Goal: Task Accomplishment & Management: Use online tool/utility

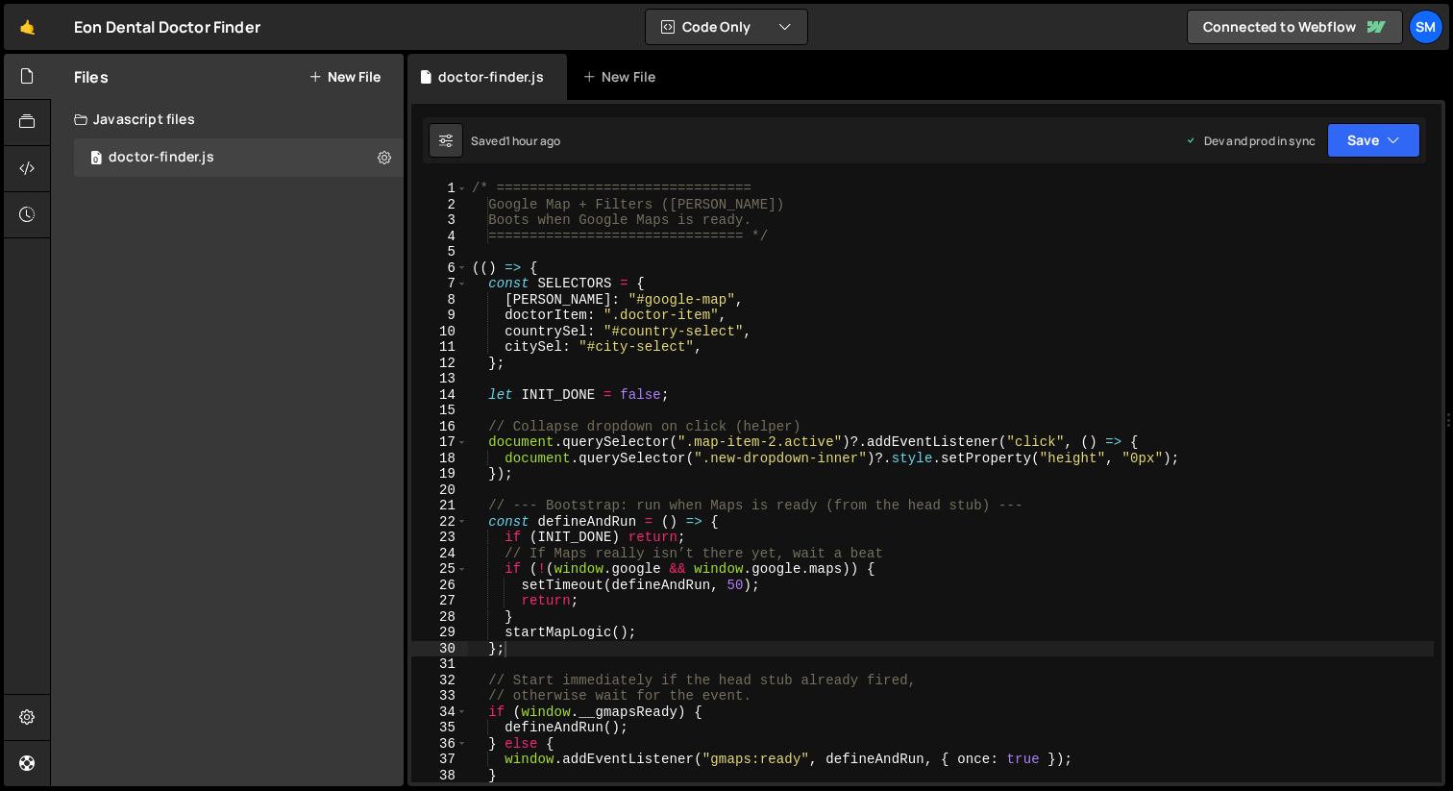
type textarea "[PERSON_NAME]: "#google-map","
click at [691, 295] on div "/* =============================== Google Map + Filters ([PERSON_NAME]) Boots w…" at bounding box center [951, 497] width 966 height 633
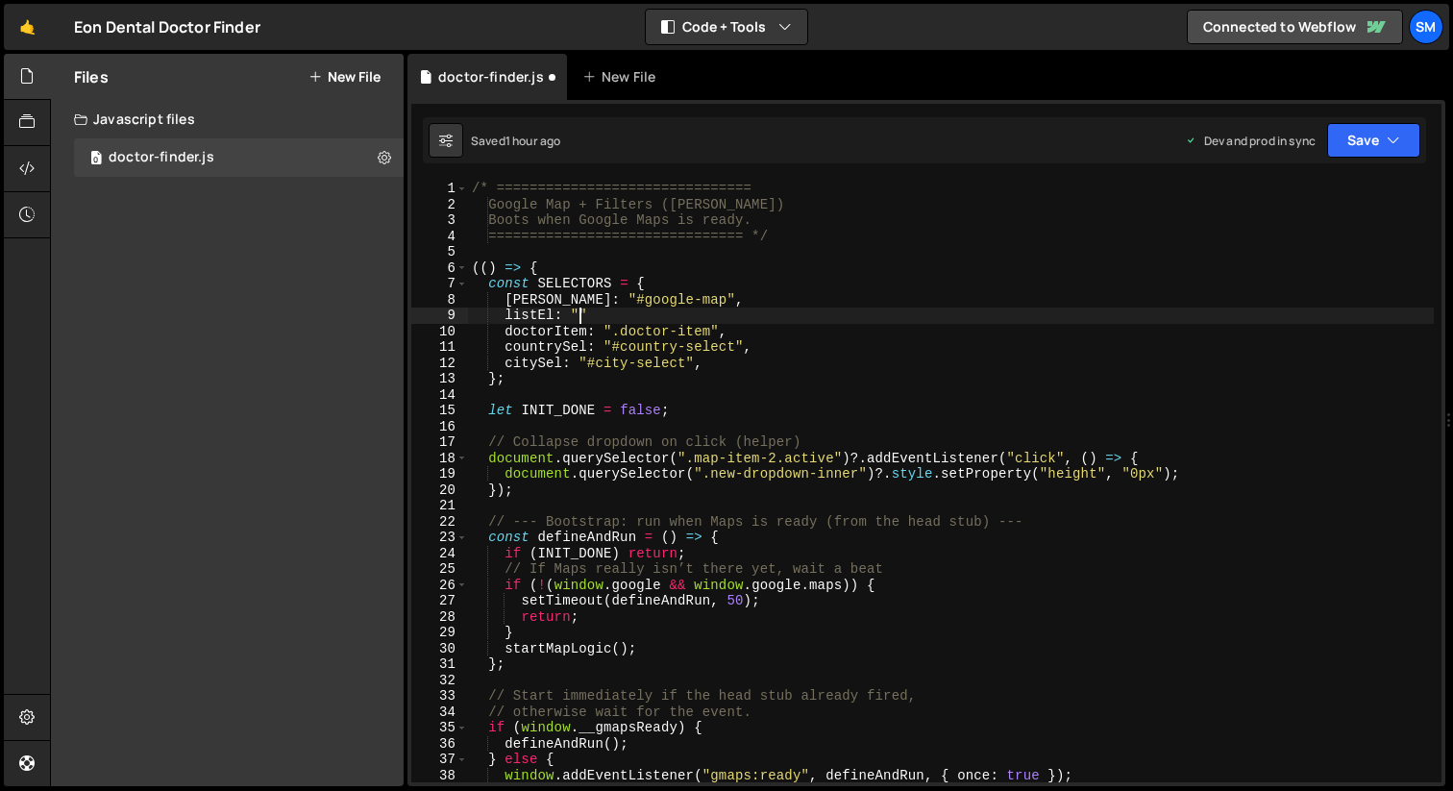
scroll to position [2, 47]
paste textarea "list-wrapper""
click at [705, 315] on div "/* =============================== Google Map + Filters ([PERSON_NAME]) Boots w…" at bounding box center [951, 497] width 966 height 633
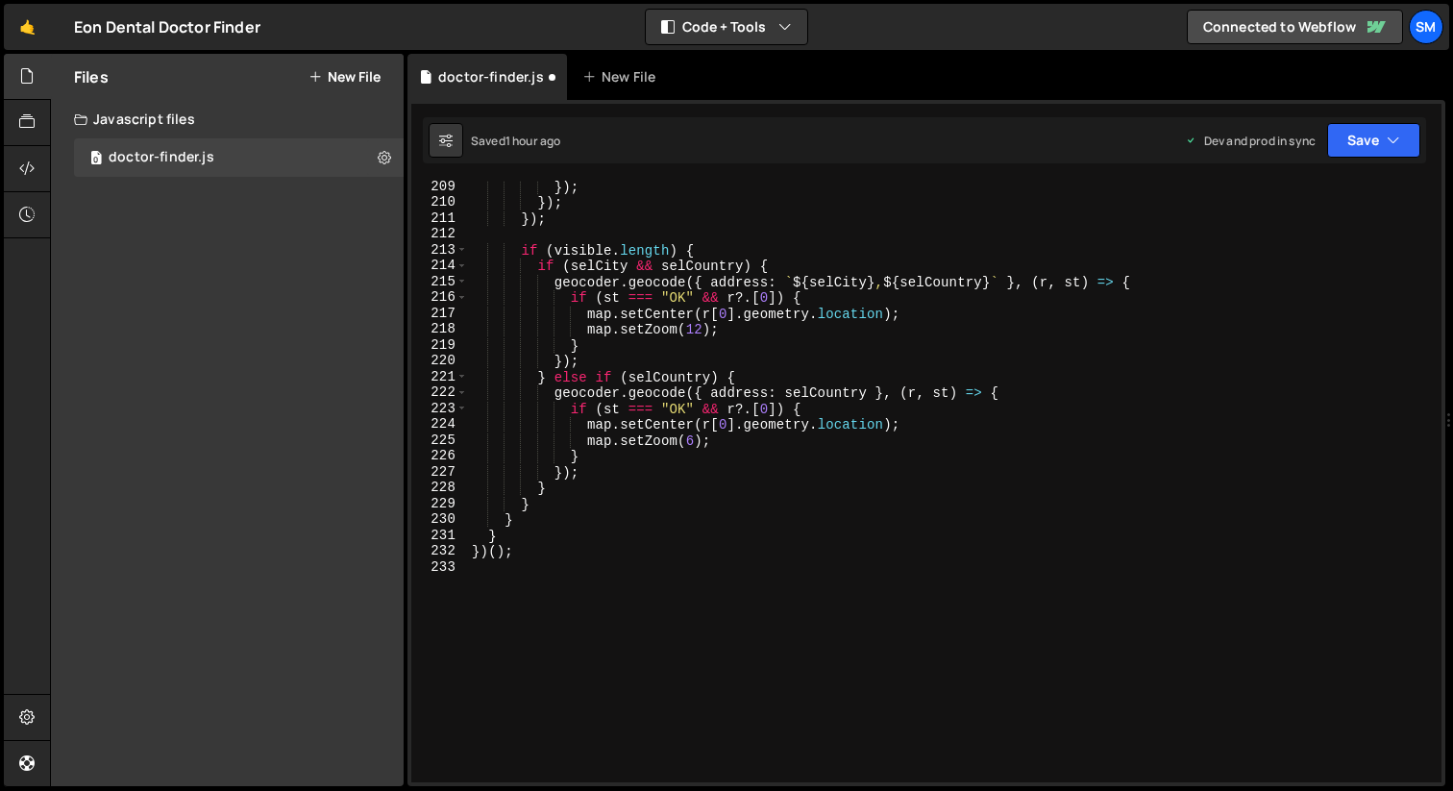
scroll to position [3402, 0]
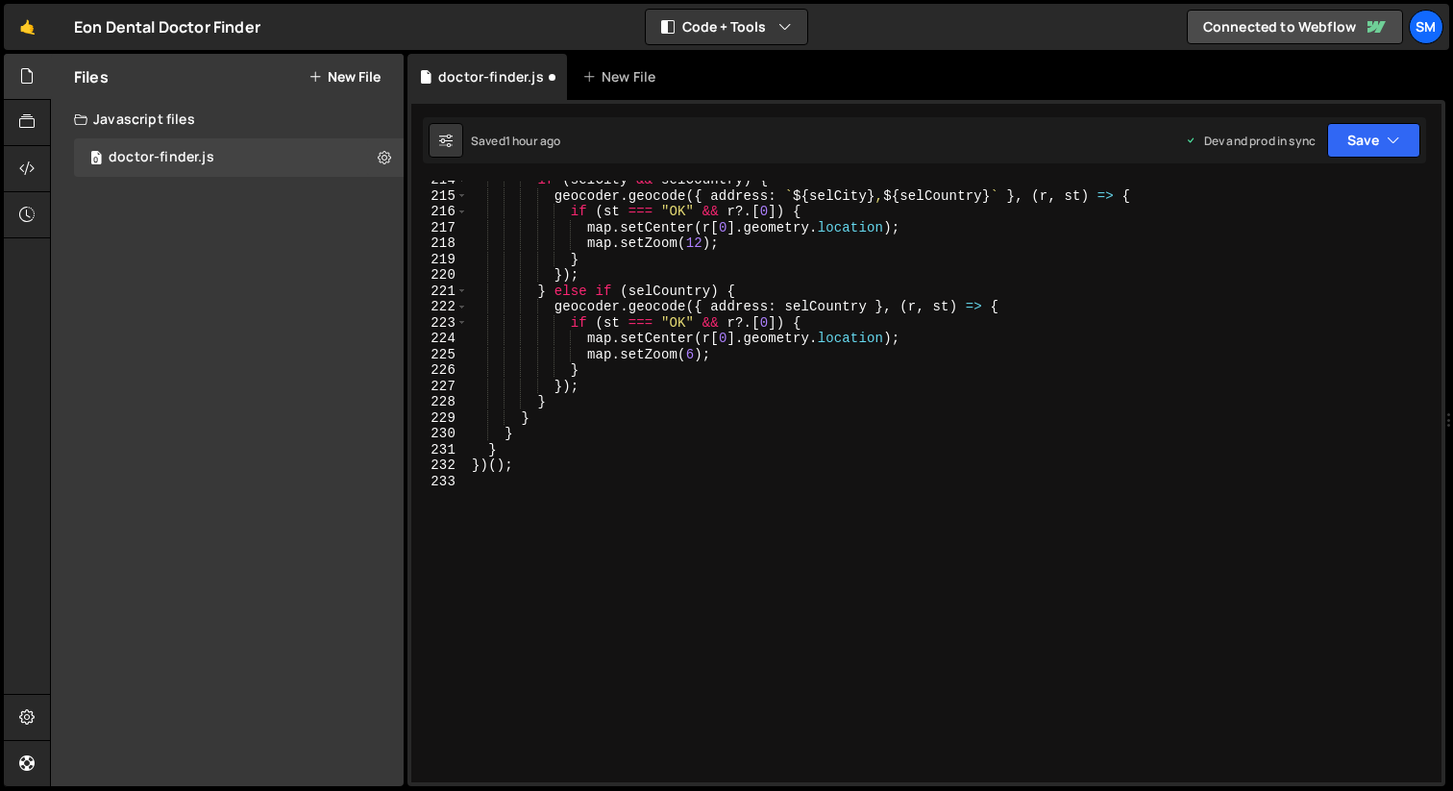
click at [551, 471] on div "if ( selCity && selCountry ) { geocoder . geocode ({ address : ` ${ selCity } ,…" at bounding box center [951, 488] width 966 height 633
type textarea "})();"
type textarea "if listEl {"
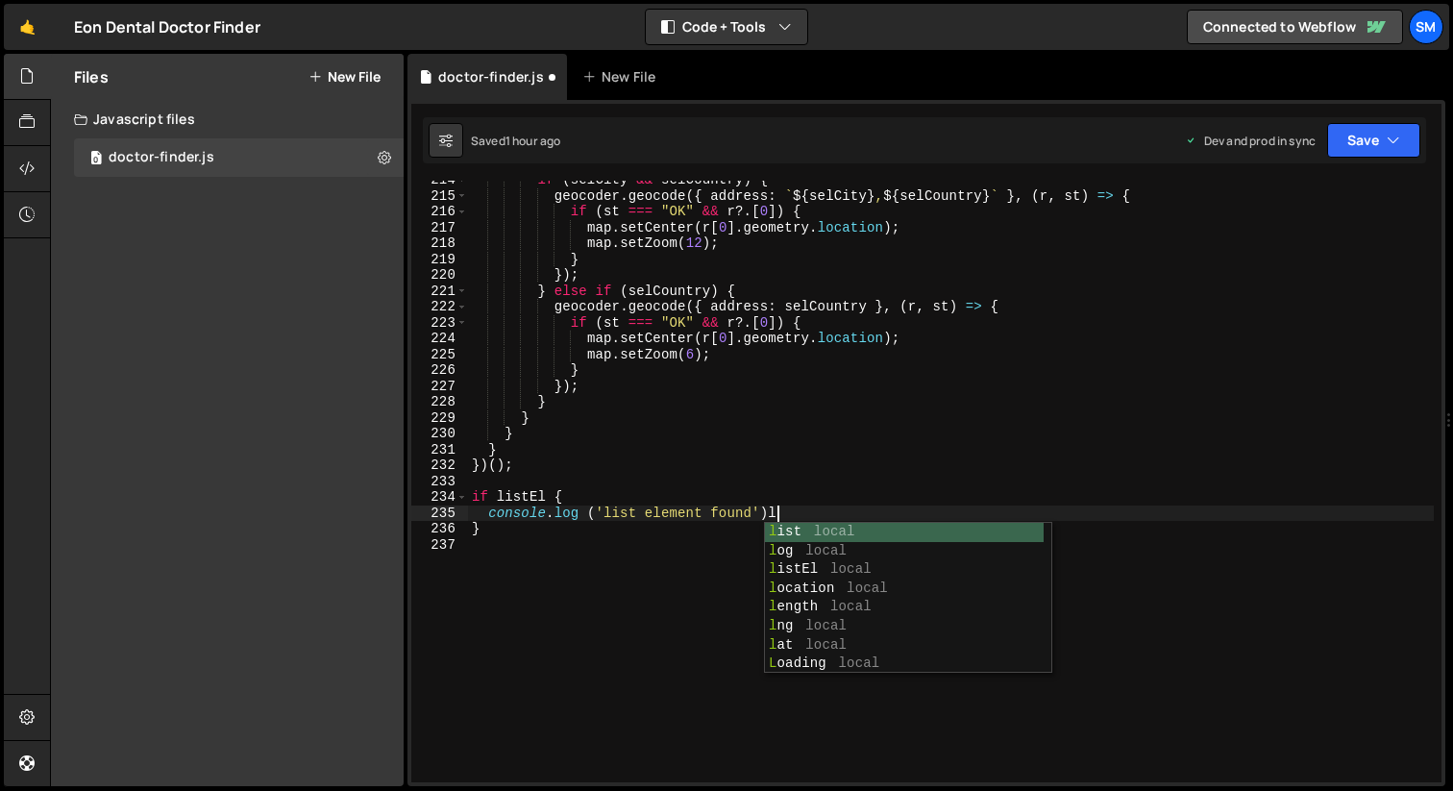
scroll to position [2, 124]
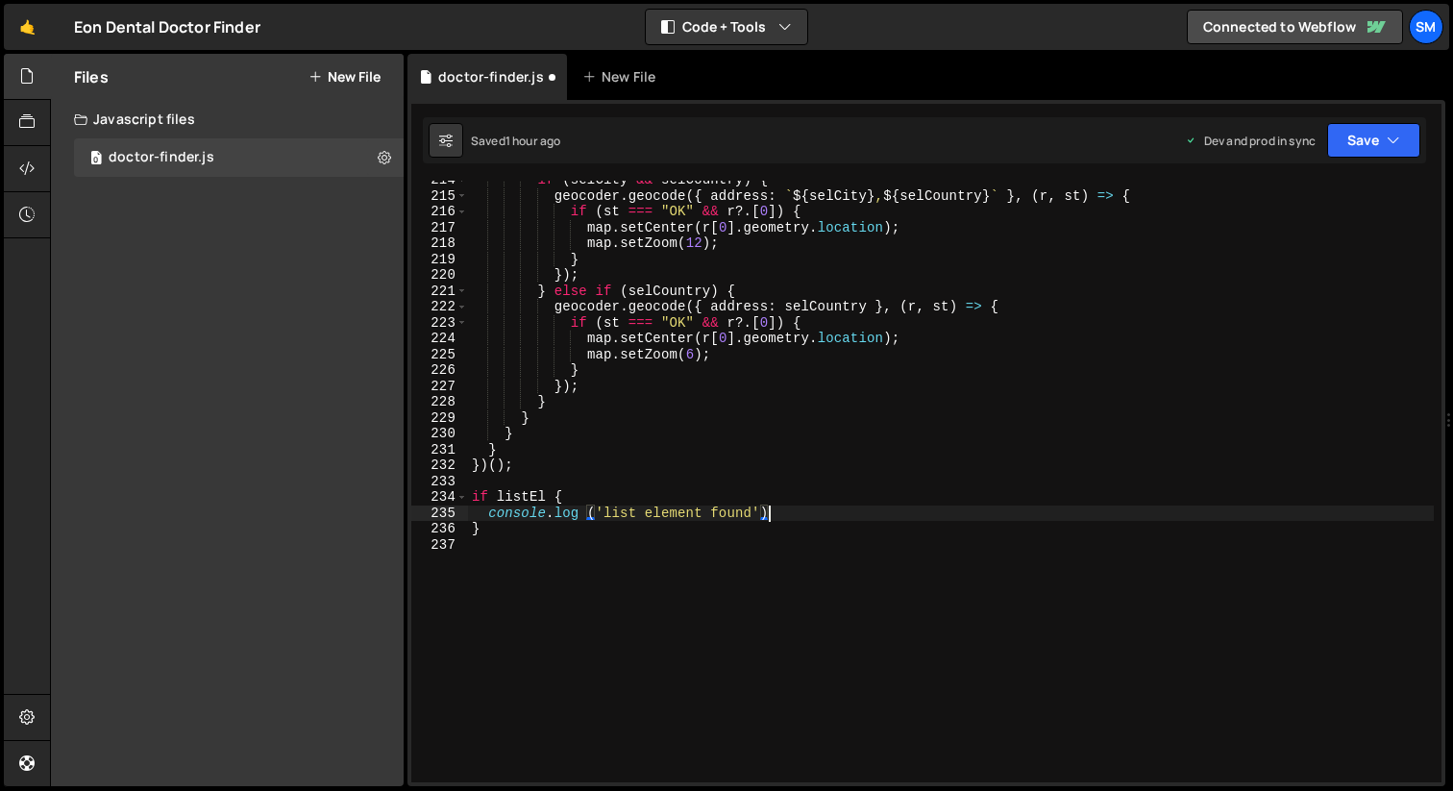
type textarea "console.log ('list element found');"
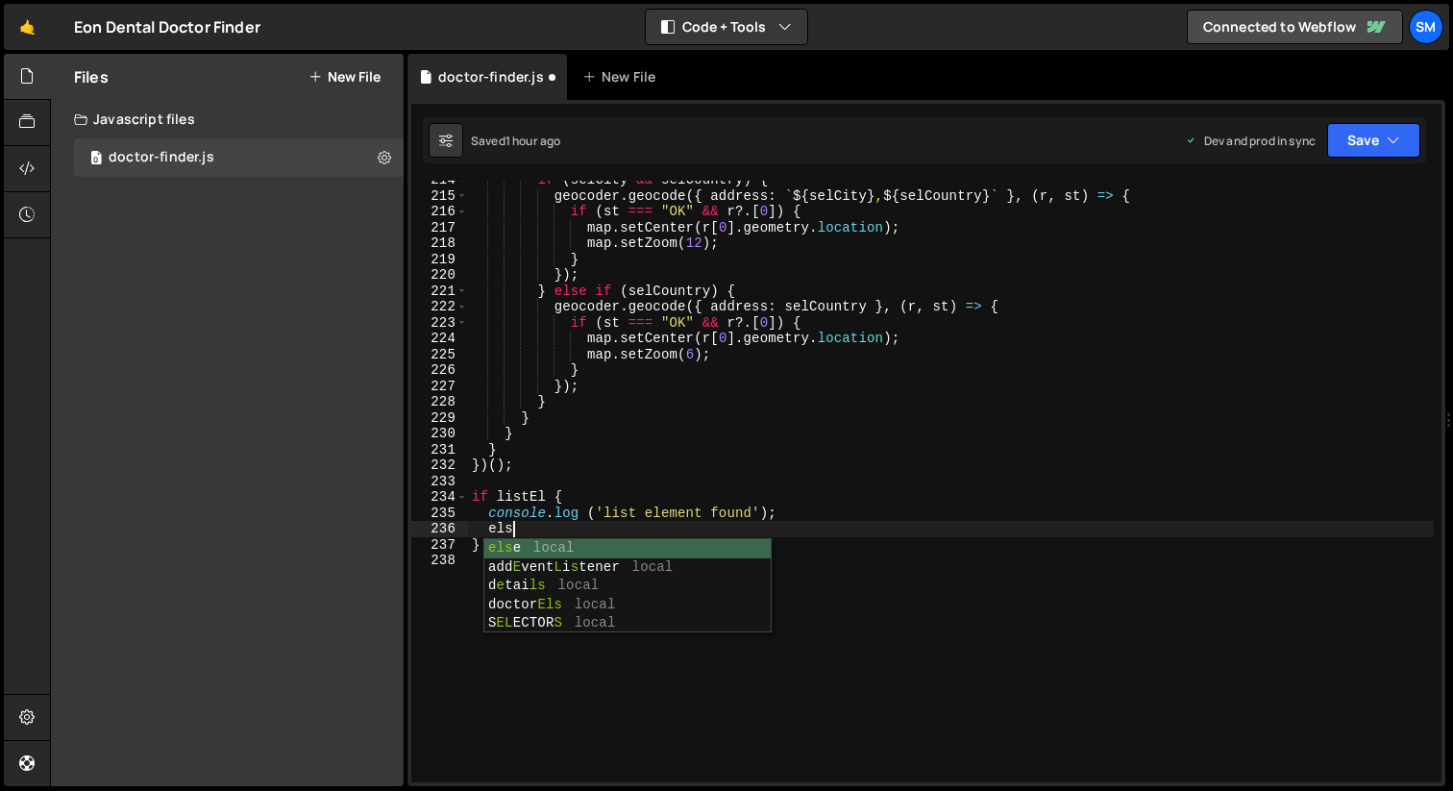
scroll to position [2, 19]
type textarea "else"
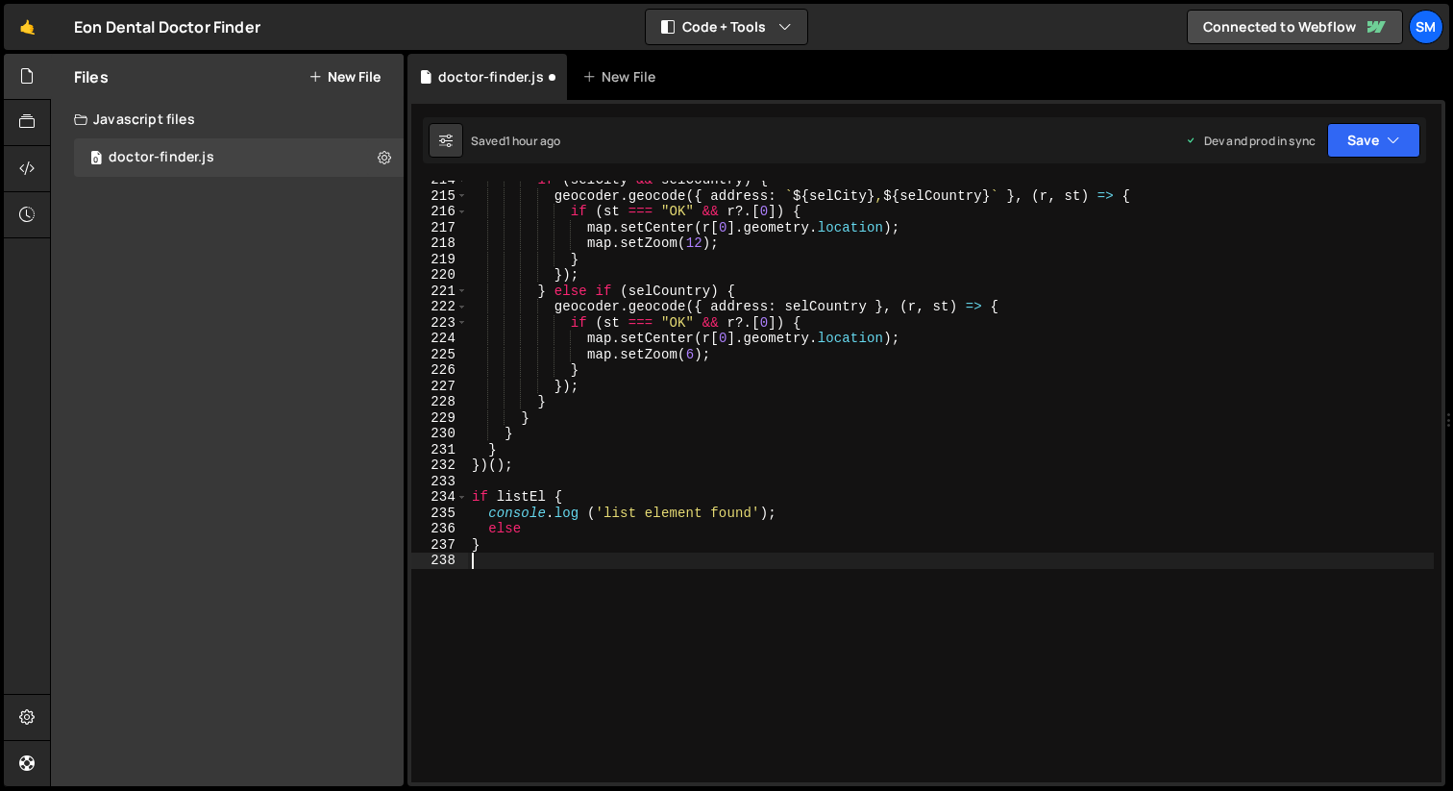
click at [667, 634] on div "if ( selCity && selCountry ) { geocoder . geocode ({ address : ` ${ selCity } ,…" at bounding box center [951, 488] width 966 height 633
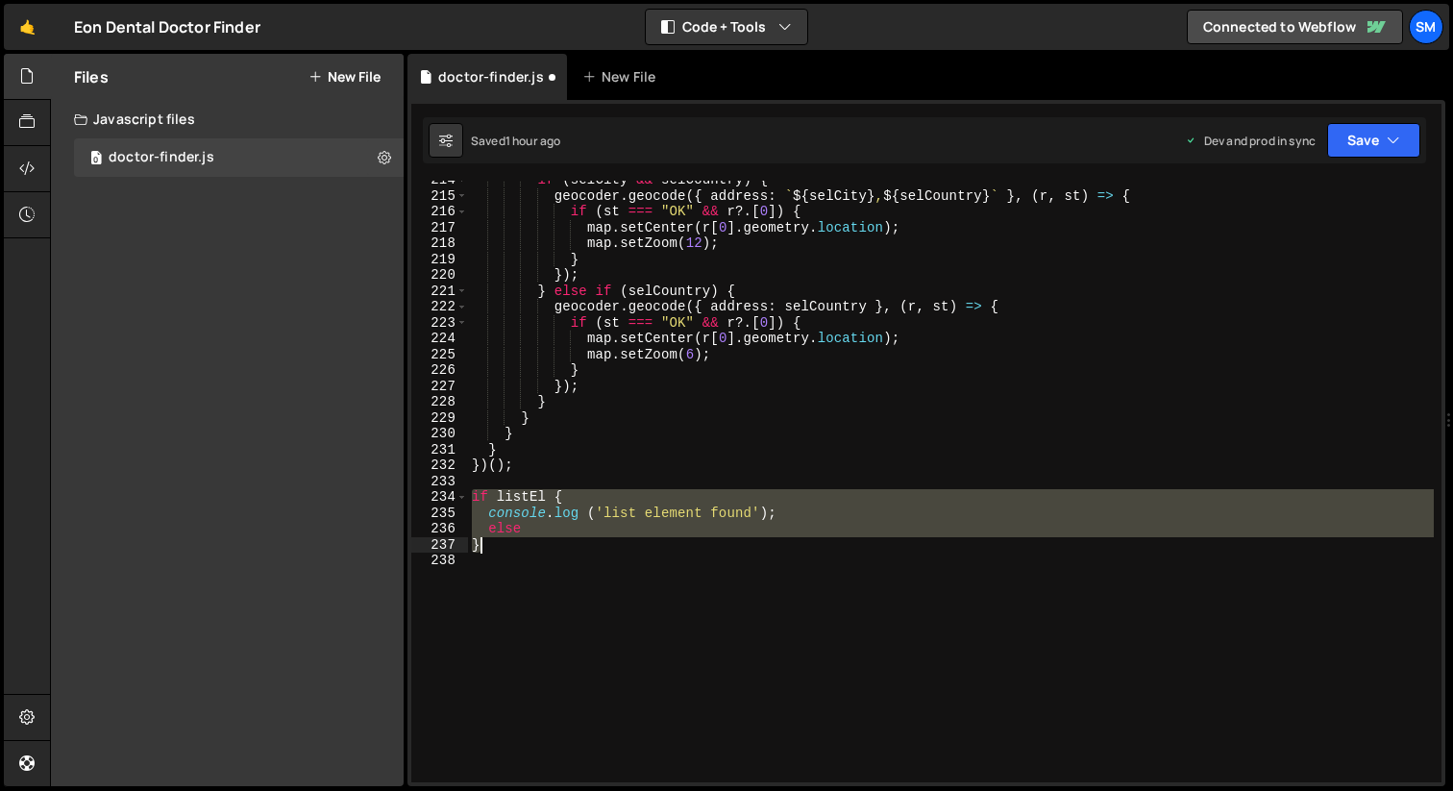
drag, startPoint x: 471, startPoint y: 497, endPoint x: 527, endPoint y: 560, distance: 84.4
click at [527, 558] on div "if ( selCity && selCountry ) { geocoder . geocode ({ address : ` ${ selCity } ,…" at bounding box center [951, 488] width 966 height 633
type textarea "}"
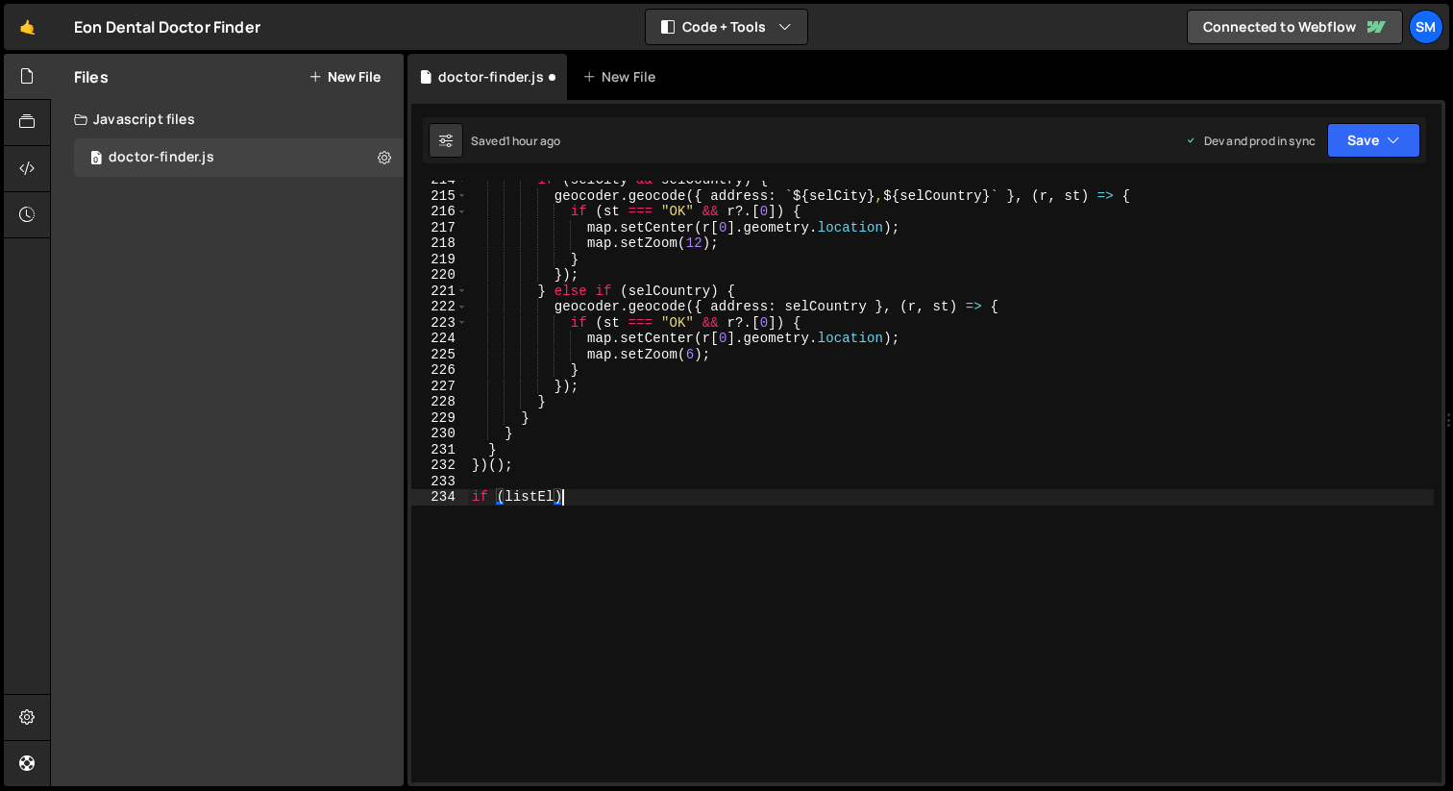
scroll to position [2, 40]
type textarea "if (listEl) {"
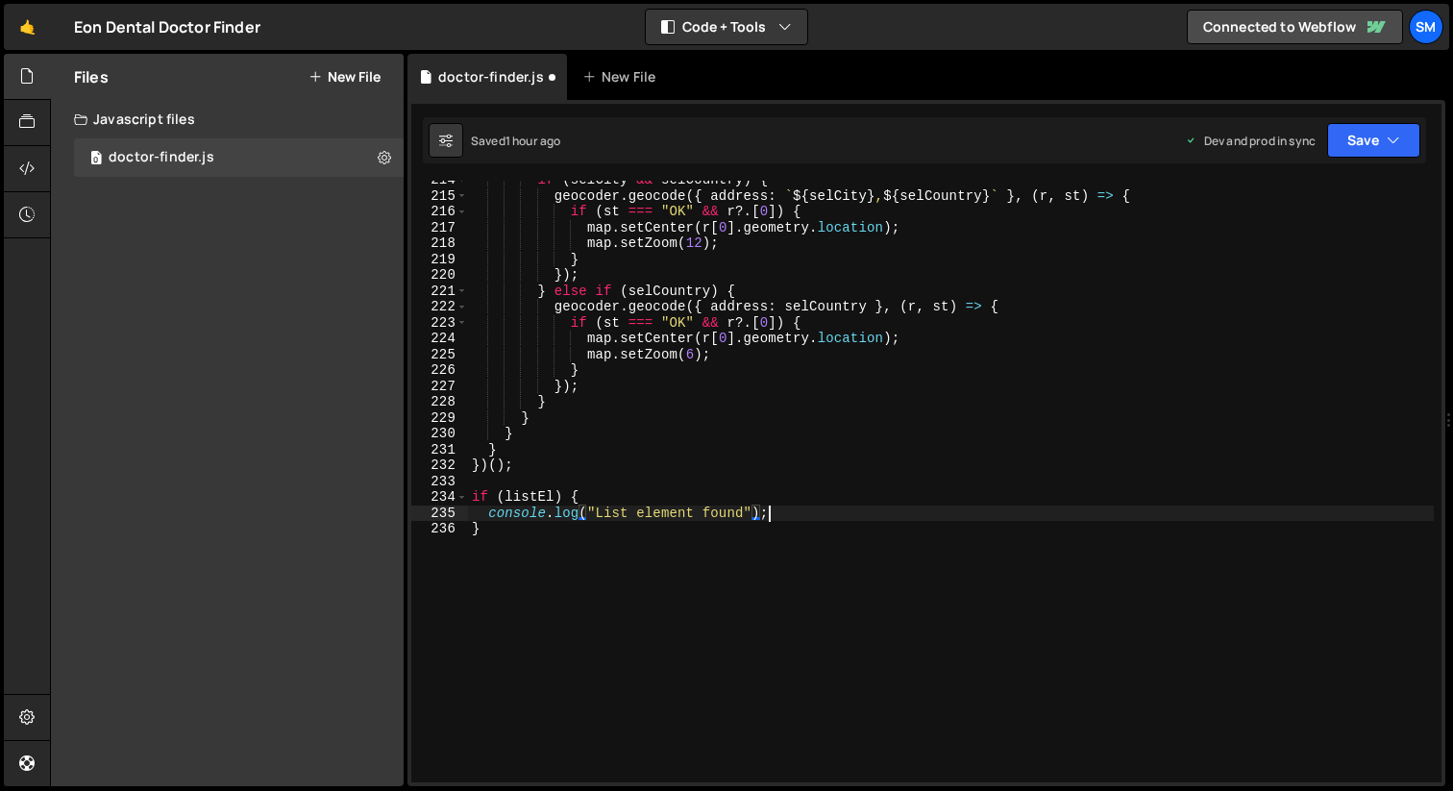
scroll to position [2, 124]
click at [1394, 146] on icon "button" at bounding box center [1393, 140] width 13 height 19
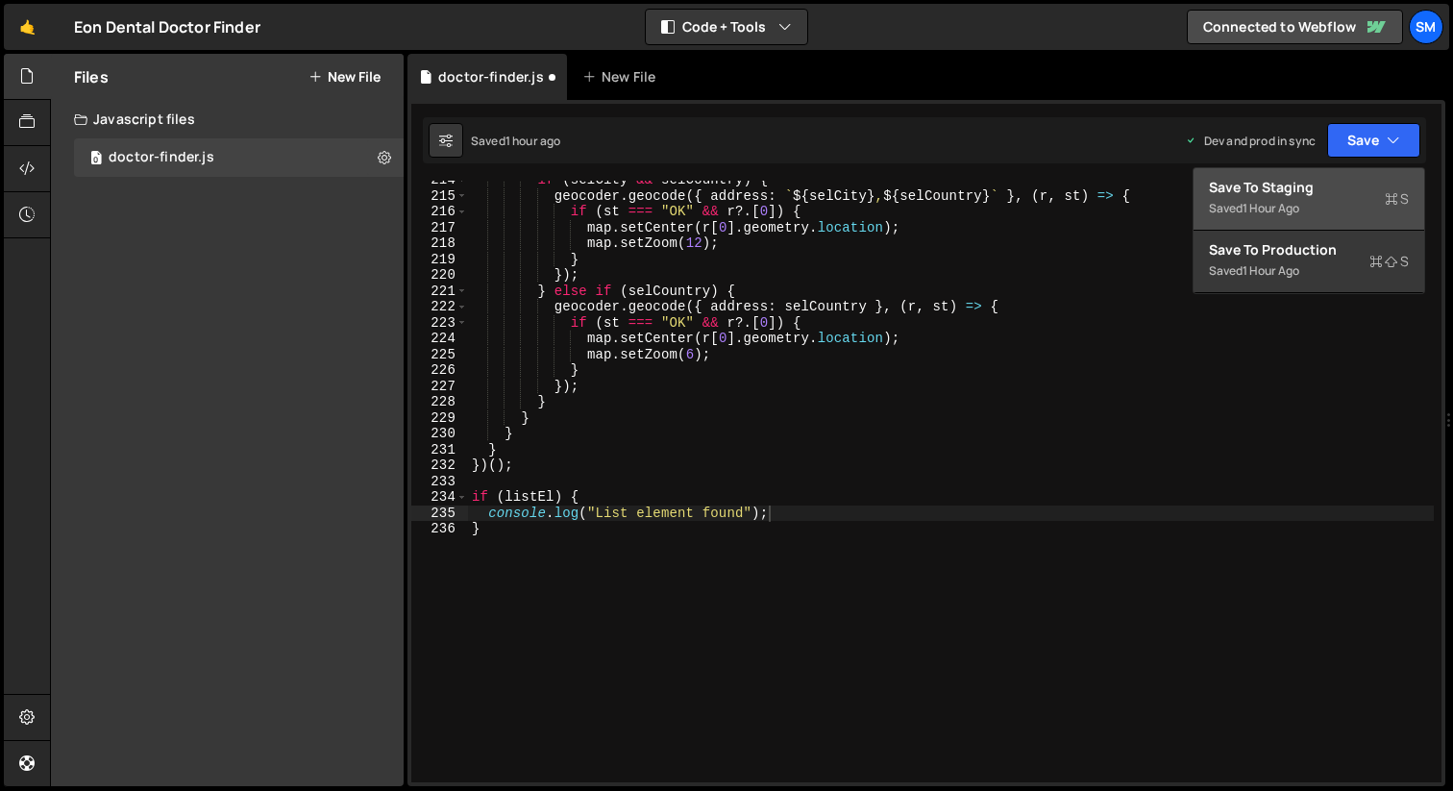
click at [1313, 206] on div "Saved 1 hour ago" at bounding box center [1309, 208] width 200 height 23
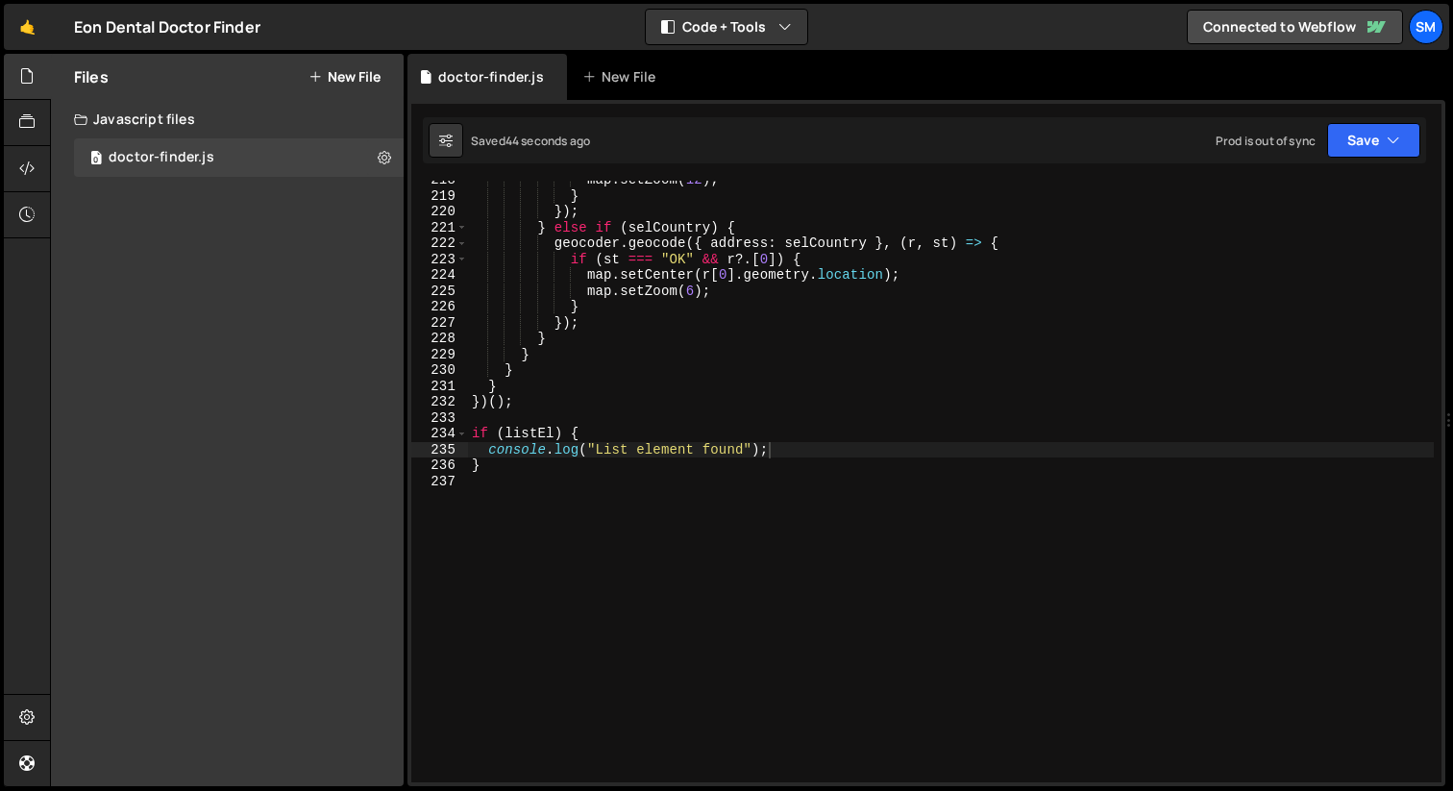
scroll to position [3465, 0]
click at [505, 428] on div "map . setZoom ( 12 ) ; } }) ; } else if ( selCountry ) { geocoder . geocode ({ …" at bounding box center [951, 488] width 966 height 633
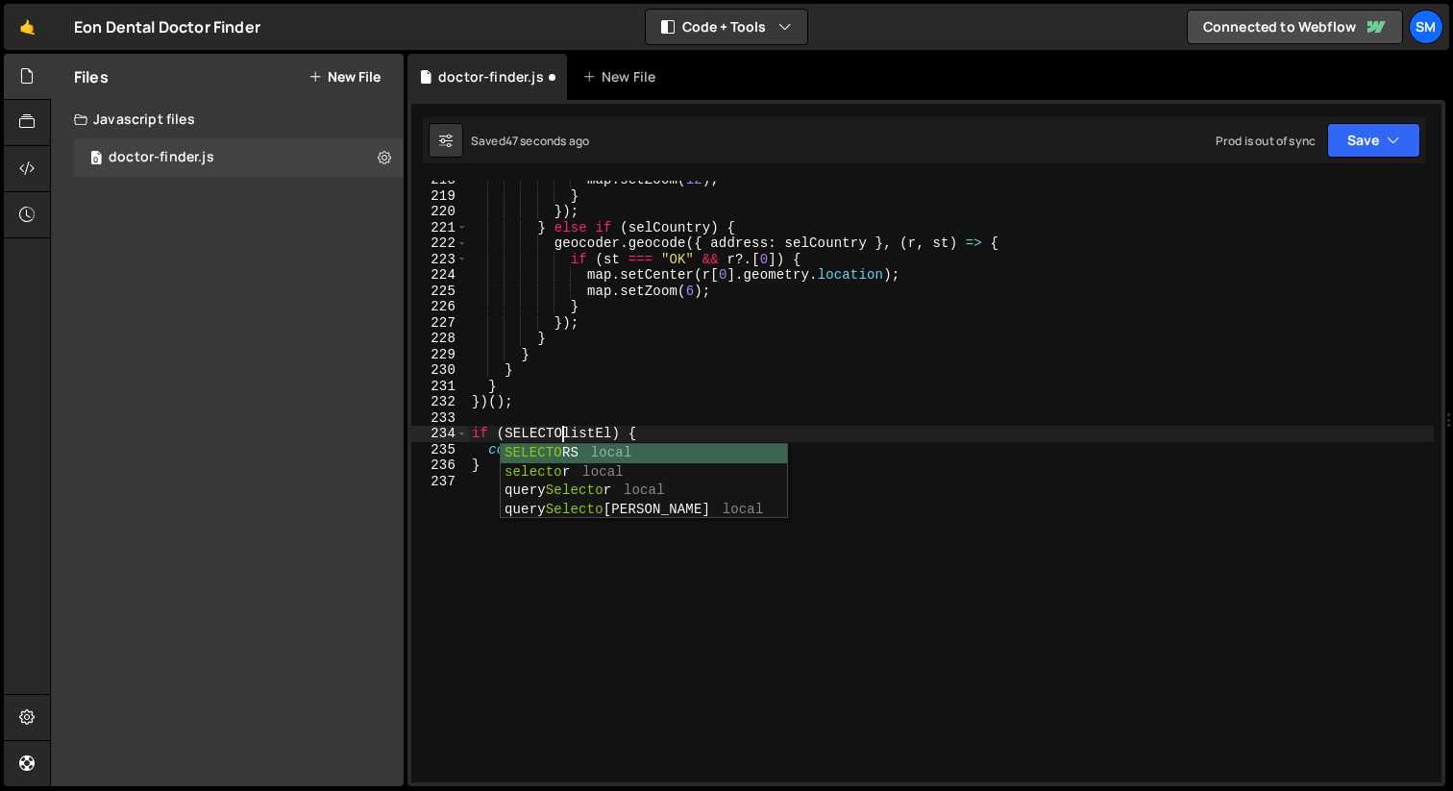
scroll to position [2, 37]
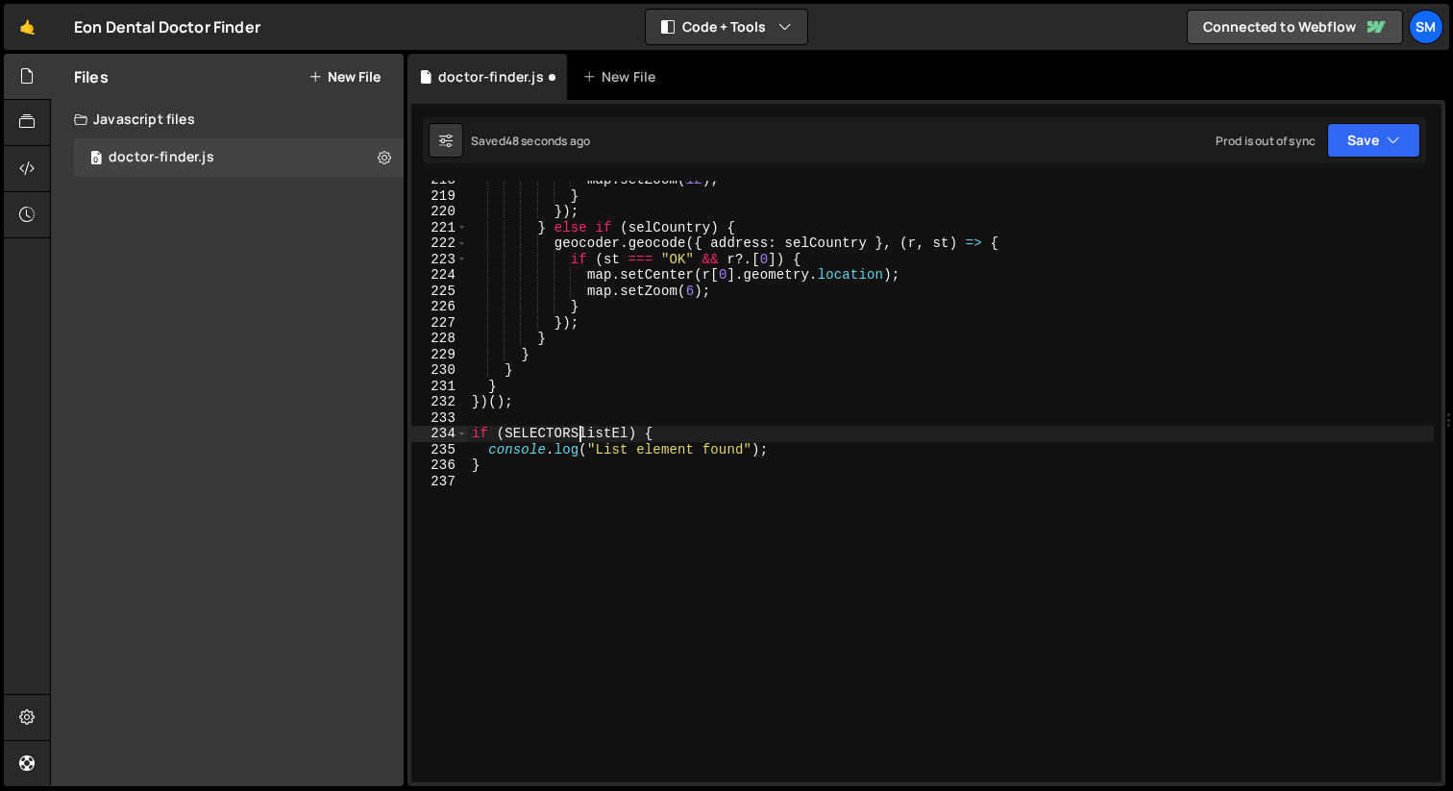
type textarea "if (SELECTORS.listEl) {"
click at [732, 497] on div "map . setZoom ( 12 ) ; } }) ; } else if ( selCountry ) { geocoder . geocode ({ …" at bounding box center [951, 488] width 966 height 633
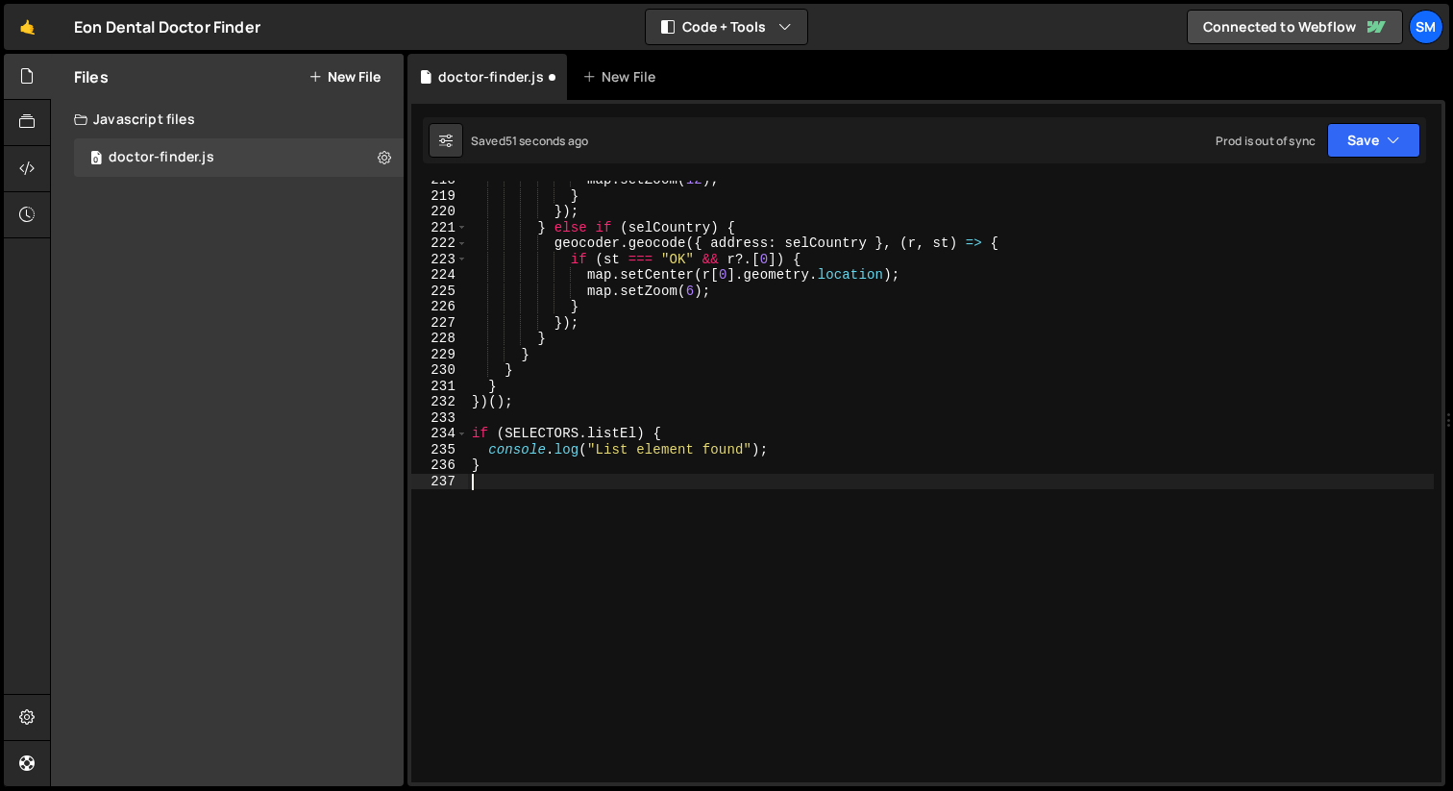
scroll to position [2, 0]
click at [519, 469] on div "map . setZoom ( 12 ) ; } }) ; } else if ( selCountry ) { geocoder . geocode ({ …" at bounding box center [951, 488] width 966 height 633
type textarea "} else {"
click at [1380, 135] on button "Save" at bounding box center [1373, 140] width 93 height 35
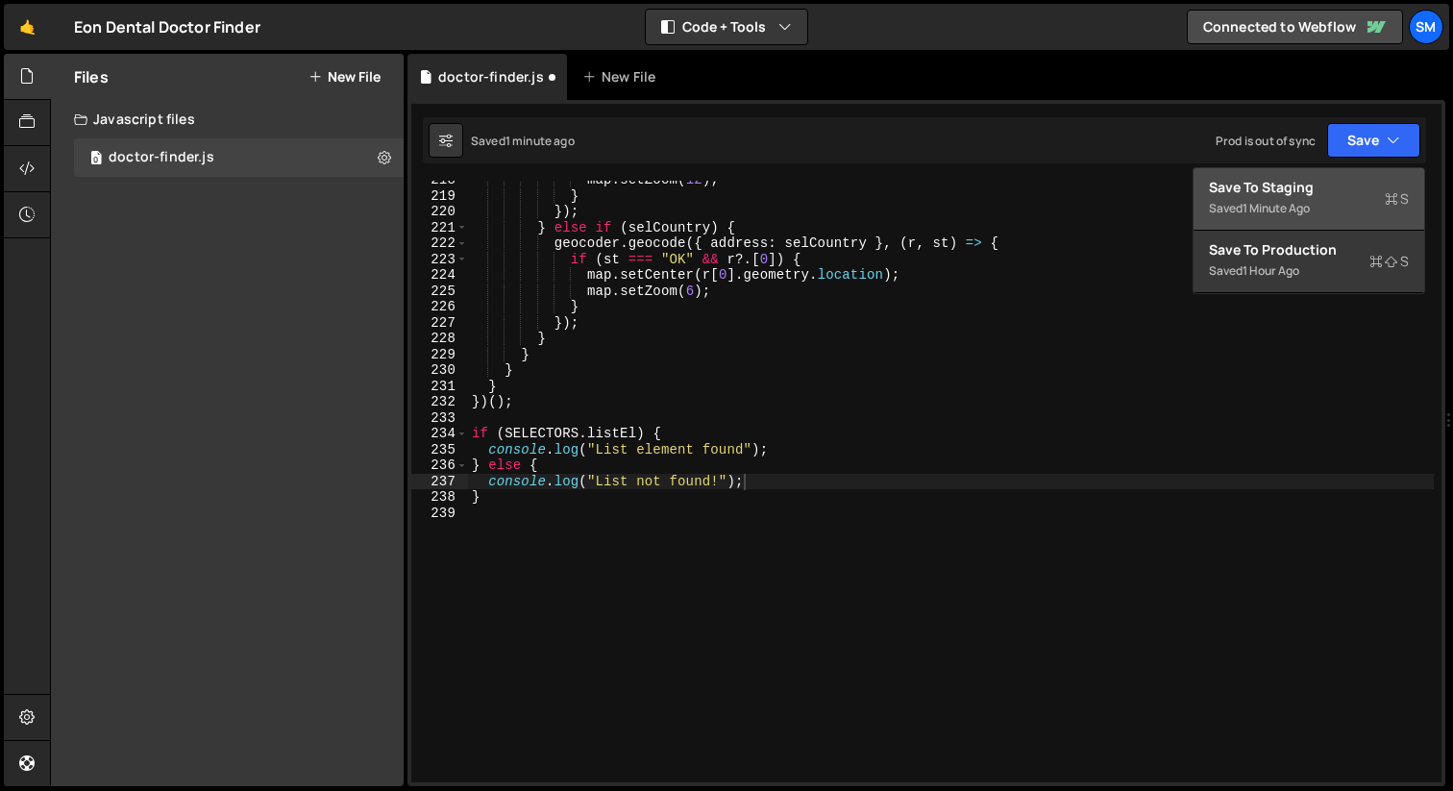
click at [1276, 185] on div "Save to Staging S" at bounding box center [1309, 187] width 200 height 19
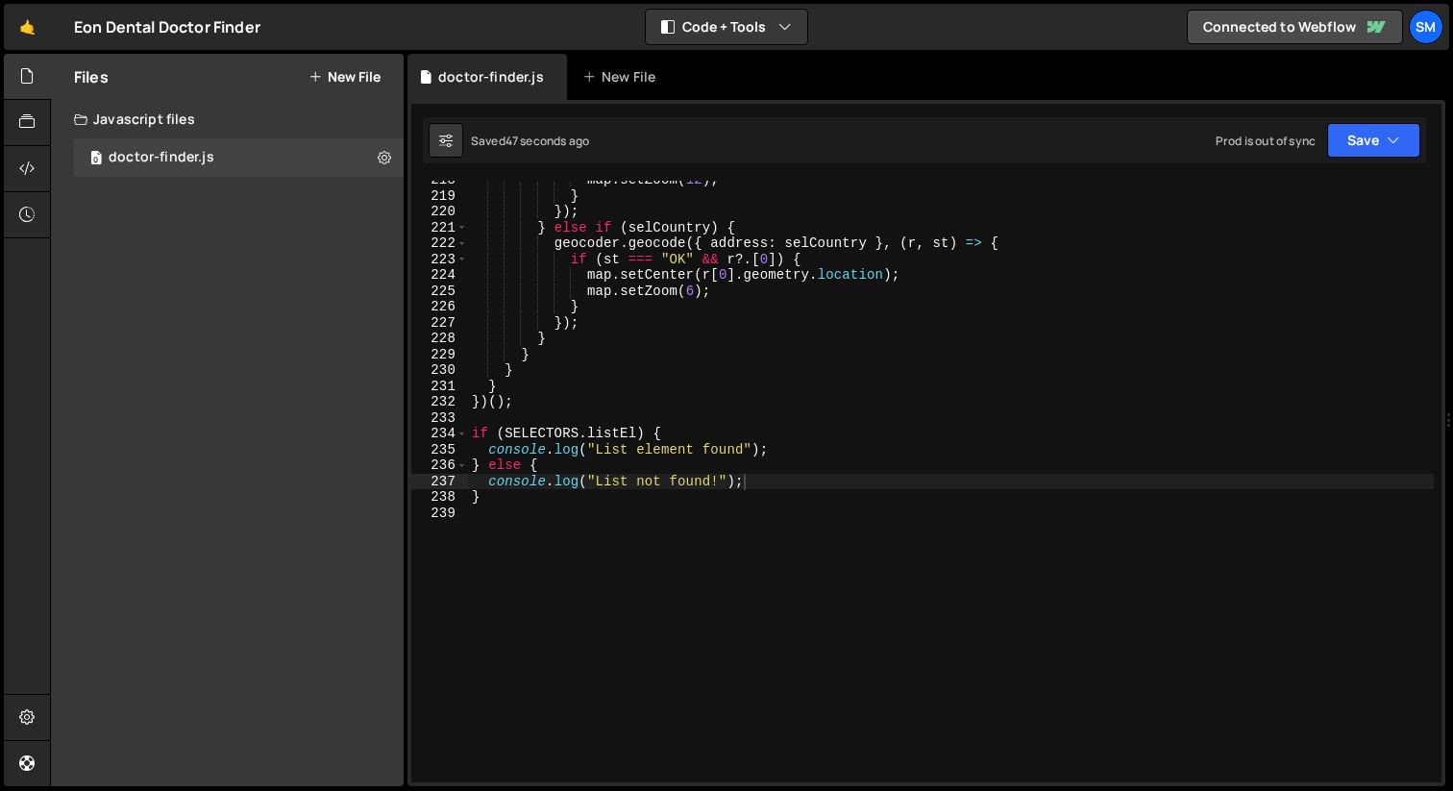
scroll to position [2, 79]
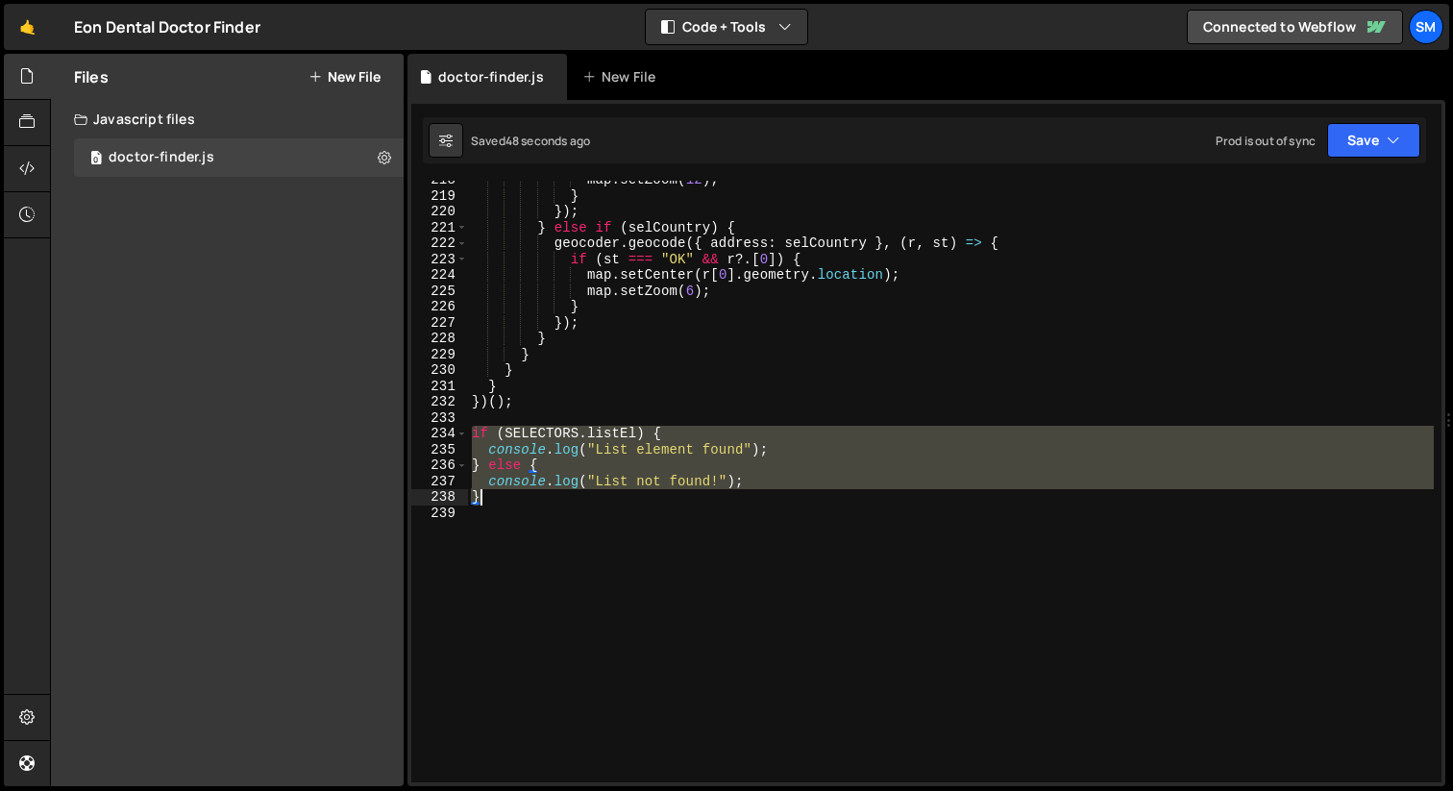
drag, startPoint x: 468, startPoint y: 431, endPoint x: 499, endPoint y: 497, distance: 72.2
click at [499, 497] on div "map . setZoom ( 12 ) ; } }) ; } else if ( selCountry ) { geocoder . geocode ({ …" at bounding box center [951, 488] width 966 height 633
type textarea "console.log("List not found!"); }"
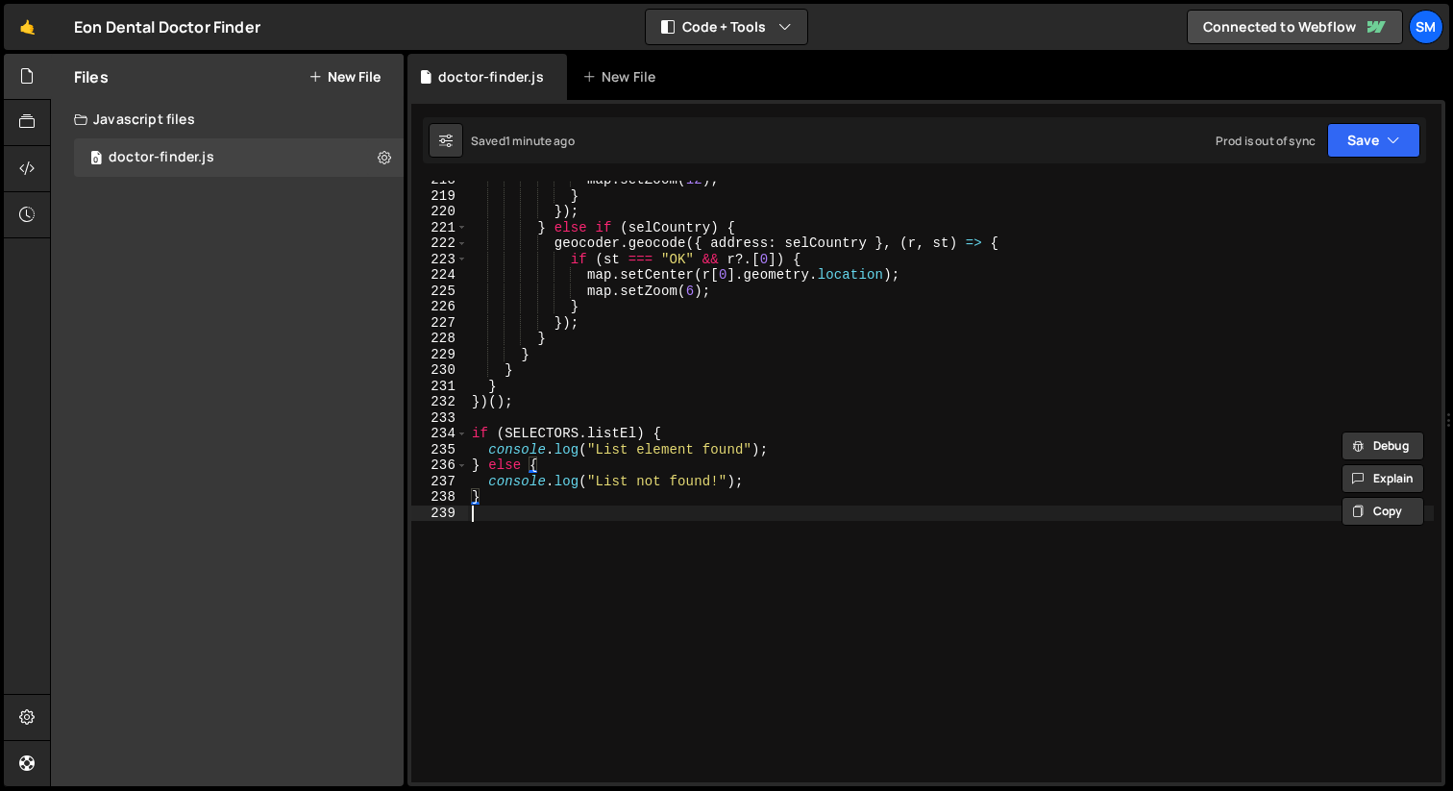
click at [590, 555] on div "map . setZoom ( 12 ) ; } }) ; } else if ( selCountry ) { geocoder . geocode ({ …" at bounding box center [951, 488] width 966 height 633
click at [473, 430] on div "map . setZoom ( 12 ) ; } }) ; } else if ( selCountry ) { geocoder . geocode ({ …" at bounding box center [951, 488] width 966 height 633
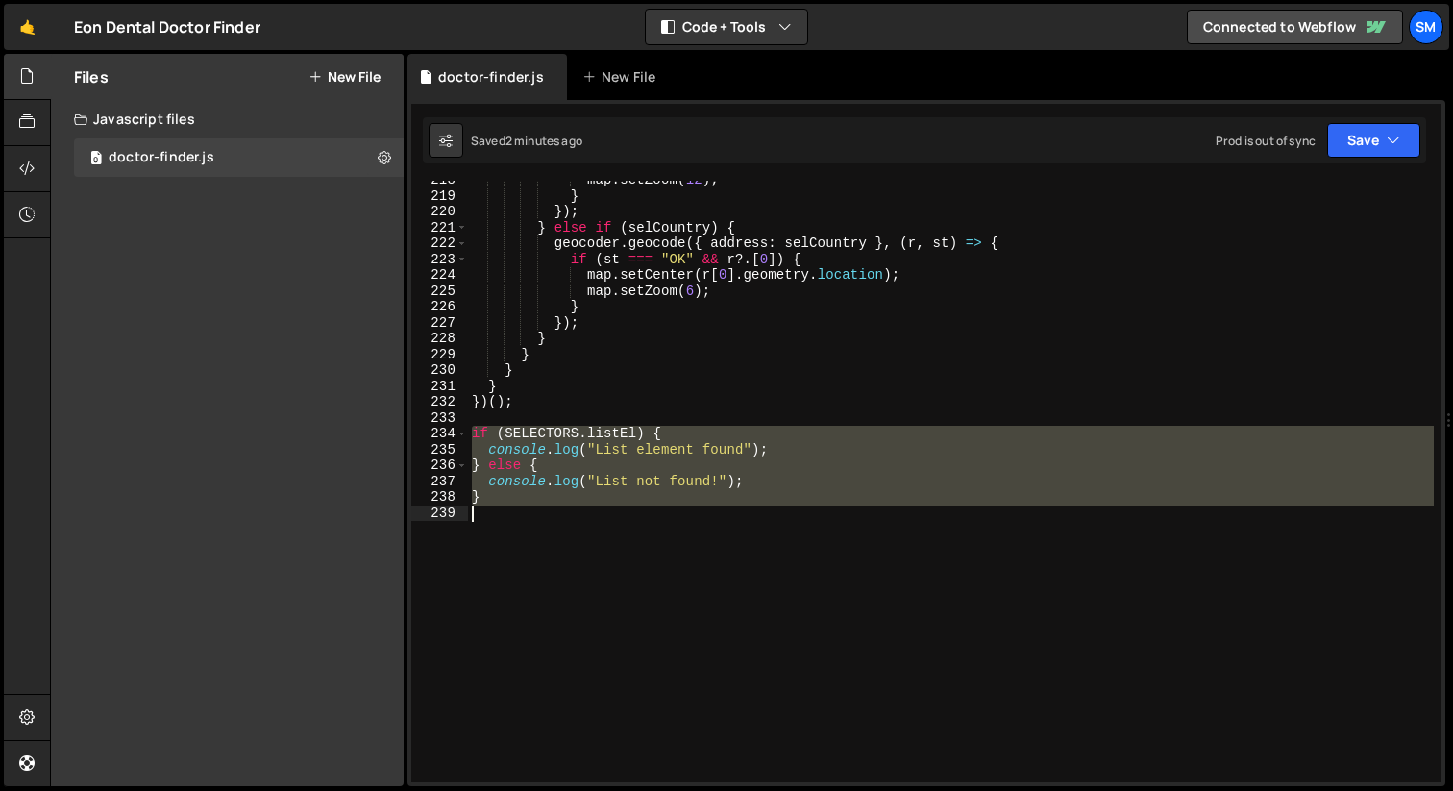
drag, startPoint x: 472, startPoint y: 432, endPoint x: 522, endPoint y: 524, distance: 104.1
click at [522, 524] on div "map . setZoom ( 12 ) ; } }) ; } else if ( selCountry ) { geocoder . geocode ({ …" at bounding box center [951, 488] width 966 height 633
type textarea "}"
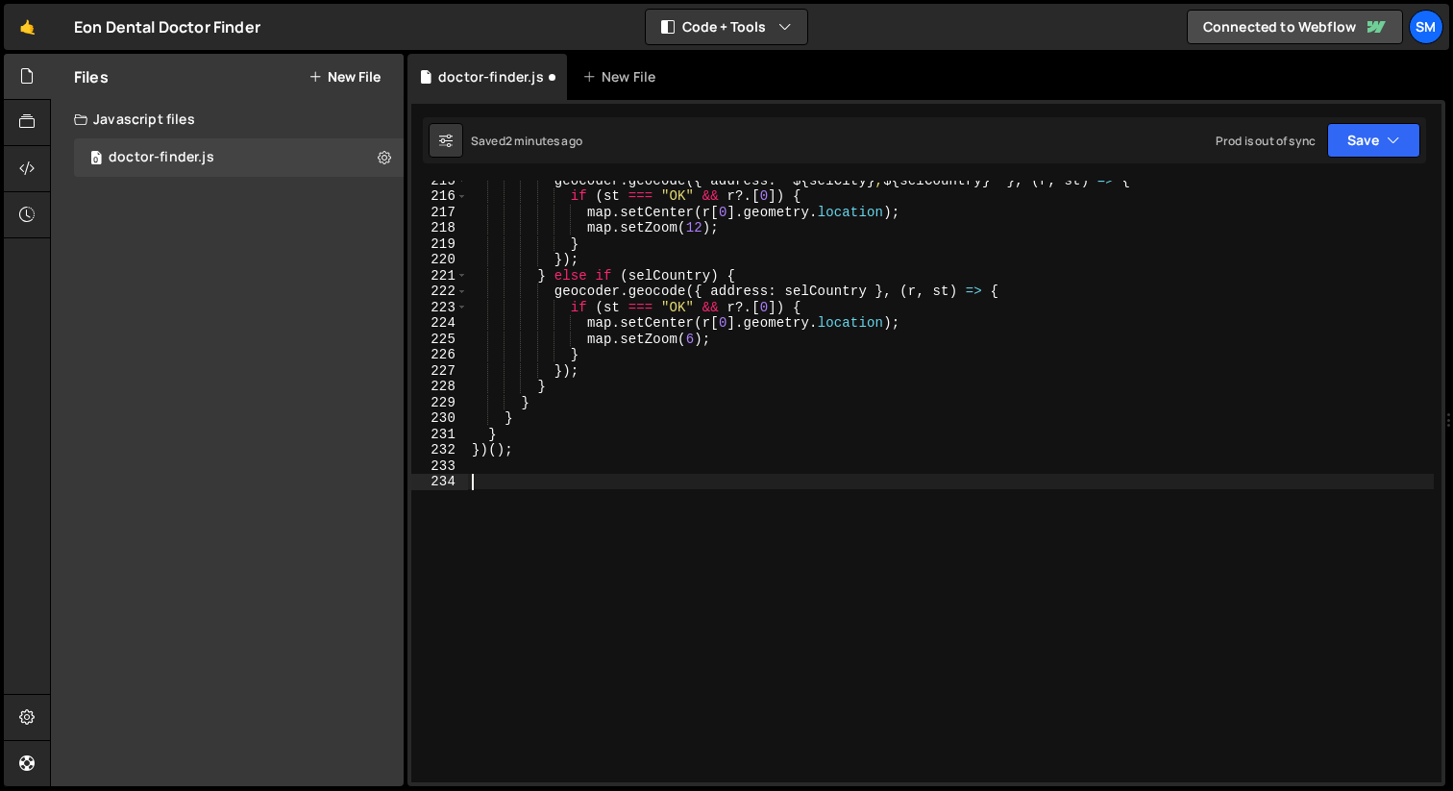
scroll to position [3417, 0]
paste textarea "}"
type textarea "}"
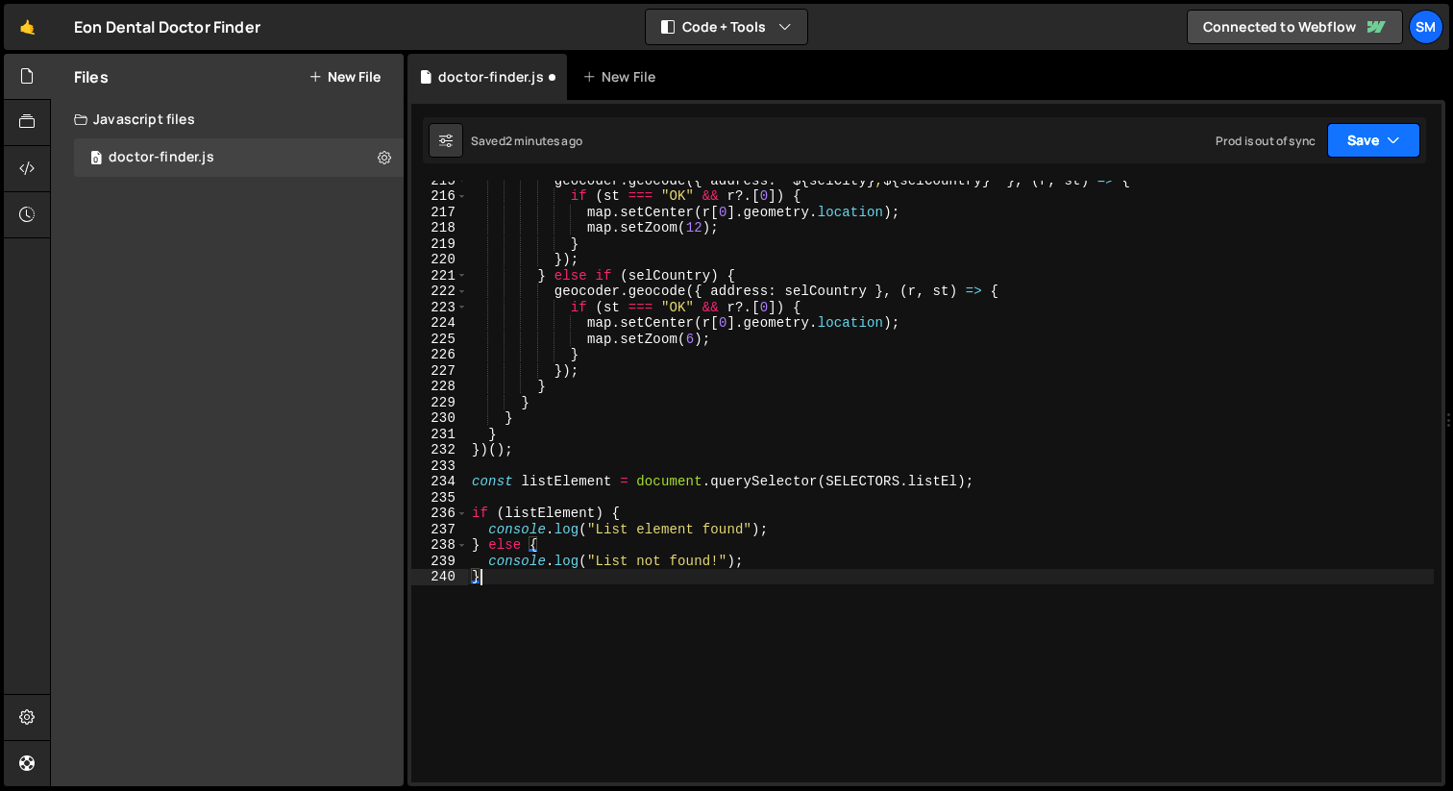
click at [1389, 140] on icon "button" at bounding box center [1393, 140] width 13 height 19
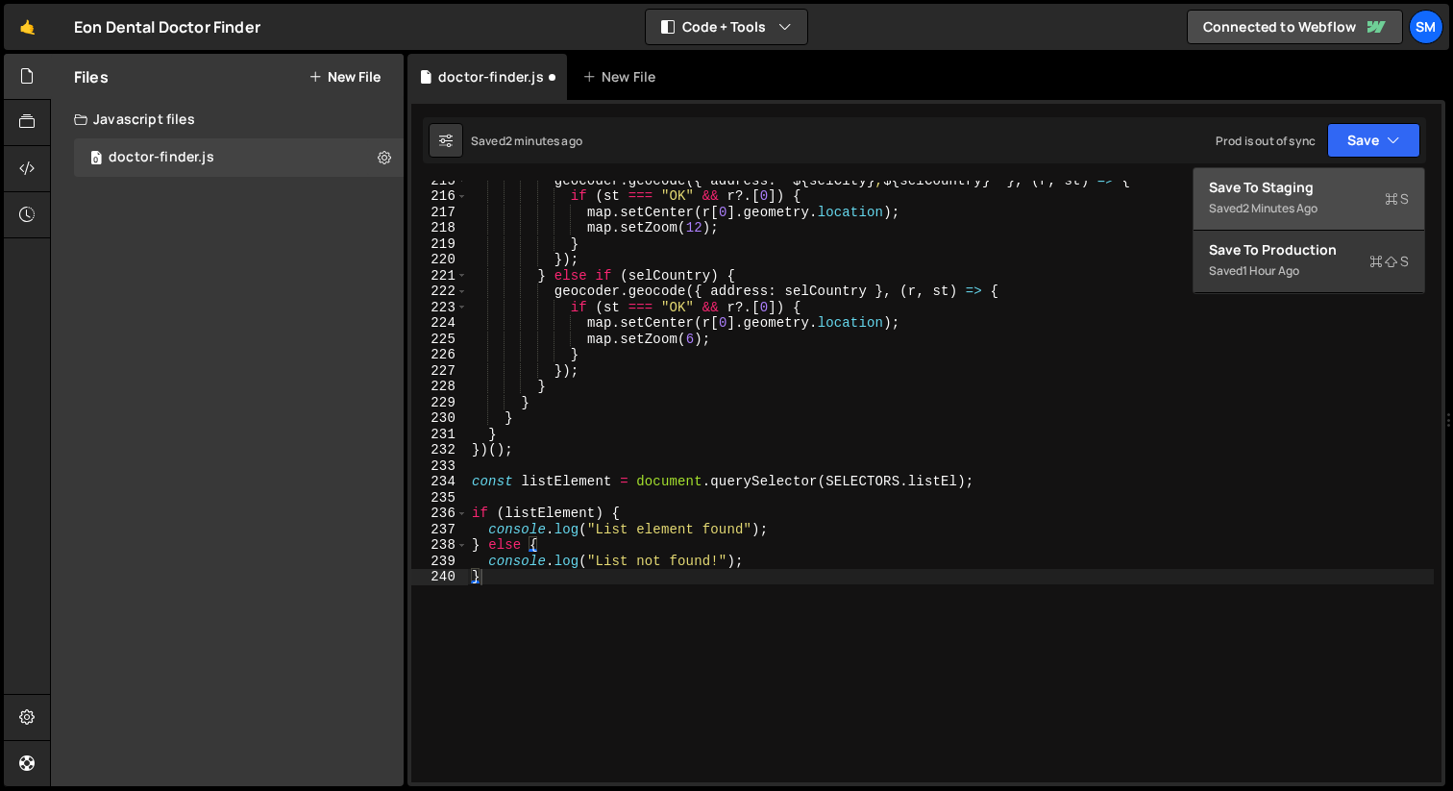
click at [1304, 183] on div "Save to Staging S" at bounding box center [1309, 187] width 200 height 19
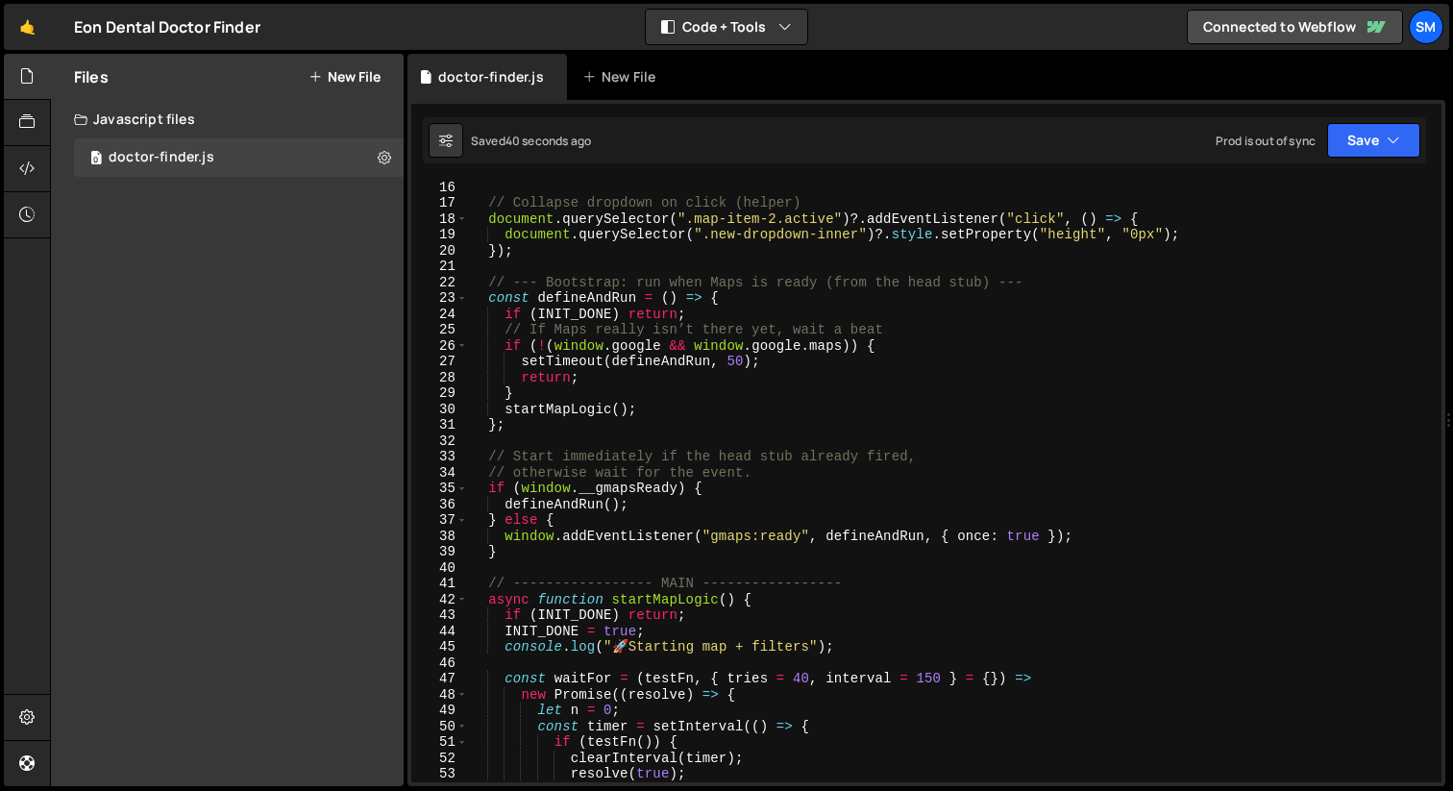
scroll to position [0, 0]
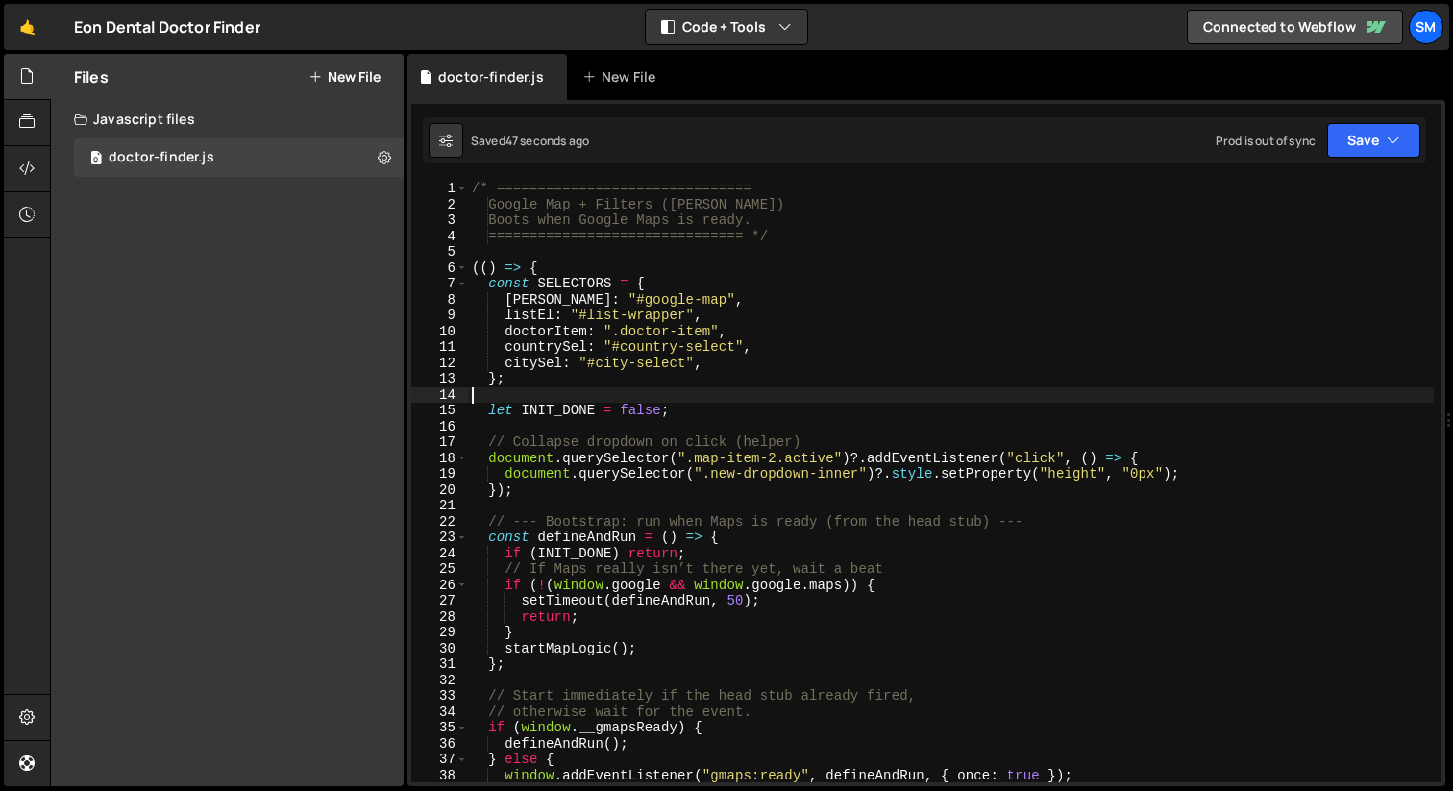
click at [920, 391] on div "/* =============================== Google Map + Filters ([PERSON_NAME]) Boots w…" at bounding box center [951, 497] width 966 height 633
type textarea "}"
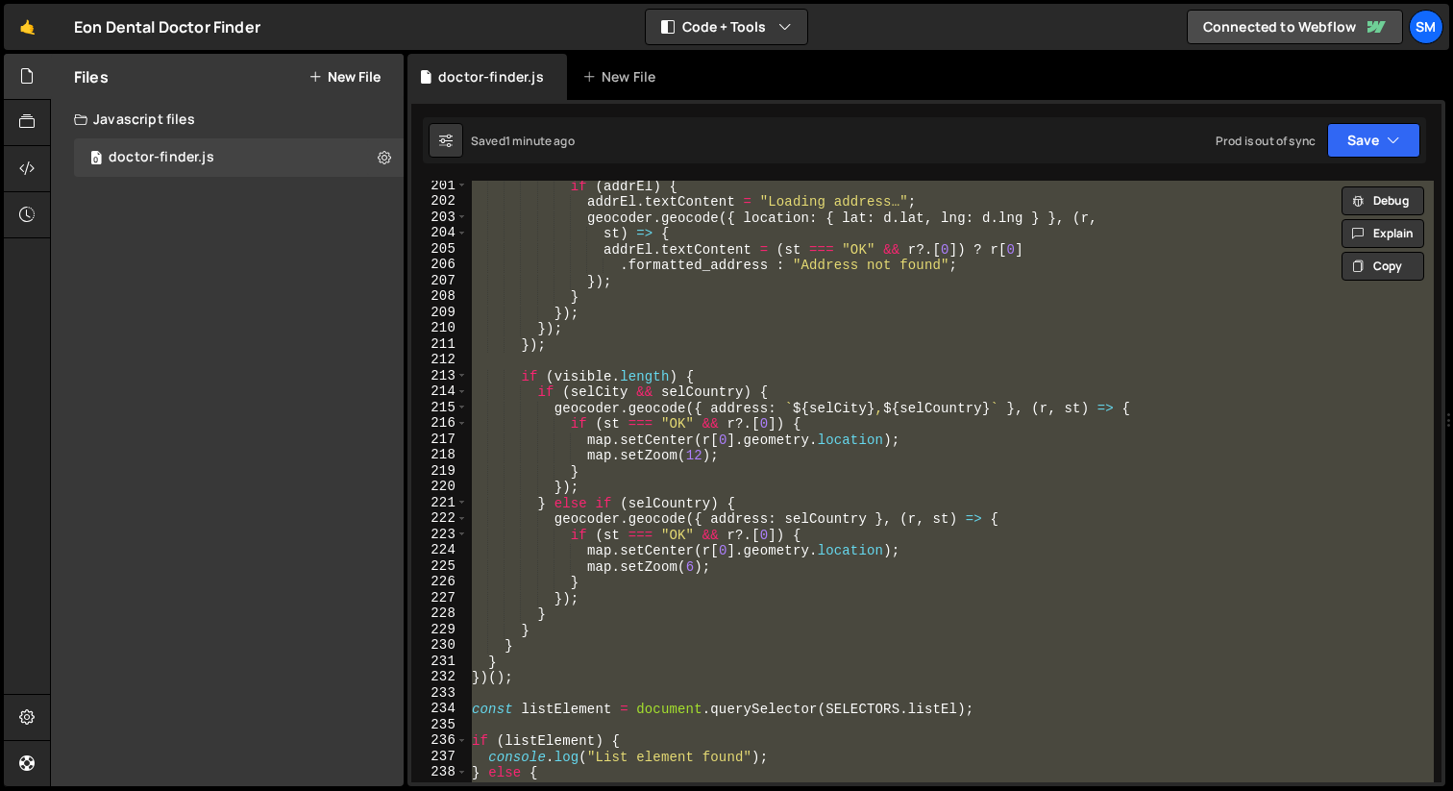
scroll to position [3529, 0]
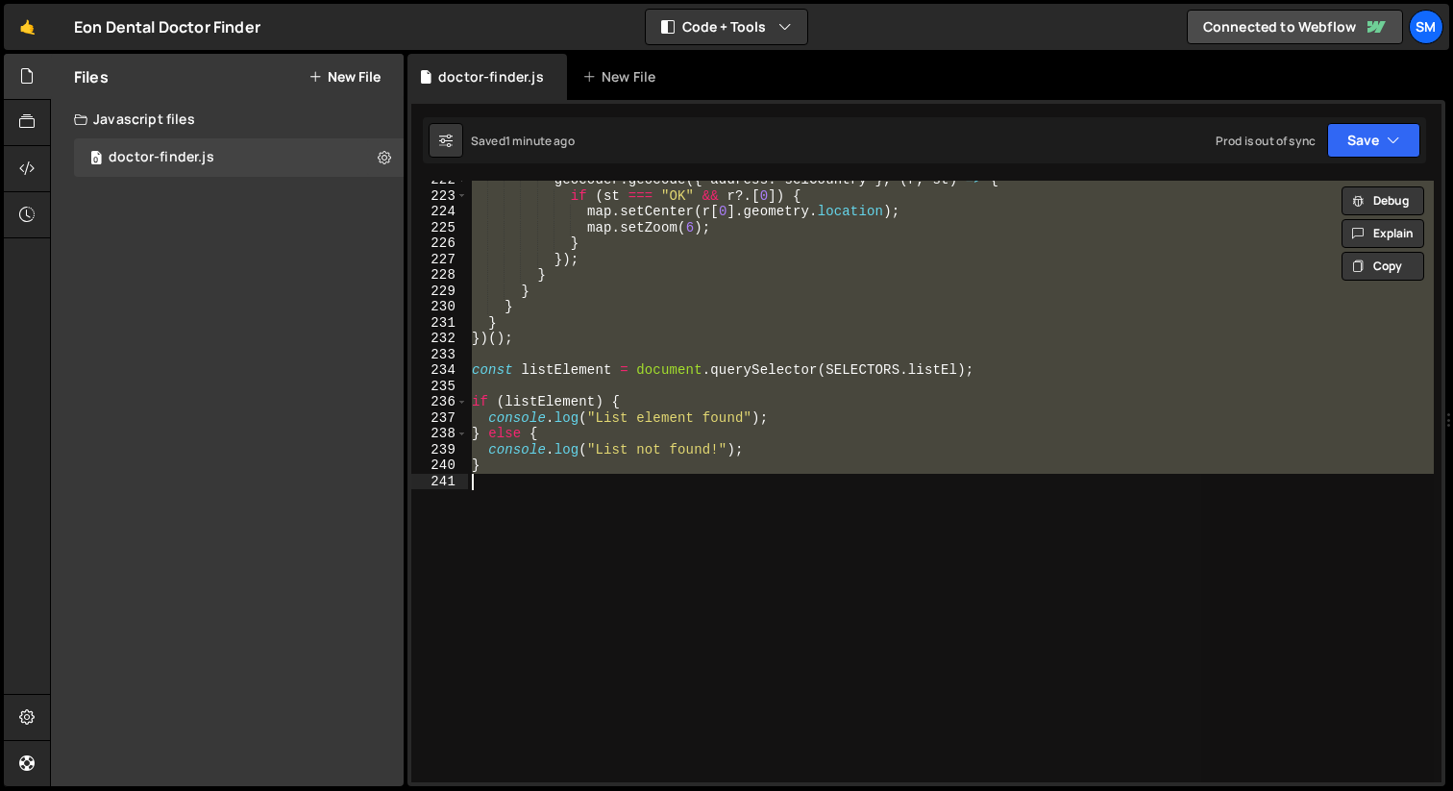
click at [652, 539] on div "geocoder . geocode ({ address : selCountry } , ( r , st ) => { if ( st === "OK"…" at bounding box center [951, 482] width 966 height 602
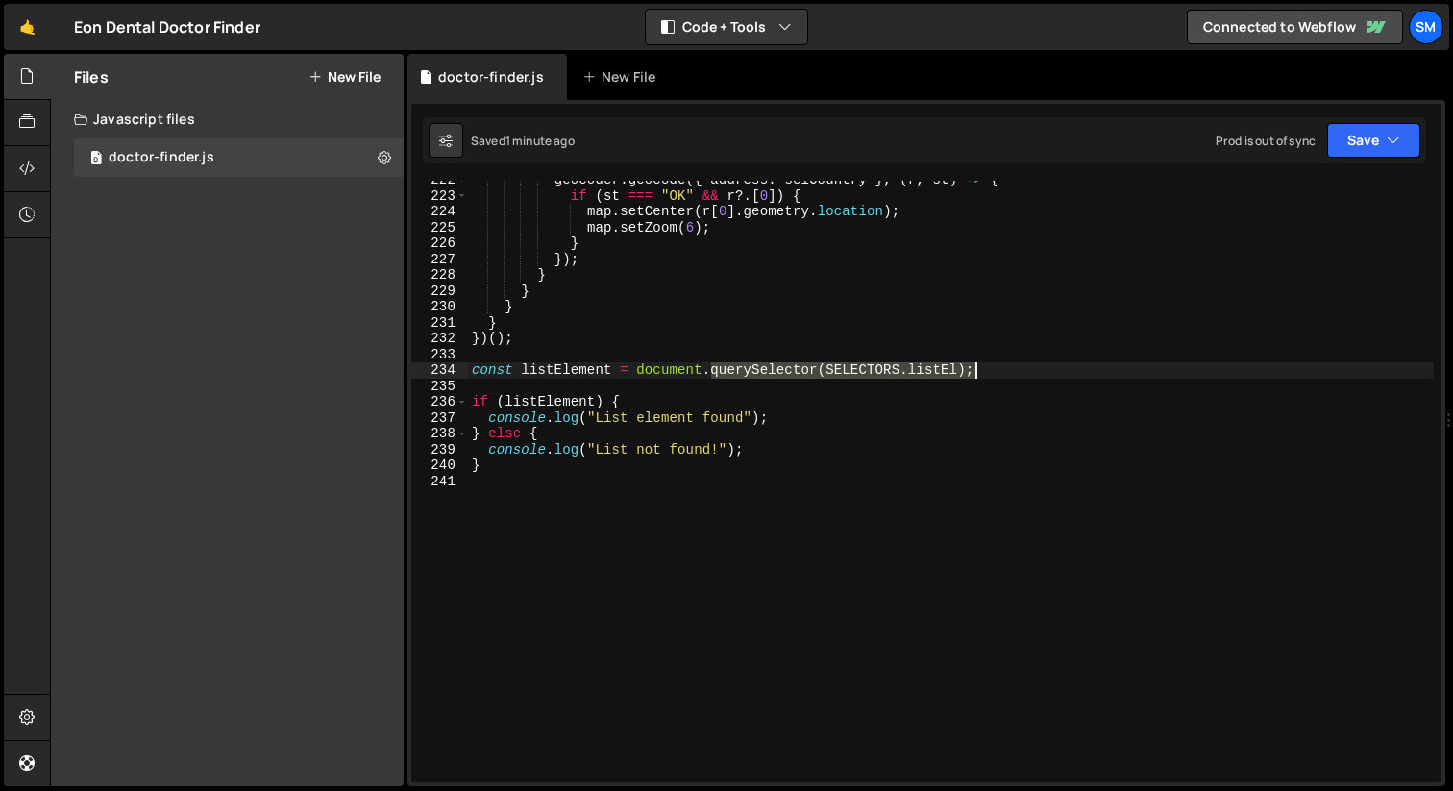
drag, startPoint x: 714, startPoint y: 367, endPoint x: 1031, endPoint y: 367, distance: 317.1
click at [1031, 367] on div "geocoder . geocode ({ address : selCountry } , ( r , st ) => { if ( st === "OK"…" at bounding box center [951, 488] width 966 height 633
drag, startPoint x: 712, startPoint y: 374, endPoint x: 843, endPoint y: 374, distance: 130.7
click at [843, 374] on div "geocoder . geocode ({ address : selCountry } , ( r , st ) => { if ( st === "OK"…" at bounding box center [951, 488] width 966 height 633
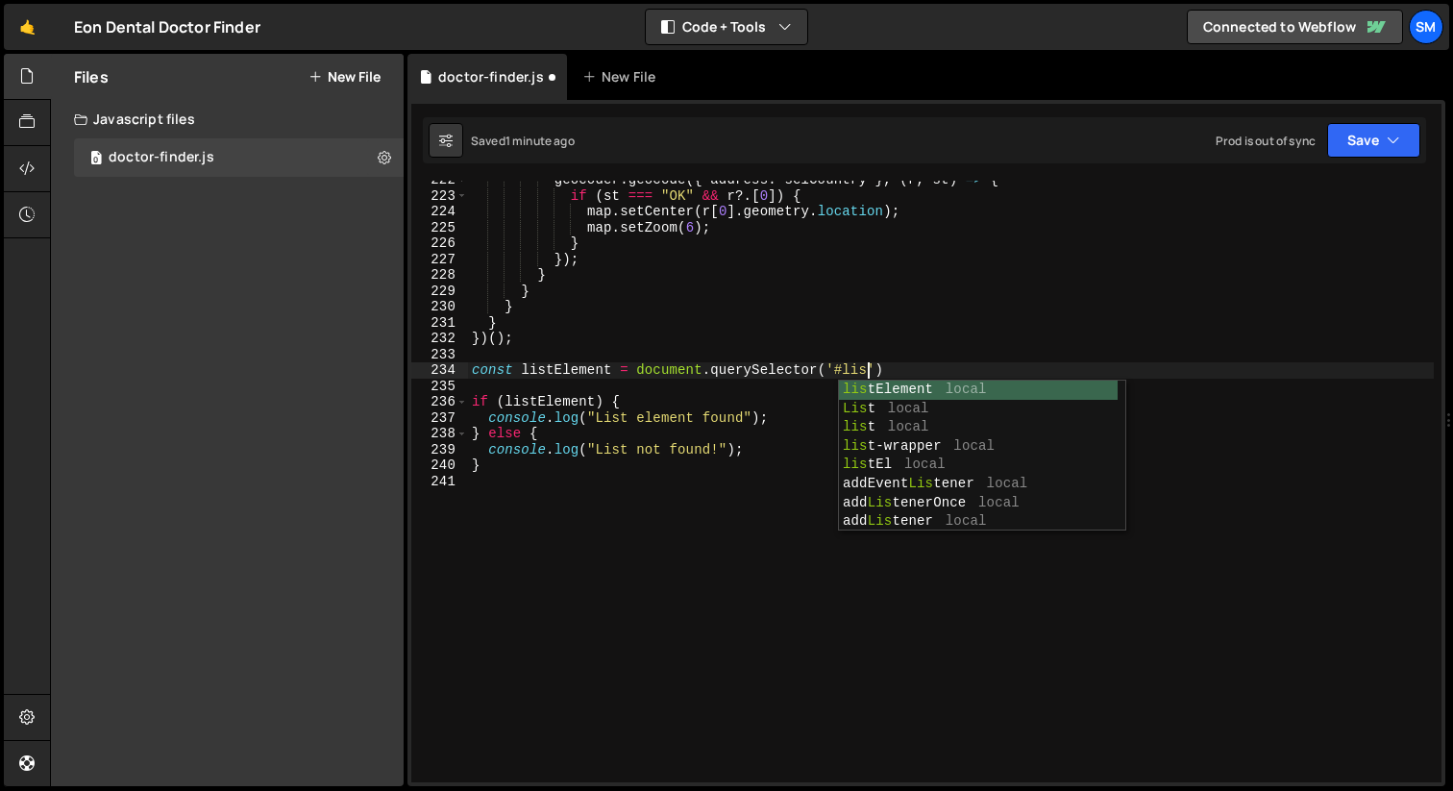
scroll to position [2, 169]
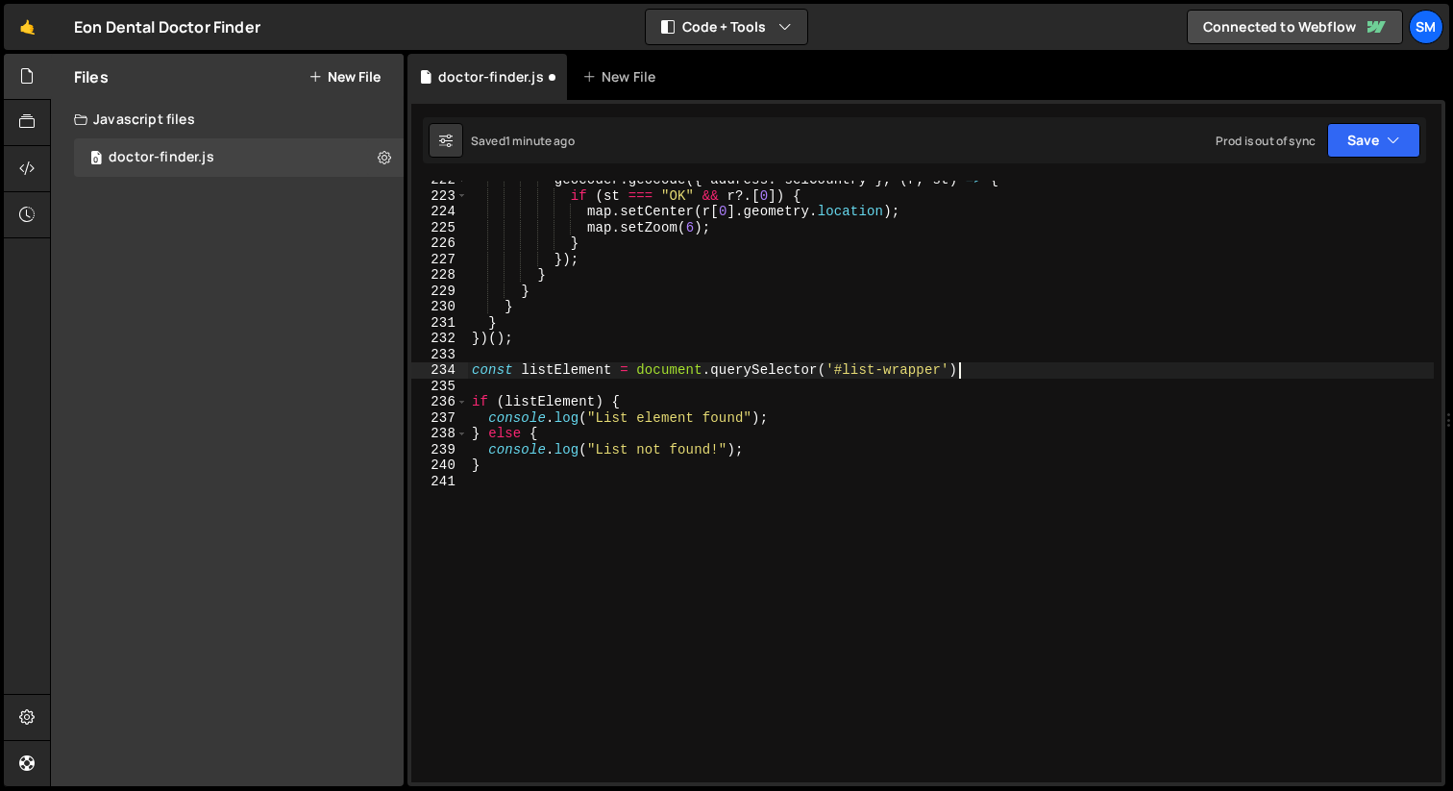
click at [1032, 366] on div "geocoder . geocode ({ address : selCountry } , ( r , st ) => { if ( st === "OK"…" at bounding box center [951, 488] width 966 height 633
click at [1407, 143] on button "Save" at bounding box center [1373, 140] width 93 height 35
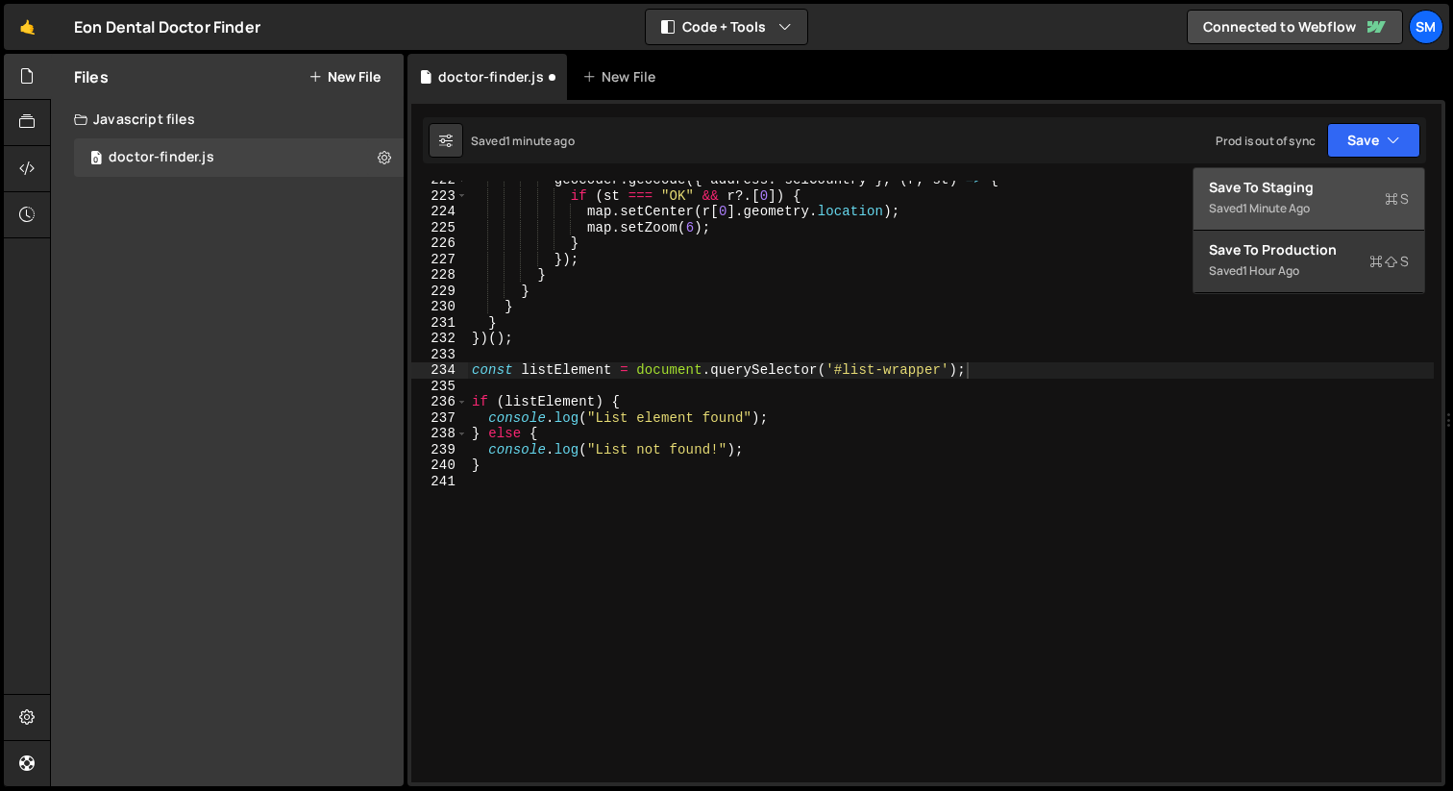
click at [1295, 194] on div "Save to Staging S" at bounding box center [1309, 187] width 200 height 19
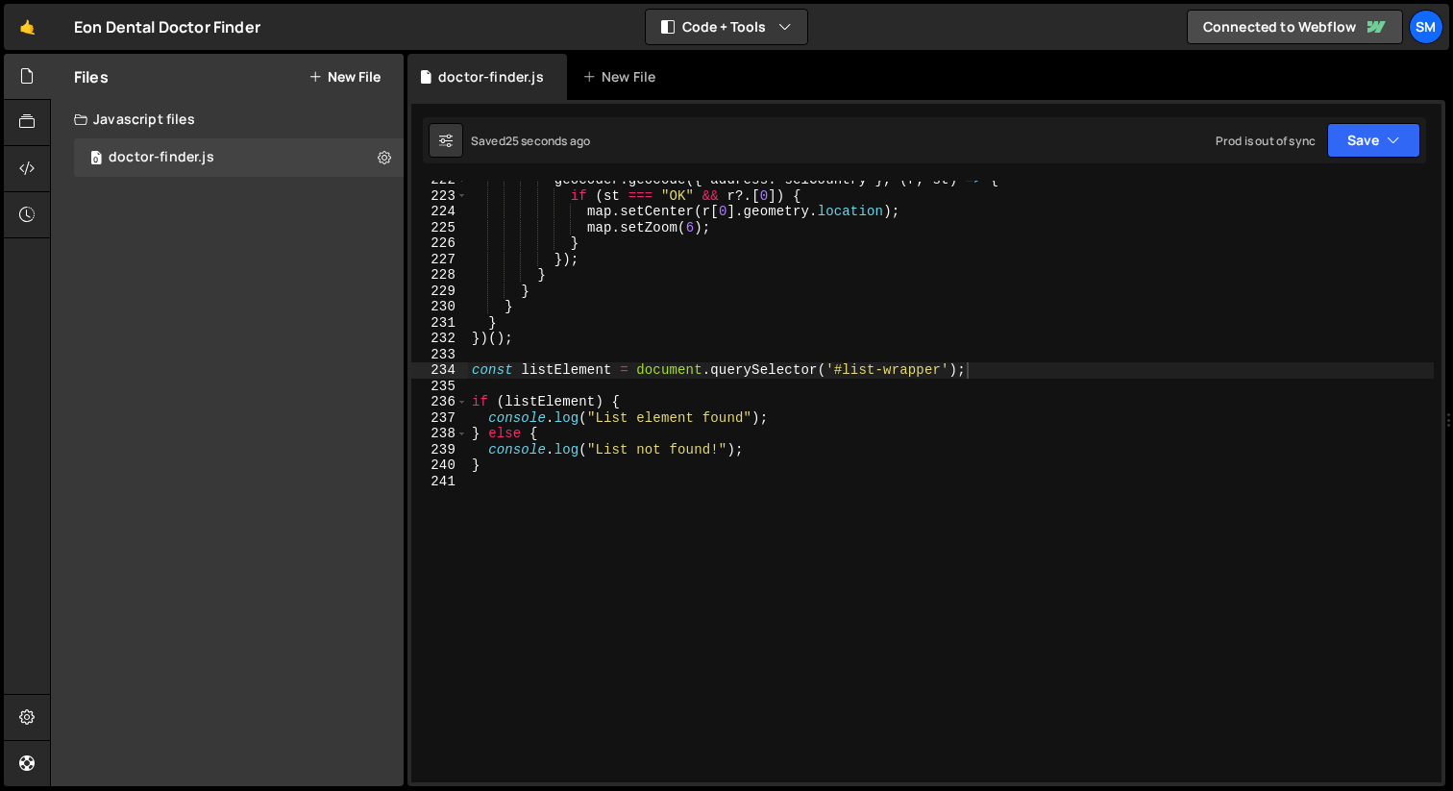
click at [562, 405] on div "geocoder . geocode ({ address : selCountry } , ( r , st ) => { if ( st === "OK"…" at bounding box center [951, 488] width 966 height 633
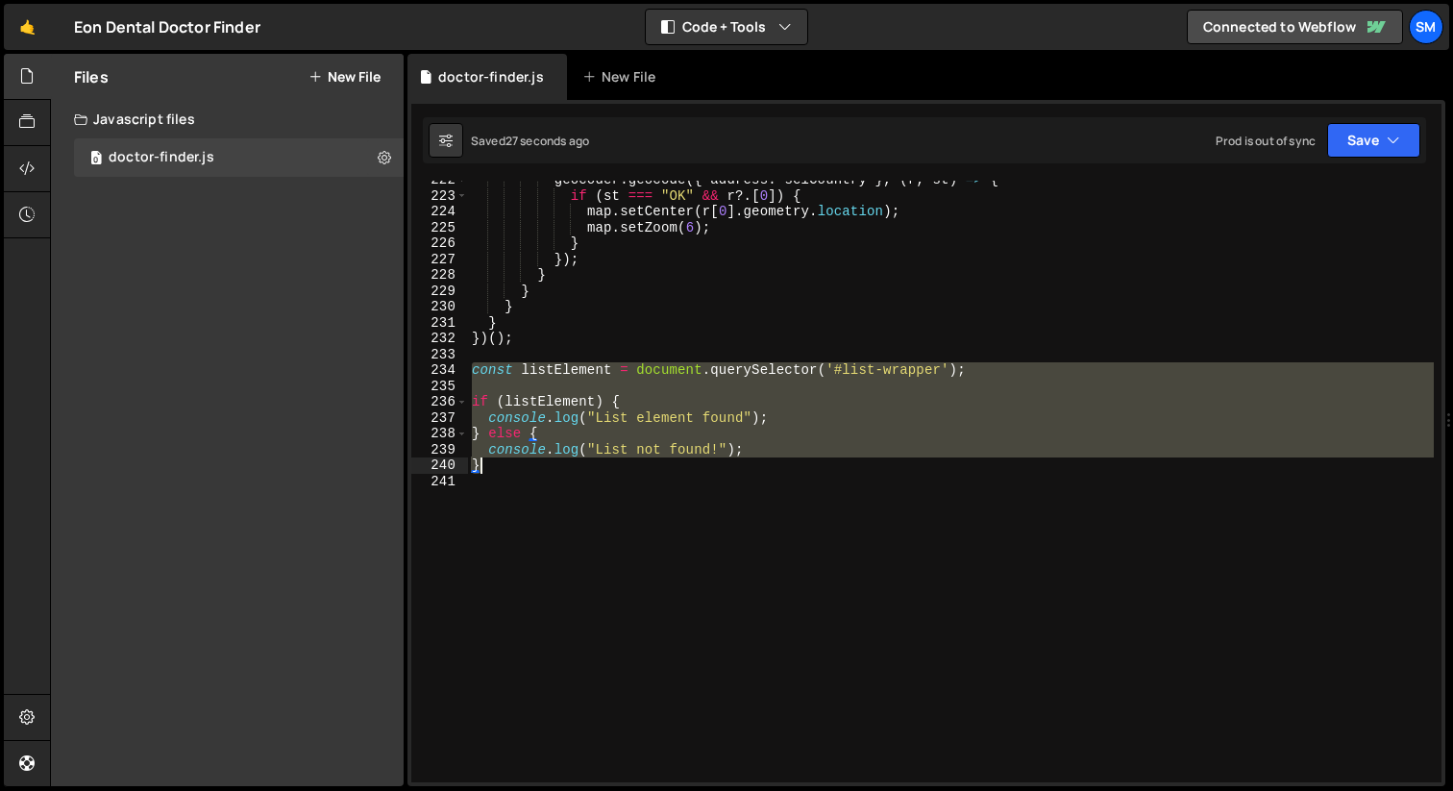
drag, startPoint x: 473, startPoint y: 372, endPoint x: 734, endPoint y: 468, distance: 278.5
click at [734, 468] on div "geocoder . geocode ({ address : selCountry } , ( r , st ) => { if ( st === "OK"…" at bounding box center [951, 488] width 966 height 633
type textarea "console.log("List not found!"); }"
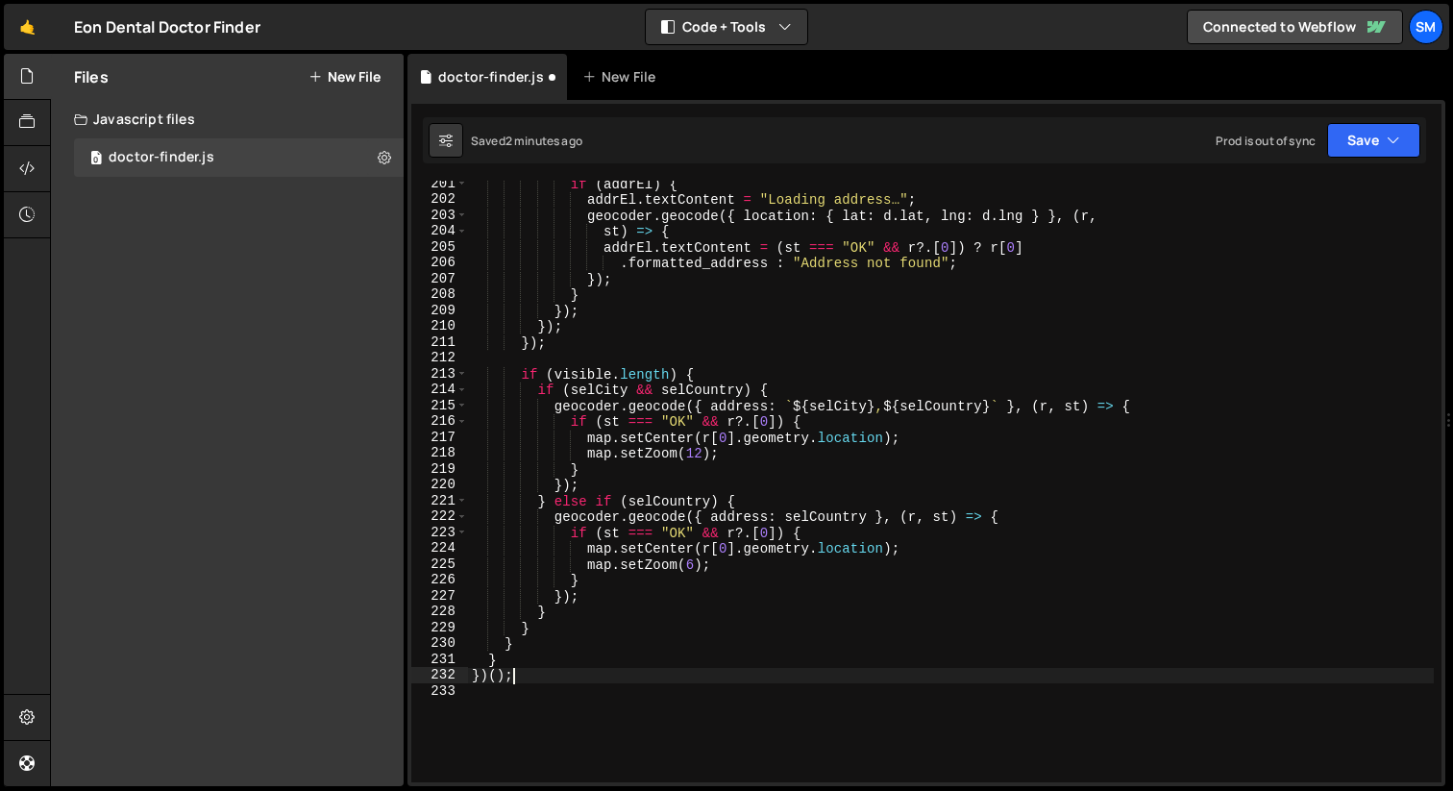
scroll to position [3402, 0]
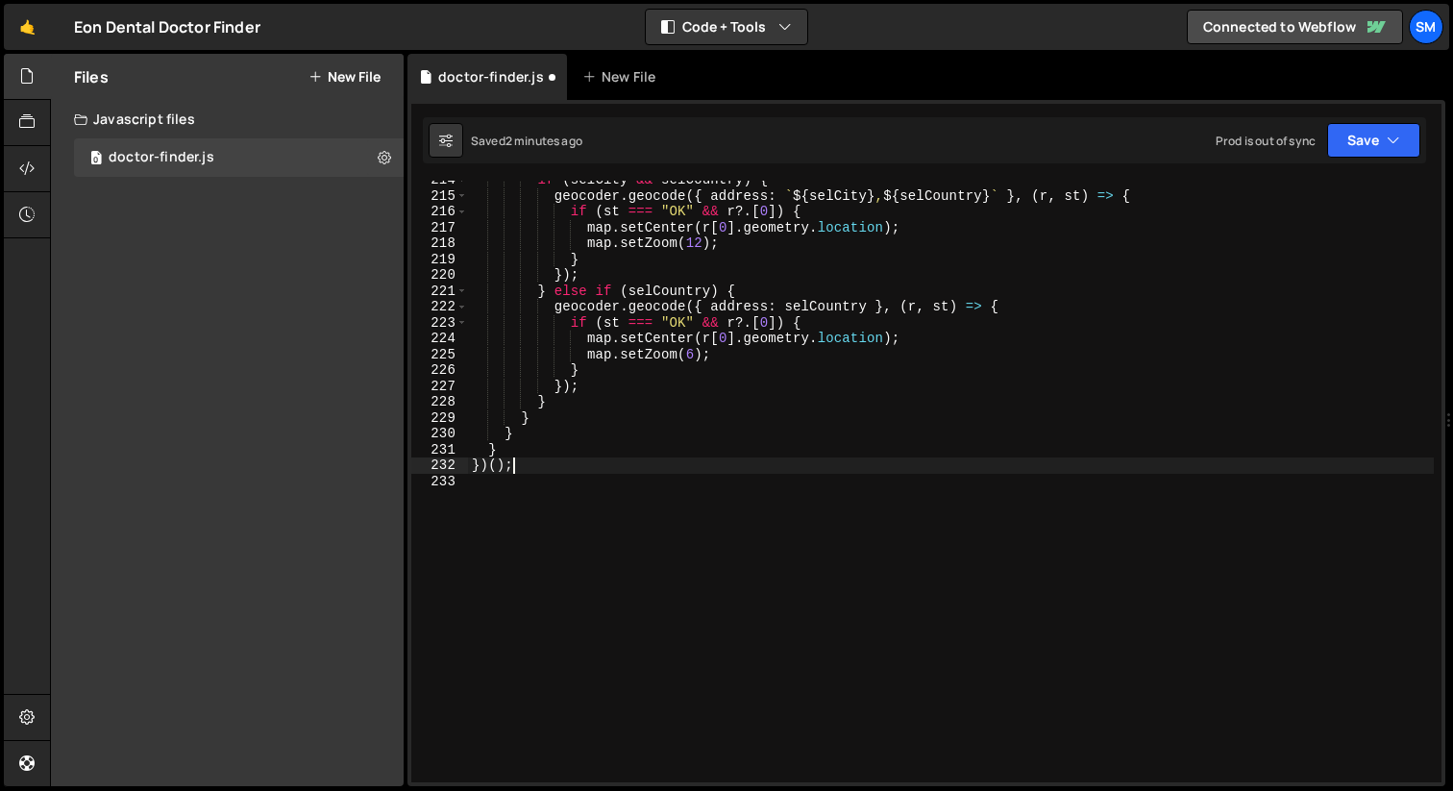
click at [498, 453] on div "if ( selCity && selCountry ) { geocoder . geocode ({ address : ` ${ selCity } ,…" at bounding box center [951, 488] width 966 height 633
type textarea "}"
paste textarea "}"
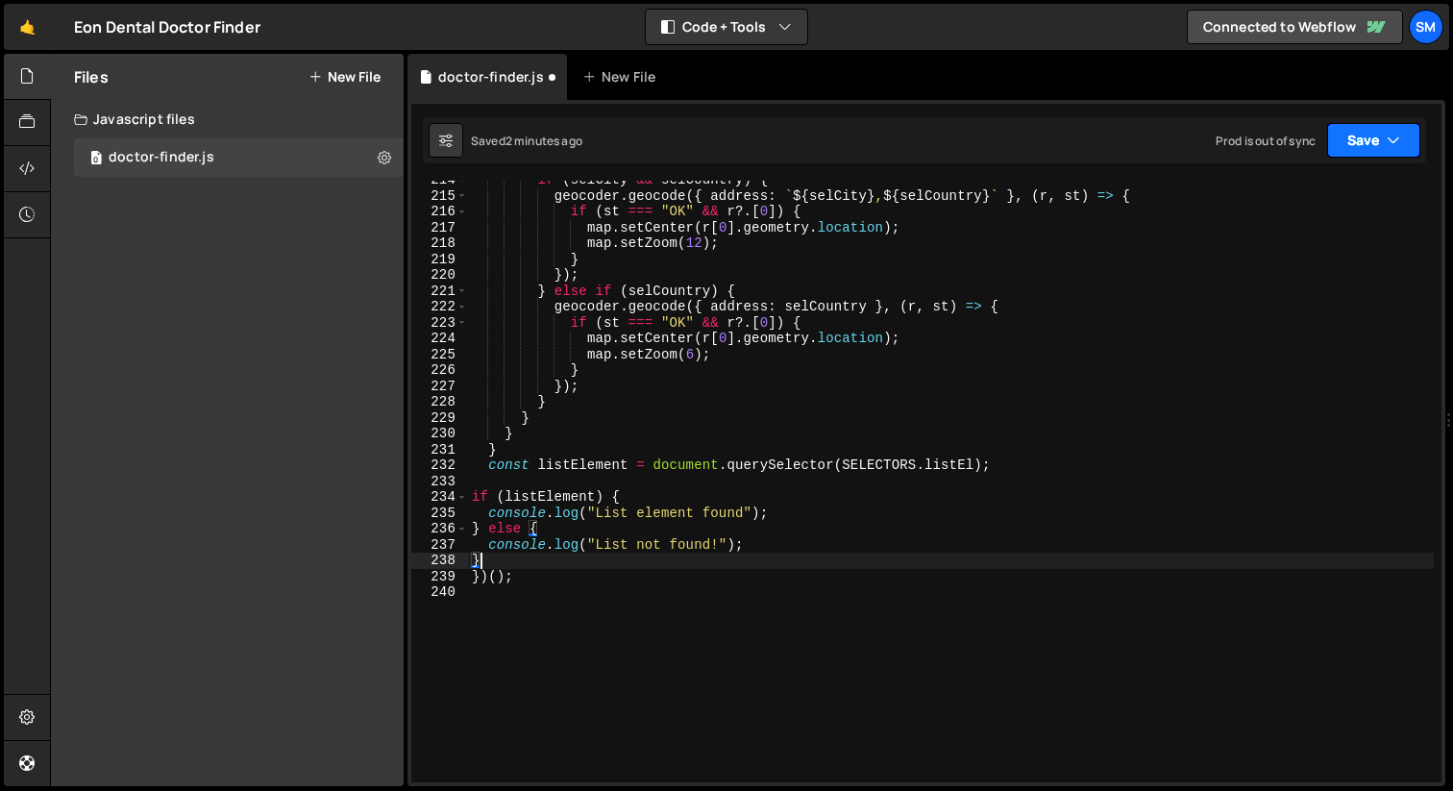
click at [1405, 129] on button "Save" at bounding box center [1373, 140] width 93 height 35
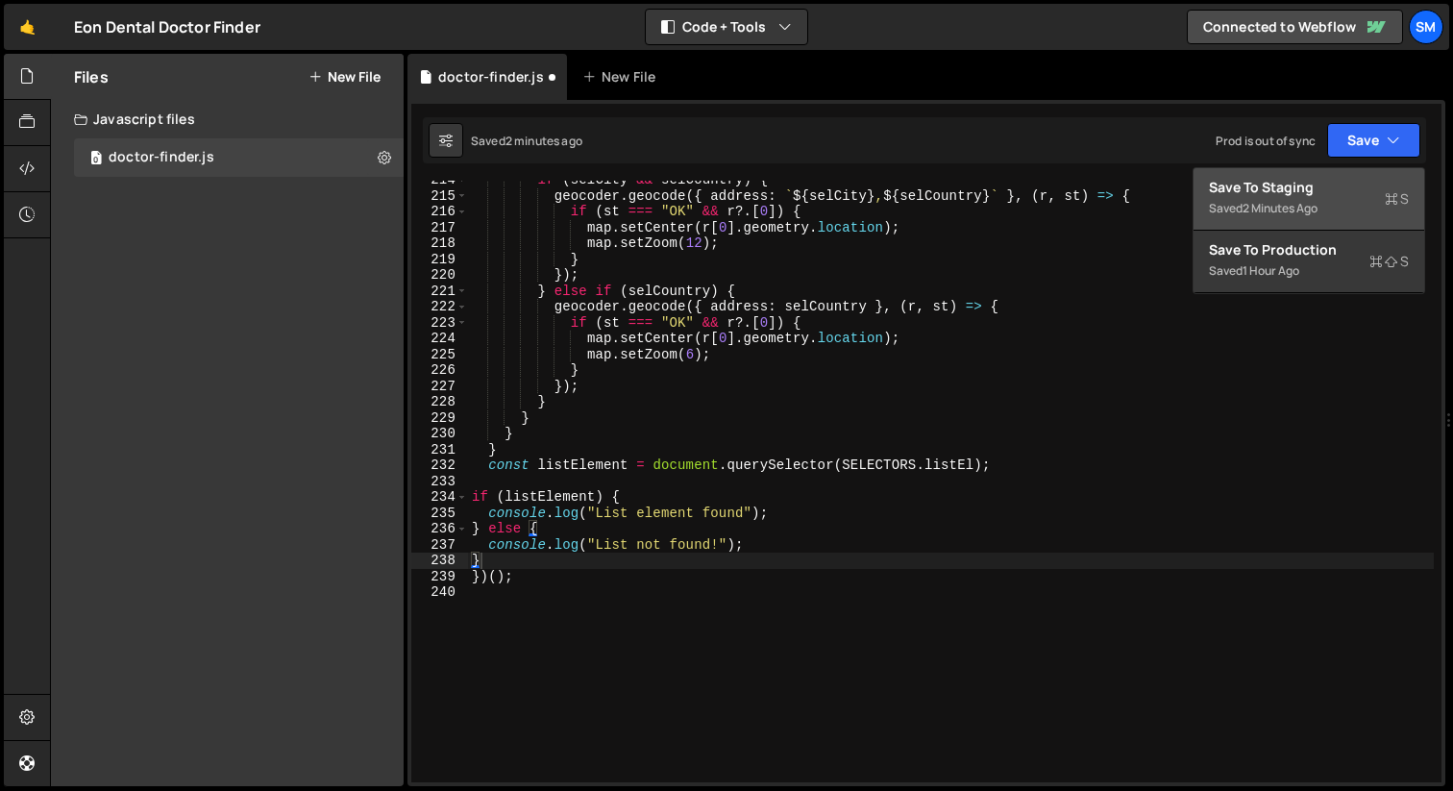
click at [1320, 191] on div "Save to Staging S" at bounding box center [1309, 187] width 200 height 19
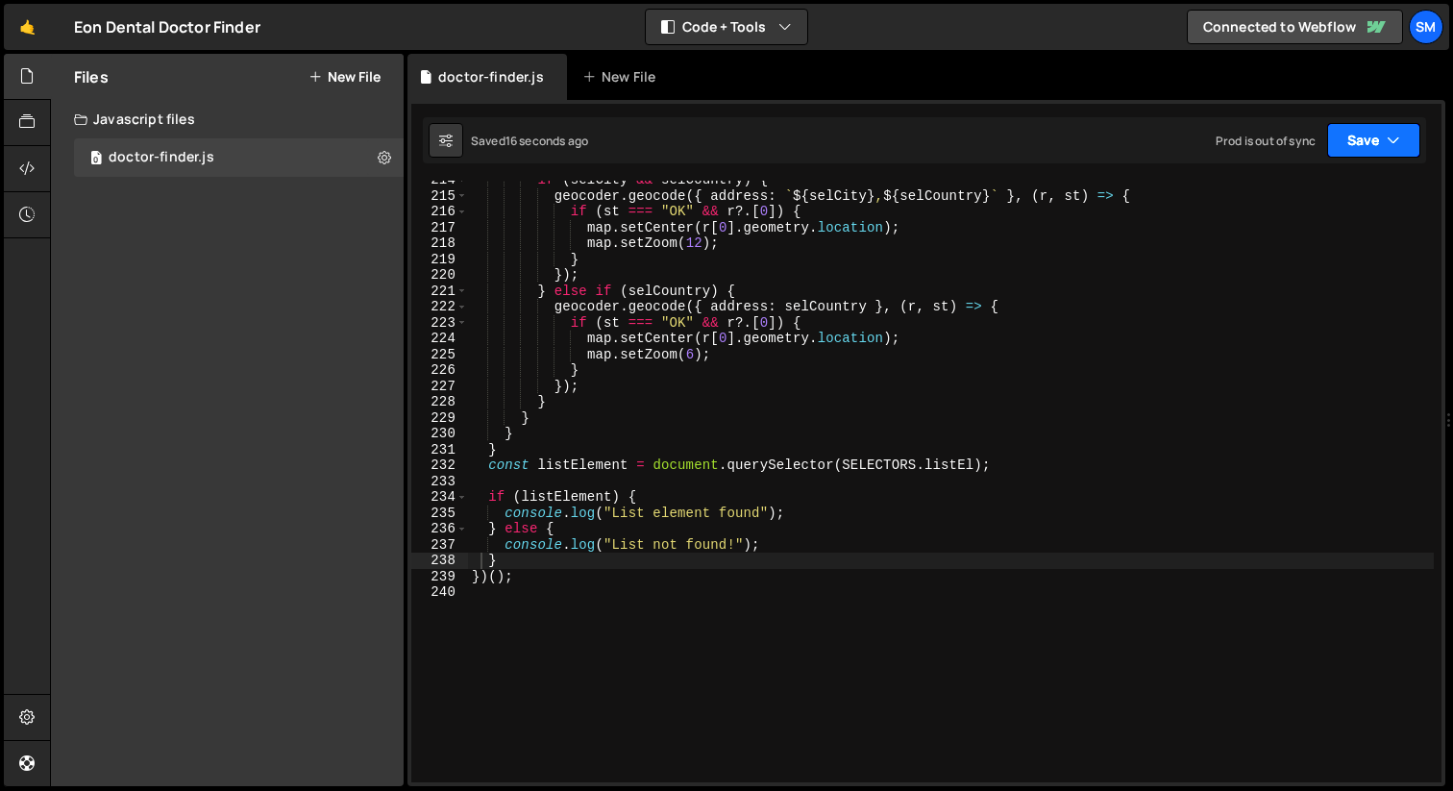
click at [1417, 148] on button "Save" at bounding box center [1373, 140] width 93 height 35
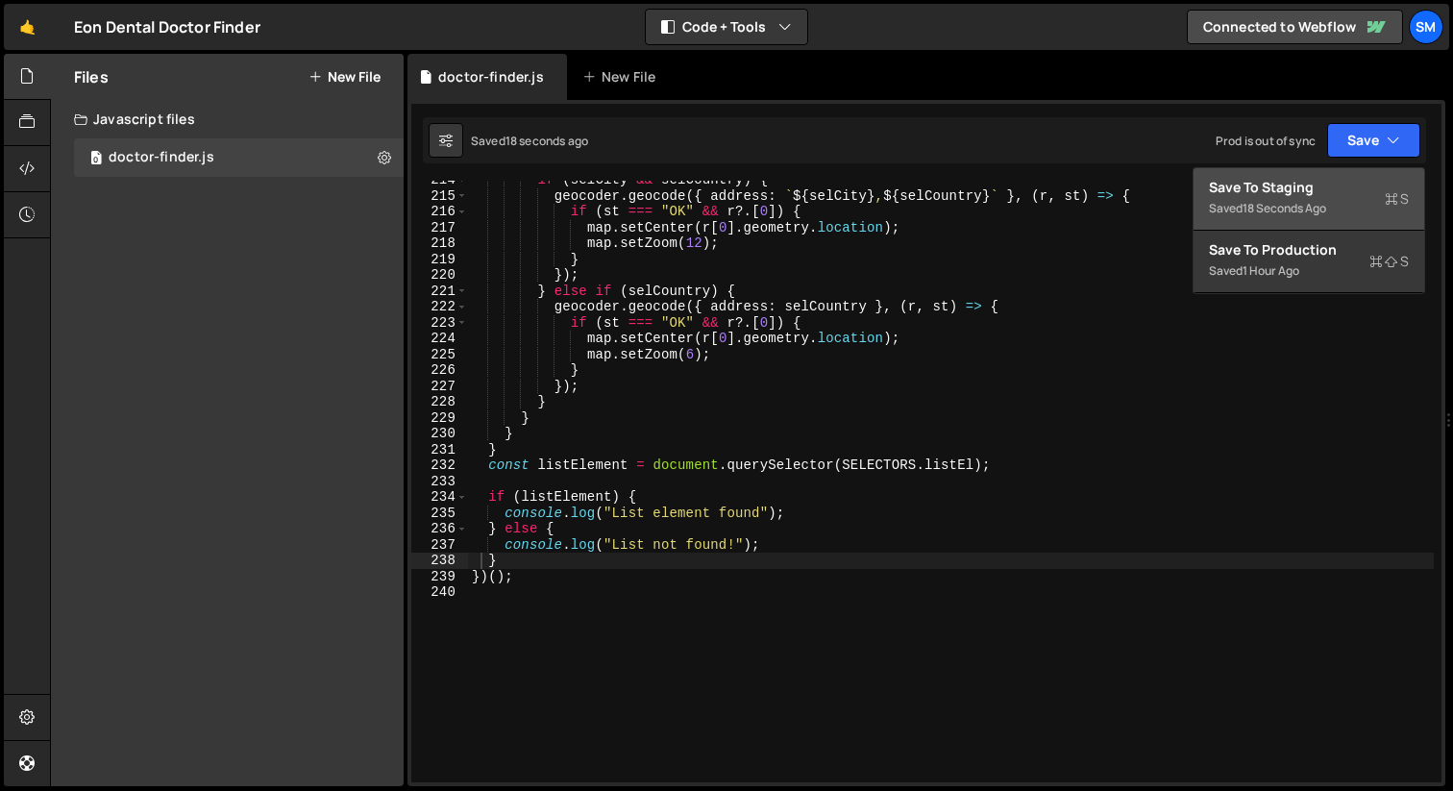
click at [1355, 198] on div "Saved 18 seconds ago" at bounding box center [1309, 208] width 200 height 23
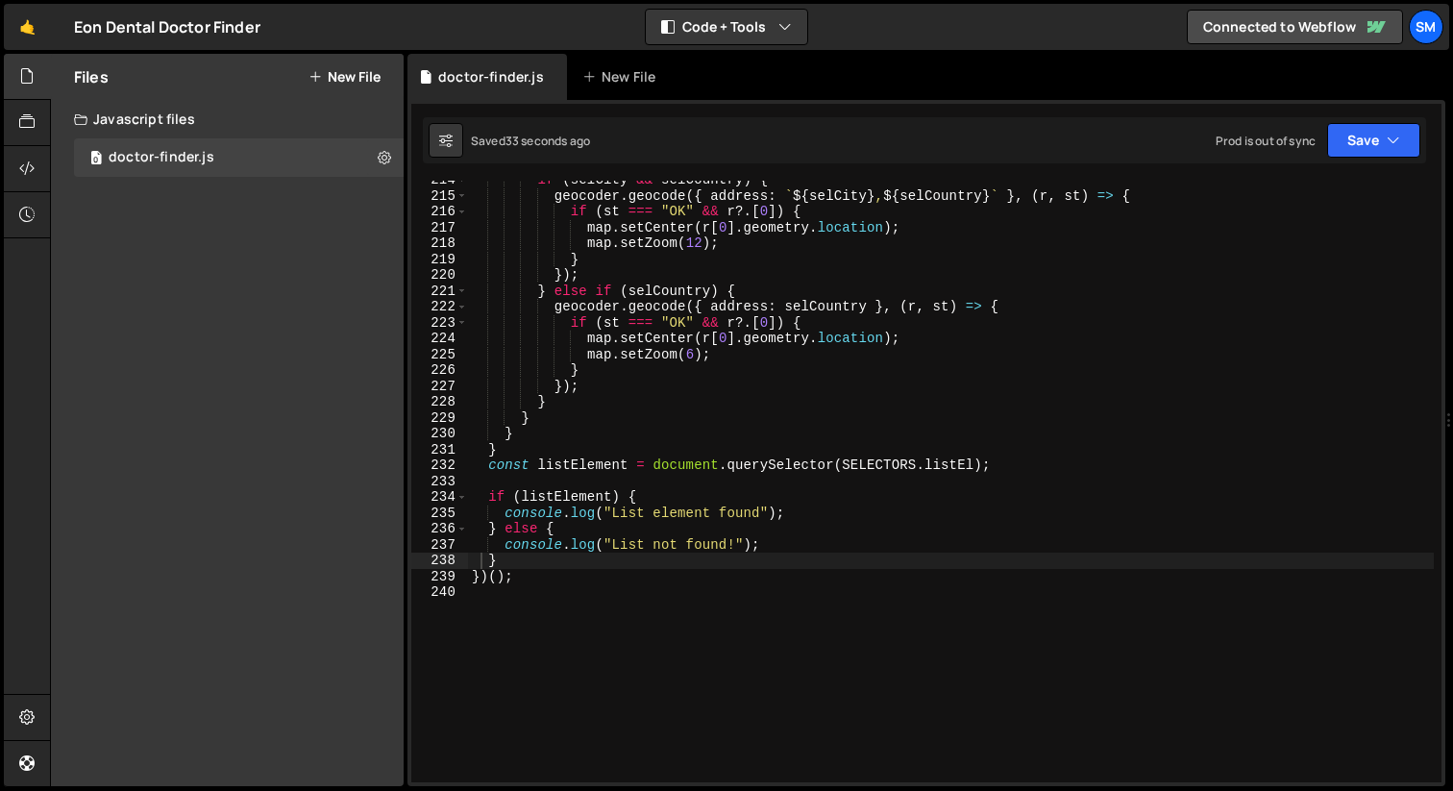
click at [546, 534] on div "if ( selCity && selCountry ) { geocoder . geocode ({ address : ` ${ selCity } ,…" at bounding box center [951, 488] width 966 height 633
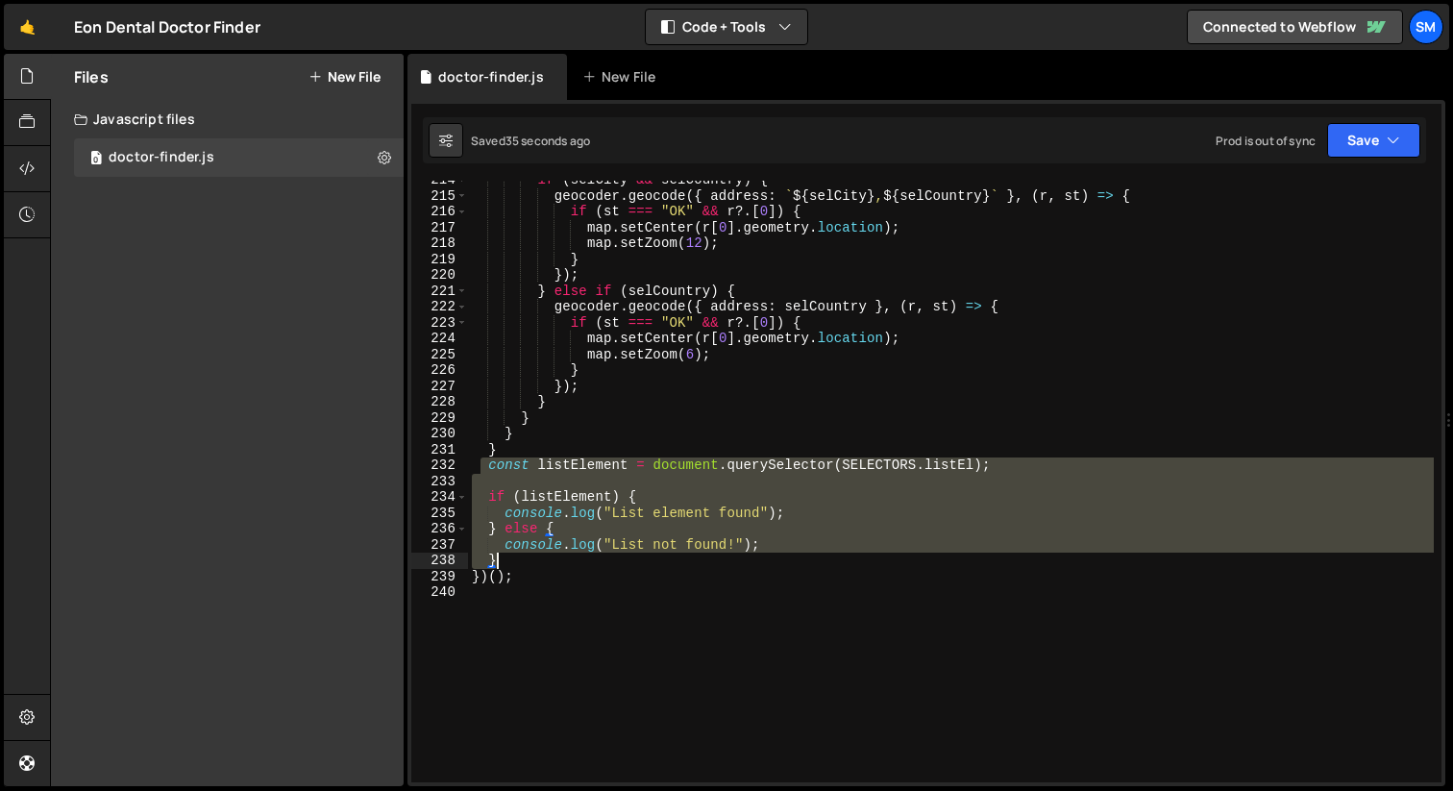
drag, startPoint x: 482, startPoint y: 469, endPoint x: 601, endPoint y: 565, distance: 152.3
click at [601, 565] on div "if ( selCity && selCountry ) { geocoder . geocode ({ address : ` ${ selCity } ,…" at bounding box center [951, 488] width 966 height 633
type textarea "})();"
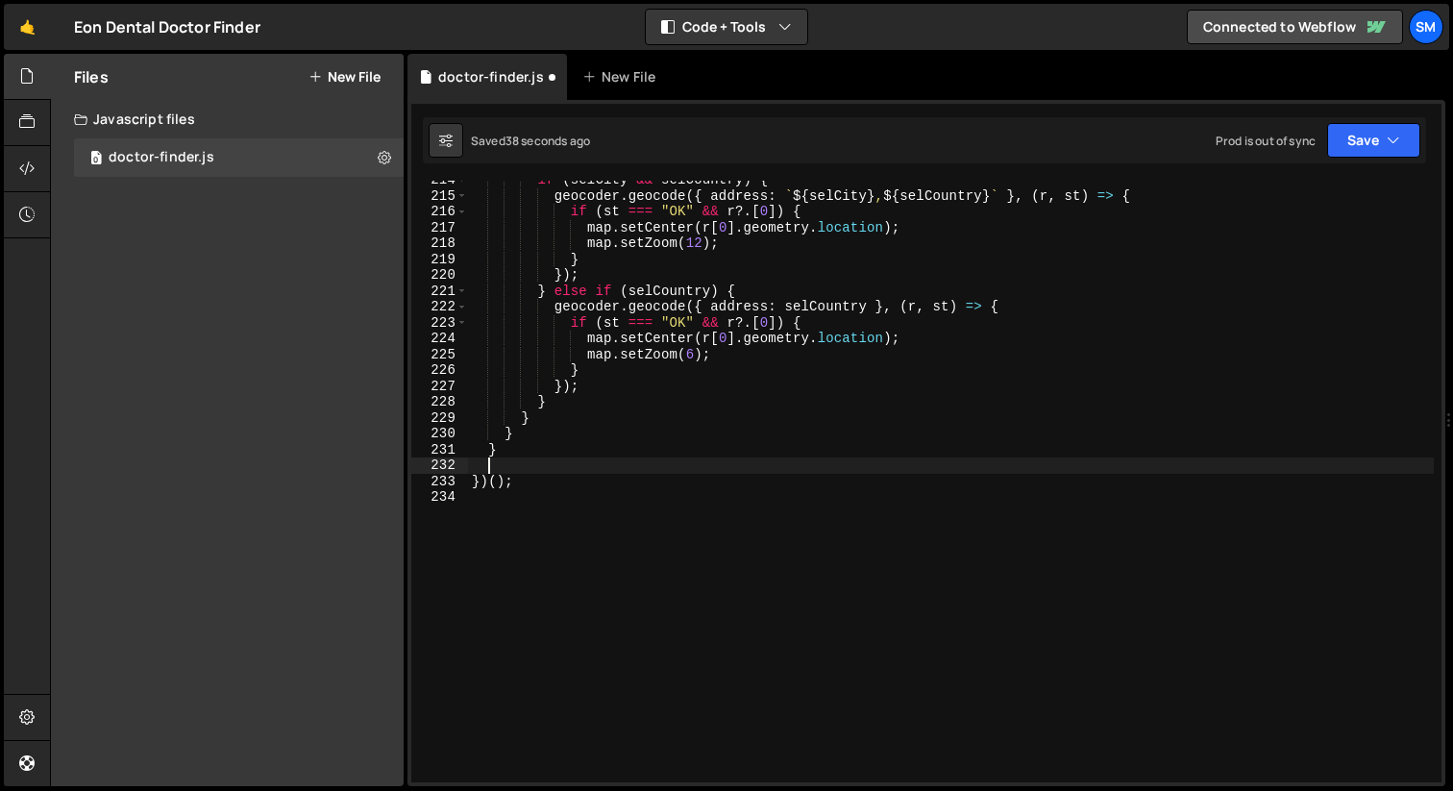
scroll to position [2, 0]
type textarea "}"
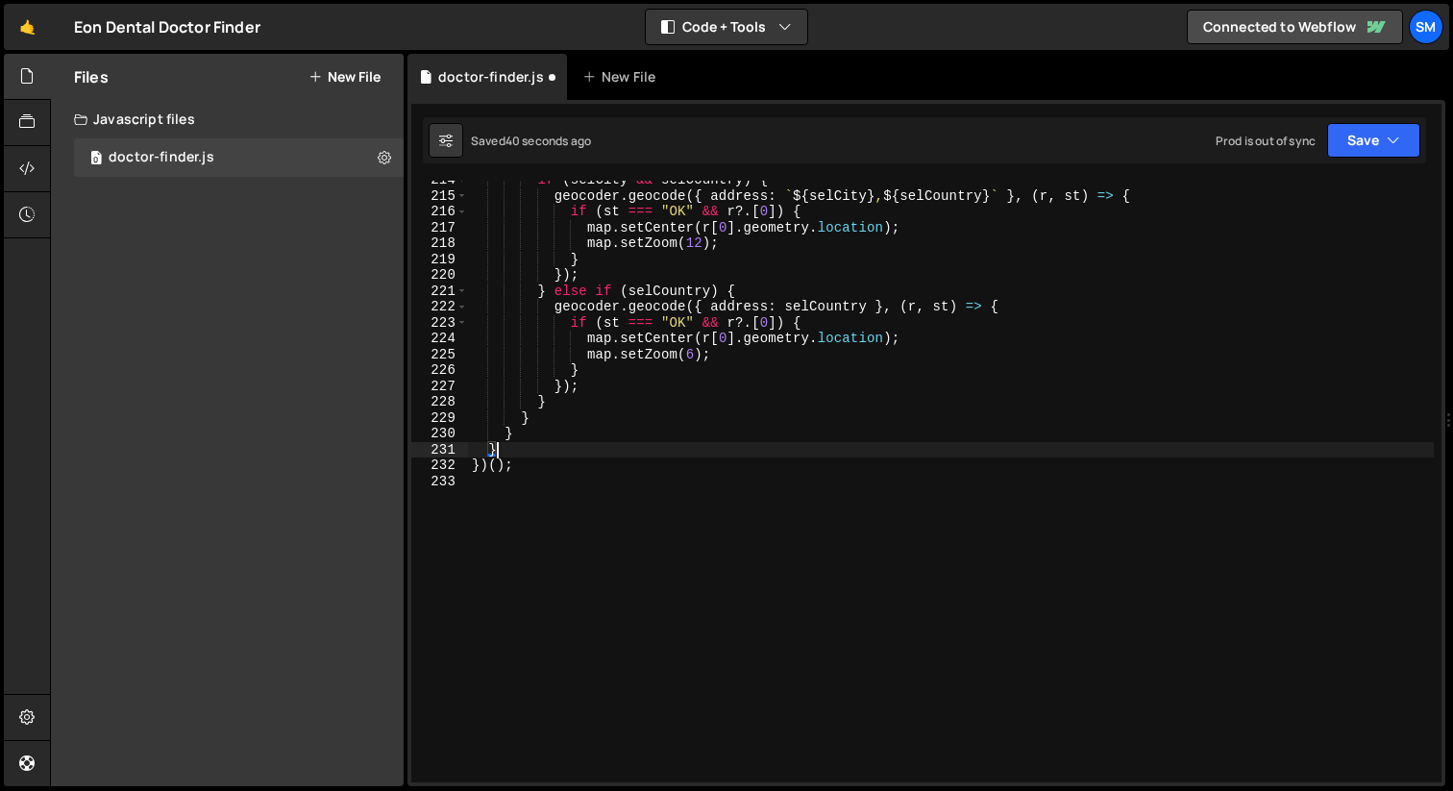
click at [644, 480] on div "if ( selCity && selCountry ) { geocoder . geocode ({ address : ` ${ selCity } ,…" at bounding box center [951, 488] width 966 height 633
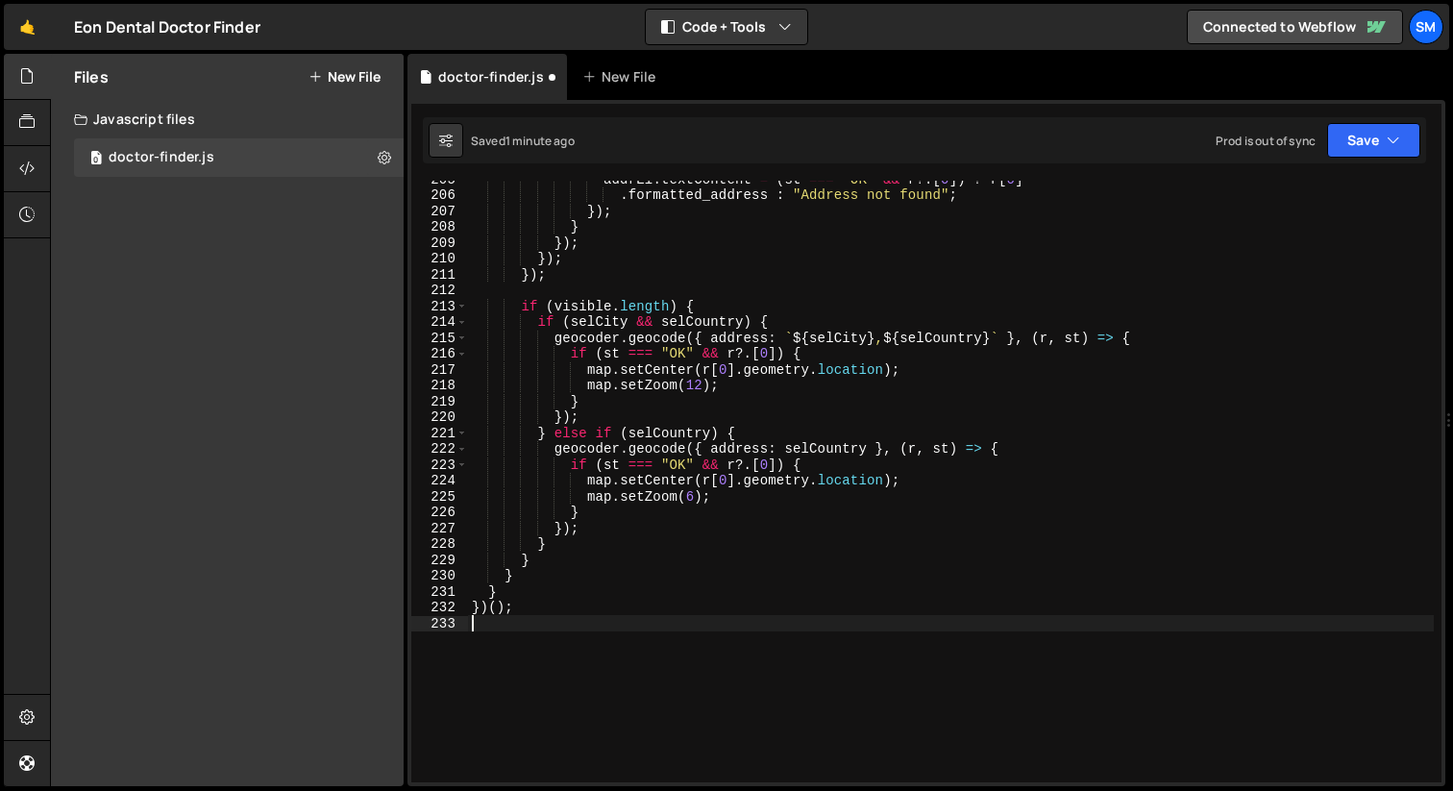
scroll to position [3402, 0]
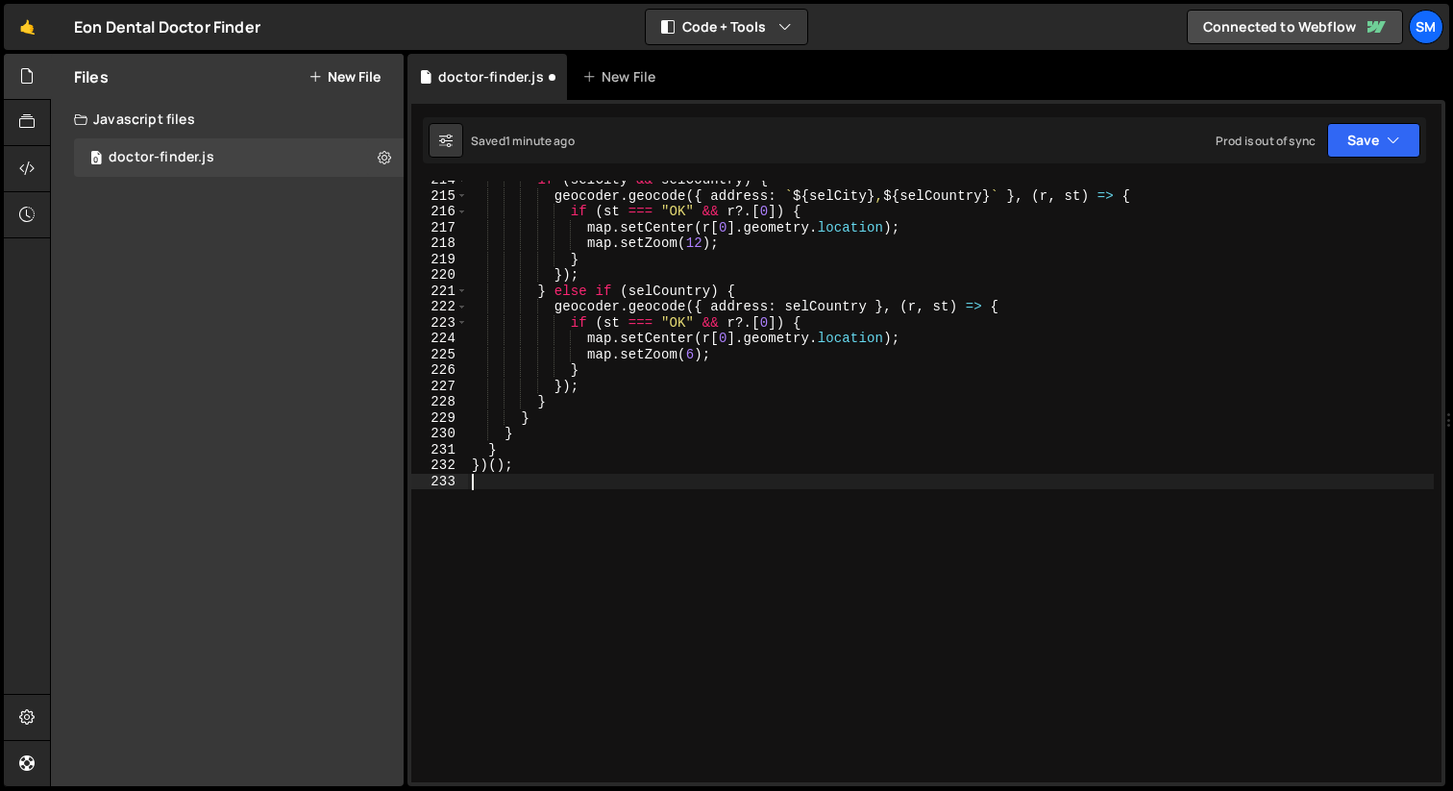
click at [547, 469] on div "if ( selCity && selCountry ) { geocoder . geocode ({ address : ` ${ selCity } ,…" at bounding box center [951, 488] width 966 height 633
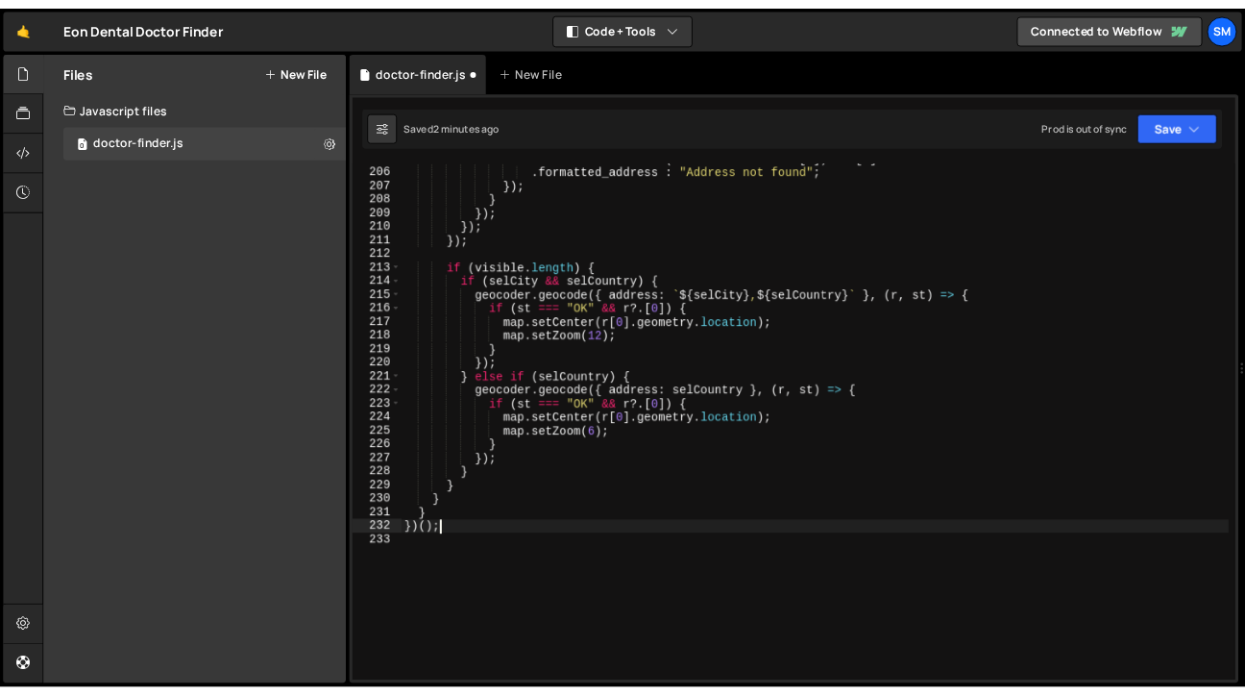
scroll to position [3247, 0]
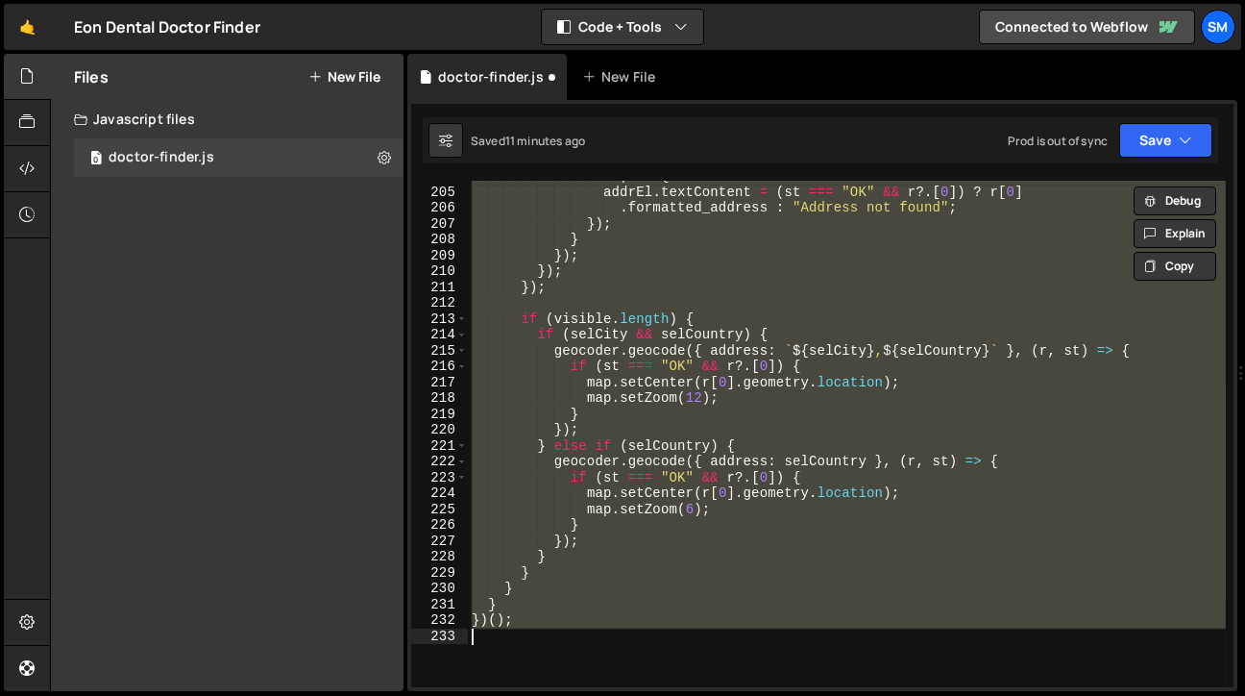
click at [770, 529] on div "st ) => { addrEl . textContent = ( st === "OK" && r ?. [ 0 ]) ? r [ 0 ] . forma…" at bounding box center [847, 434] width 758 height 506
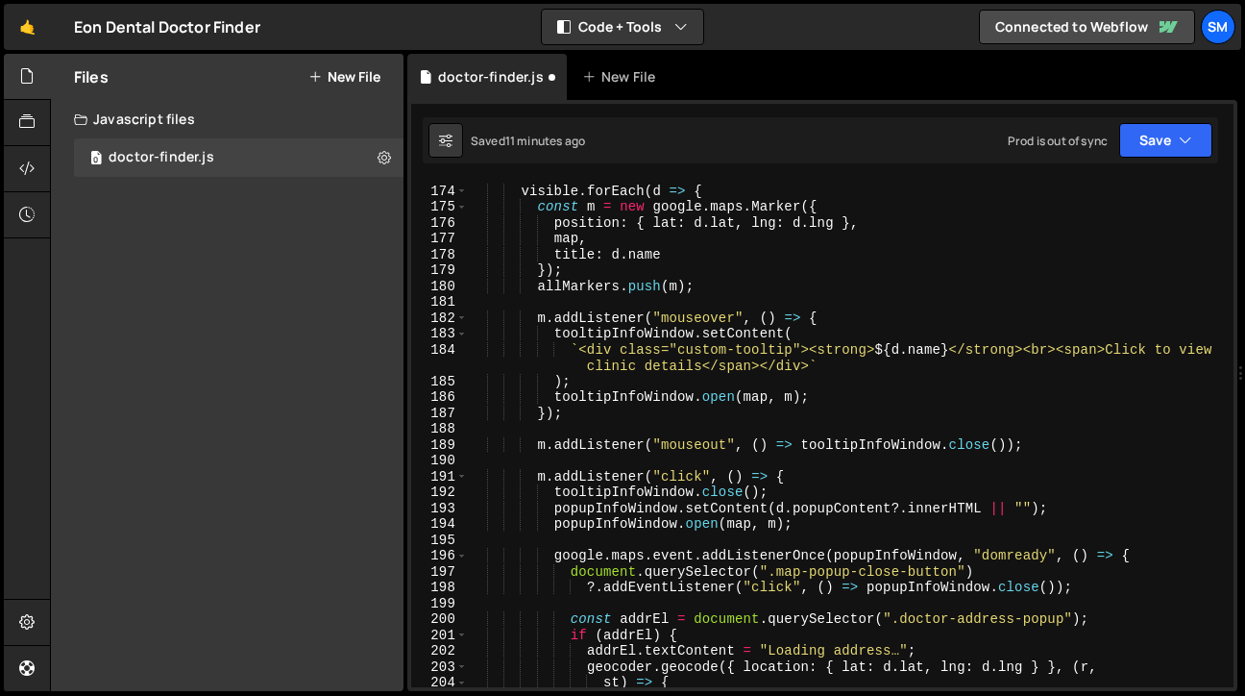
scroll to position [3013, 0]
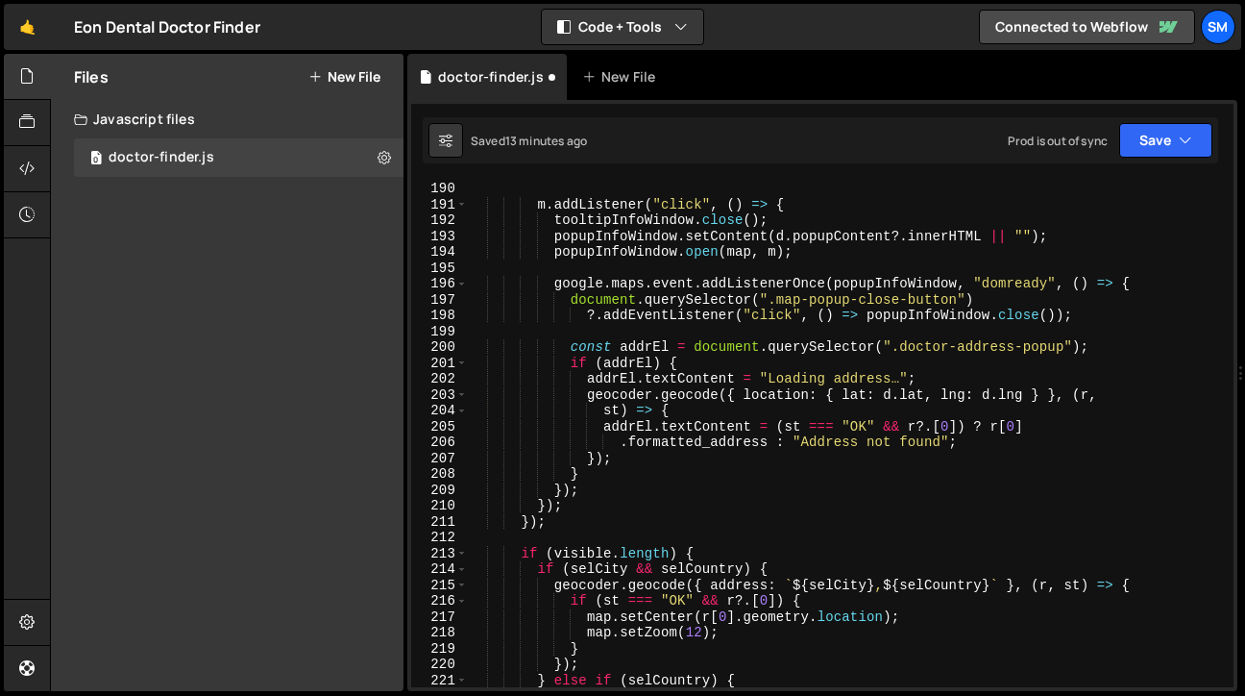
click at [948, 572] on div "m . addListener ( "click" , ( ) => { tooltipInfoWindow . close ( ) ; popupInfoW…" at bounding box center [847, 450] width 758 height 538
type textarea "})();"
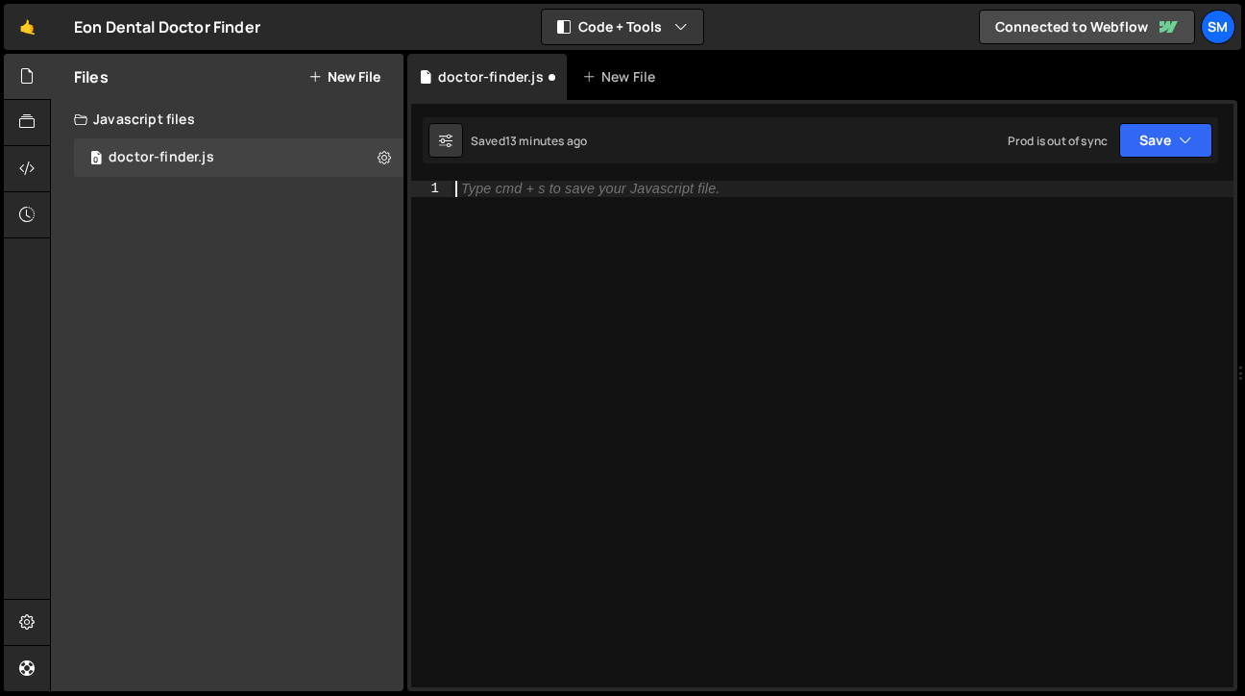
paste textarea "})();"
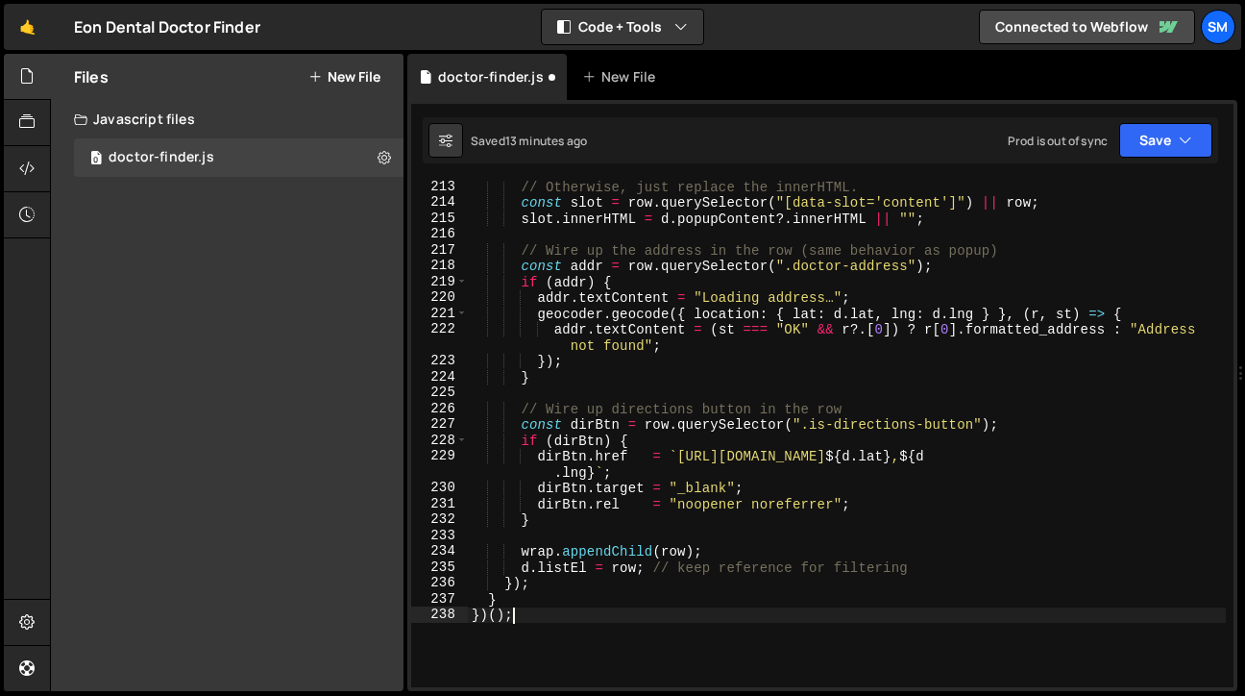
scroll to position [3601, 0]
click at [1203, 147] on button "Save" at bounding box center [1165, 140] width 93 height 35
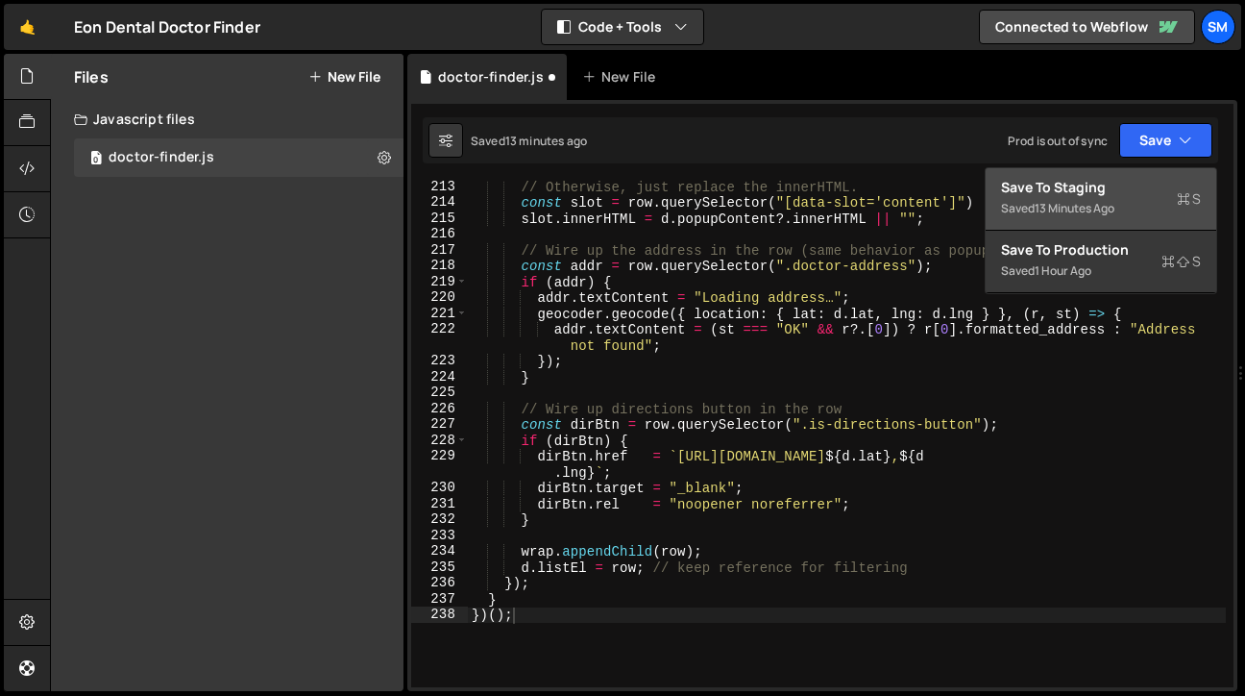
click at [1110, 181] on div "Save to Staging S" at bounding box center [1101, 187] width 200 height 19
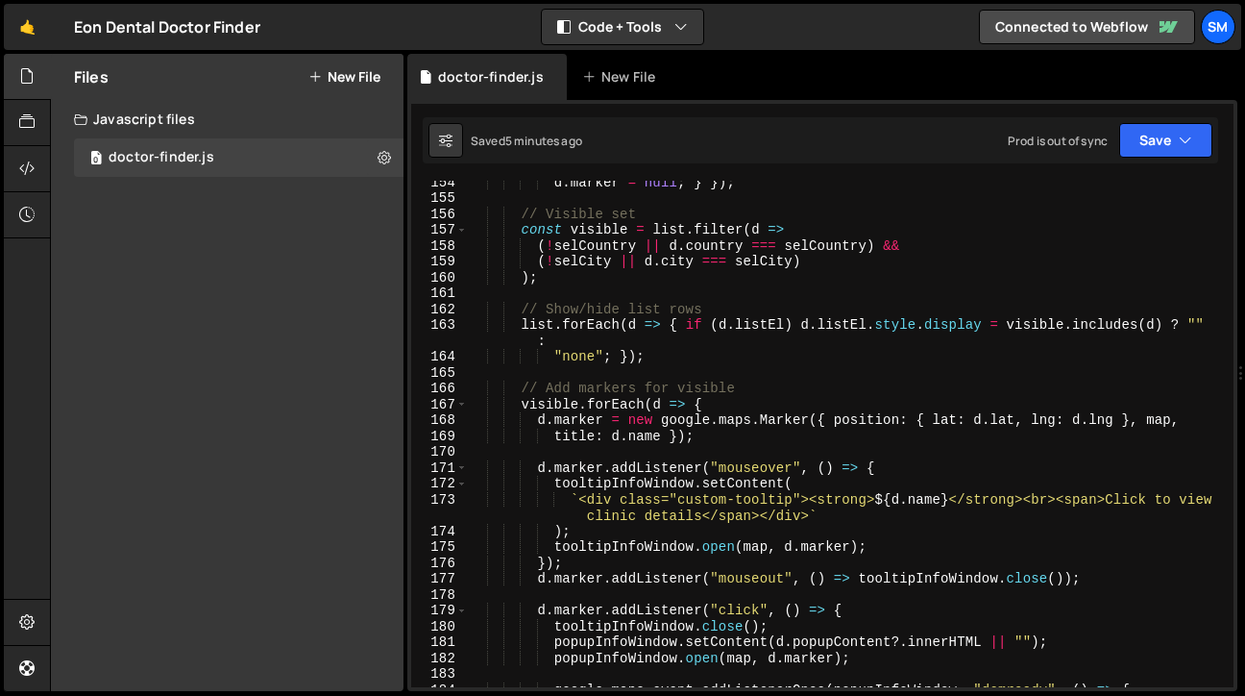
scroll to position [2464, 0]
click at [1033, 487] on div "d . marker = null ; } }) ; // Visible set const visible = list . filter ( d => …" at bounding box center [847, 443] width 758 height 538
type textarea "})();"
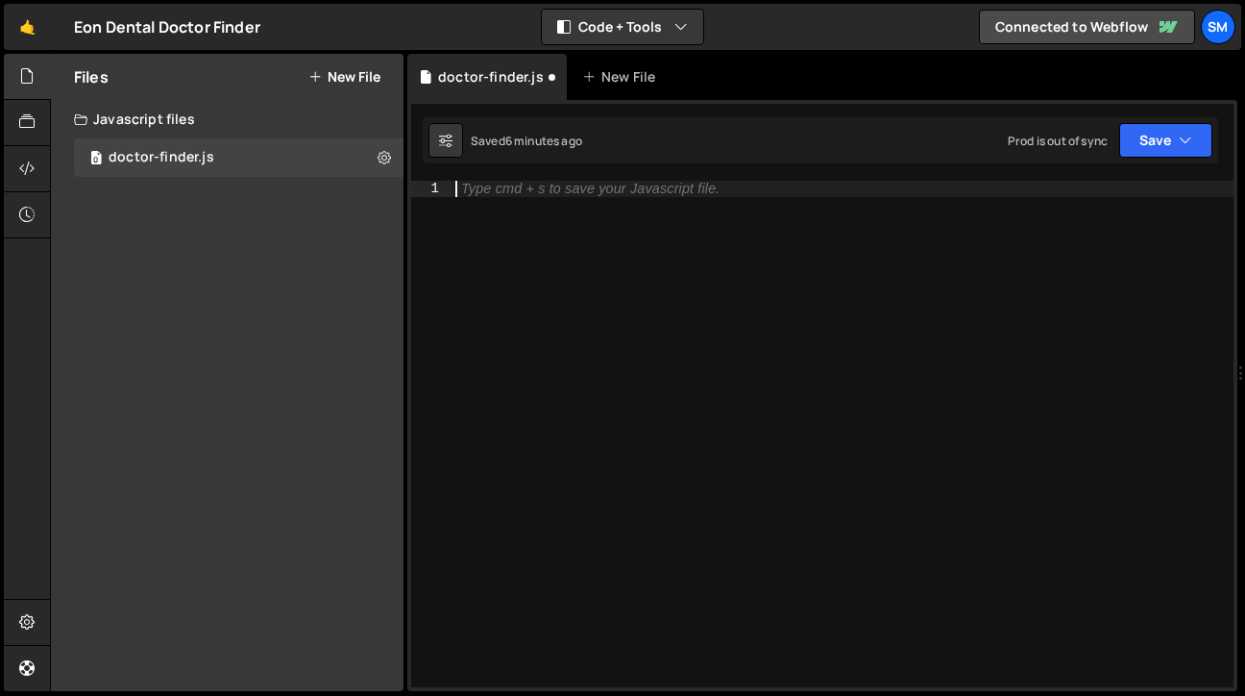
paste textarea "})();"
type textarea "})();"
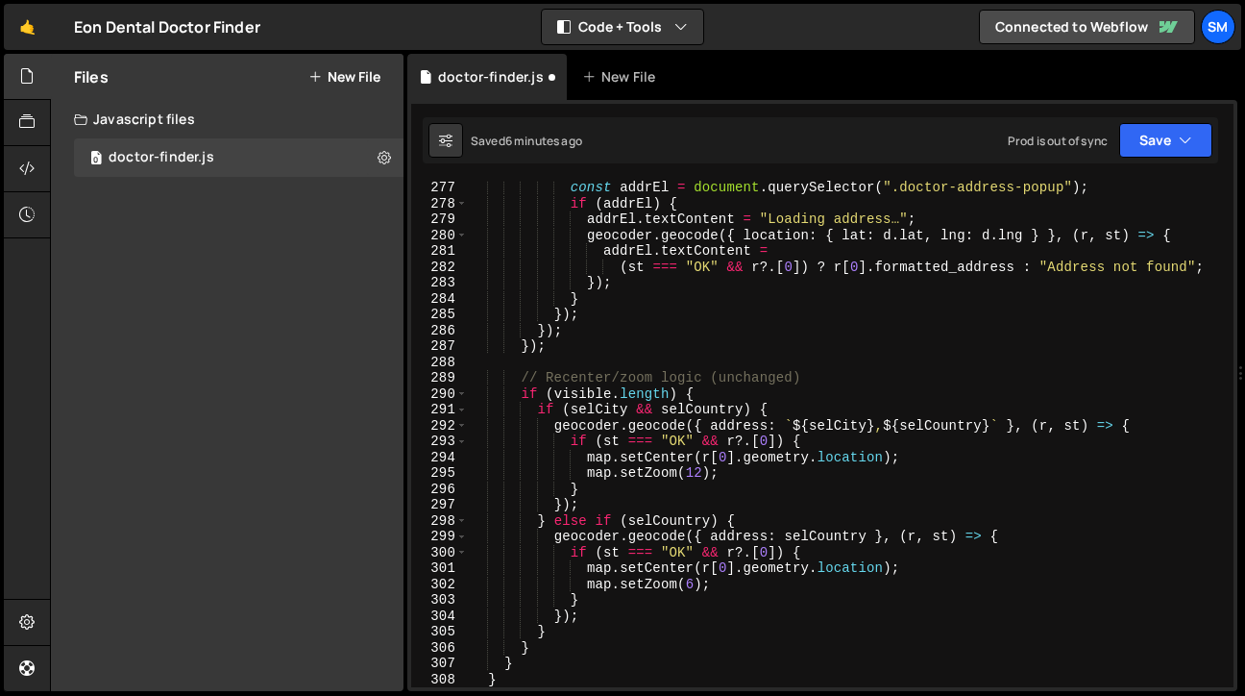
scroll to position [4613, 0]
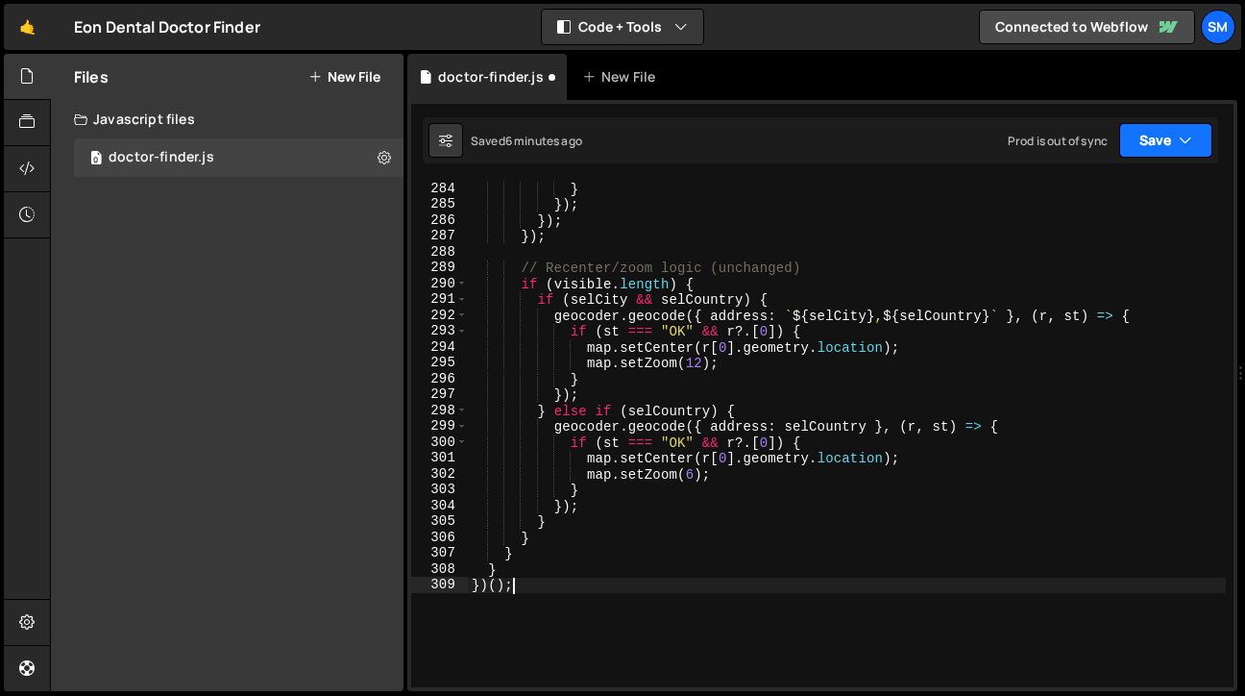
click at [1200, 137] on button "Save" at bounding box center [1165, 140] width 93 height 35
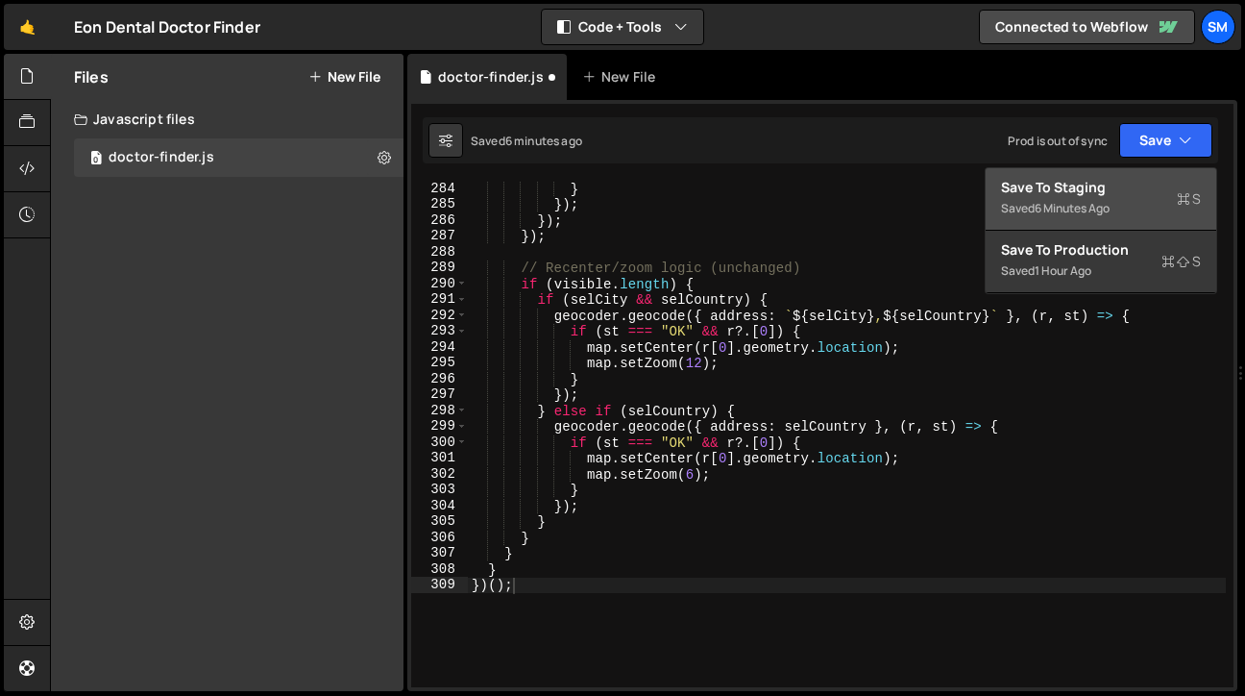
click at [1128, 186] on div "Save to Staging S" at bounding box center [1101, 187] width 200 height 19
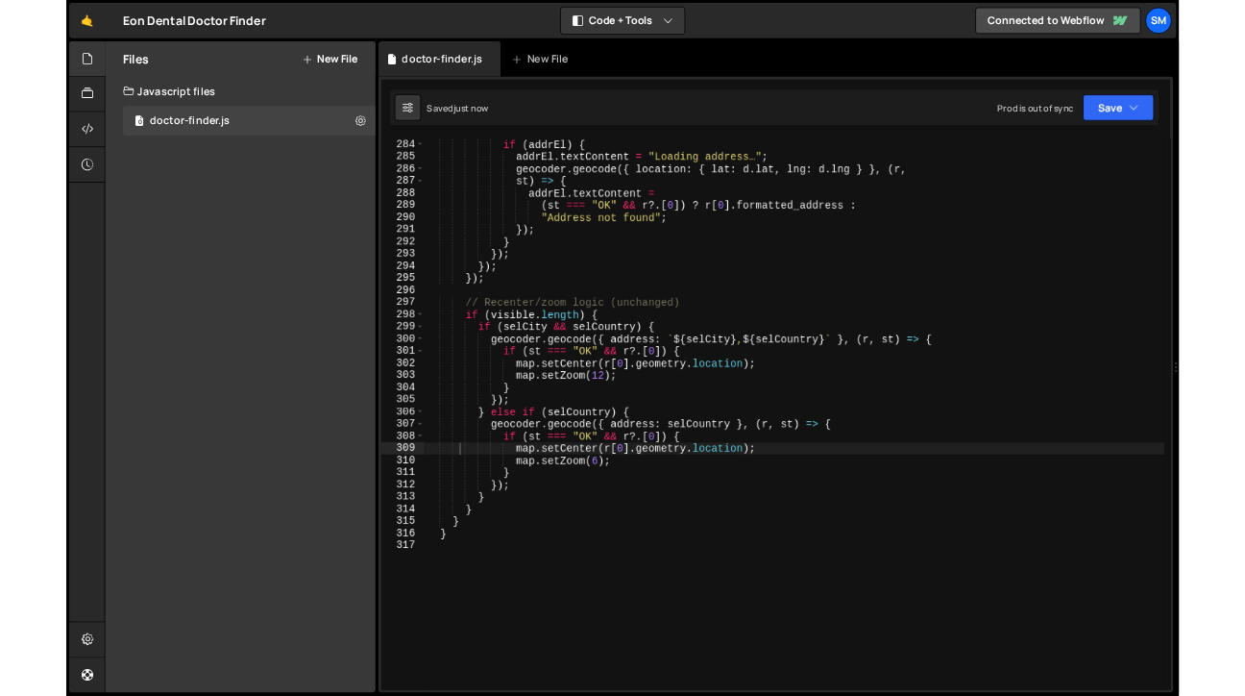
scroll to position [4503, 0]
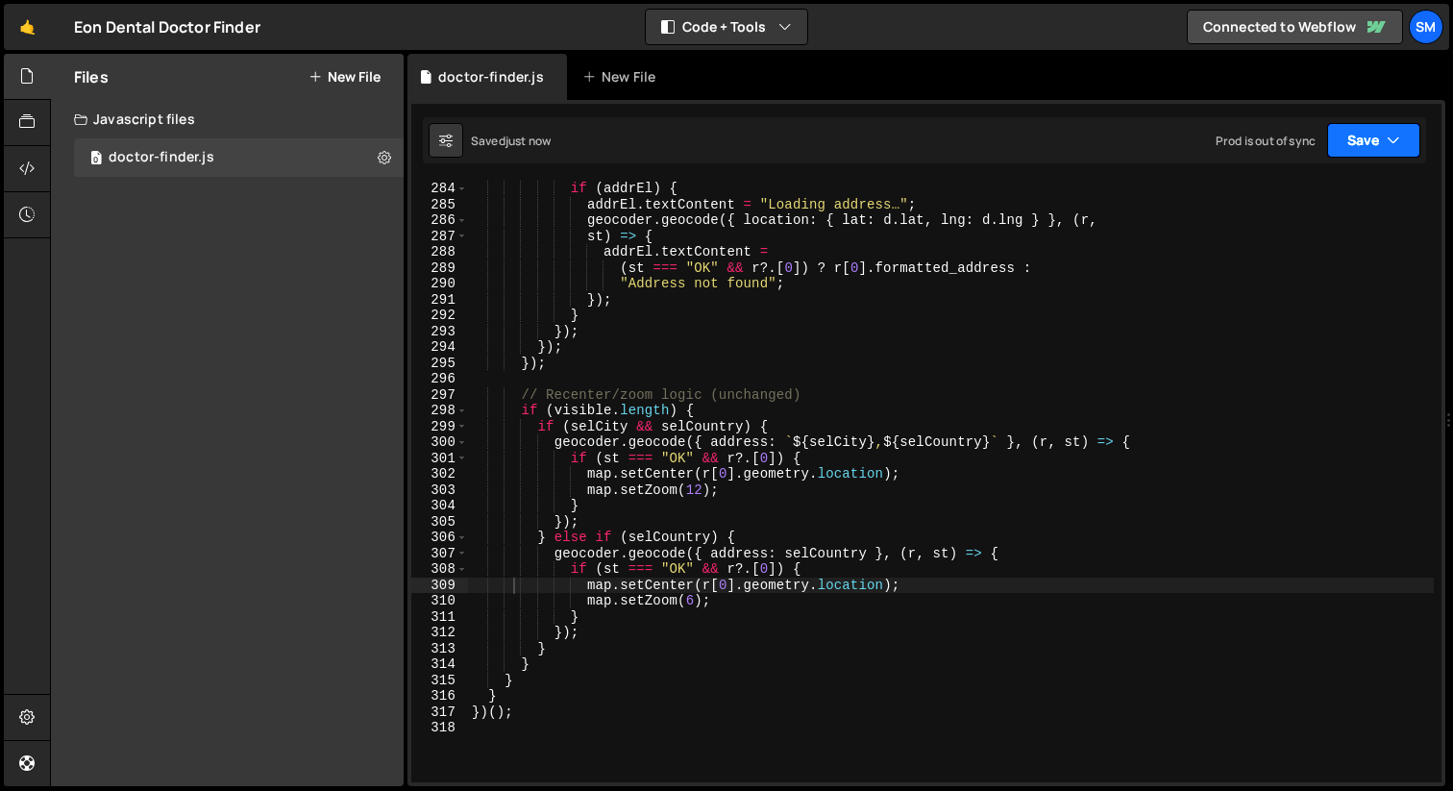
click at [1397, 127] on button "Save" at bounding box center [1373, 140] width 93 height 35
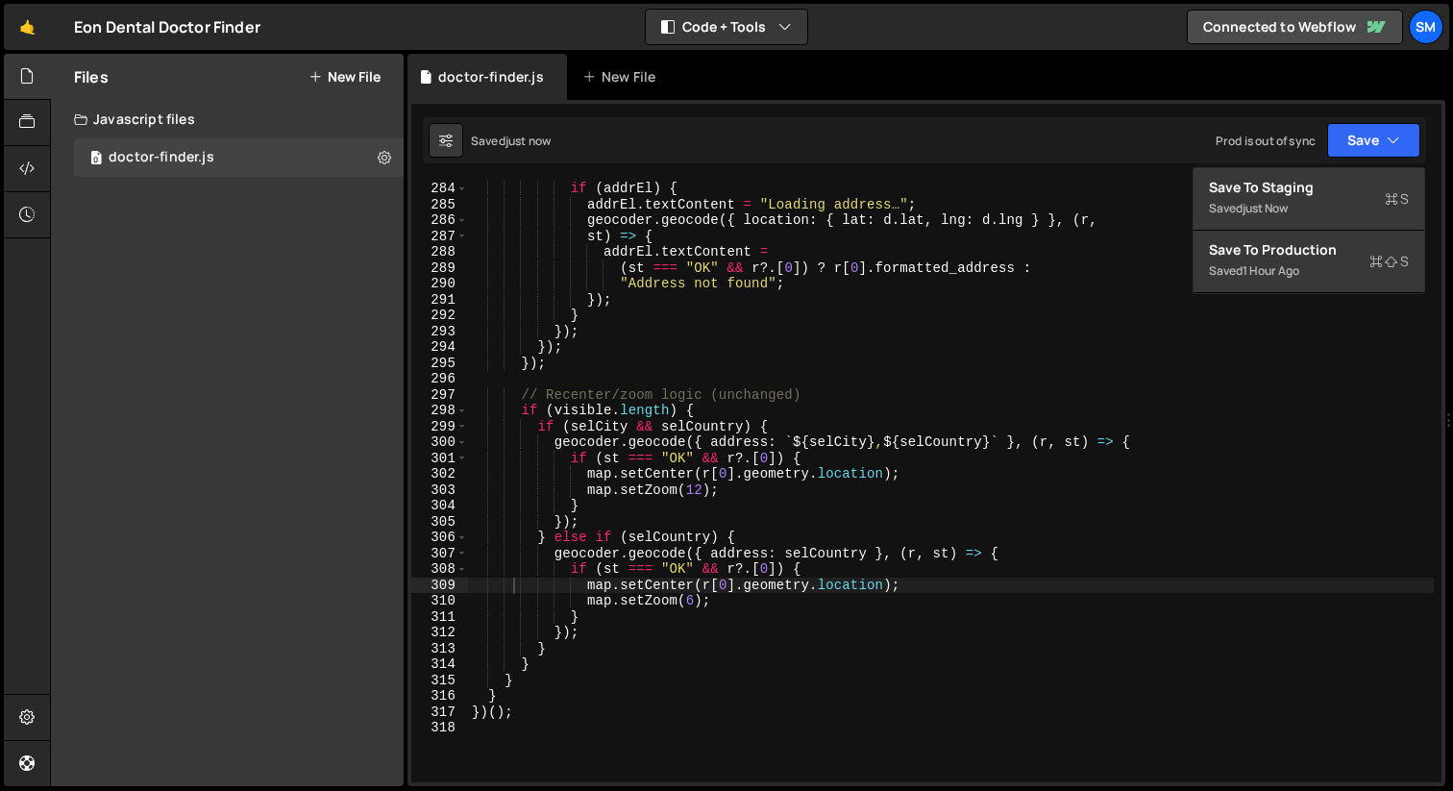
click at [1399, 121] on div "Saved just now Prod is out of sync Upgrade to Edit Save Save to Staging S Saved…" at bounding box center [924, 140] width 1003 height 46
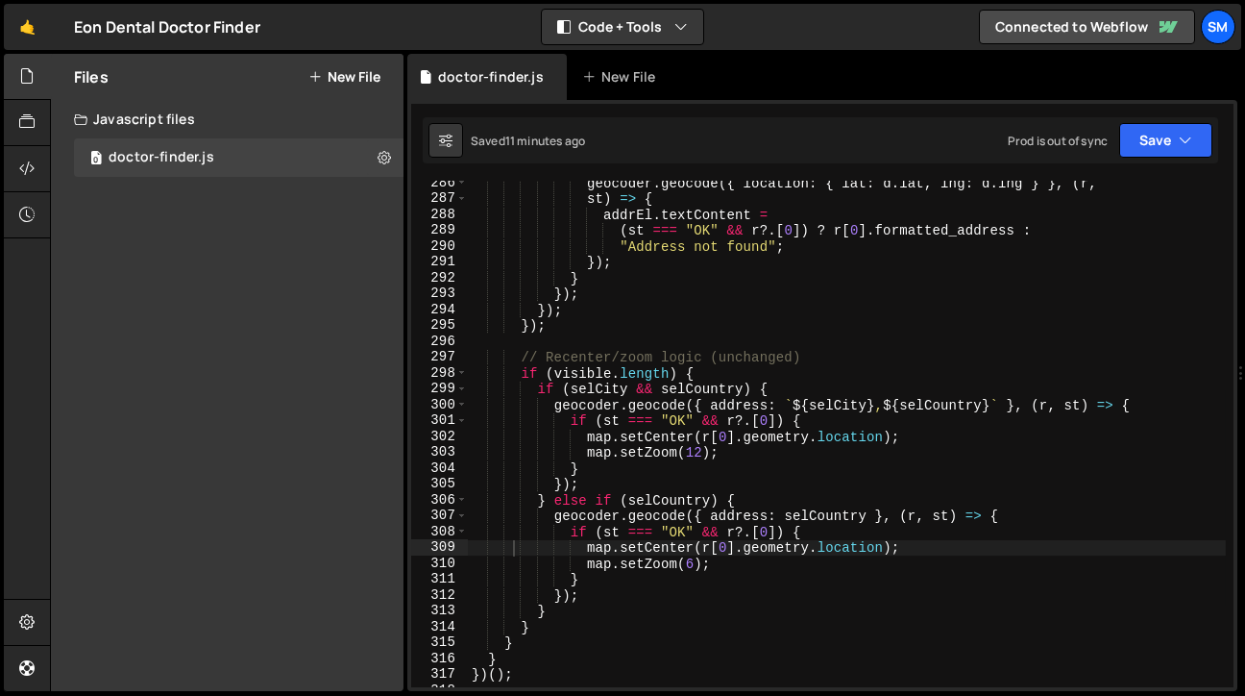
scroll to position [4731, 0]
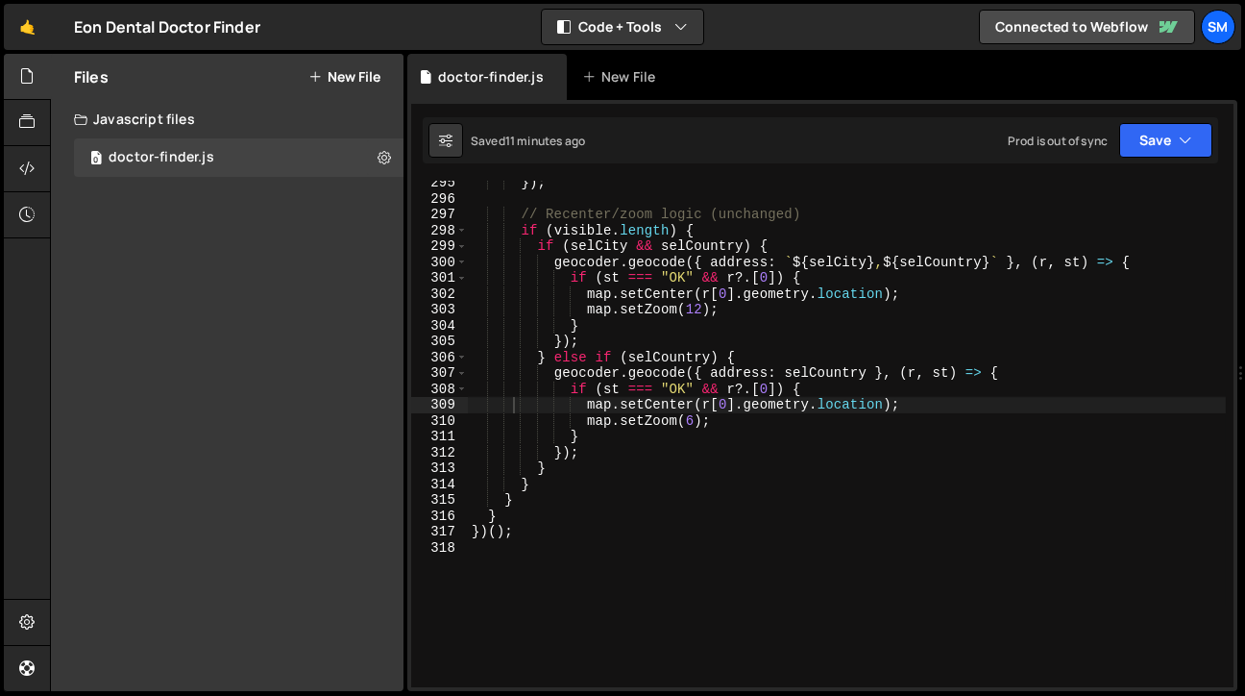
click at [616, 558] on div "}) ; // Recenter/zoom logic (unchanged) if ( visible . length ) { if ( selCity …" at bounding box center [847, 444] width 758 height 538
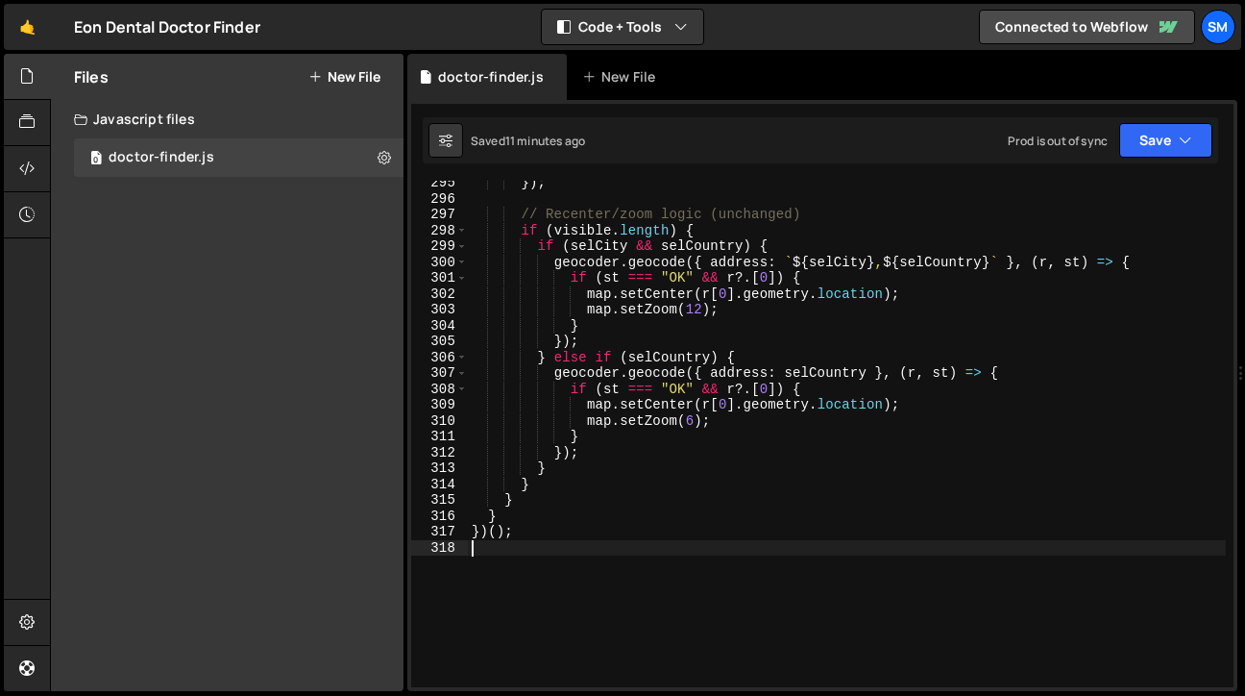
type textarea "})();"
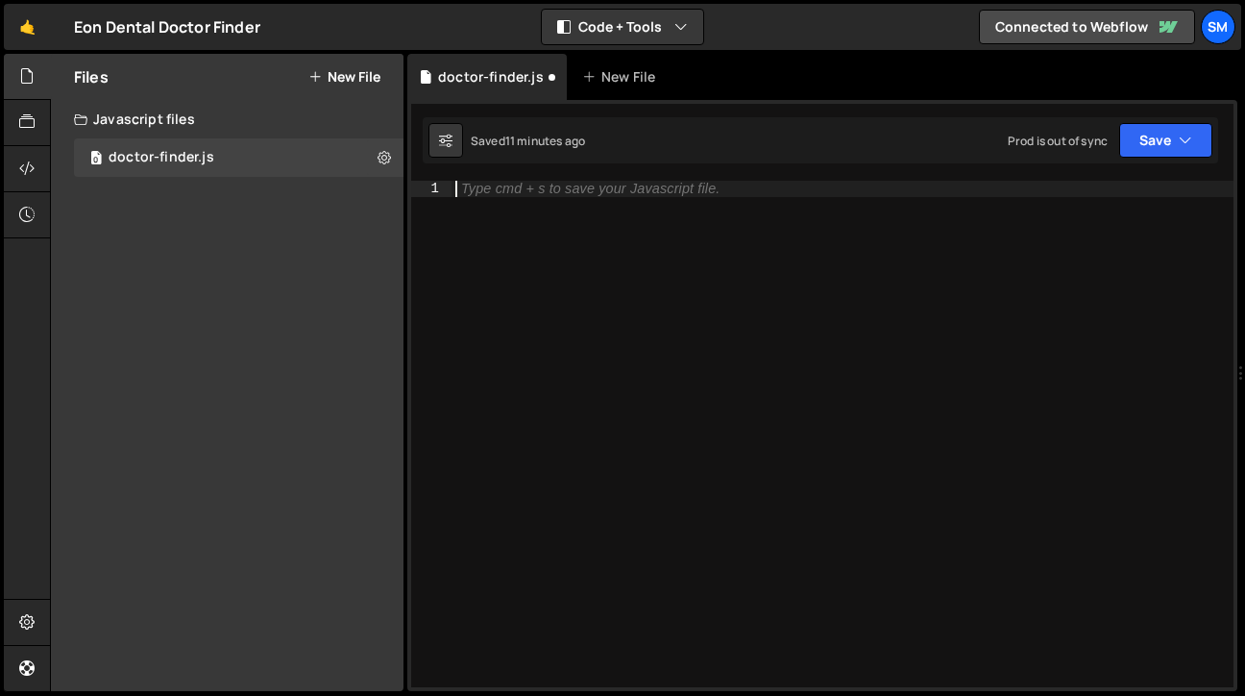
paste textarea "})();"
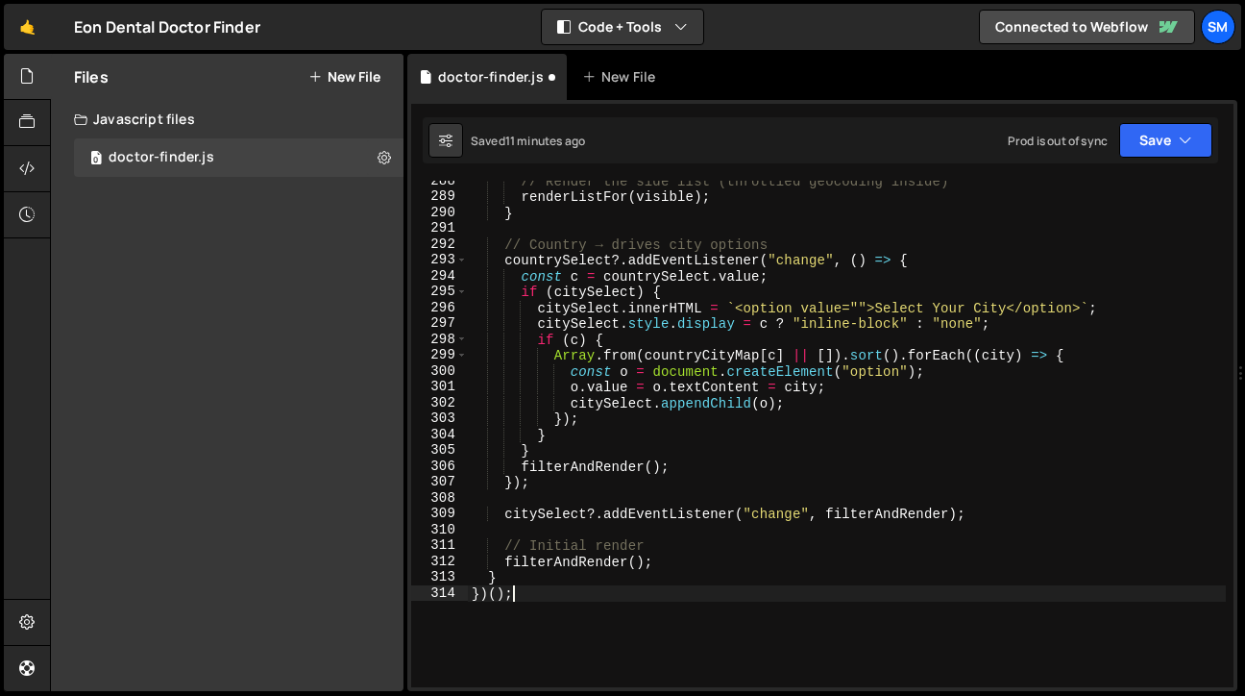
scroll to position [4573, 0]
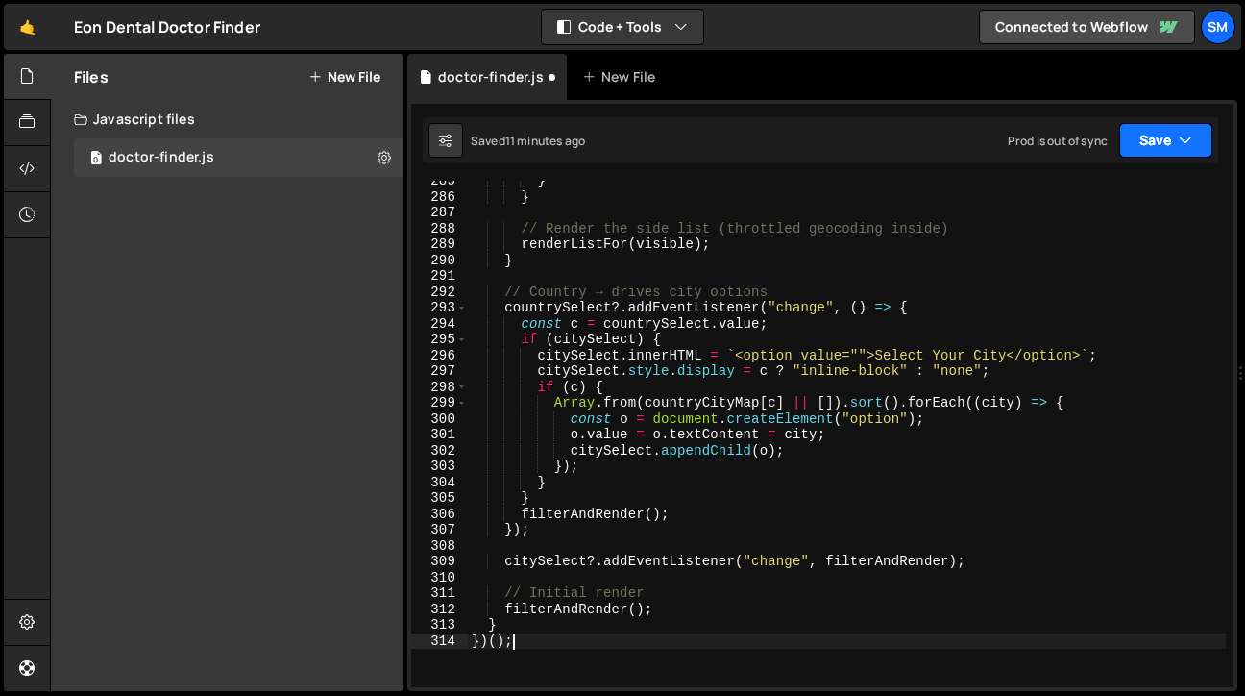
click at [1181, 137] on icon "button" at bounding box center [1185, 140] width 13 height 19
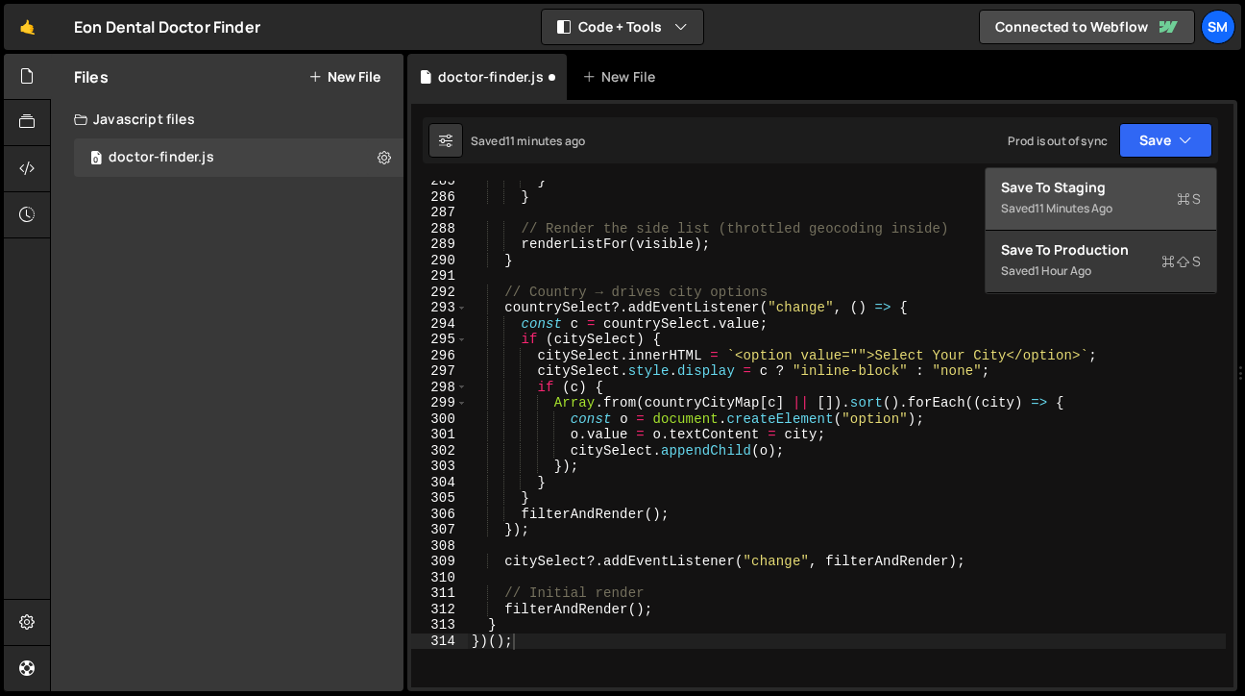
click at [1078, 193] on div "Save to Staging S" at bounding box center [1101, 187] width 200 height 19
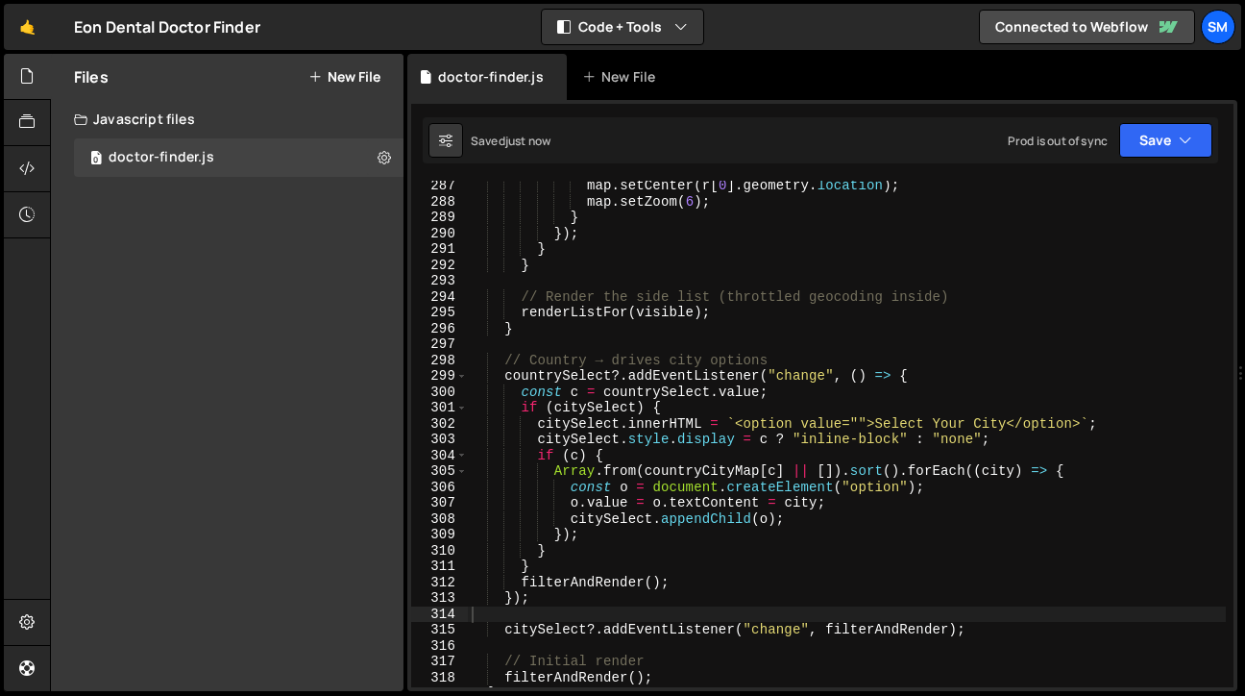
scroll to position [4569, 0]
click at [998, 554] on div "map . setCenter ( r [ 0 ] . geometry . location ) ; map . setZoom ( 6 ) ; } }) …" at bounding box center [847, 447] width 758 height 538
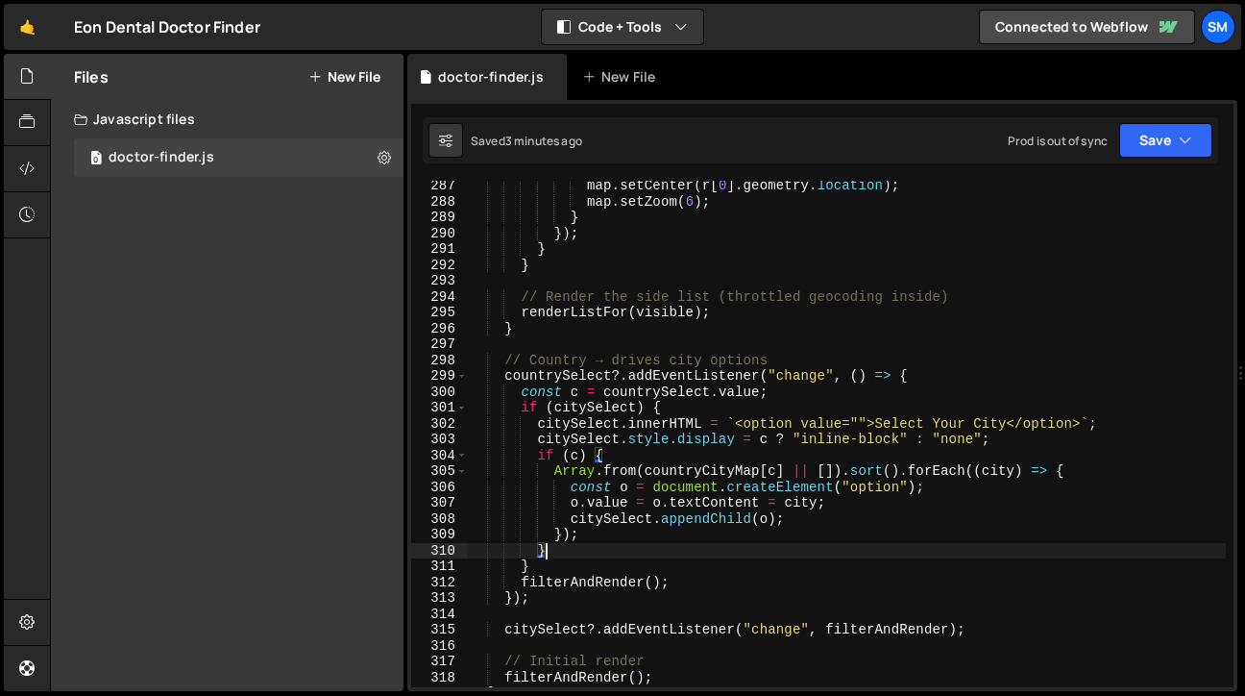
type textarea "})();"
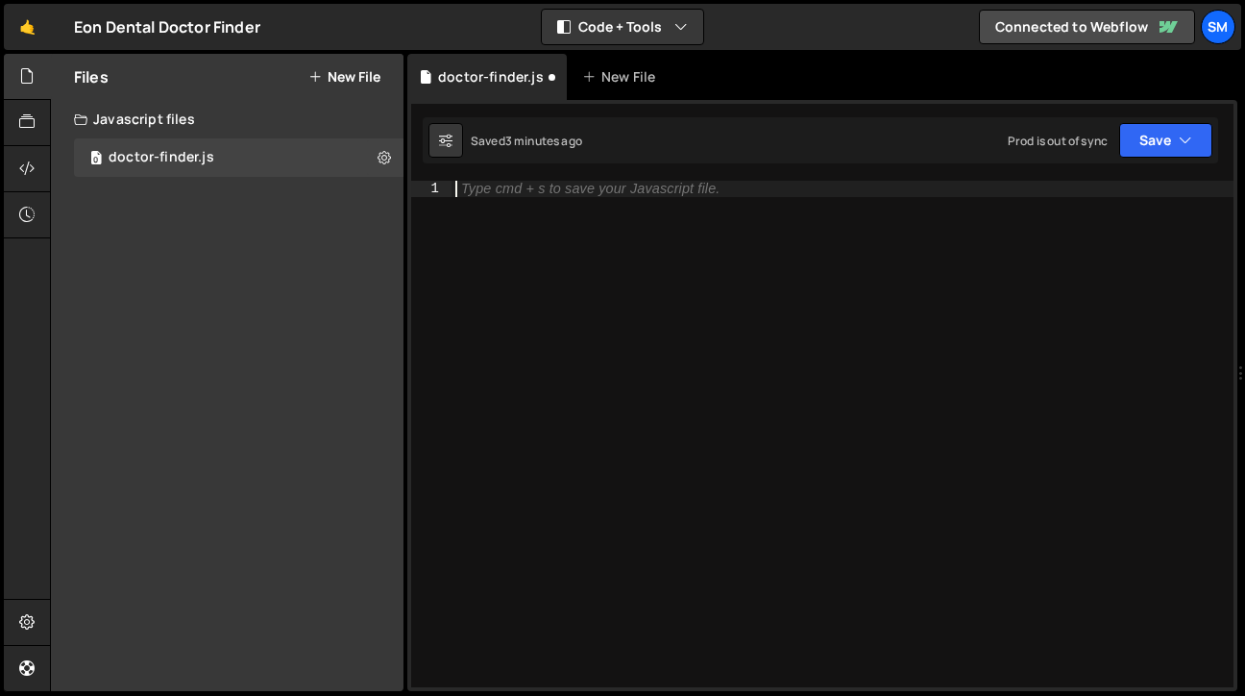
paste textarea "})();"
type textarea "})();"
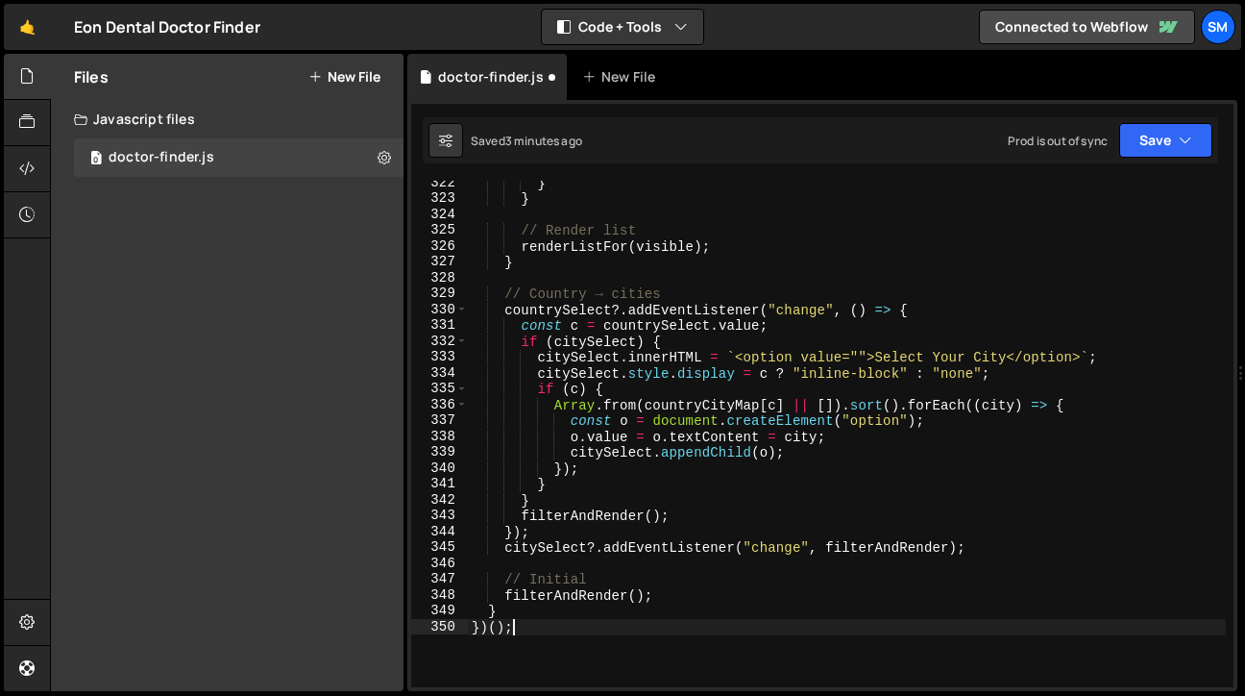
scroll to position [5226, 0]
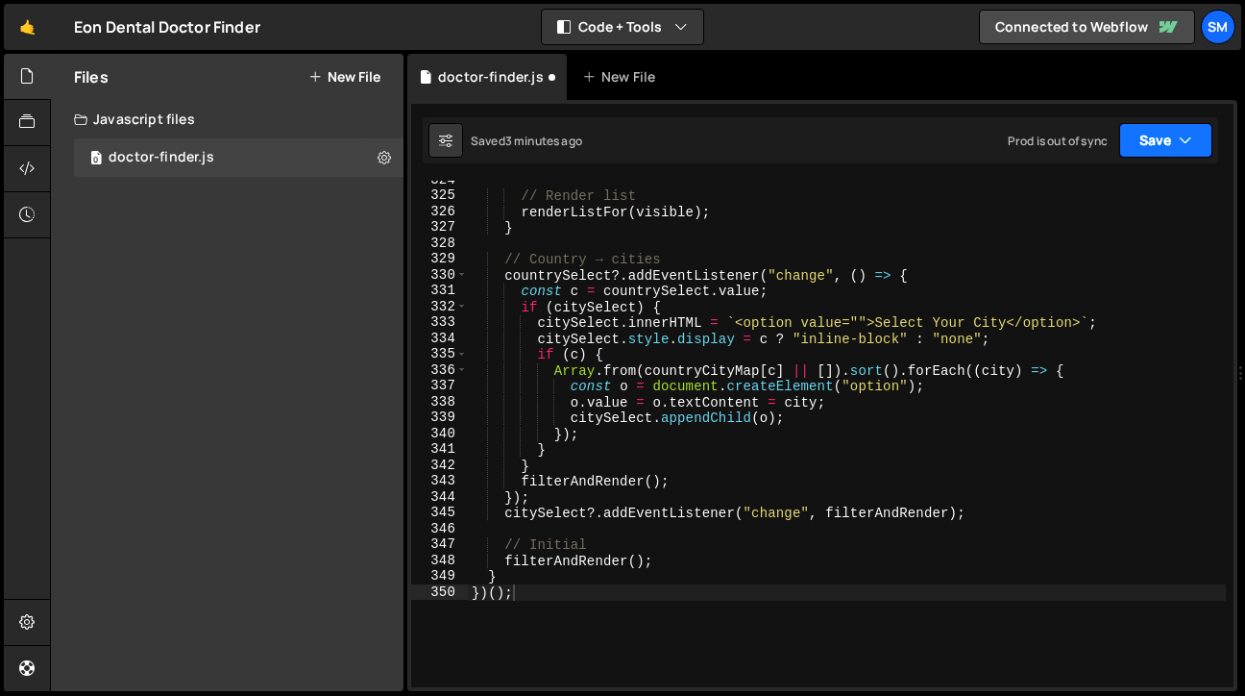
click at [1191, 150] on button "Save" at bounding box center [1165, 140] width 93 height 35
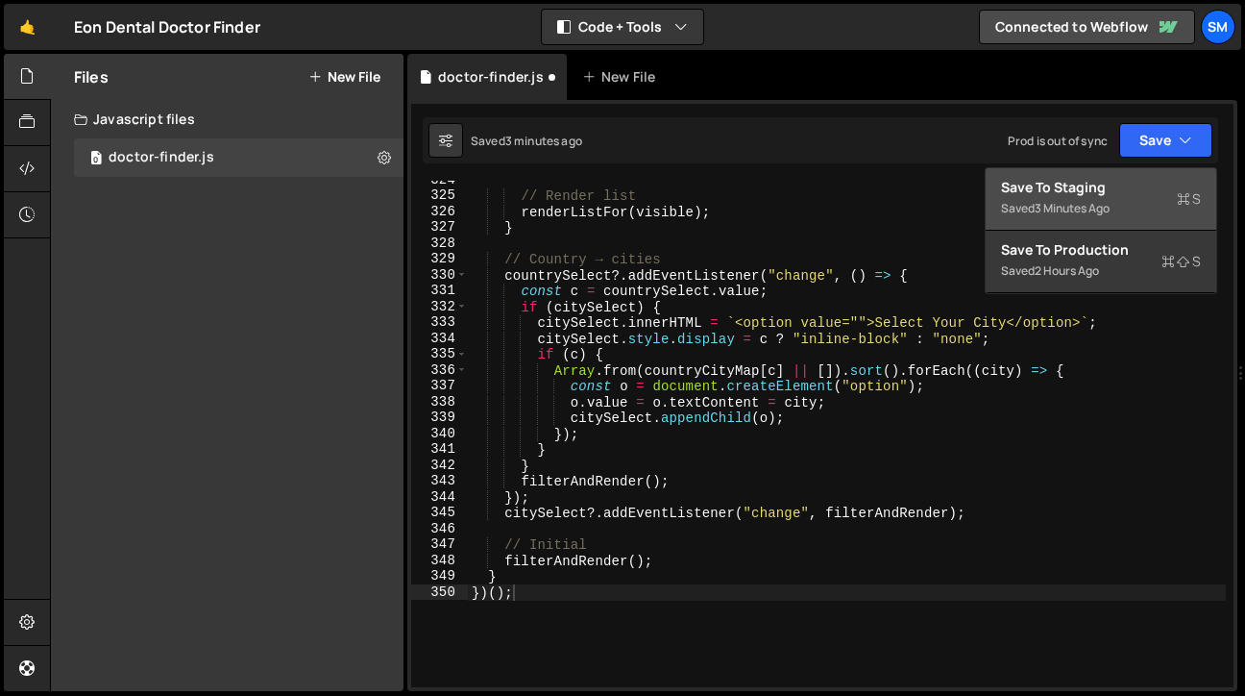
click at [1048, 178] on div "Save to Staging S" at bounding box center [1101, 187] width 200 height 19
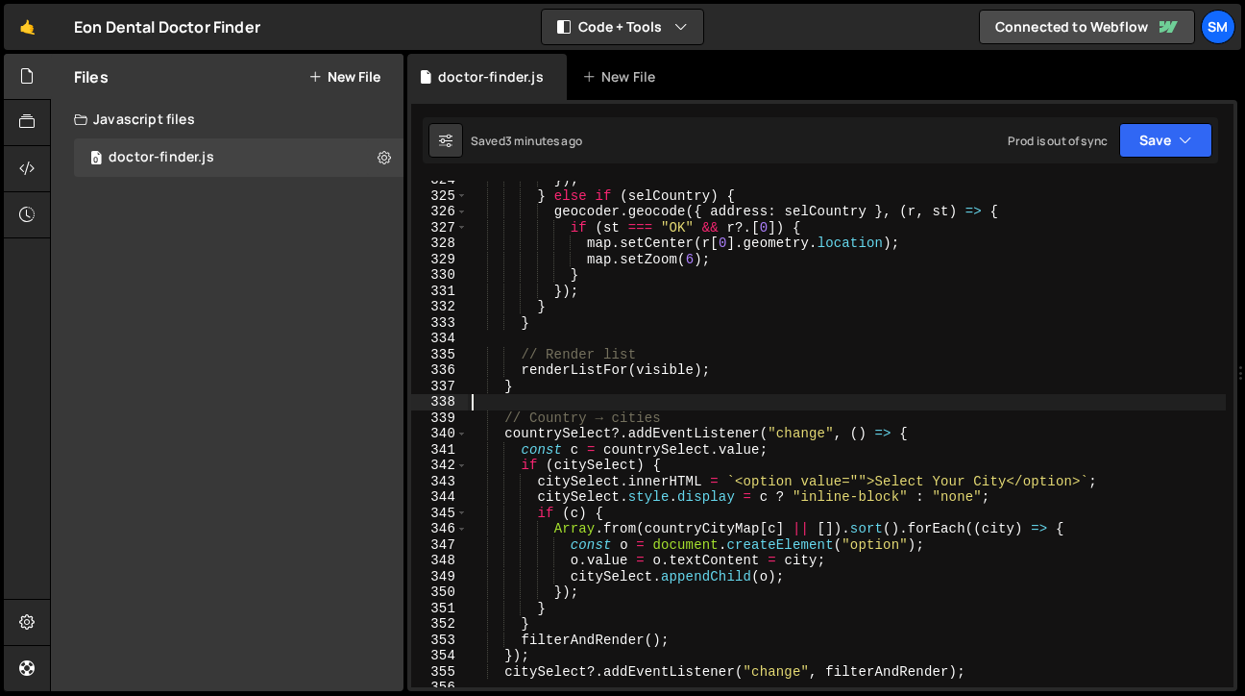
click at [918, 396] on div "}) ; } else if ( selCountry ) { geocoder . geocode ({ address : selCountry } , …" at bounding box center [847, 441] width 758 height 538
type textarea "})();"
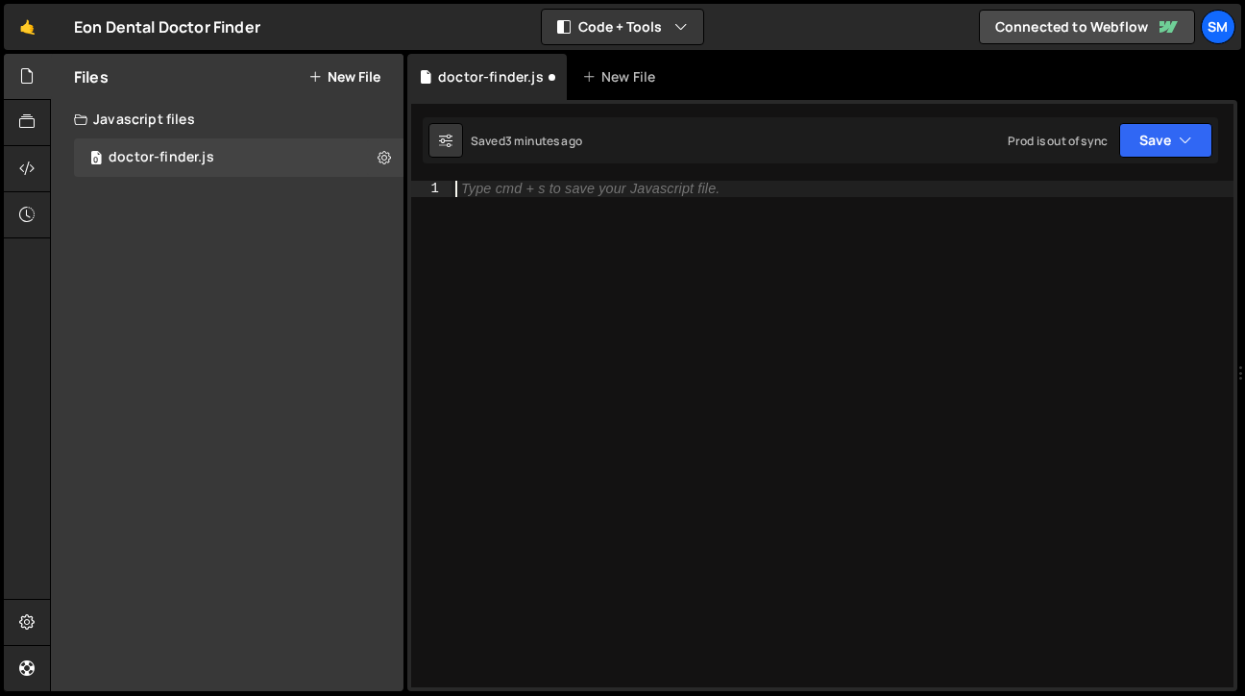
paste textarea "})();"
type textarea "})();"
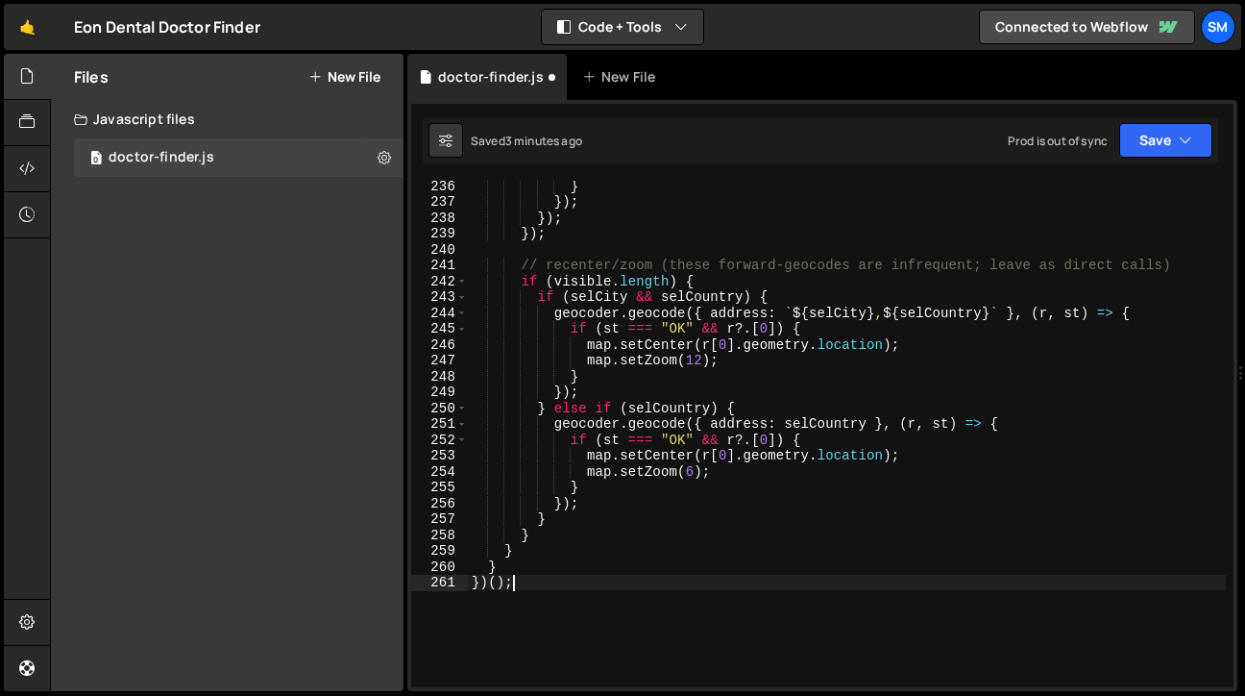
scroll to position [3801, 0]
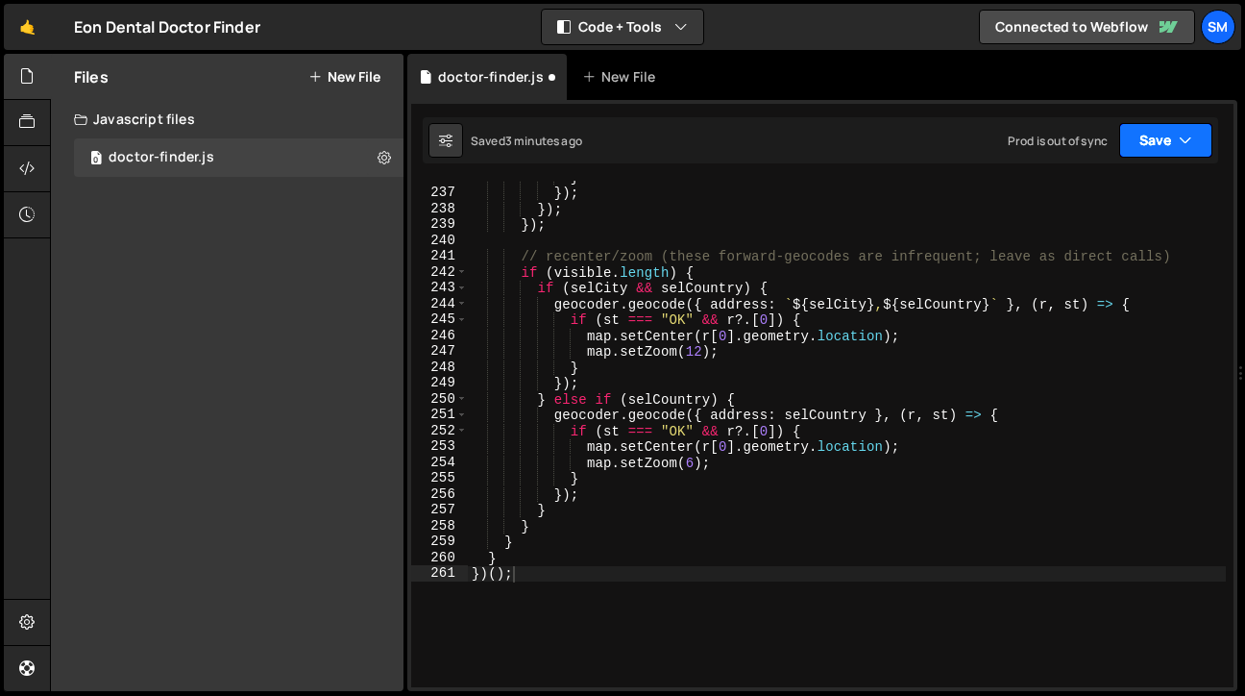
click at [1203, 139] on button "Save" at bounding box center [1165, 140] width 93 height 35
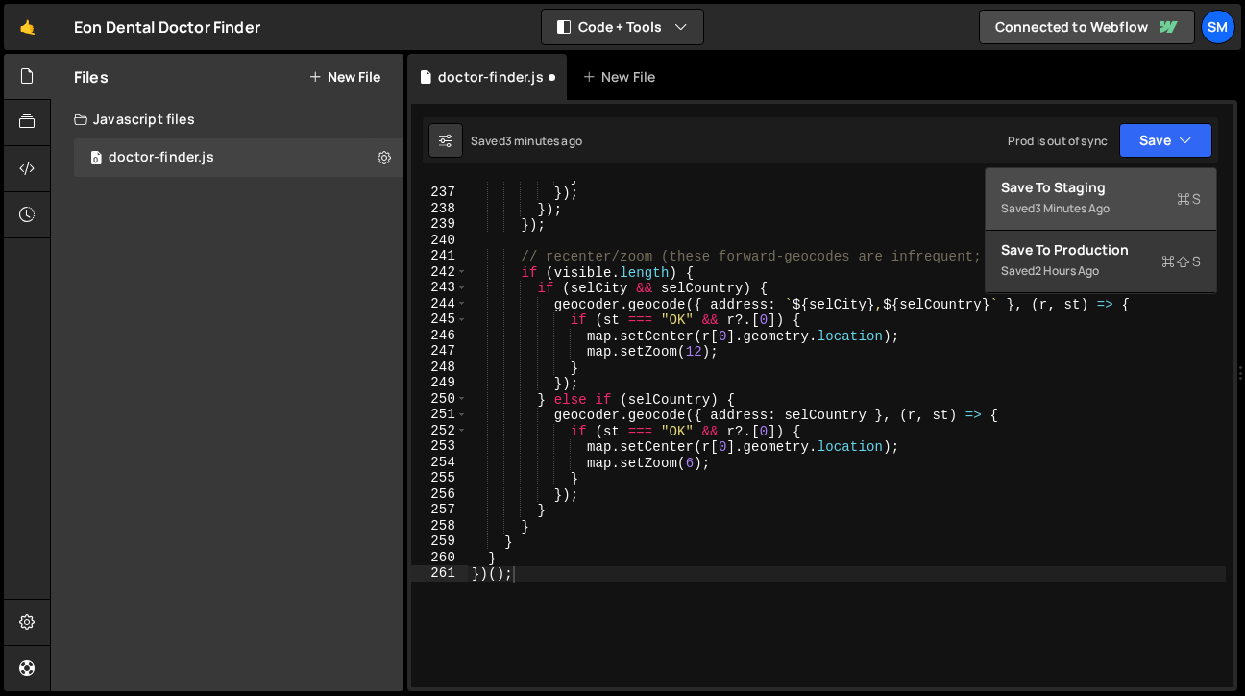
click at [1106, 190] on div "Save to Staging S" at bounding box center [1101, 187] width 200 height 19
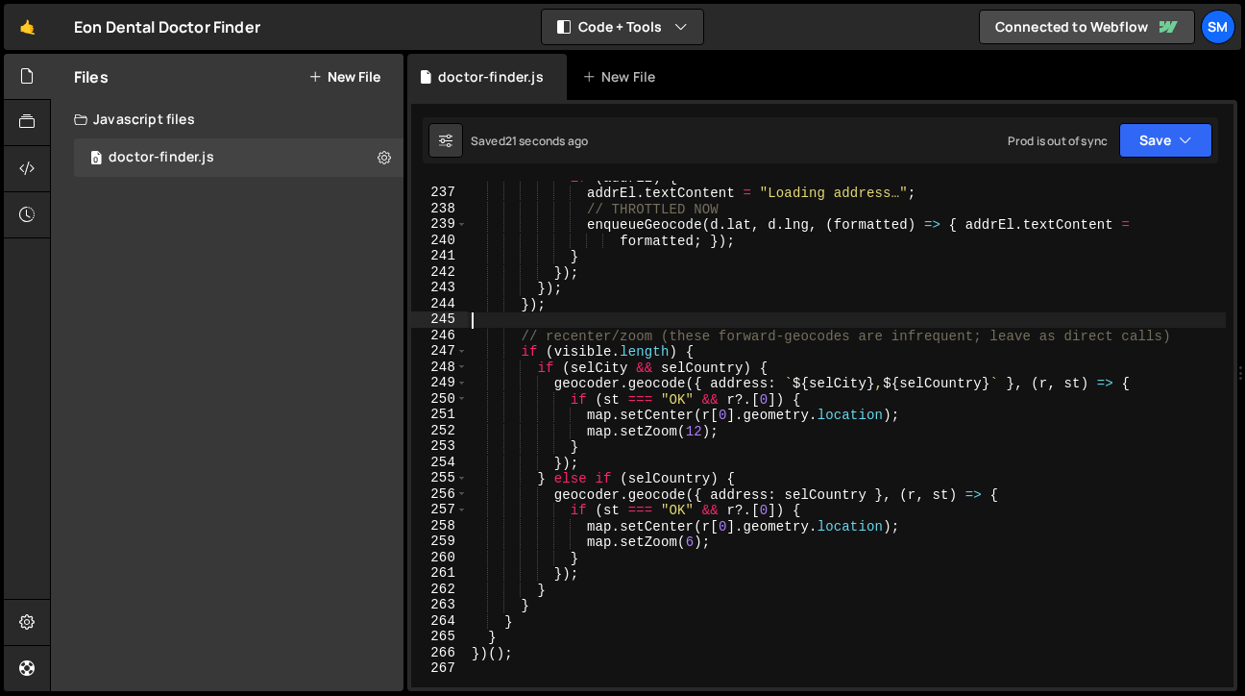
click at [889, 319] on div "if ( addrEl ) { addrEl . textContent = "Loading address…" ; // THROTTLED NOW en…" at bounding box center [847, 438] width 758 height 538
type textarea "} })();"
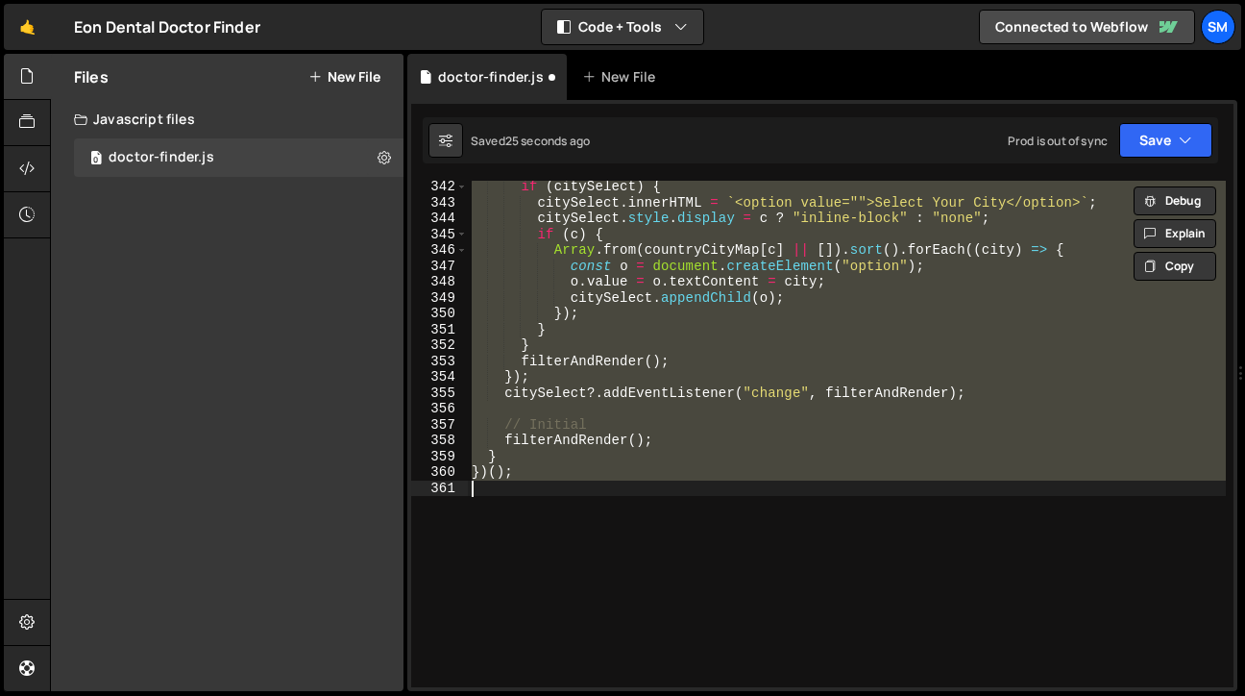
scroll to position [5411, 0]
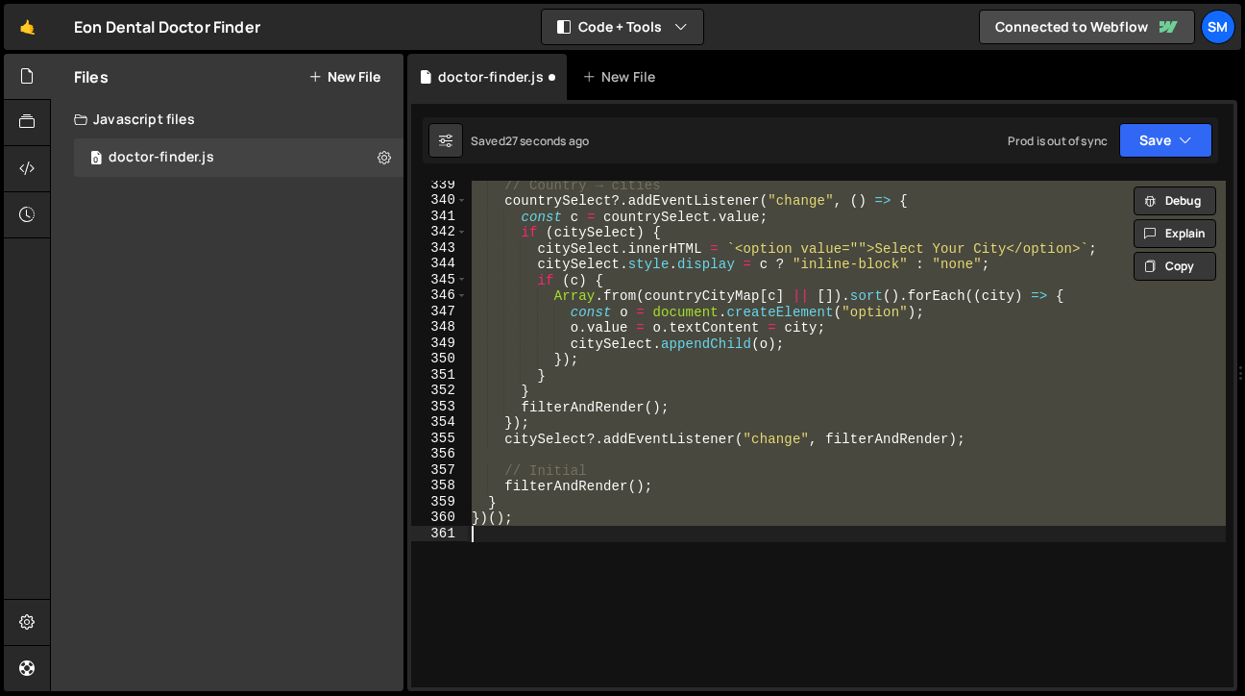
type textarea "} })();"
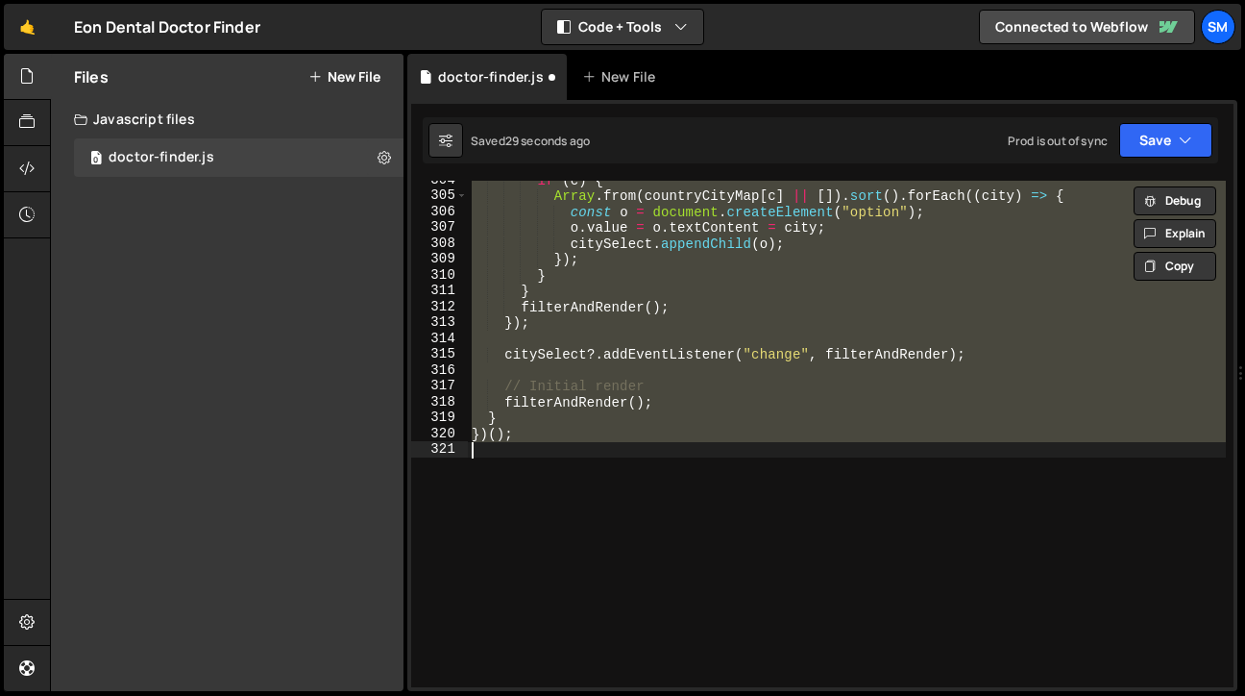
scroll to position [4806, 0]
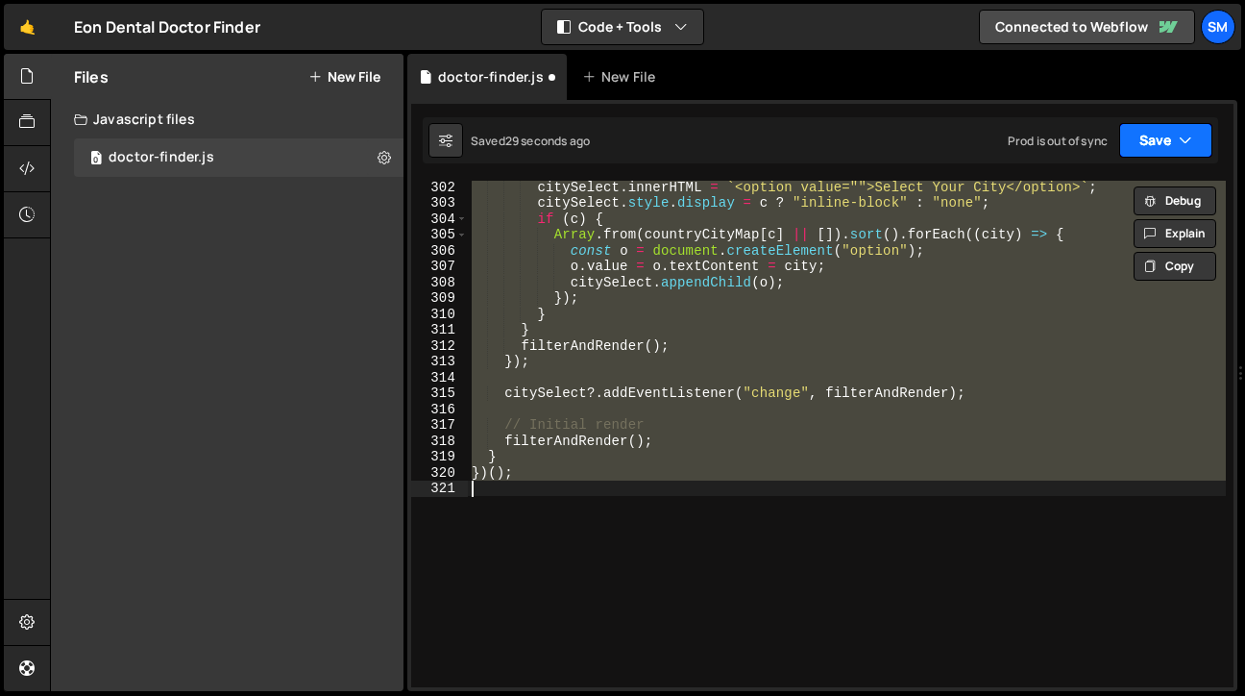
click at [1180, 144] on icon "button" at bounding box center [1185, 140] width 13 height 19
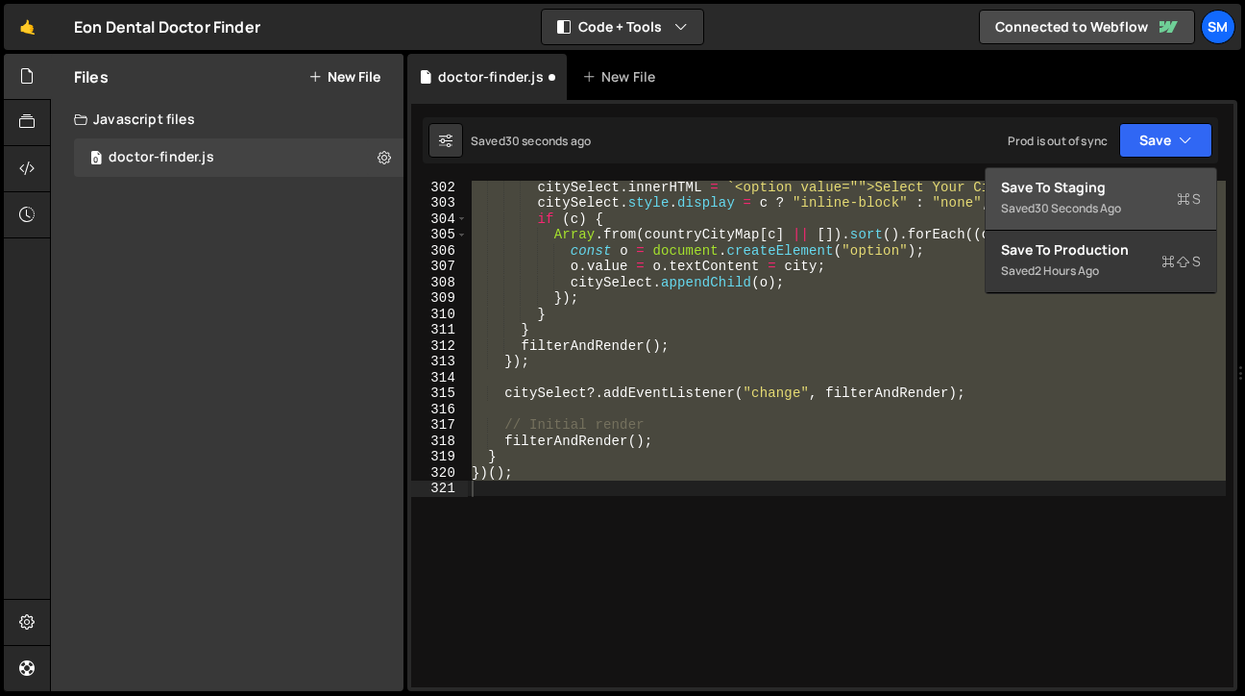
click at [1097, 189] on div "Save to Staging S" at bounding box center [1101, 187] width 200 height 19
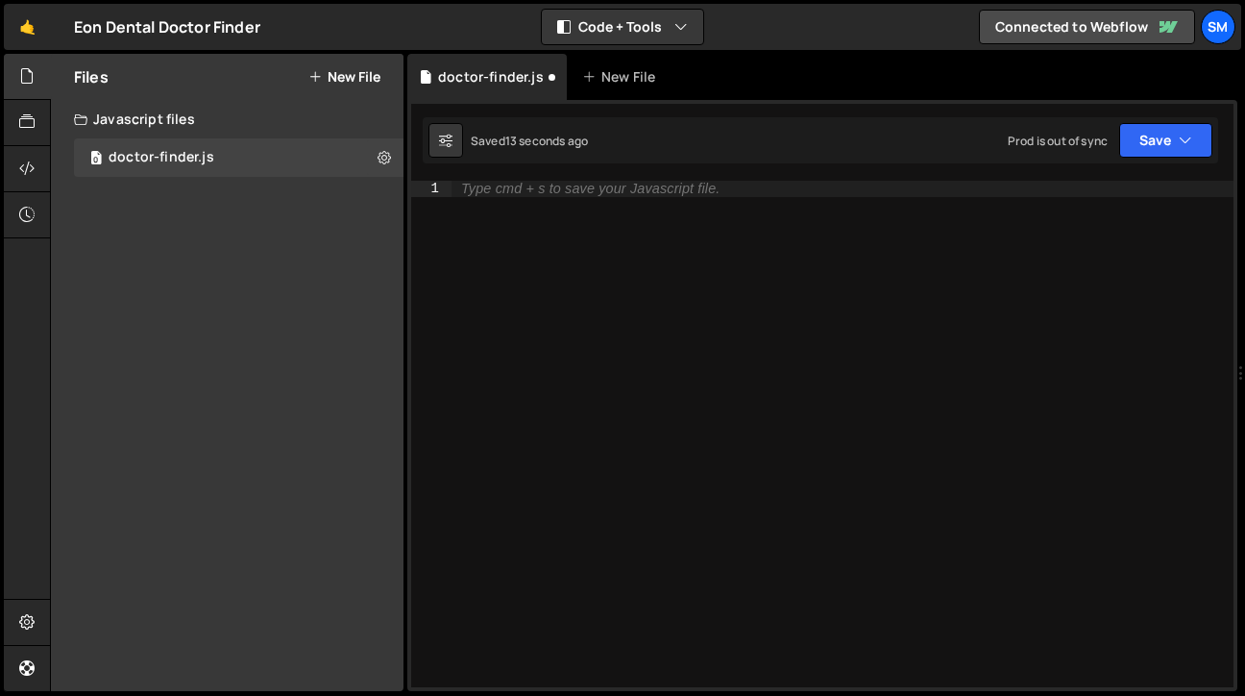
scroll to position [4829, 0]
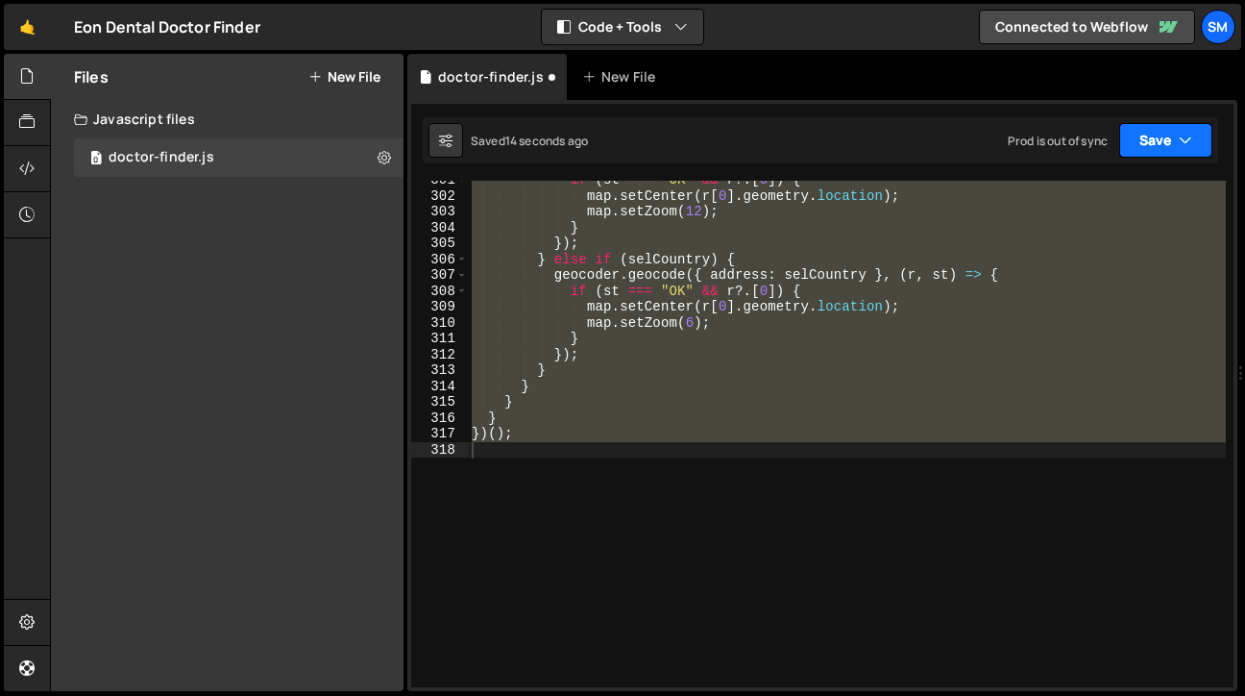
click at [1198, 136] on button "Save" at bounding box center [1165, 140] width 93 height 35
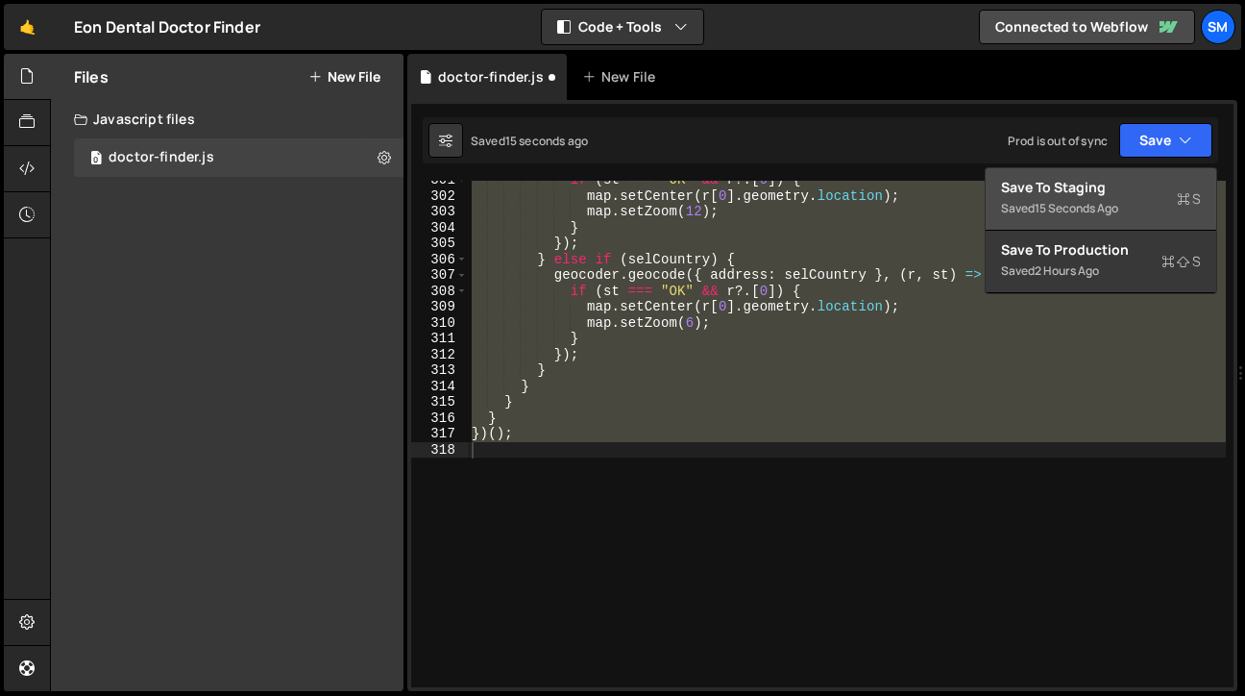
click at [1133, 188] on div "Save to Staging S" at bounding box center [1101, 187] width 200 height 19
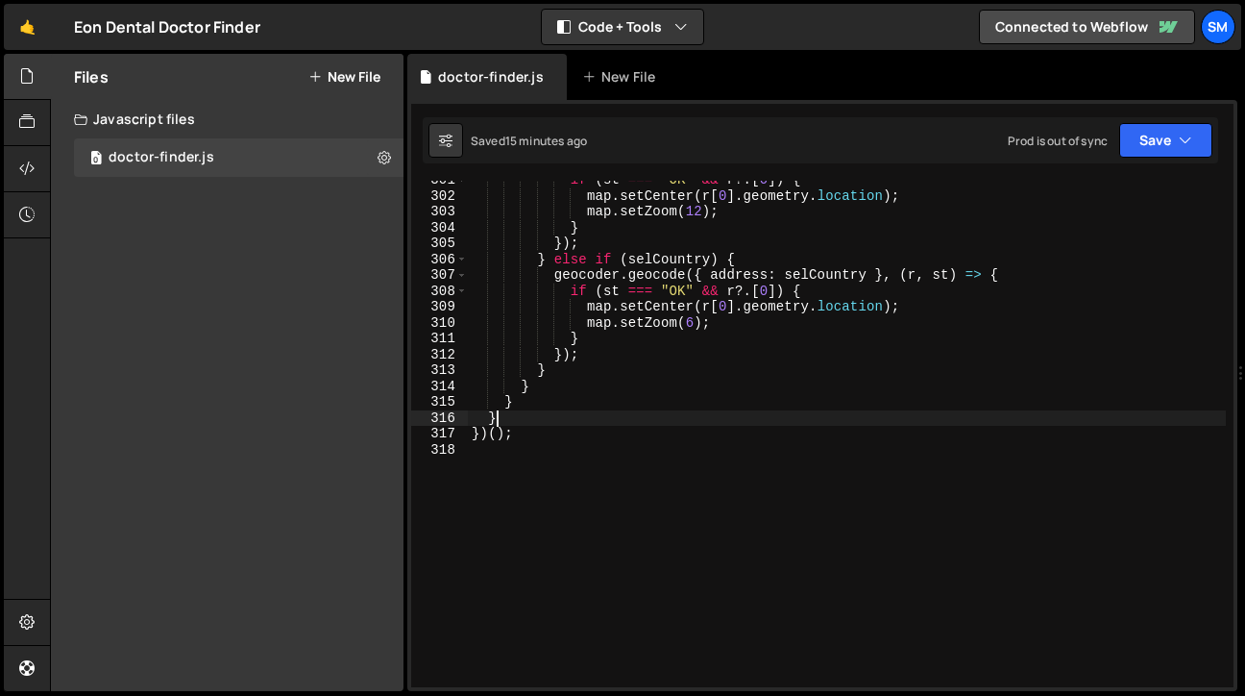
click at [680, 419] on div "if ( st === "OK" && r ?. [ 0 ]) { map . setCenter ( r [ 0 ] . geometry . locati…" at bounding box center [847, 441] width 758 height 538
type textarea "})();"
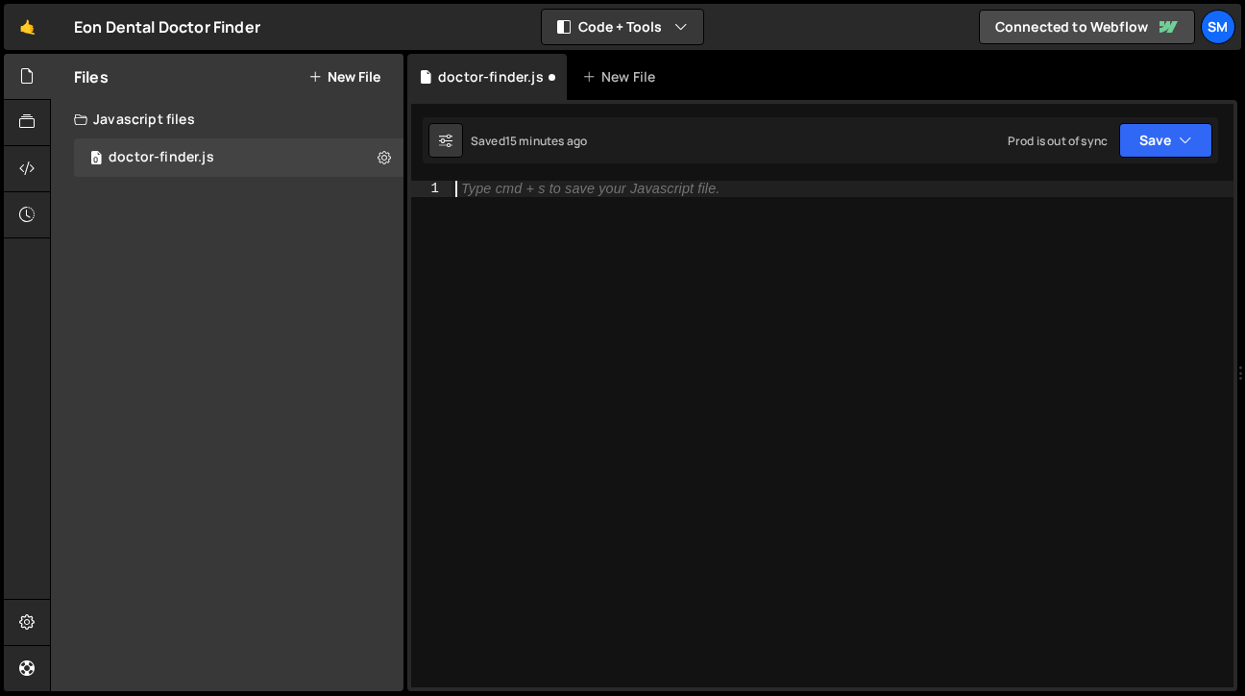
paste textarea "})();"
type textarea "})();"
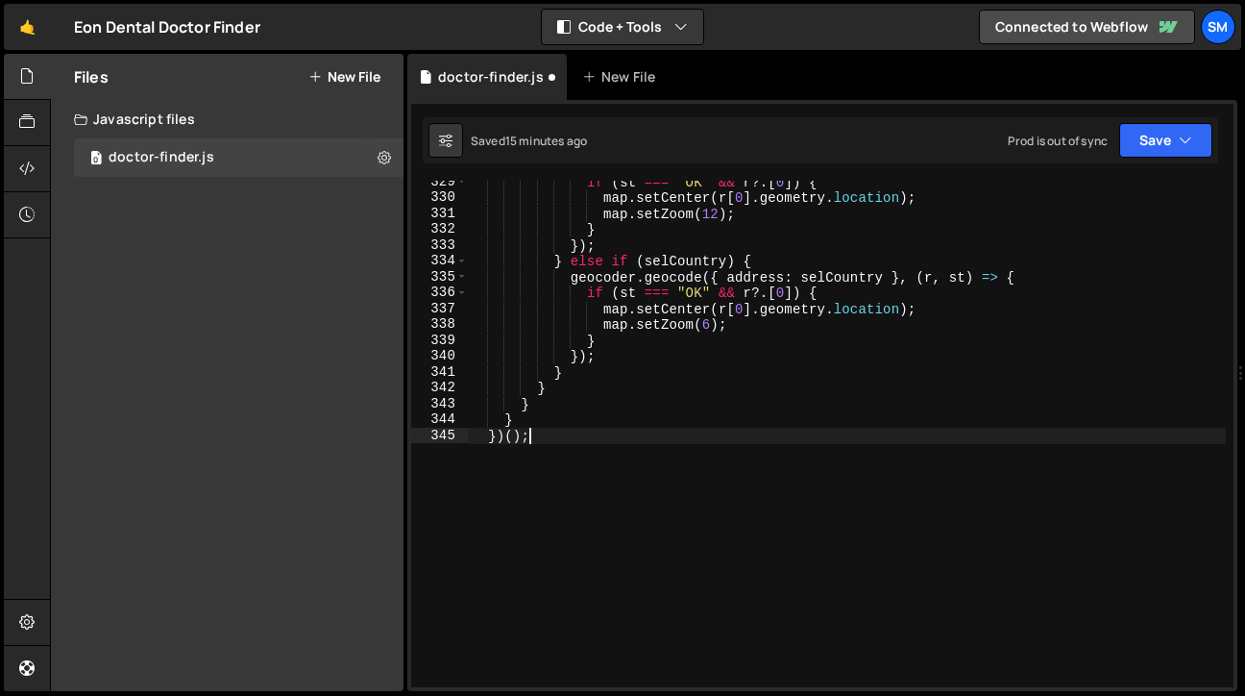
scroll to position [5320, 0]
click at [1199, 141] on button "Save" at bounding box center [1165, 140] width 93 height 35
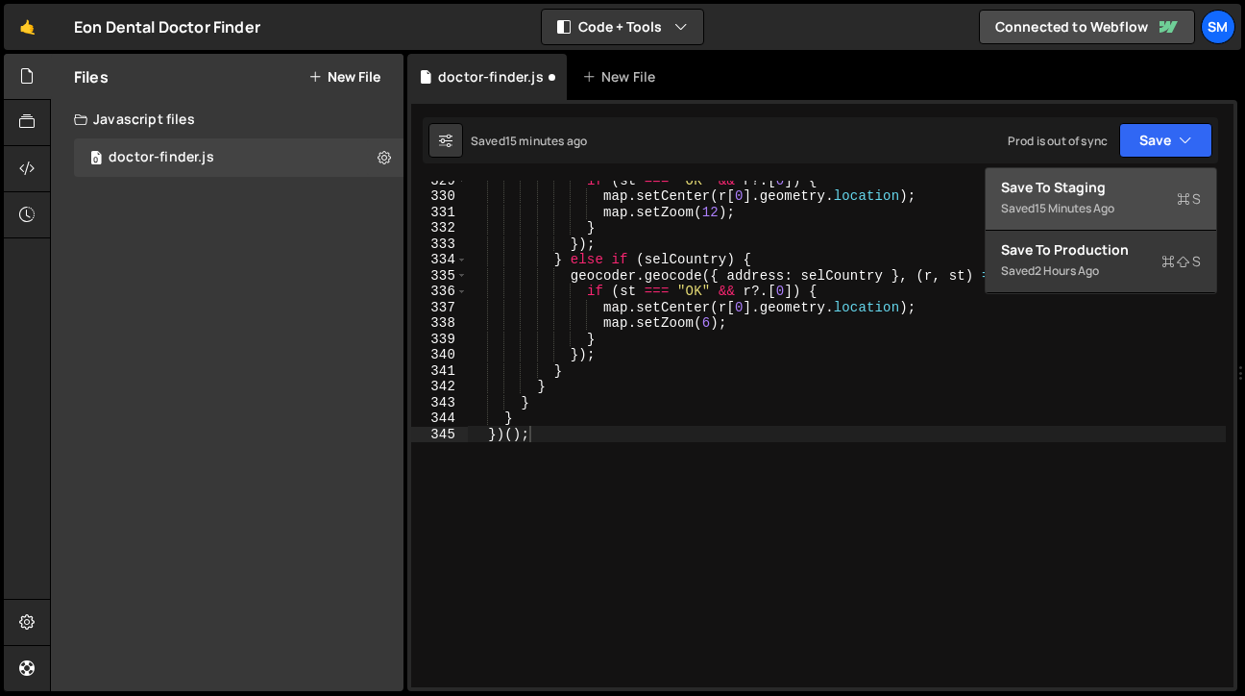
click at [1042, 200] on div "15 minutes ago" at bounding box center [1075, 208] width 80 height 16
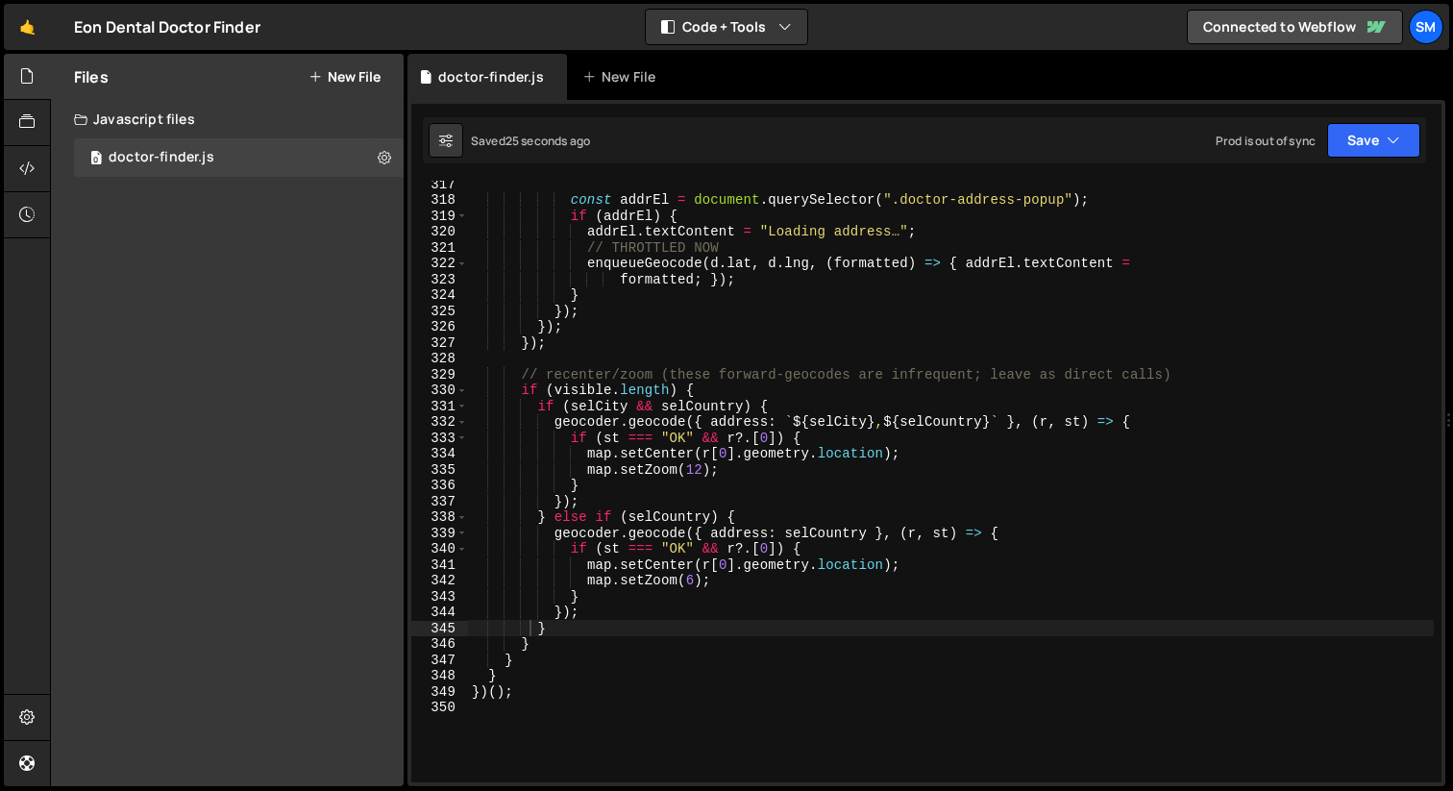
scroll to position [5031, 0]
click at [583, 715] on div "const addrEl = document . querySelector ( ".doctor-address-popup" ) ; if ( addr…" at bounding box center [951, 491] width 966 height 633
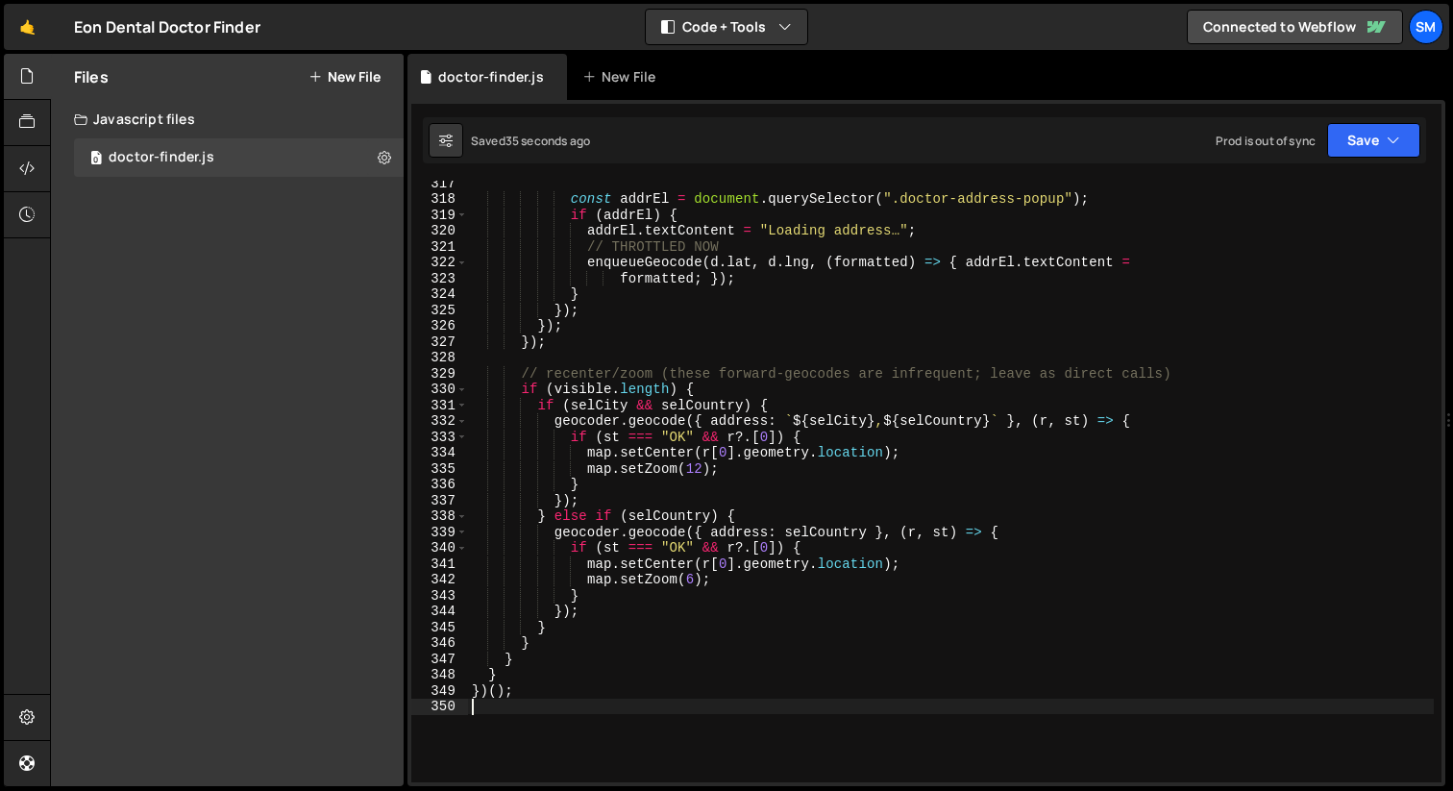
type textarea "})();"
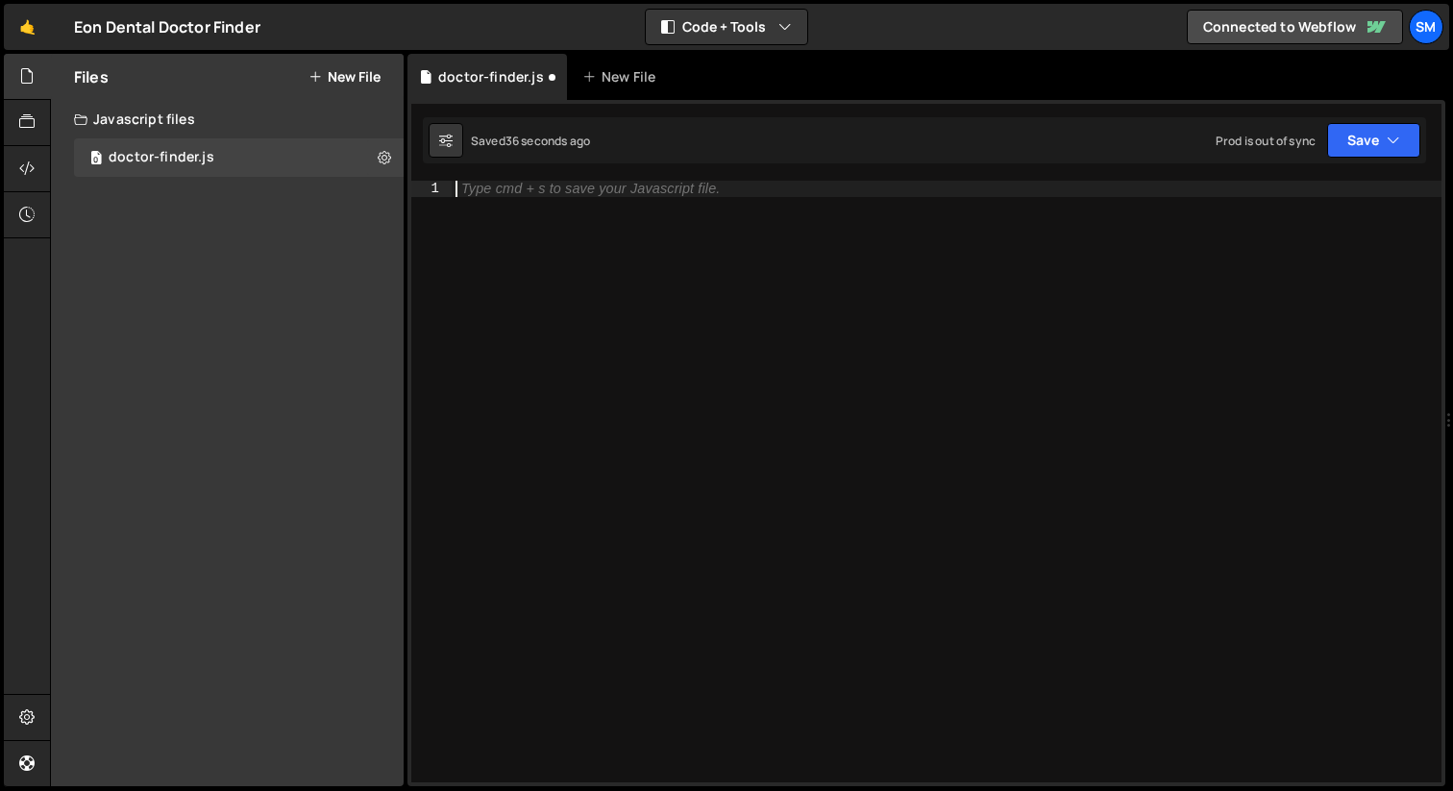
paste textarea "})();"
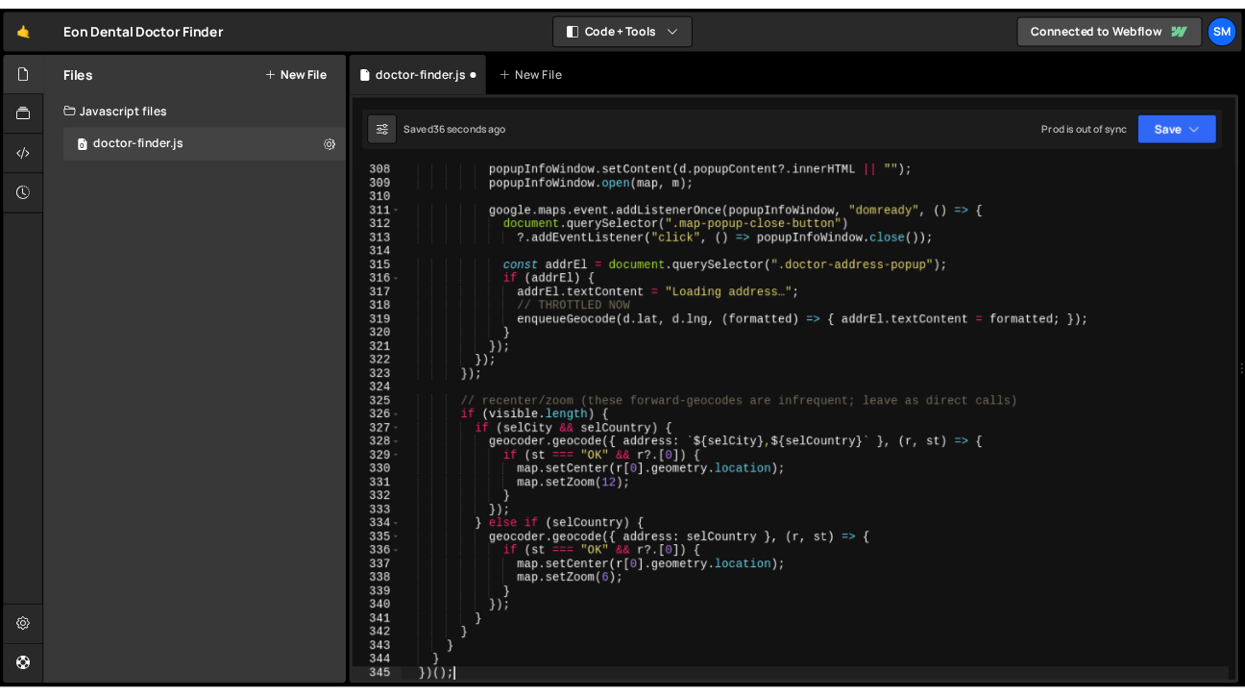
scroll to position [4884, 0]
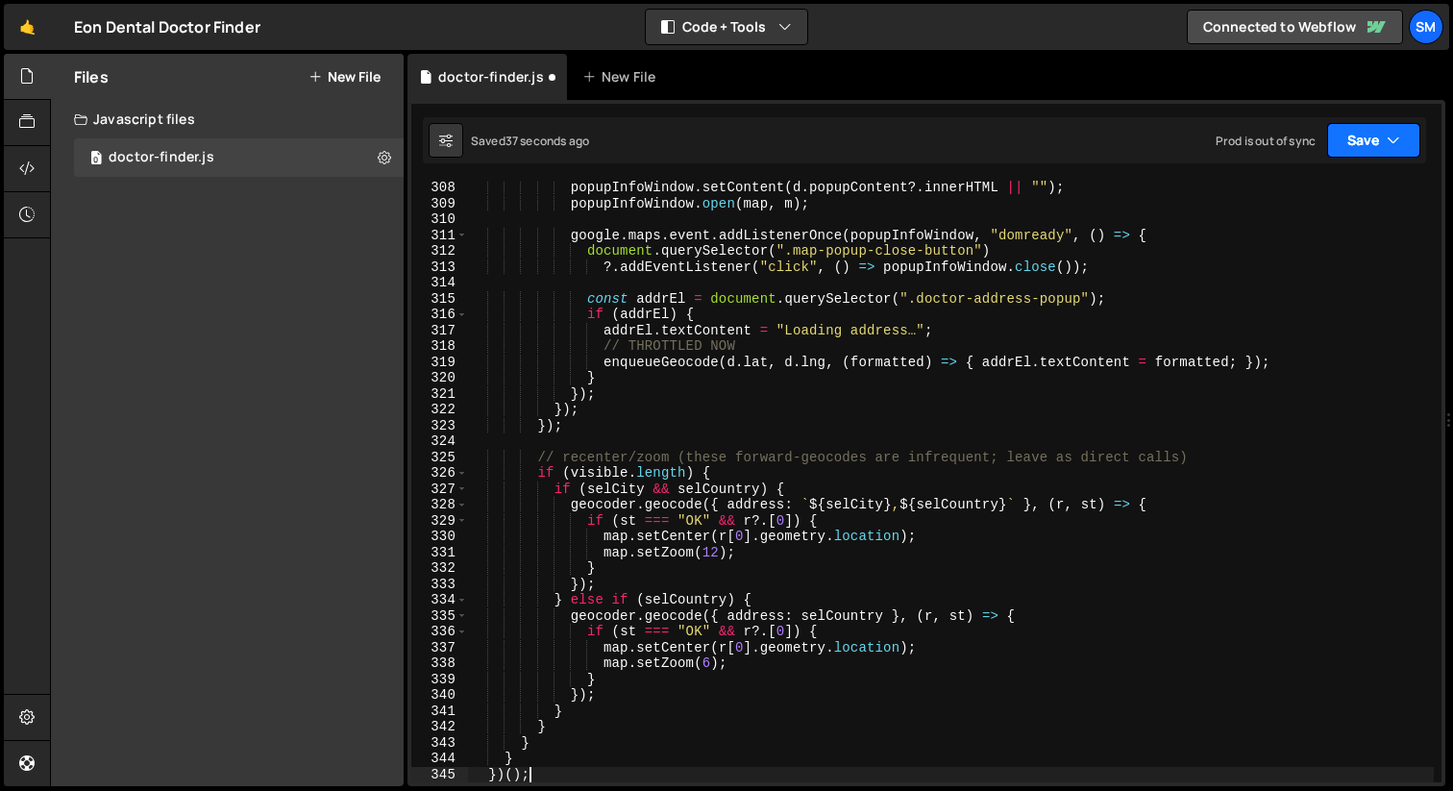
click at [1404, 144] on button "Save" at bounding box center [1373, 140] width 93 height 35
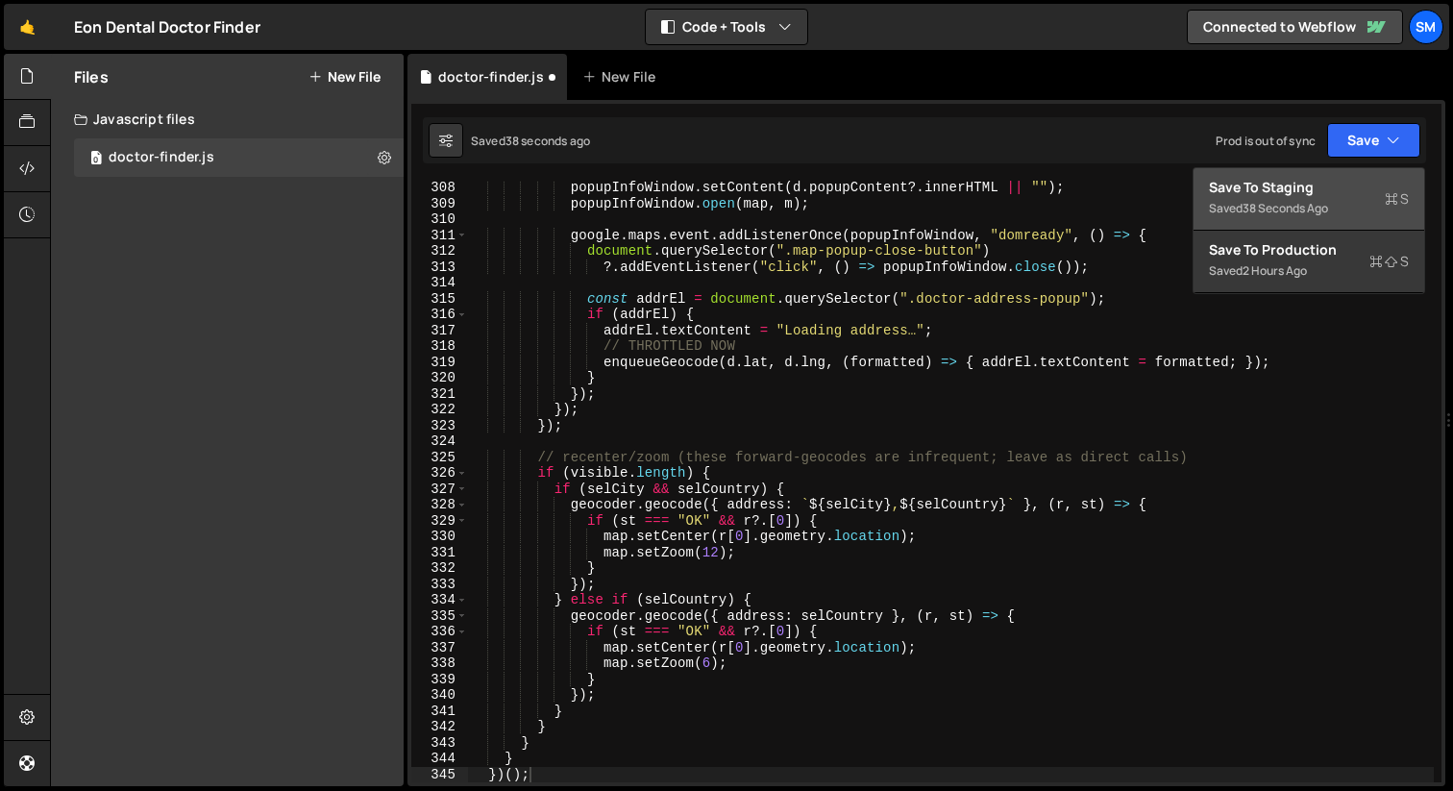
click at [1312, 186] on div "Save to Staging S" at bounding box center [1309, 187] width 200 height 19
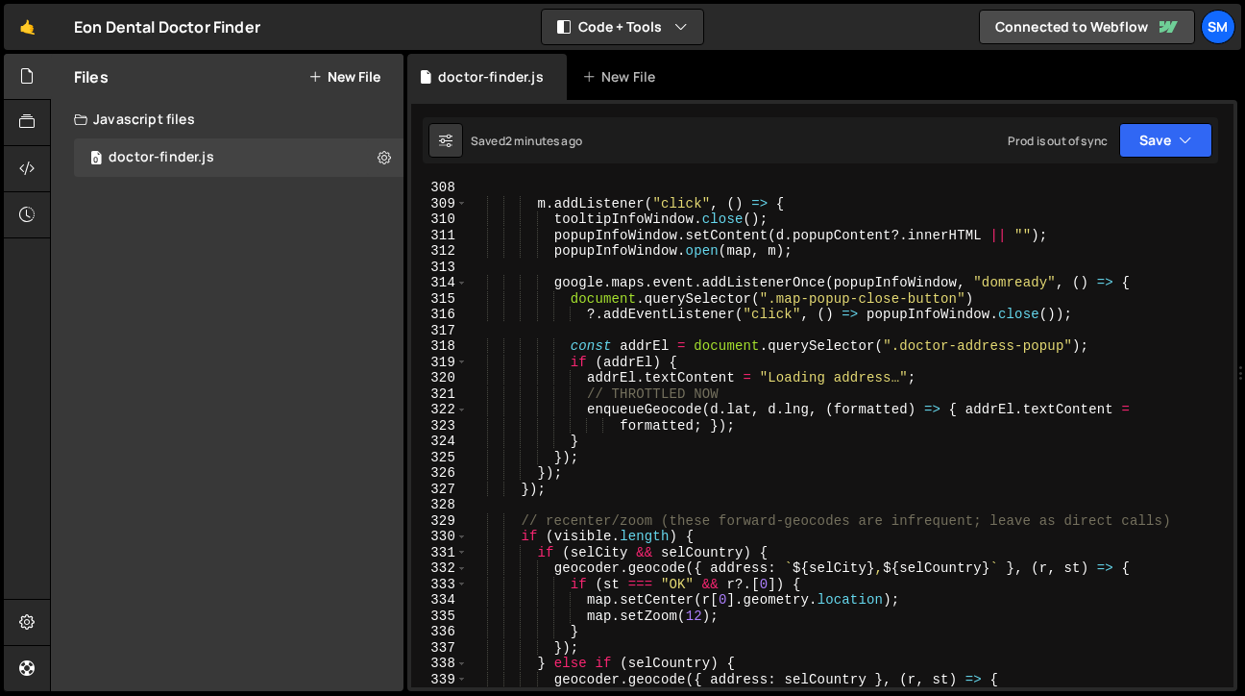
scroll to position [4900, 0]
click at [887, 445] on div "m . addListener ( "click" , ( ) => { tooltipInfoWindow . close ( ) ; popupInfoW…" at bounding box center [847, 449] width 758 height 538
type textarea "})();"
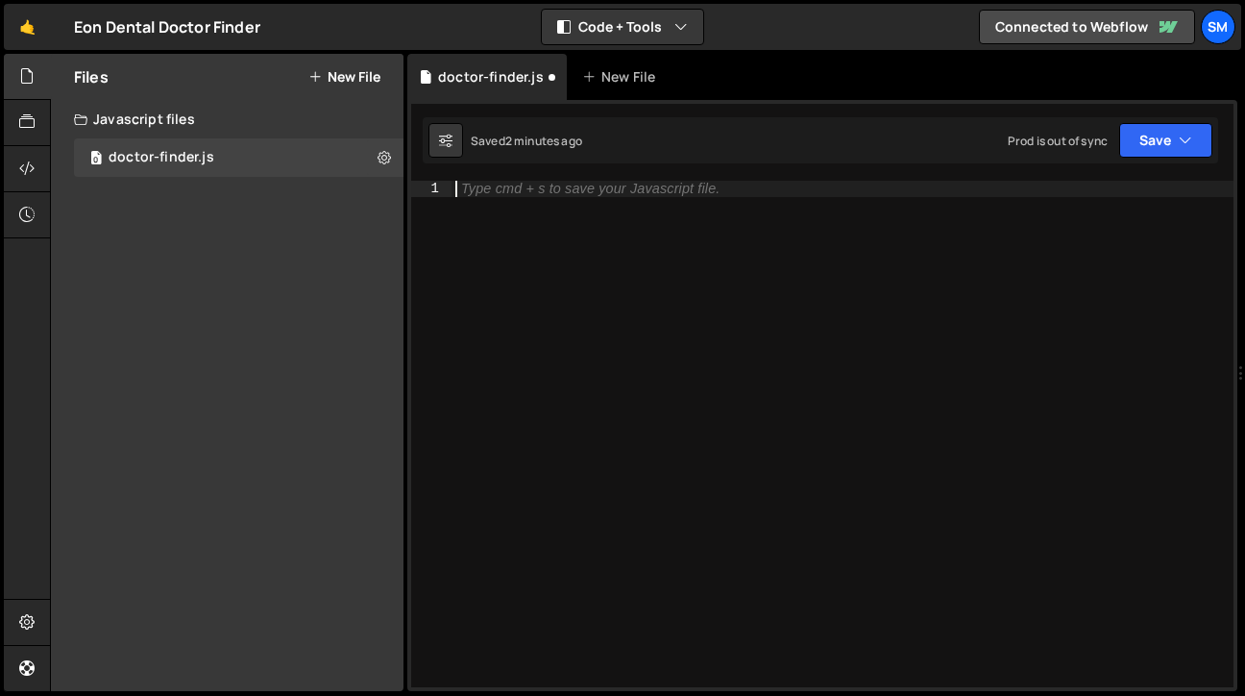
paste textarea "})();"
type textarea "})();"
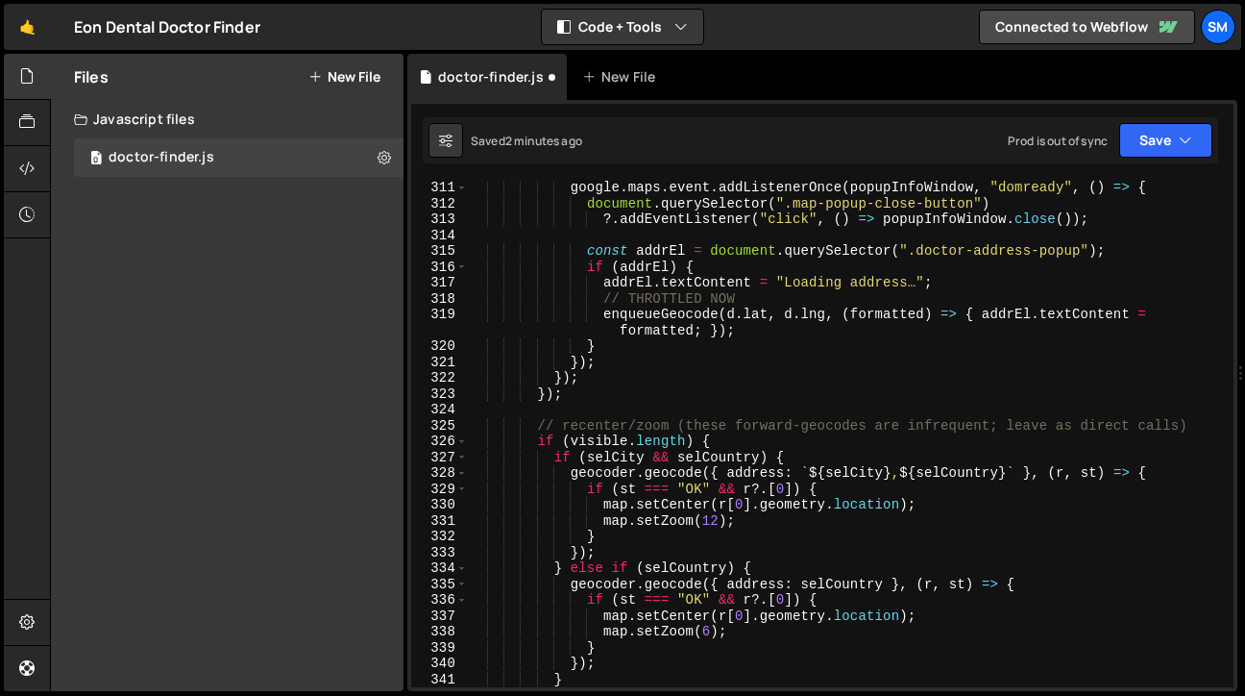
scroll to position [5011, 0]
click at [1199, 153] on button "Save" at bounding box center [1165, 140] width 93 height 35
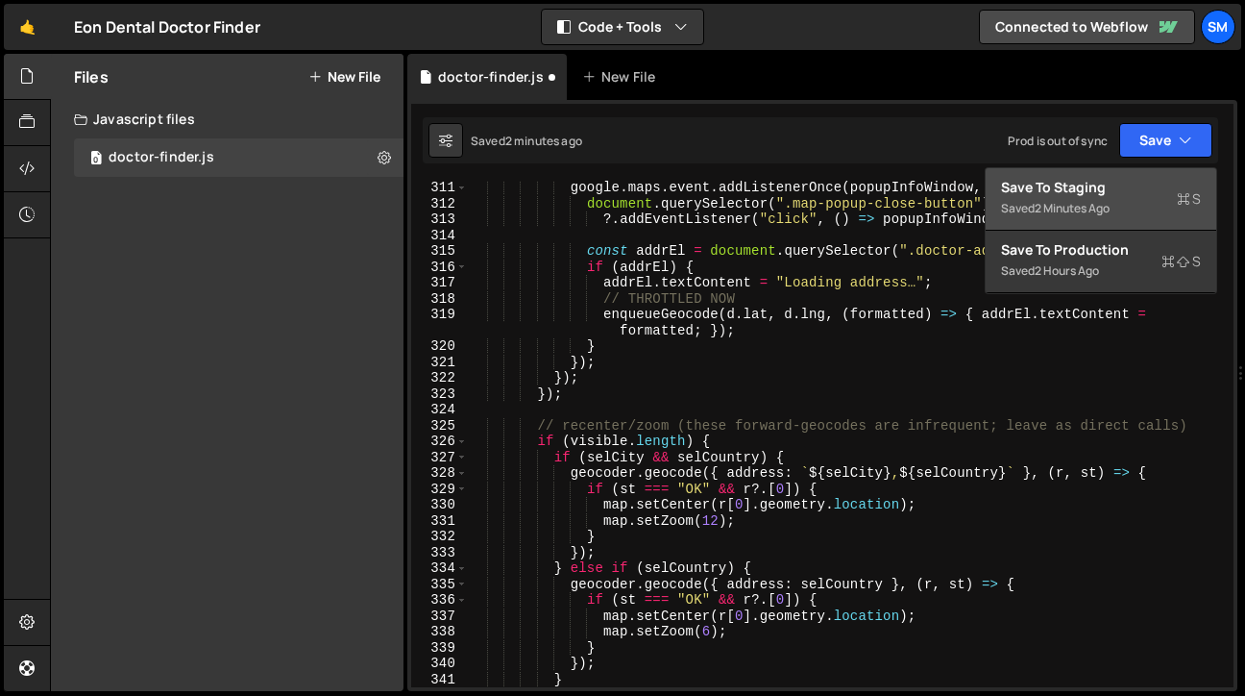
click at [1108, 192] on div "Save to Staging S" at bounding box center [1101, 187] width 200 height 19
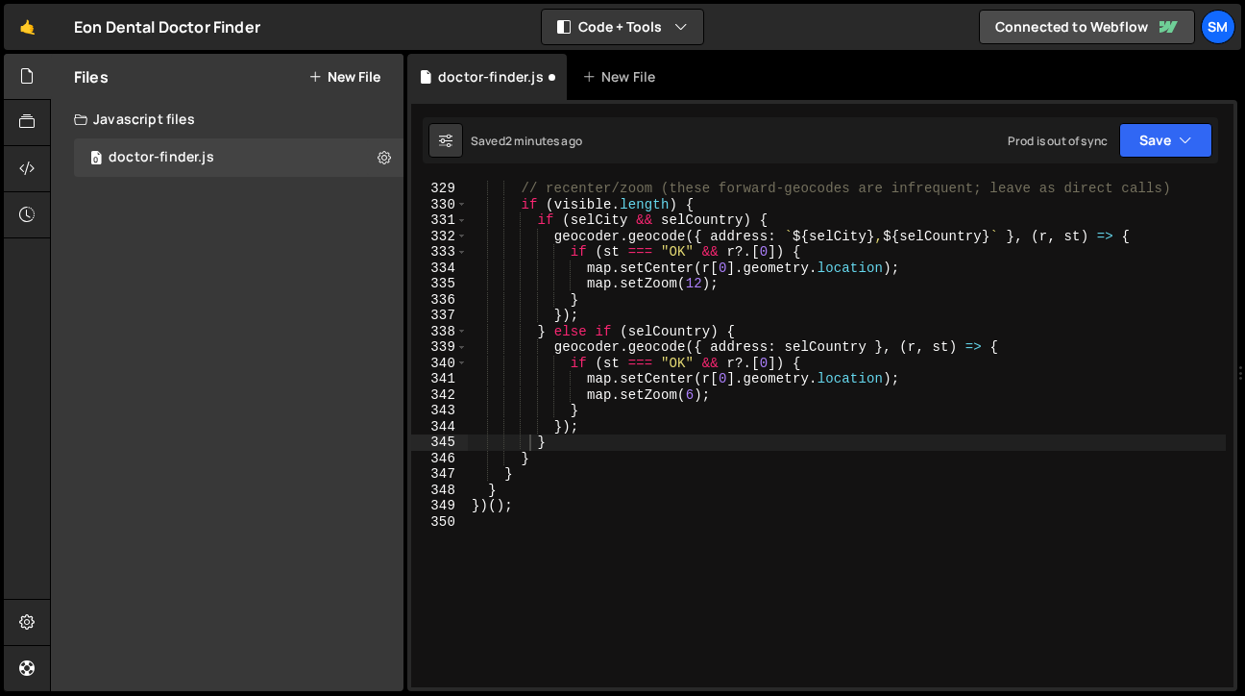
scroll to position [5232, 0]
click at [661, 527] on div "// recenter/zoom (these forward-geocodes are infrequent; leave as direct calls)…" at bounding box center [847, 450] width 758 height 538
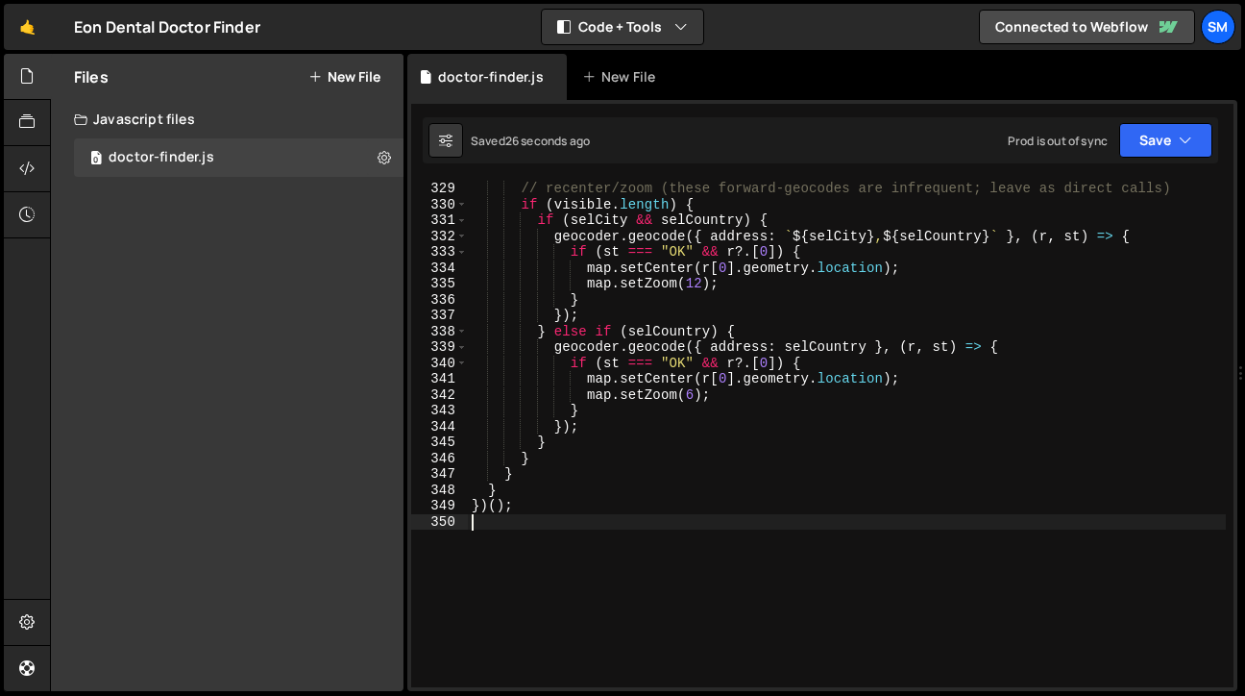
type textarea "})();"
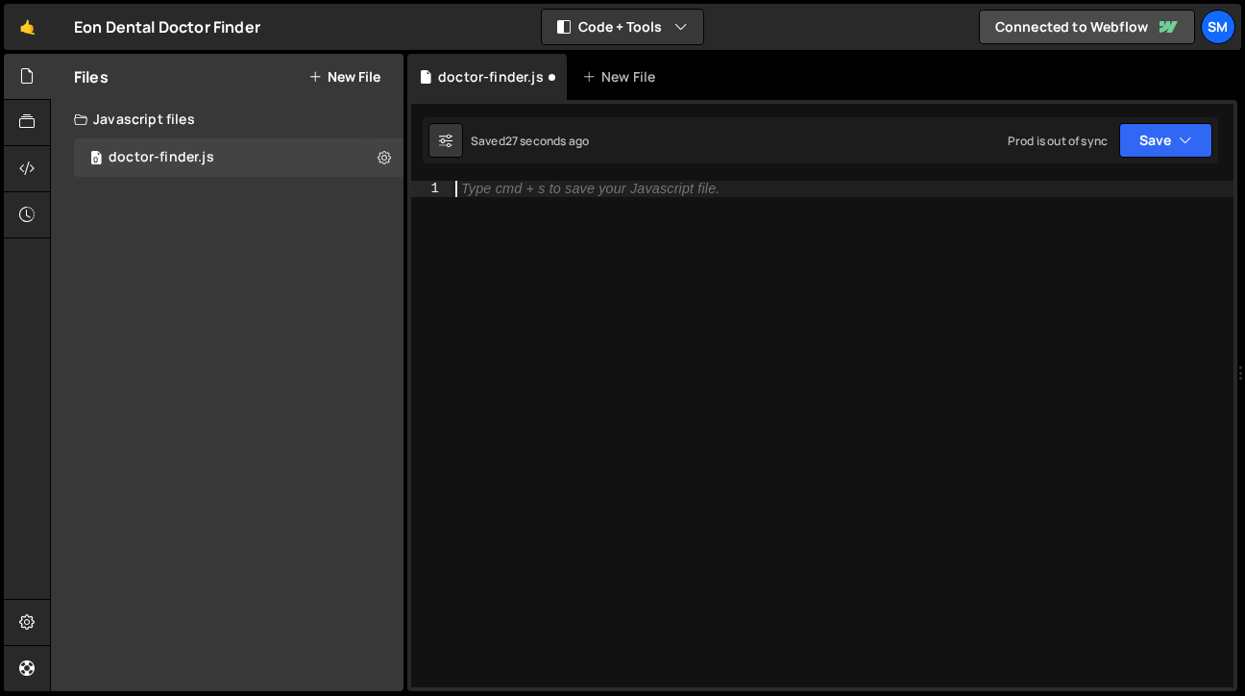
paste textarea "})();"
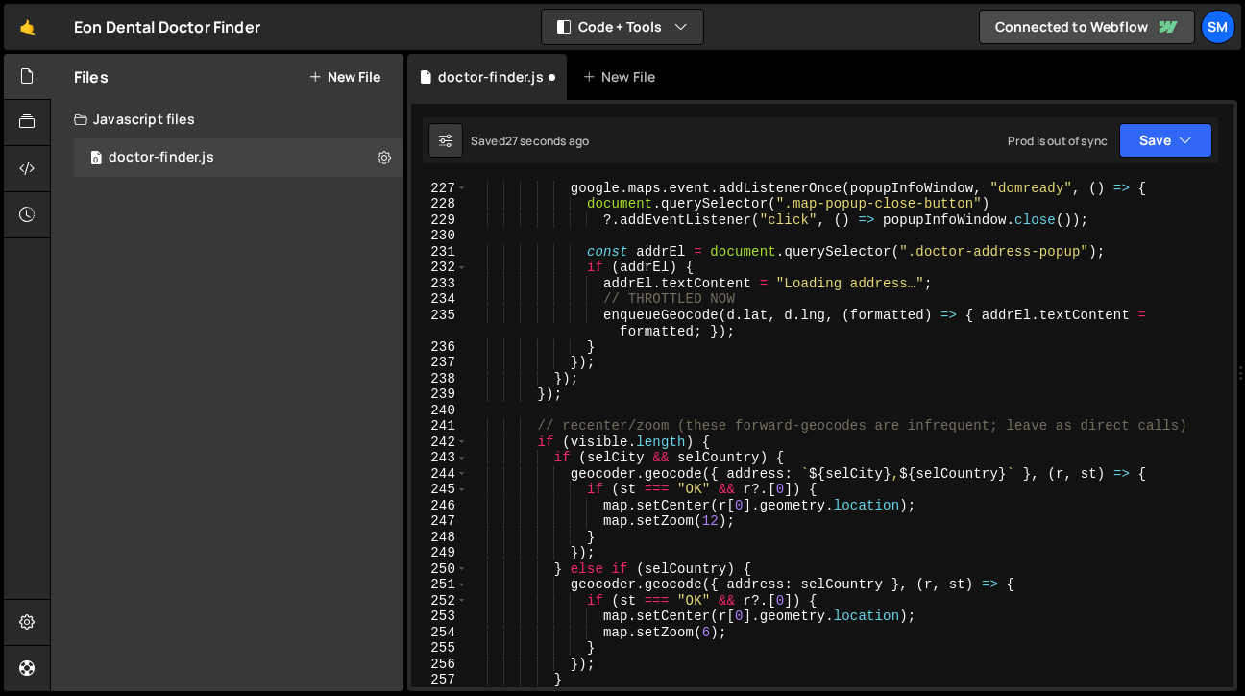
scroll to position [3663, 0]
click at [1193, 149] on button "Save" at bounding box center [1165, 140] width 93 height 35
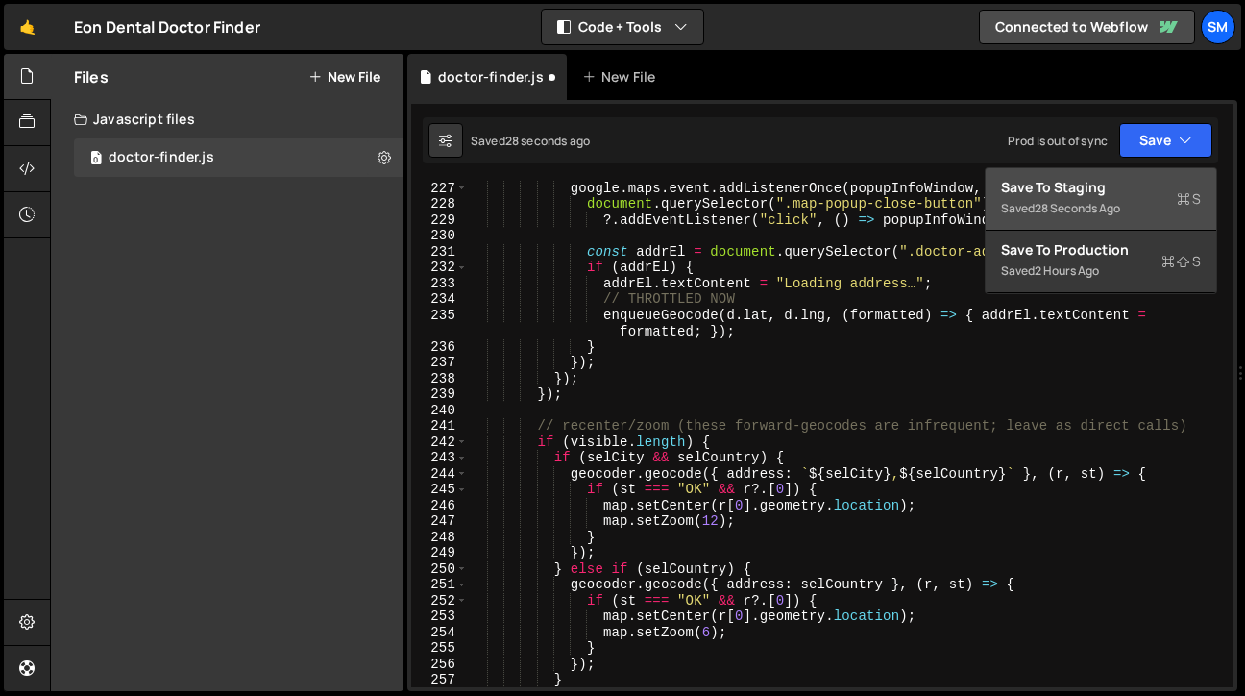
click at [1132, 186] on div "Save to Staging S" at bounding box center [1101, 187] width 200 height 19
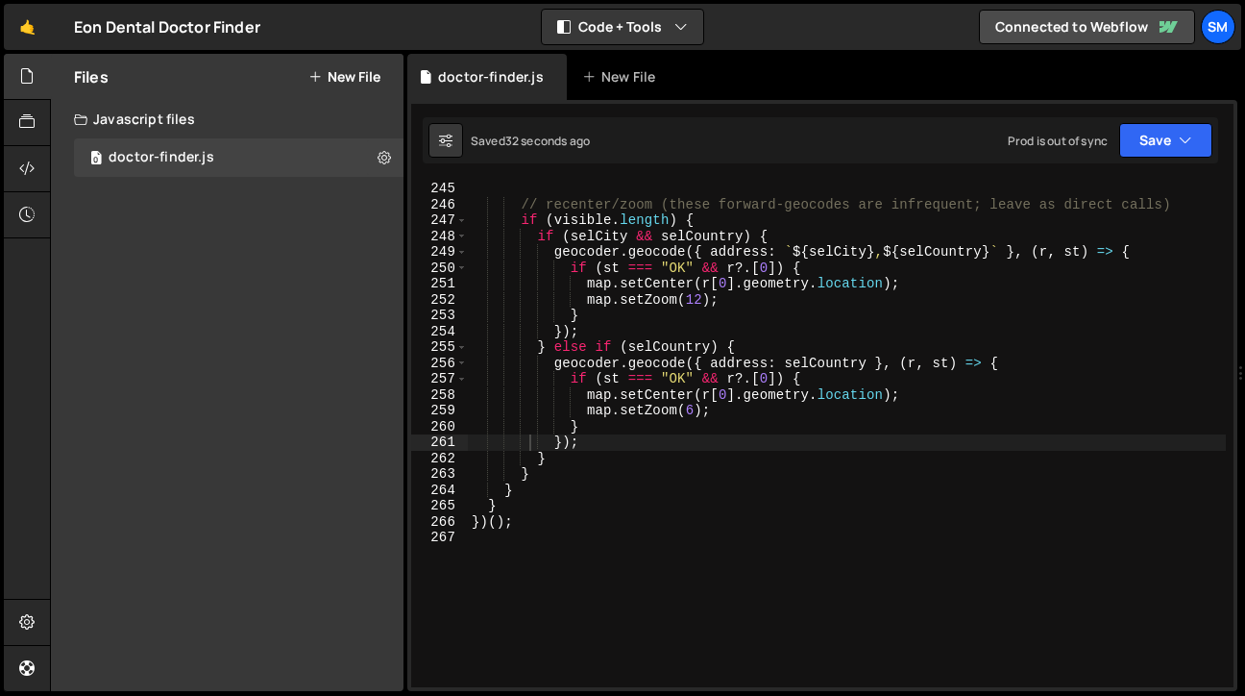
click at [640, 493] on div "// recenter/zoom (these forward-geocodes are infrequent; leave as direct calls)…" at bounding box center [847, 450] width 758 height 538
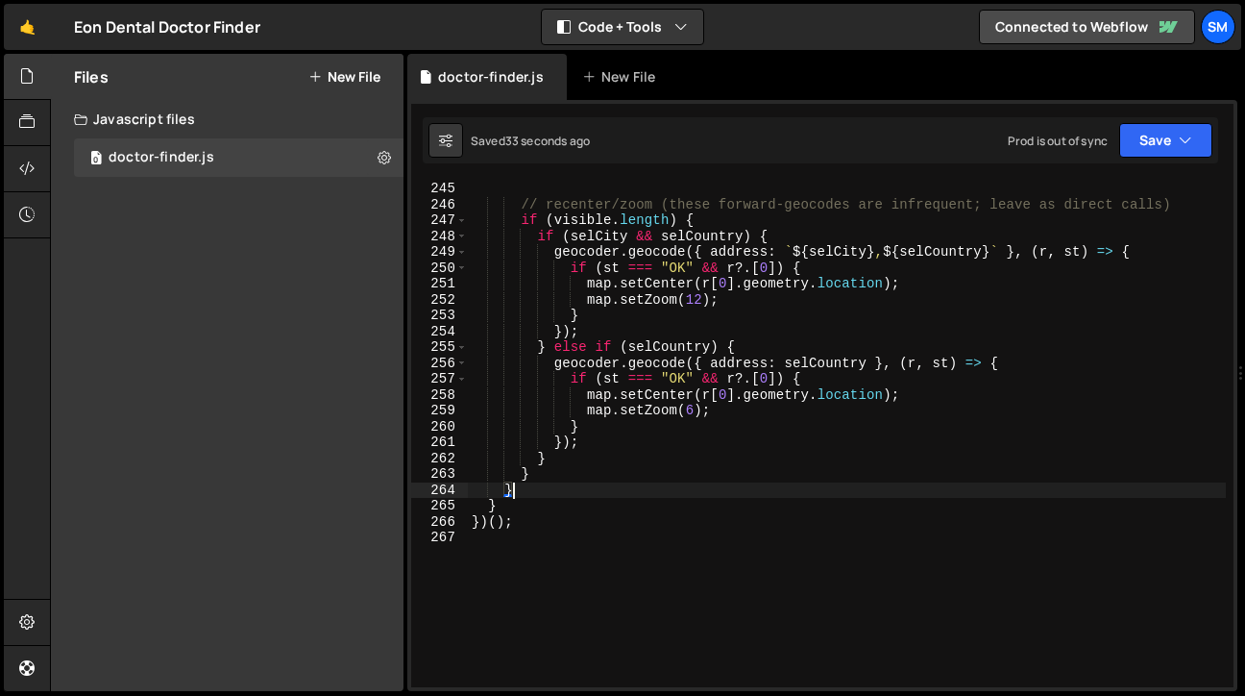
type textarea "} })();"
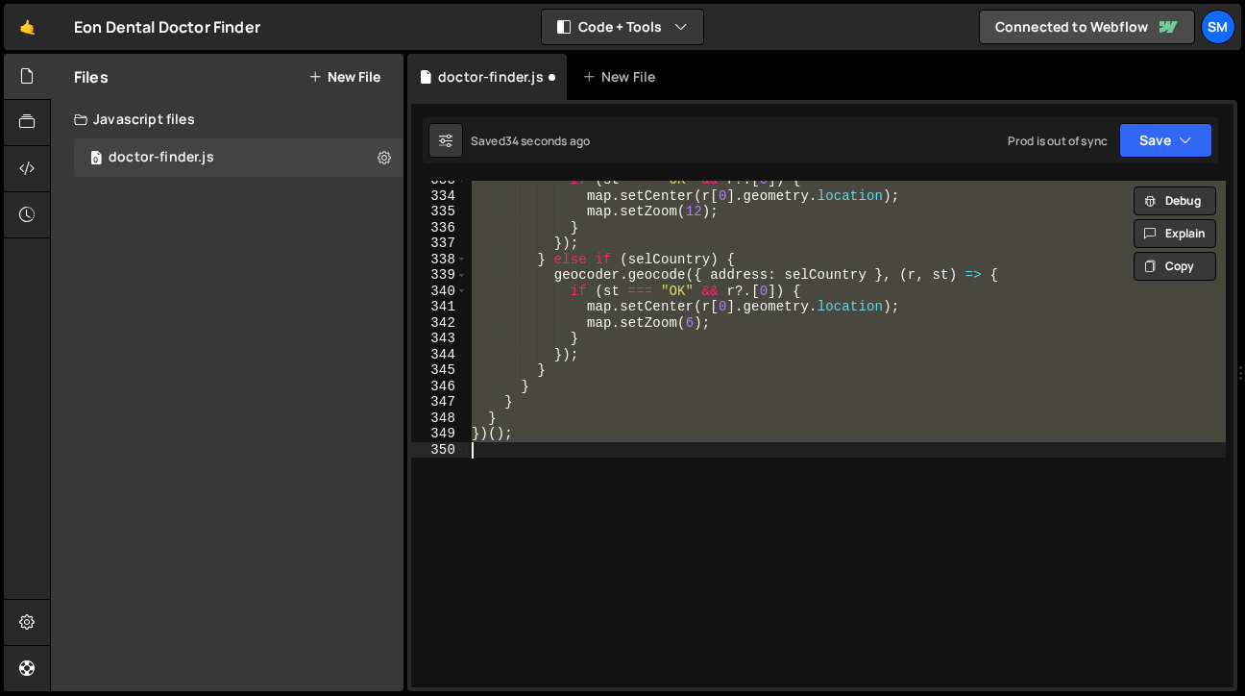
scroll to position [5304, 0]
click at [1186, 149] on icon "button" at bounding box center [1185, 140] width 13 height 19
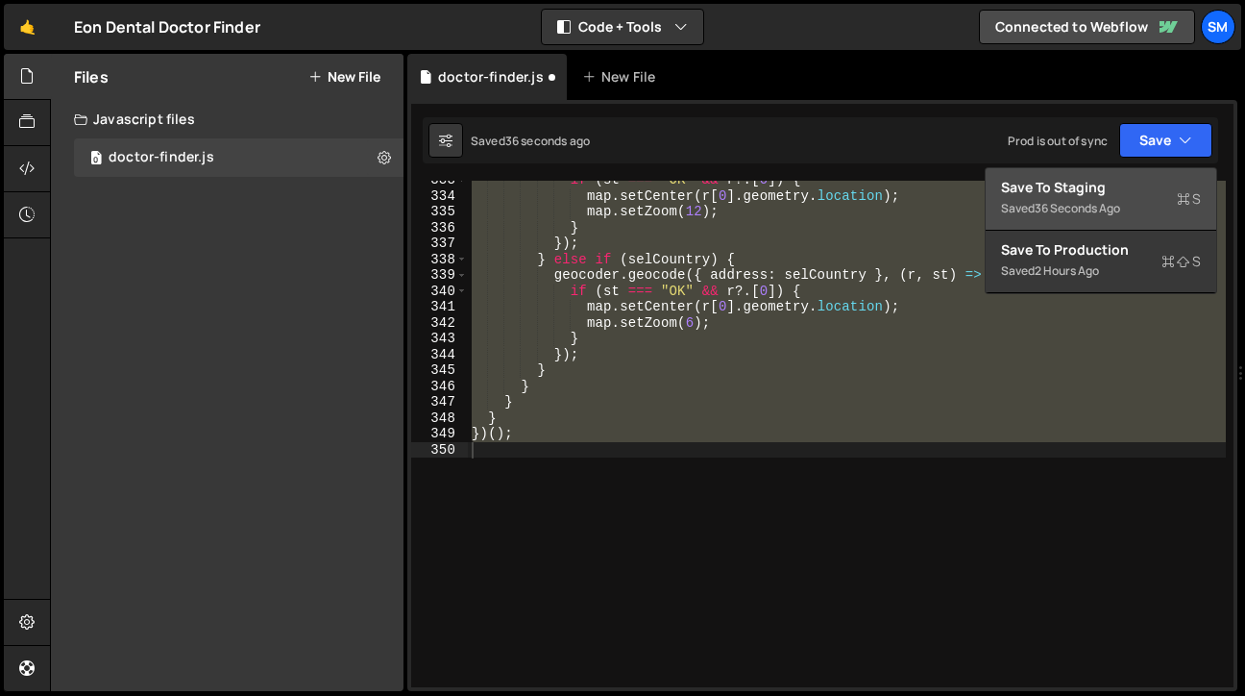
click at [1119, 185] on div "Save to Staging S" at bounding box center [1101, 187] width 200 height 19
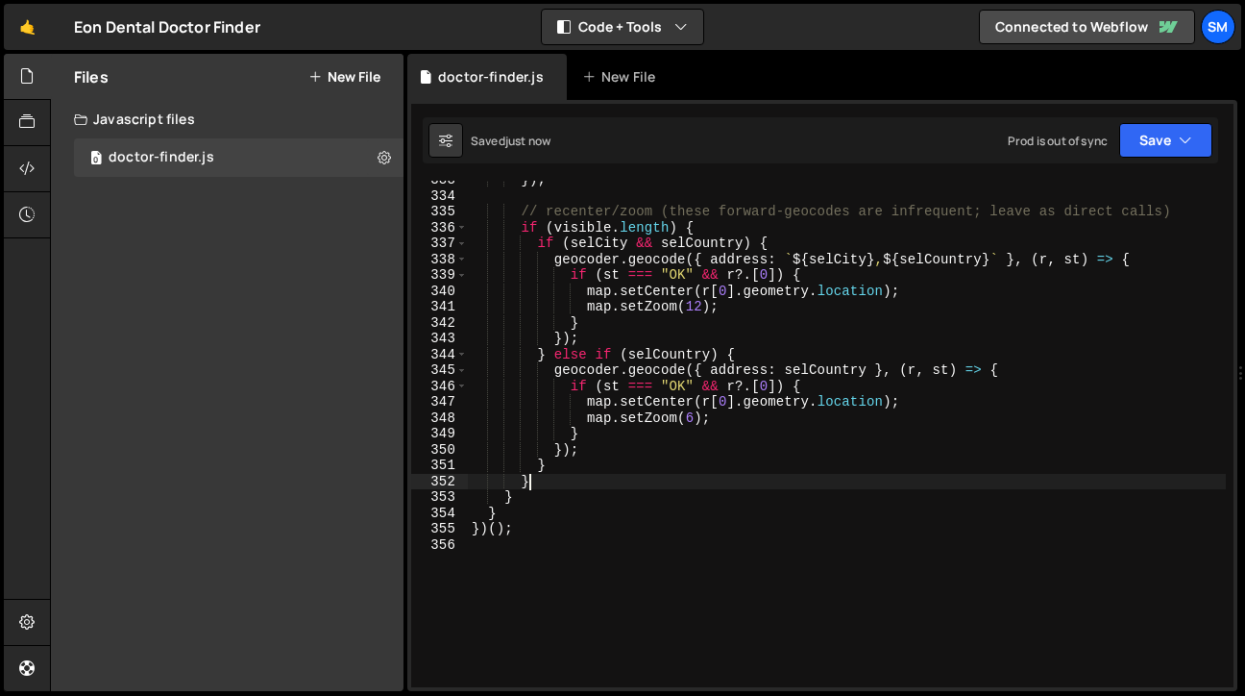
click at [630, 485] on div "}) ; // recenter/zoom (these forward-geocodes are infrequent; leave as direct c…" at bounding box center [847, 441] width 758 height 538
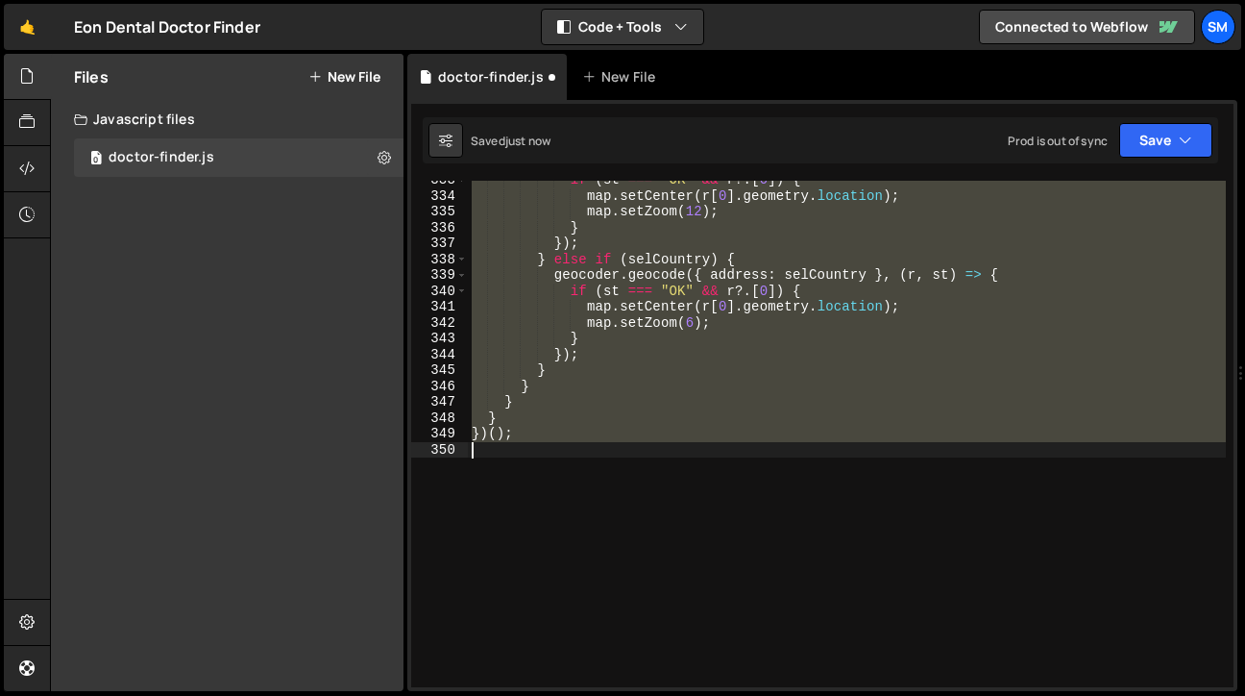
type textarea "} })();"
click at [1173, 132] on button "Save" at bounding box center [1165, 140] width 93 height 35
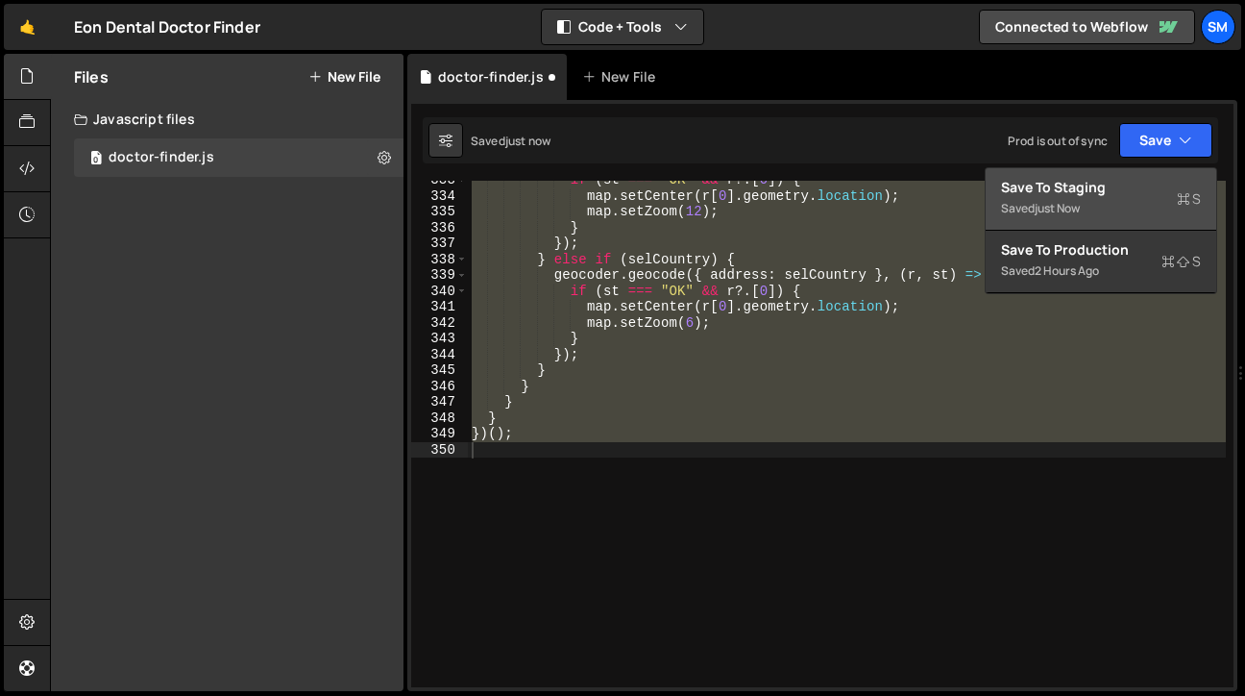
click at [1119, 190] on div "Save to Staging S" at bounding box center [1101, 187] width 200 height 19
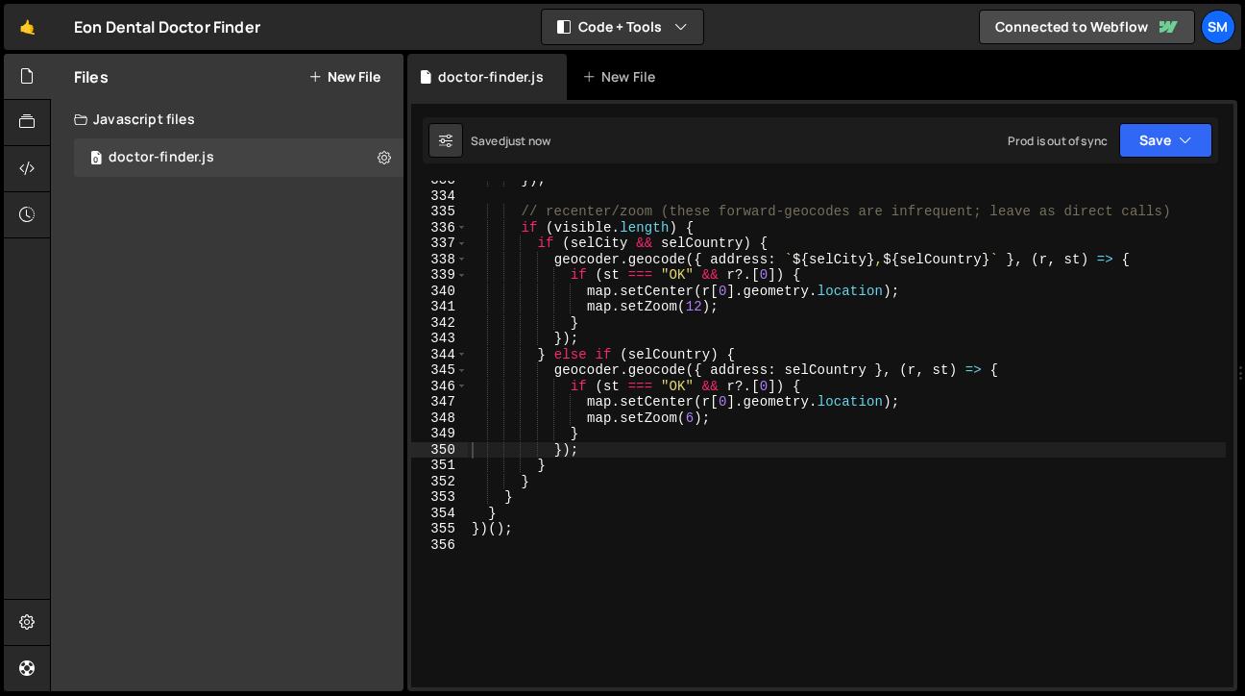
click at [721, 531] on div "}) ; // recenter/zoom (these forward-geocodes are infrequent; leave as direct c…" at bounding box center [847, 441] width 758 height 538
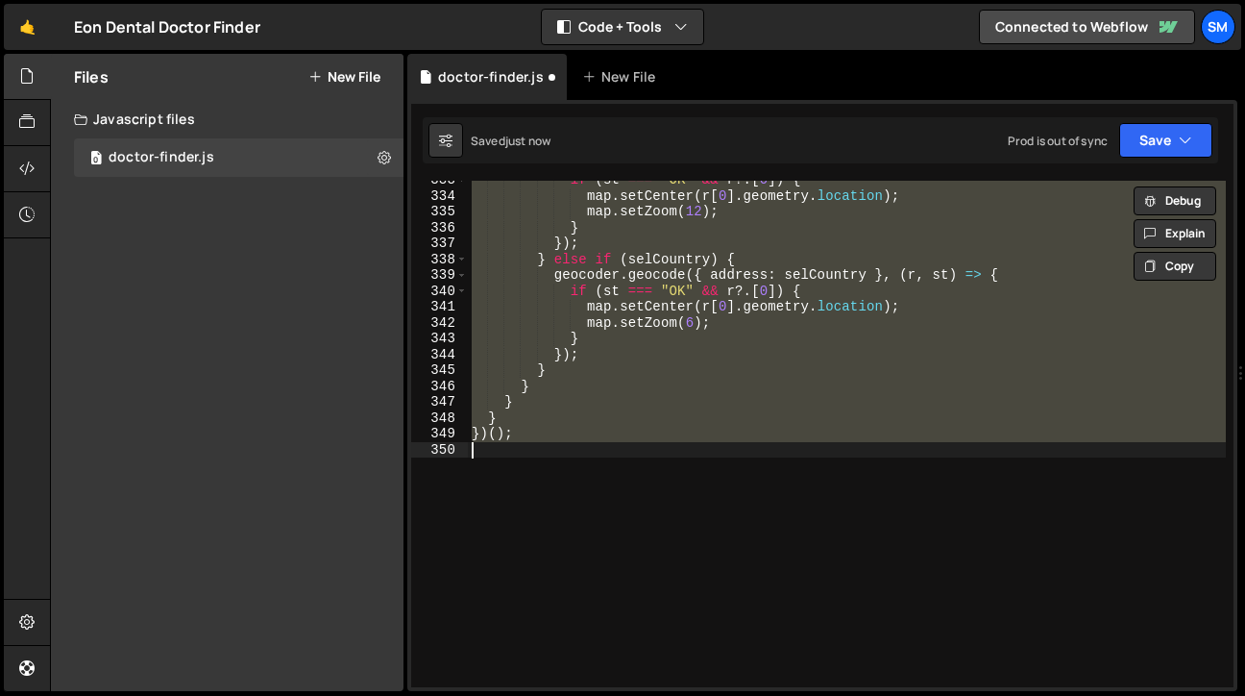
type textarea "} })();"
click at [1172, 144] on button "Save" at bounding box center [1165, 140] width 93 height 35
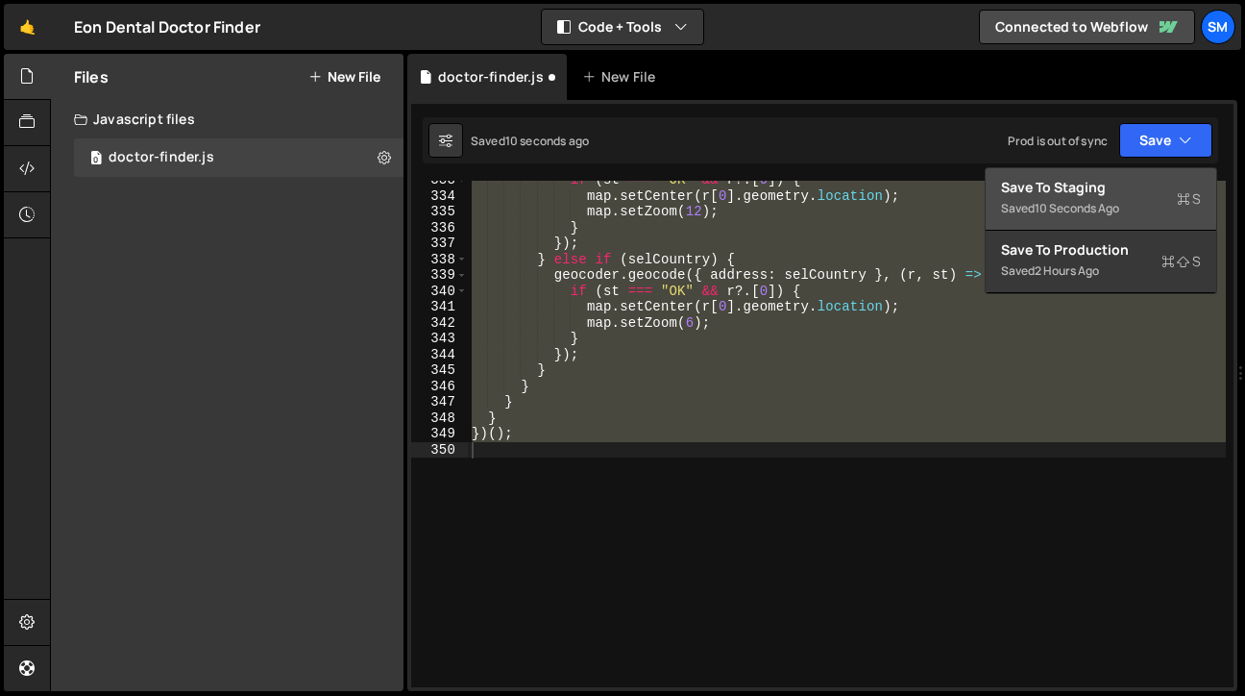
click at [1143, 192] on div "Save to Staging S" at bounding box center [1101, 187] width 200 height 19
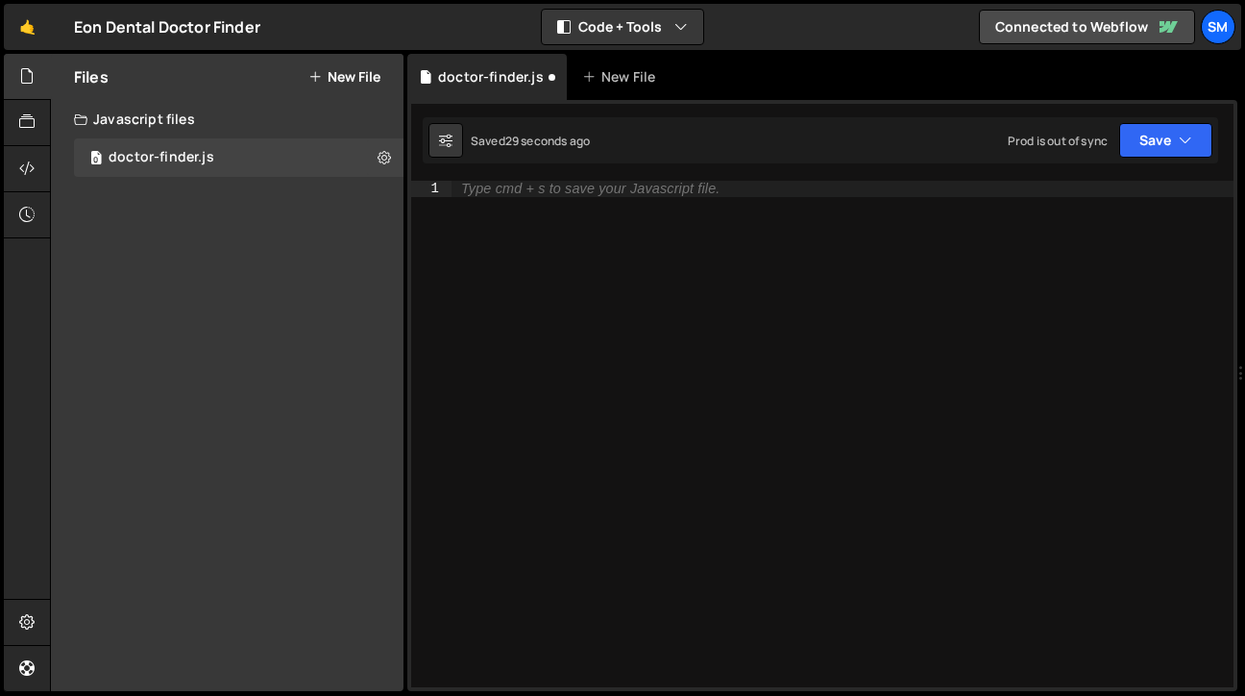
scroll to position [4829, 0]
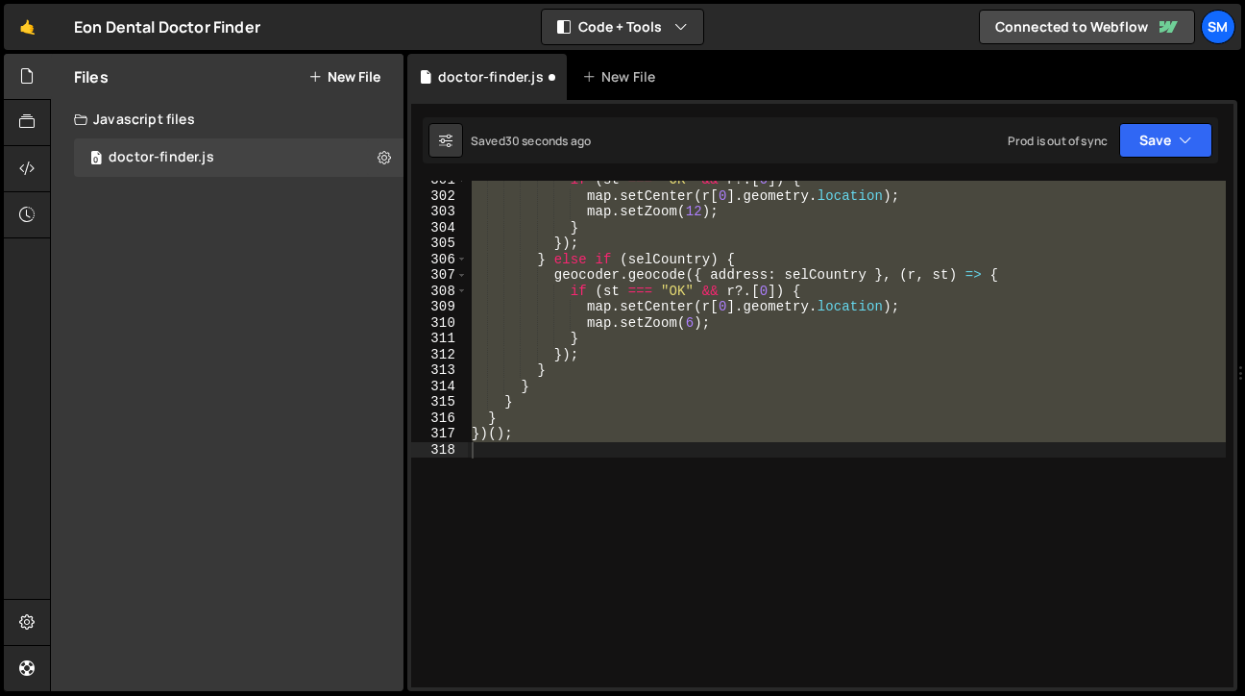
click at [1203, 112] on div "})(); 301 302 303 304 305 306 307 308 309 310 311 312 313 314 315 316 317 318 i…" at bounding box center [822, 395] width 830 height 591
click at [1192, 137] on icon "button" at bounding box center [1185, 140] width 13 height 19
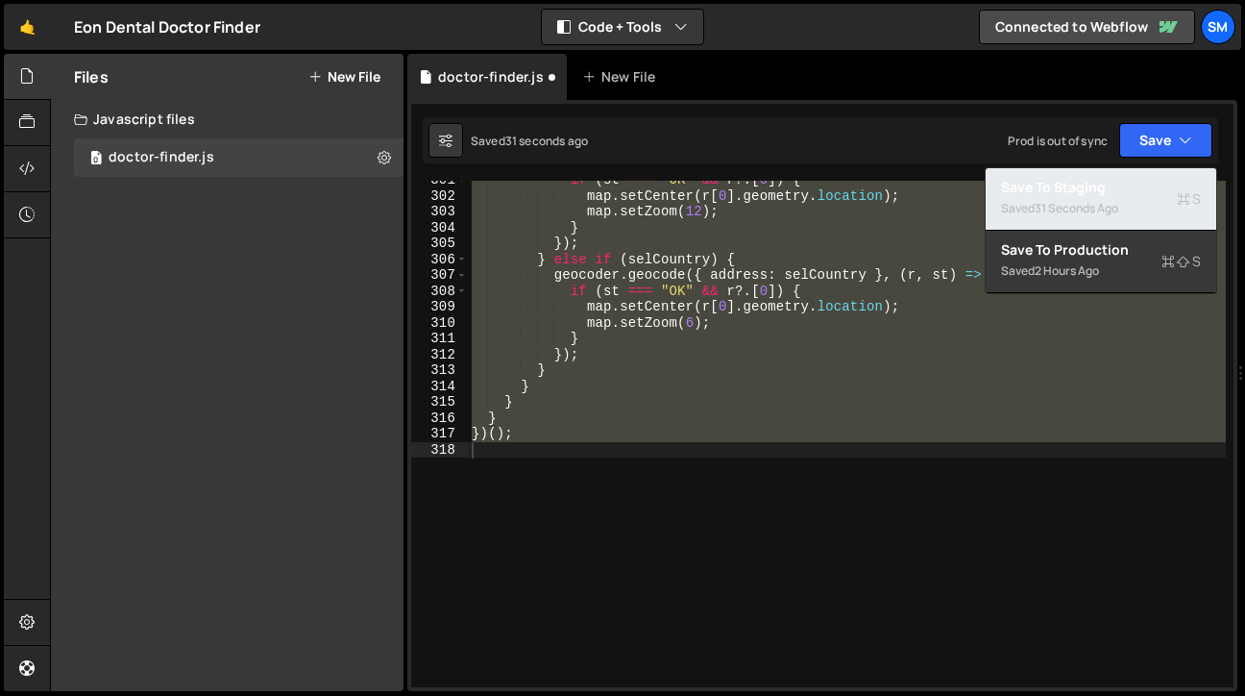
click at [1092, 207] on div "31 seconds ago" at bounding box center [1077, 208] width 84 height 16
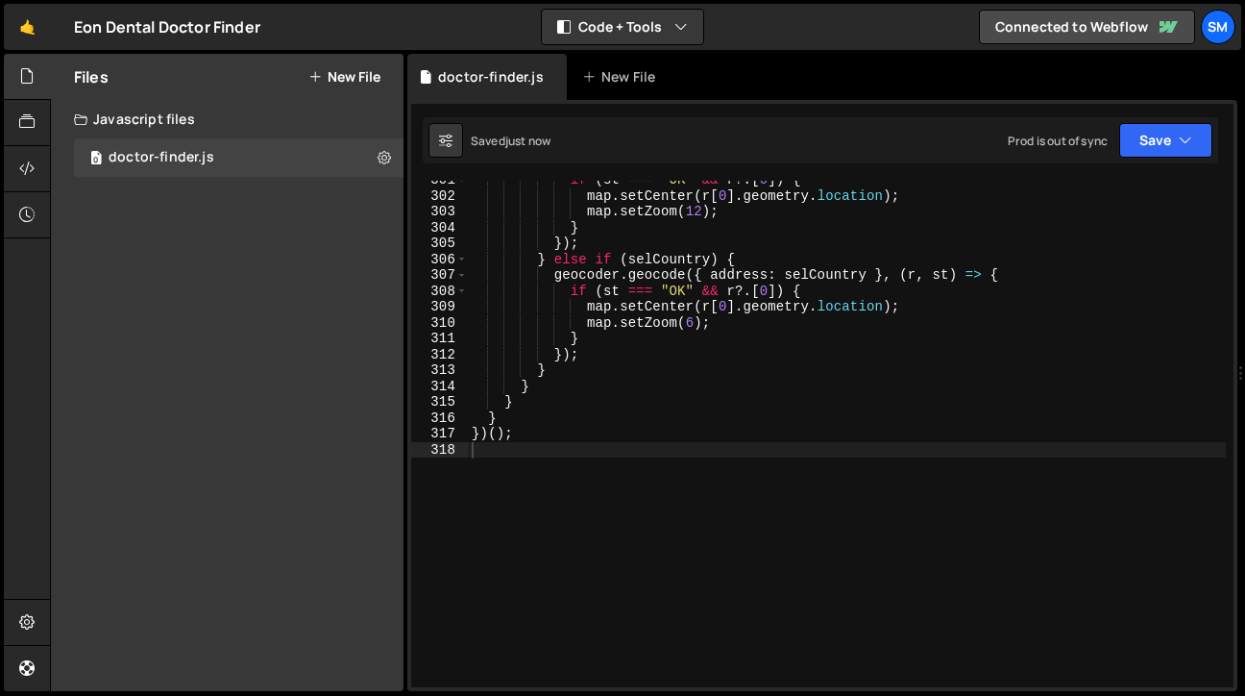
click at [630, 431] on div "if ( st === "OK" && r ?. [ 0 ]) { map . setCenter ( r [ 0 ] . geometry . locati…" at bounding box center [847, 441] width 758 height 538
type textarea "})();"
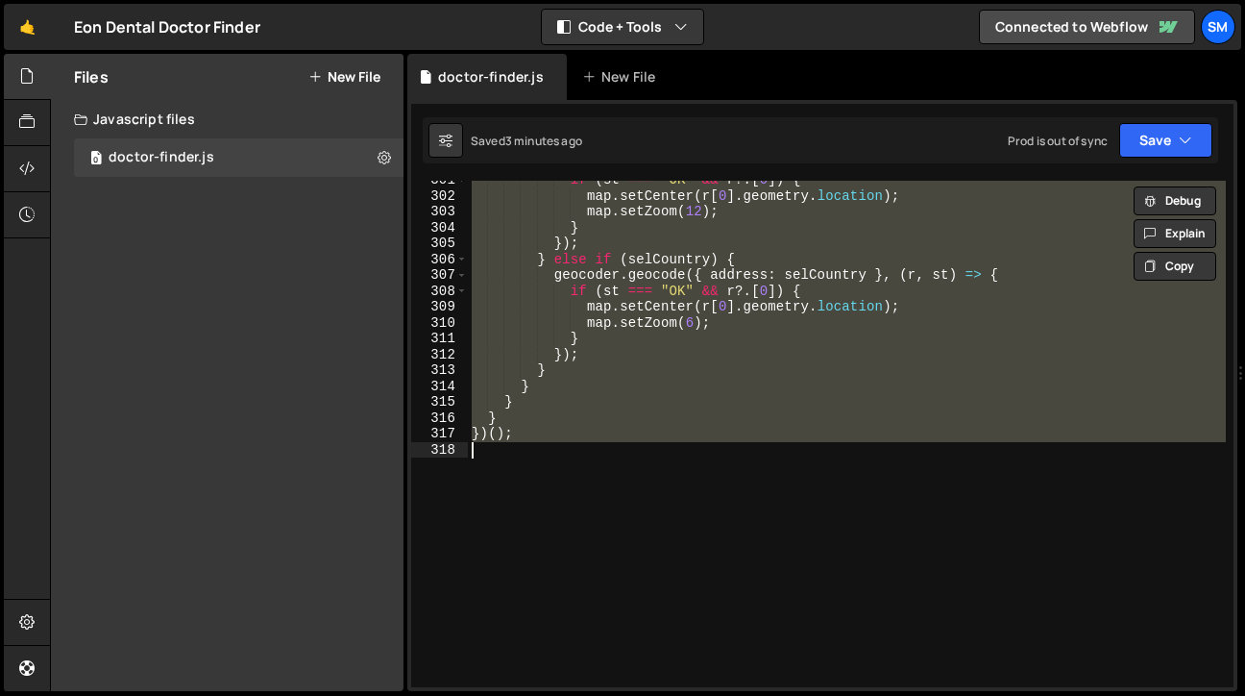
click at [563, 523] on div "if ( st === "OK" && r ?. [ 0 ]) { map . setCenter ( r [ 0 ] . geometry . locati…" at bounding box center [847, 434] width 758 height 506
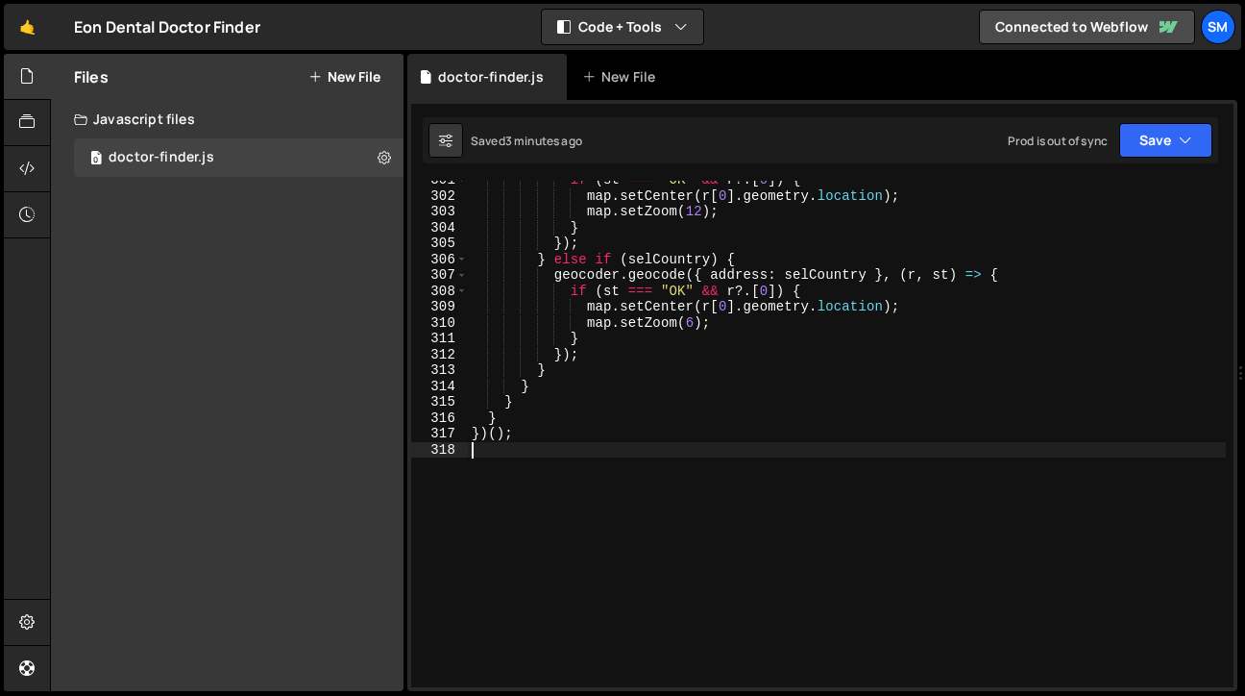
type textarea "})();"
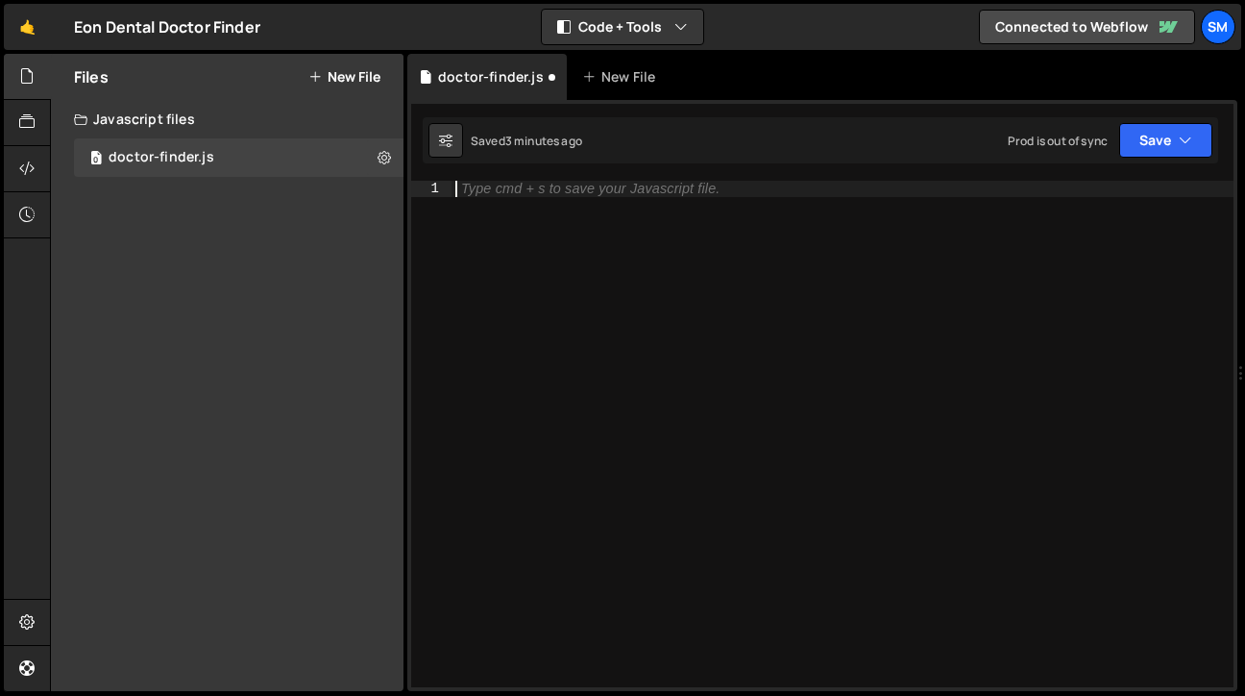
paste textarea
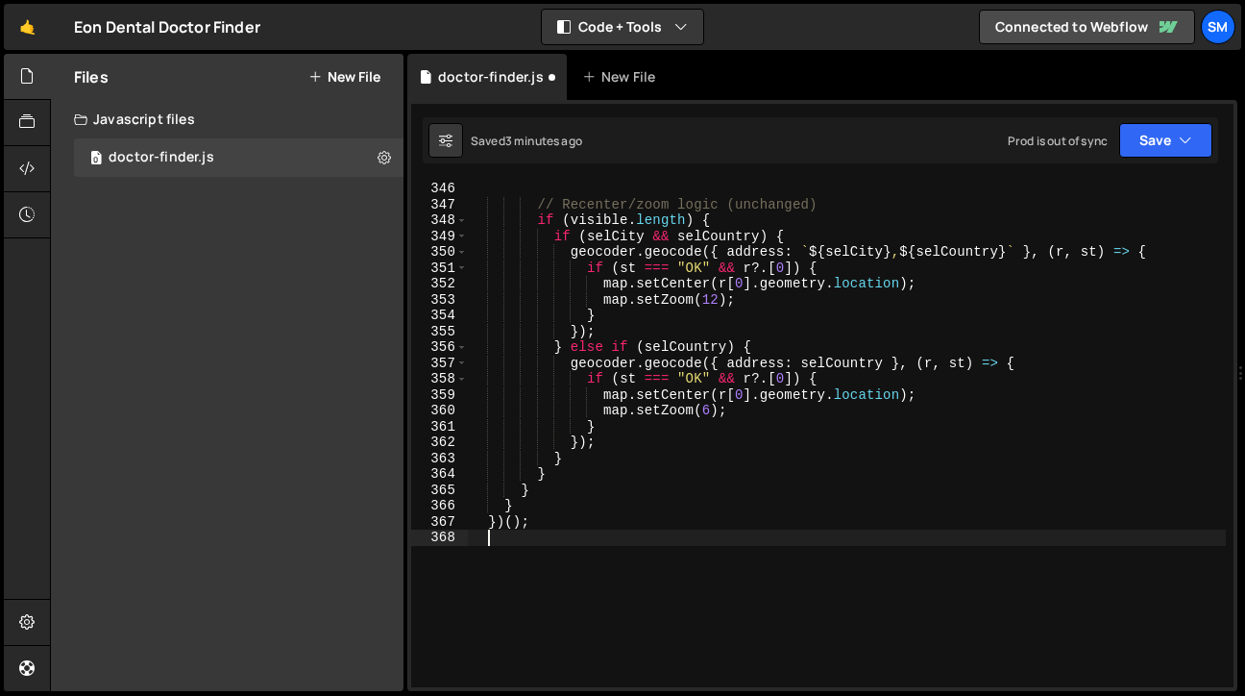
scroll to position [5629, 0]
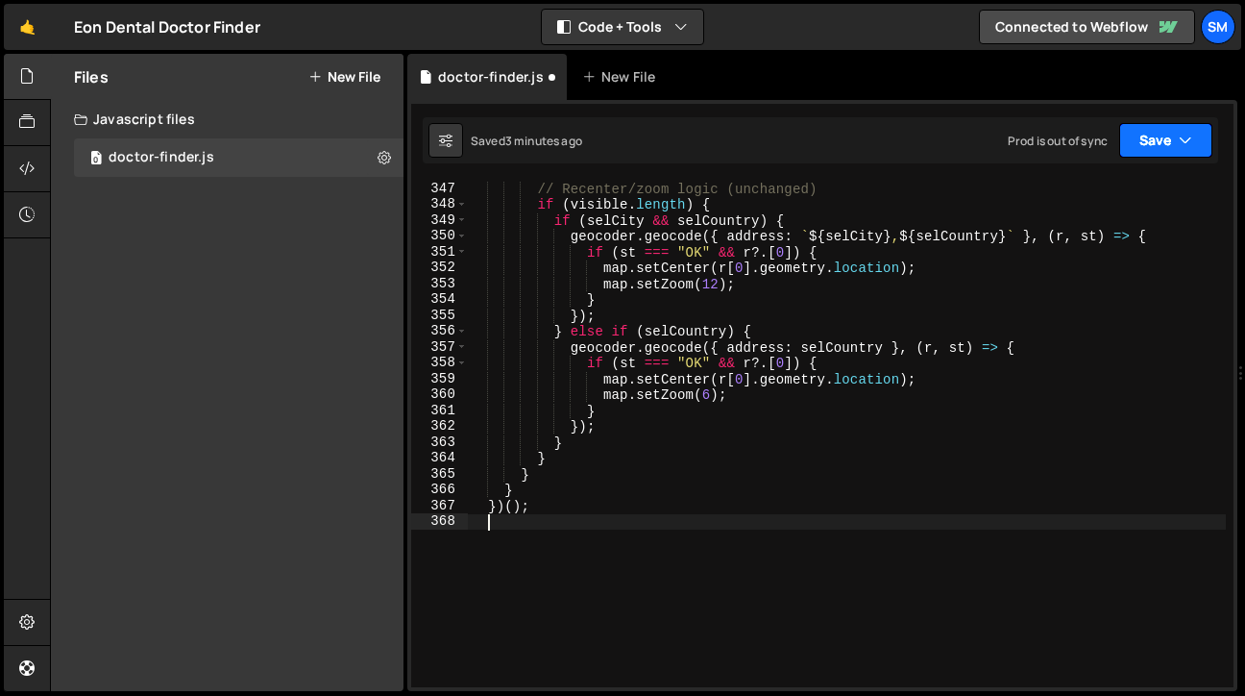
click at [1193, 137] on button "Save" at bounding box center [1165, 140] width 93 height 35
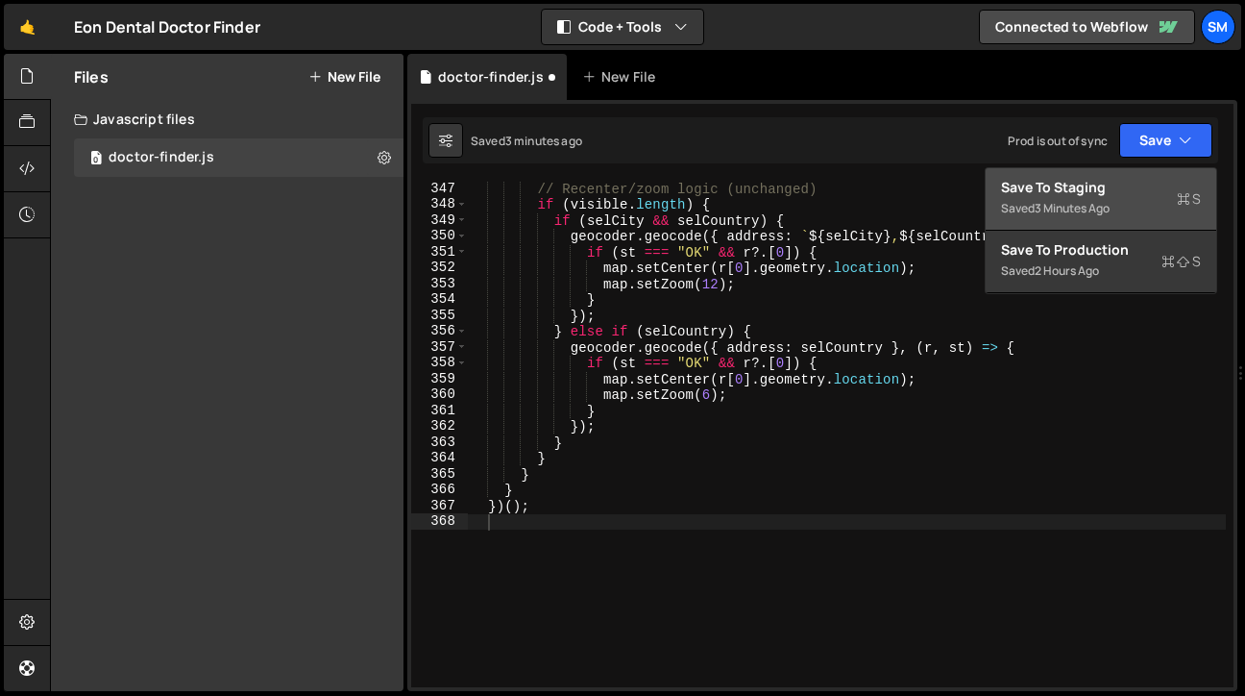
click at [1113, 180] on div "Save to Staging S" at bounding box center [1101, 187] width 200 height 19
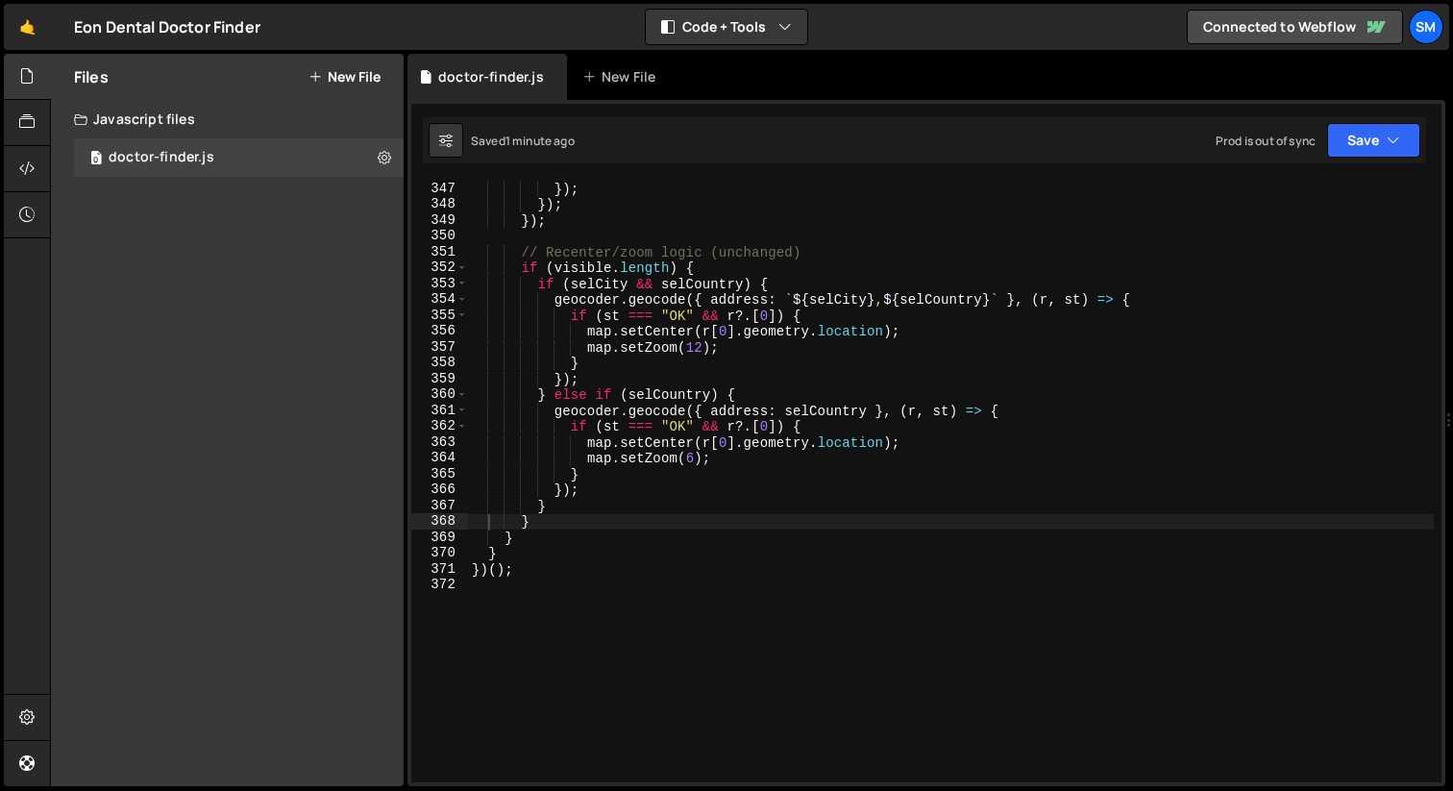
scroll to position [5502, 0]
click at [682, 575] on div "}) ; }) ; }) ; // Recenter/zoom logic (unchanged) if ( visible . length ) { if …" at bounding box center [951, 497] width 966 height 633
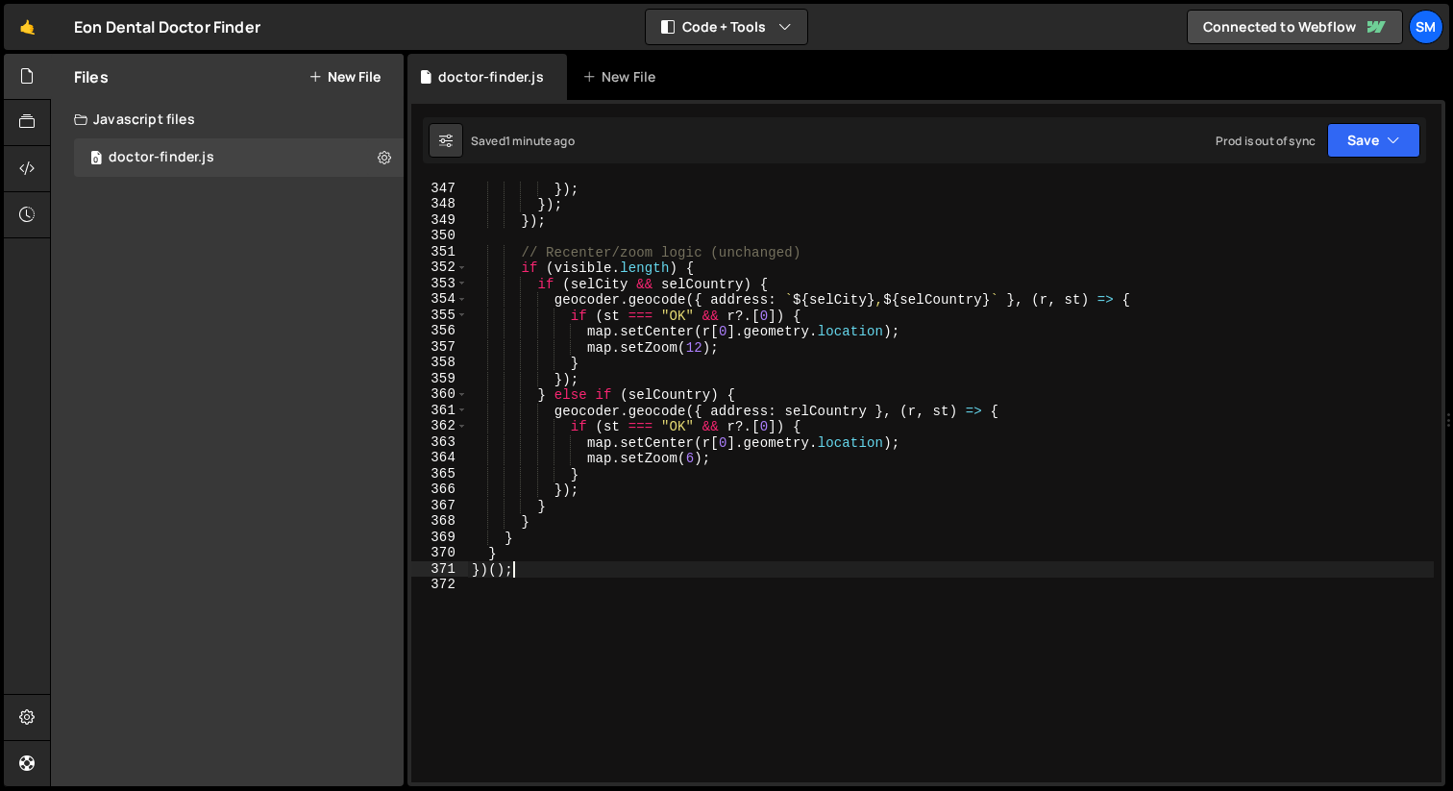
type textarea "})();"
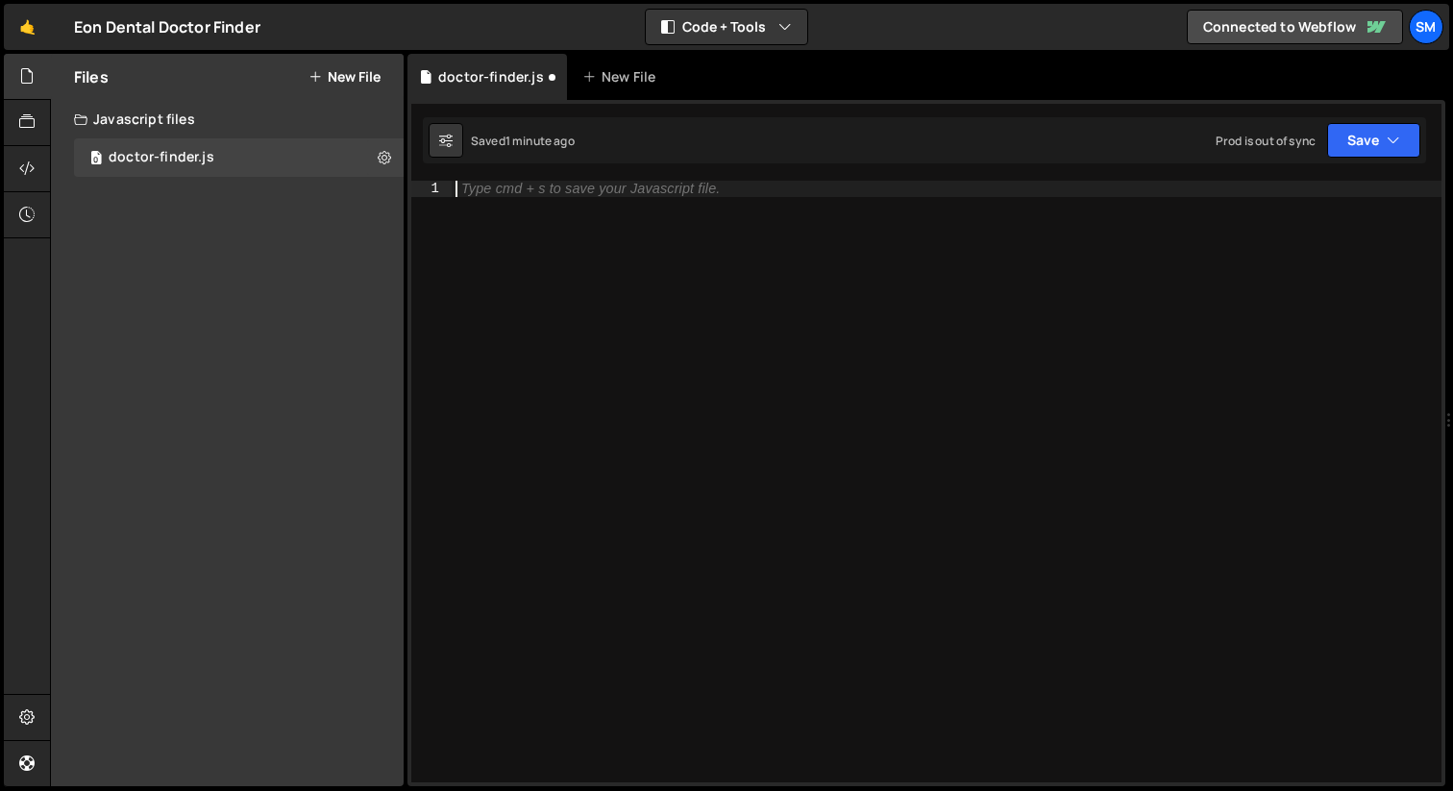
type textarea "})();"
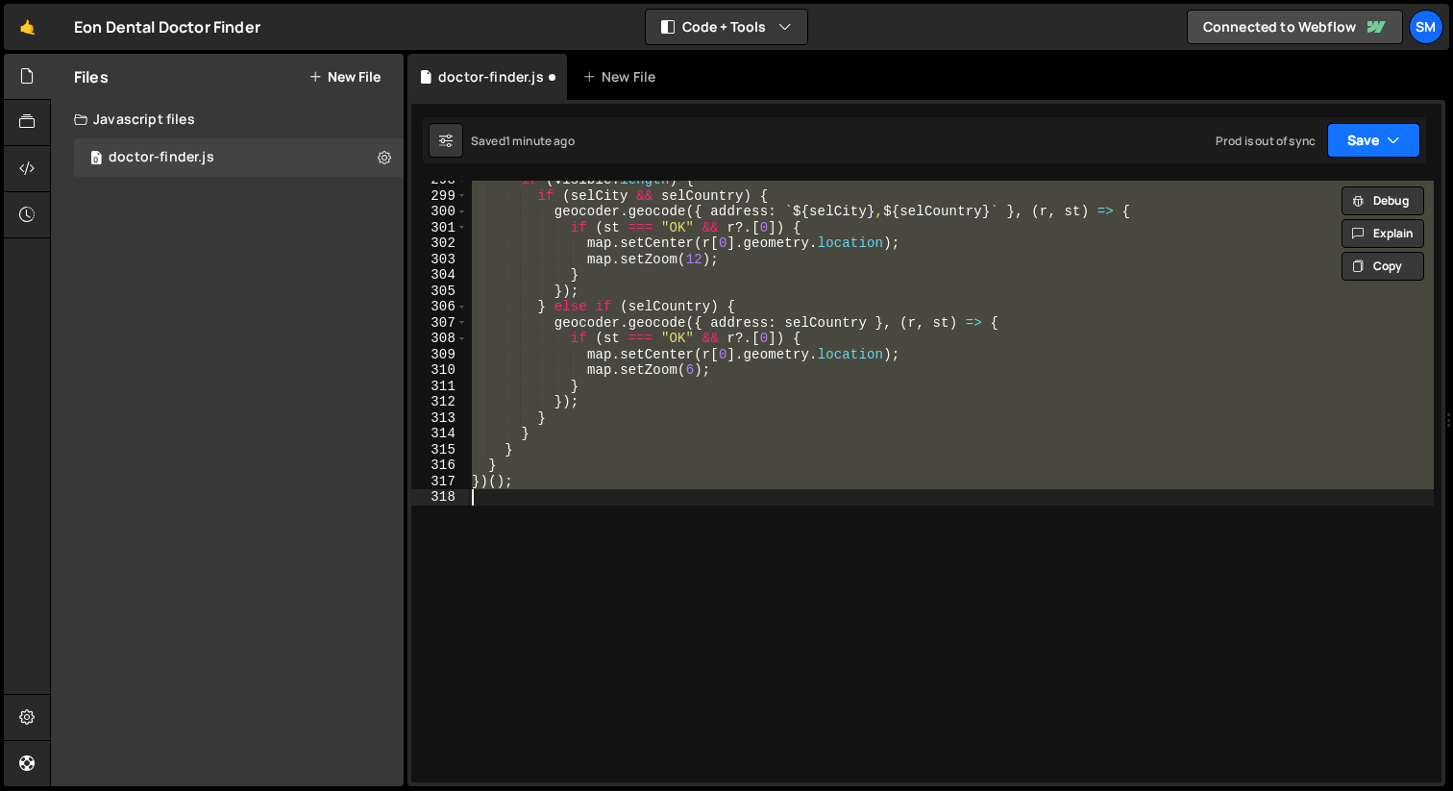
click at [1384, 136] on button "Save" at bounding box center [1373, 140] width 93 height 35
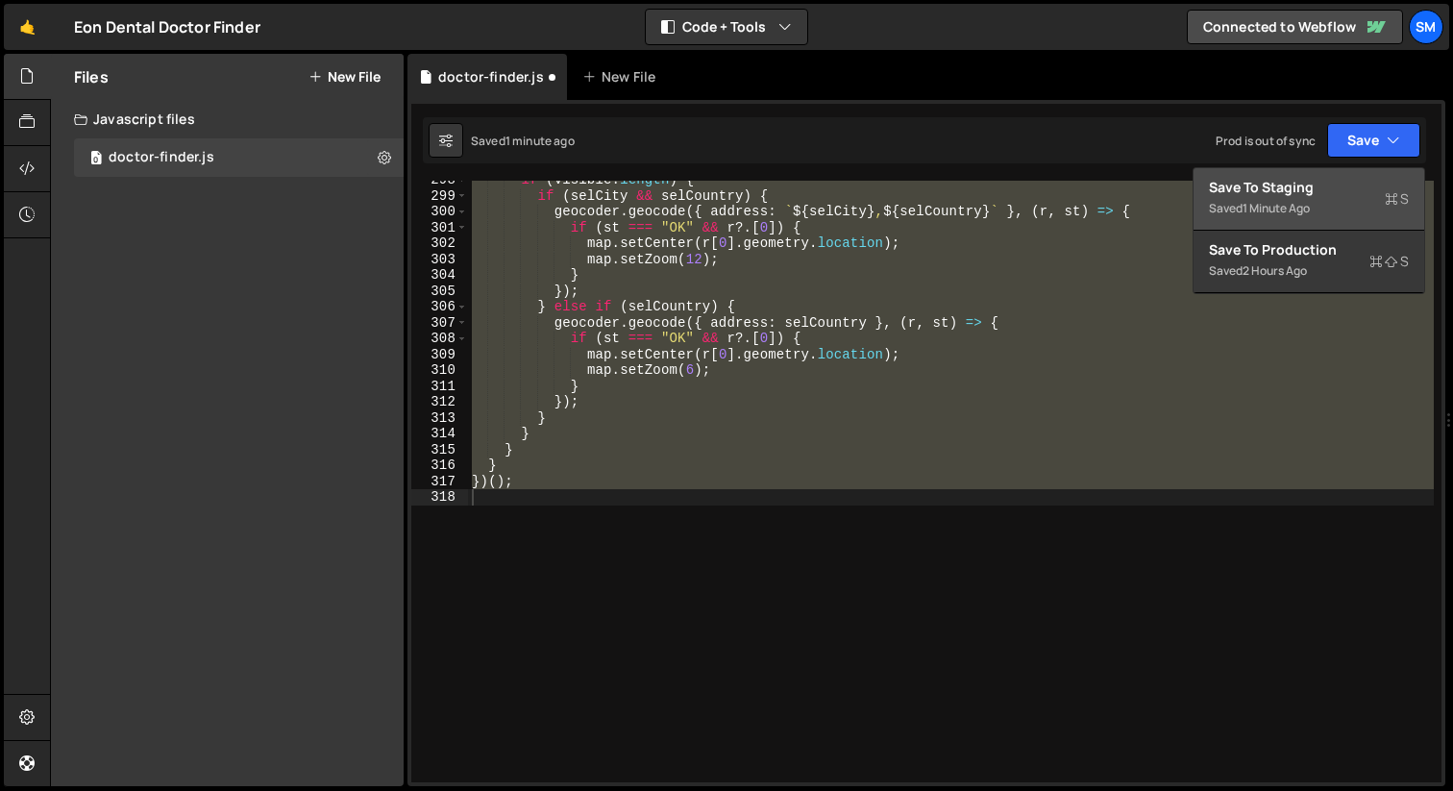
click at [1311, 185] on div "Save to Staging S" at bounding box center [1309, 187] width 200 height 19
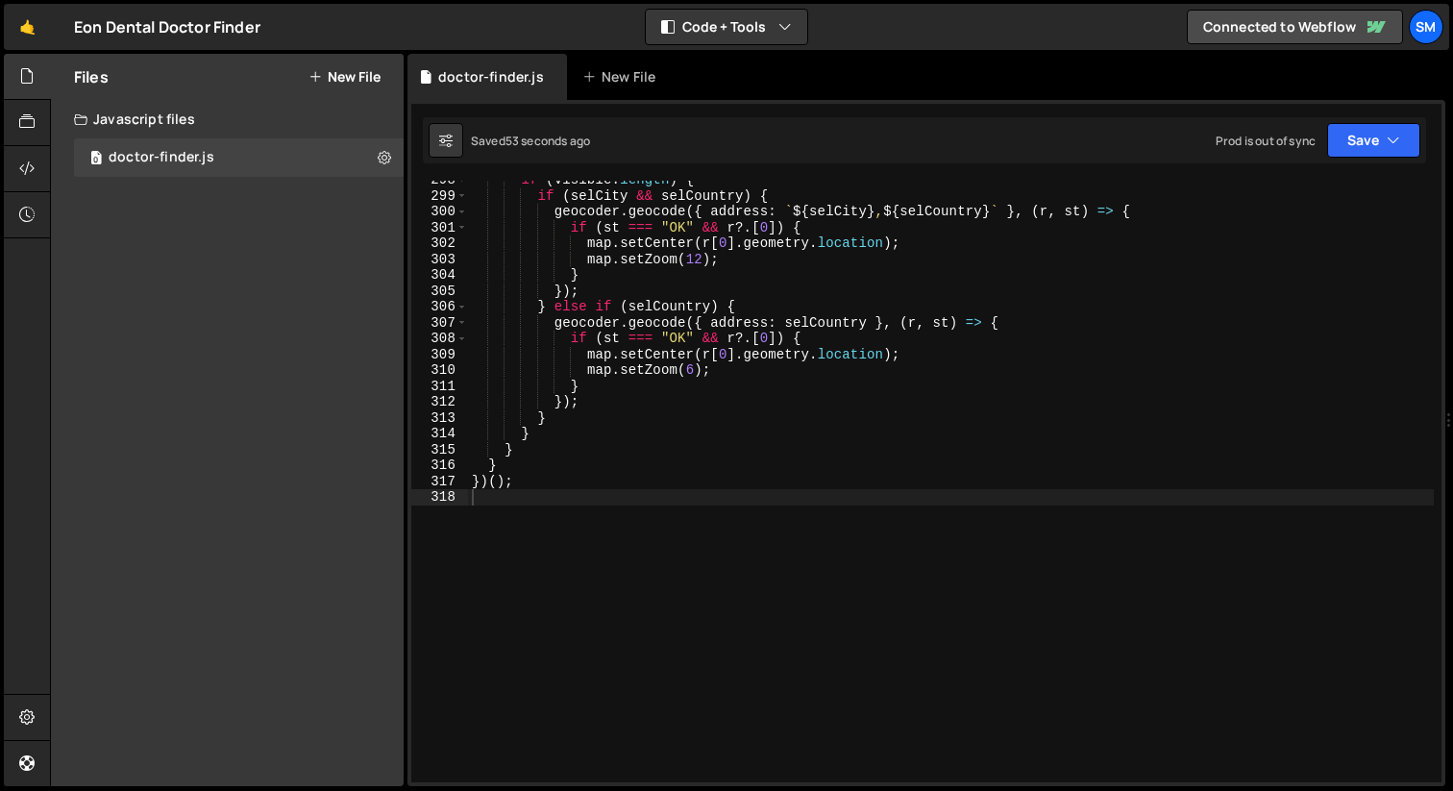
click at [725, 512] on div "if ( visible . length ) { if ( selCity && selCountry ) { geocoder . geocode ({ …" at bounding box center [951, 488] width 966 height 633
type textarea "})();"
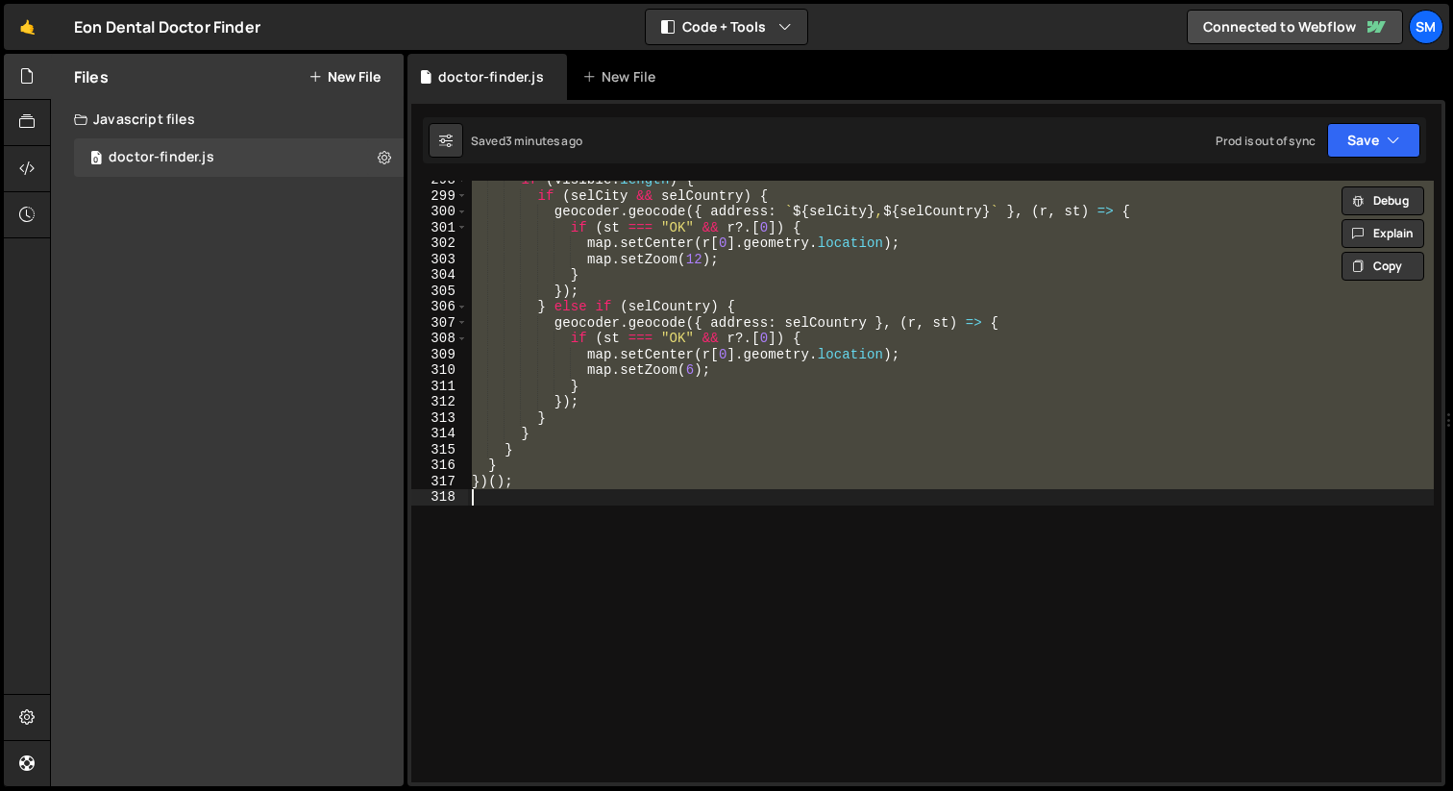
click at [668, 499] on div "if ( visible . length ) { if ( selCity && selCountry ) { geocoder . geocode ({ …" at bounding box center [951, 482] width 966 height 602
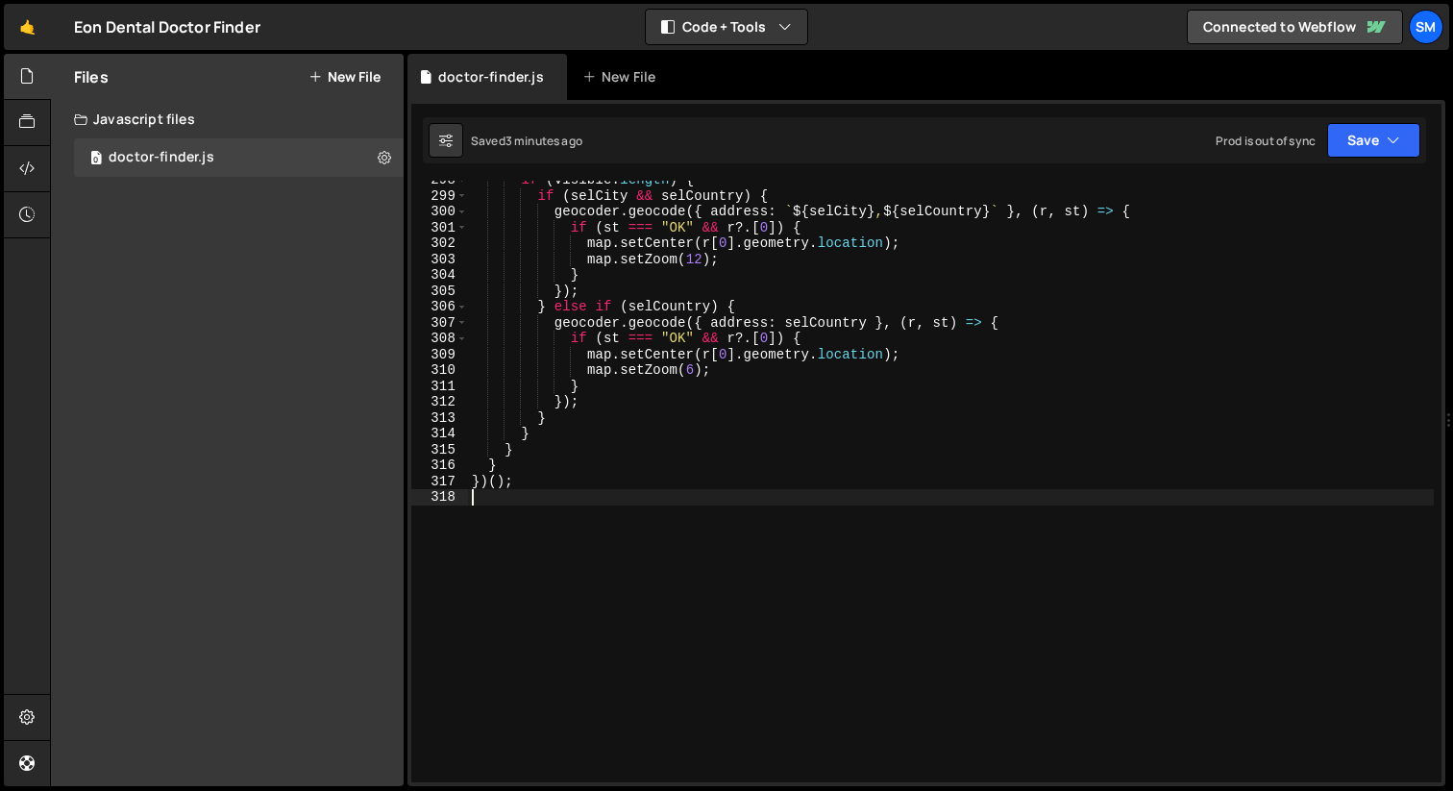
type textarea "})();"
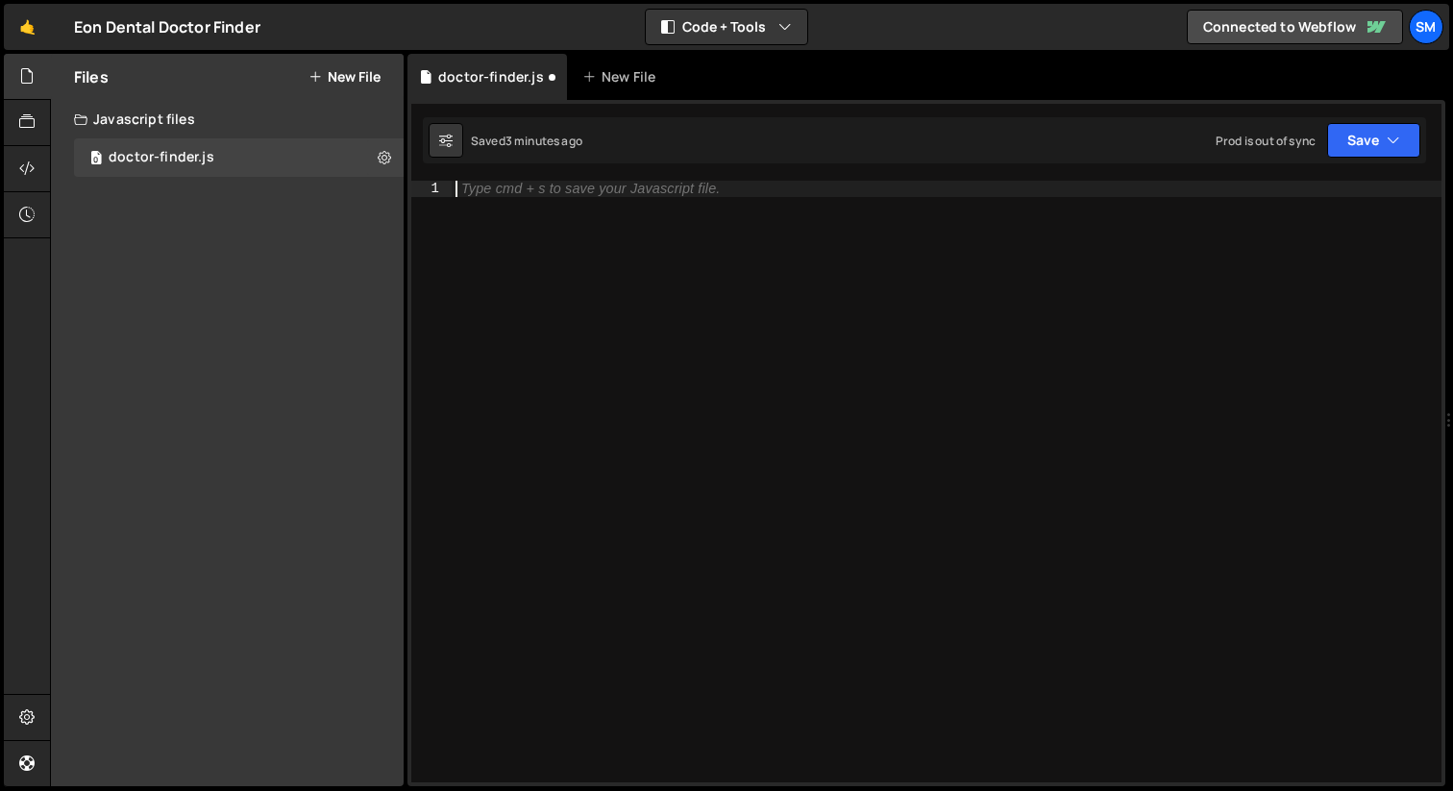
paste textarea
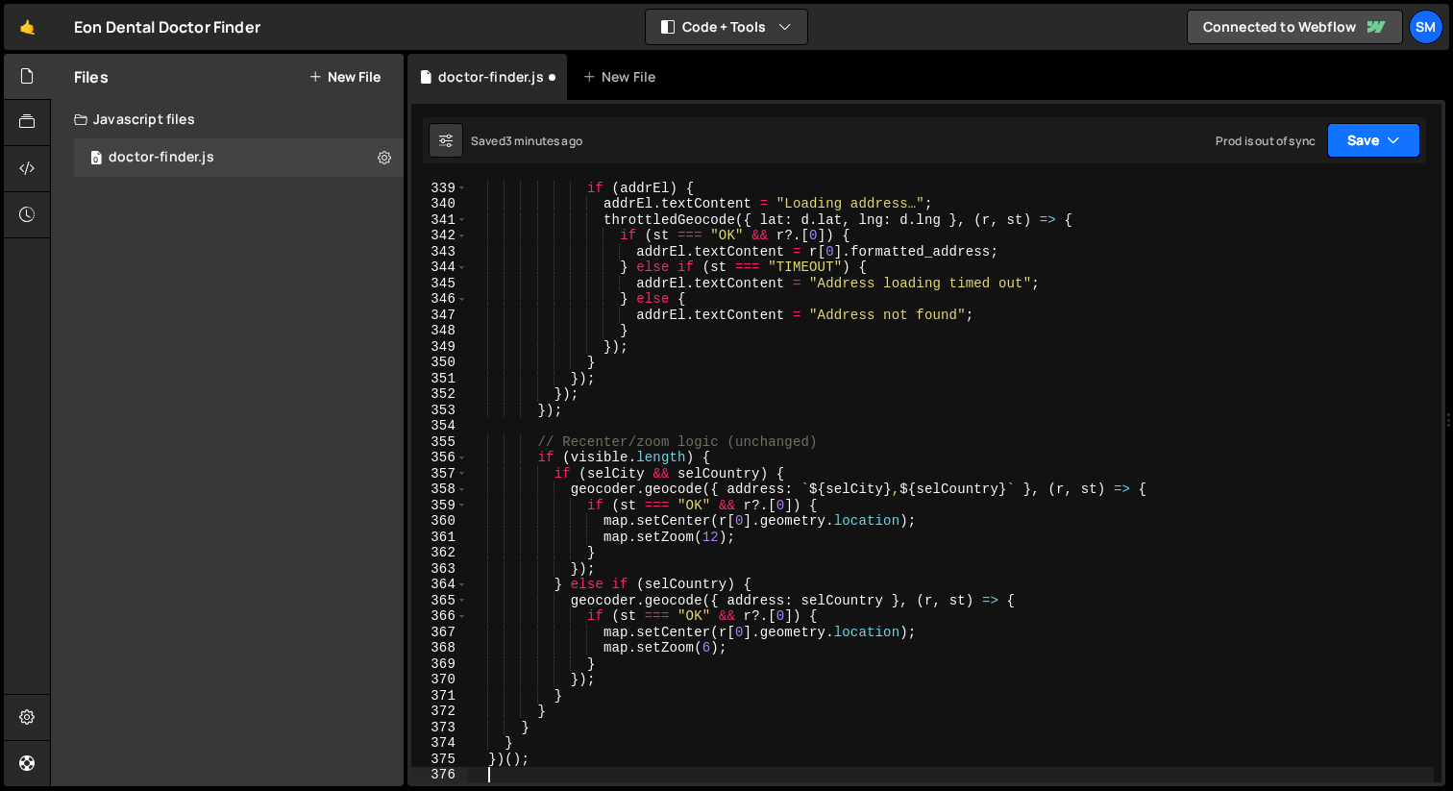
click at [1390, 135] on icon "button" at bounding box center [1393, 140] width 13 height 19
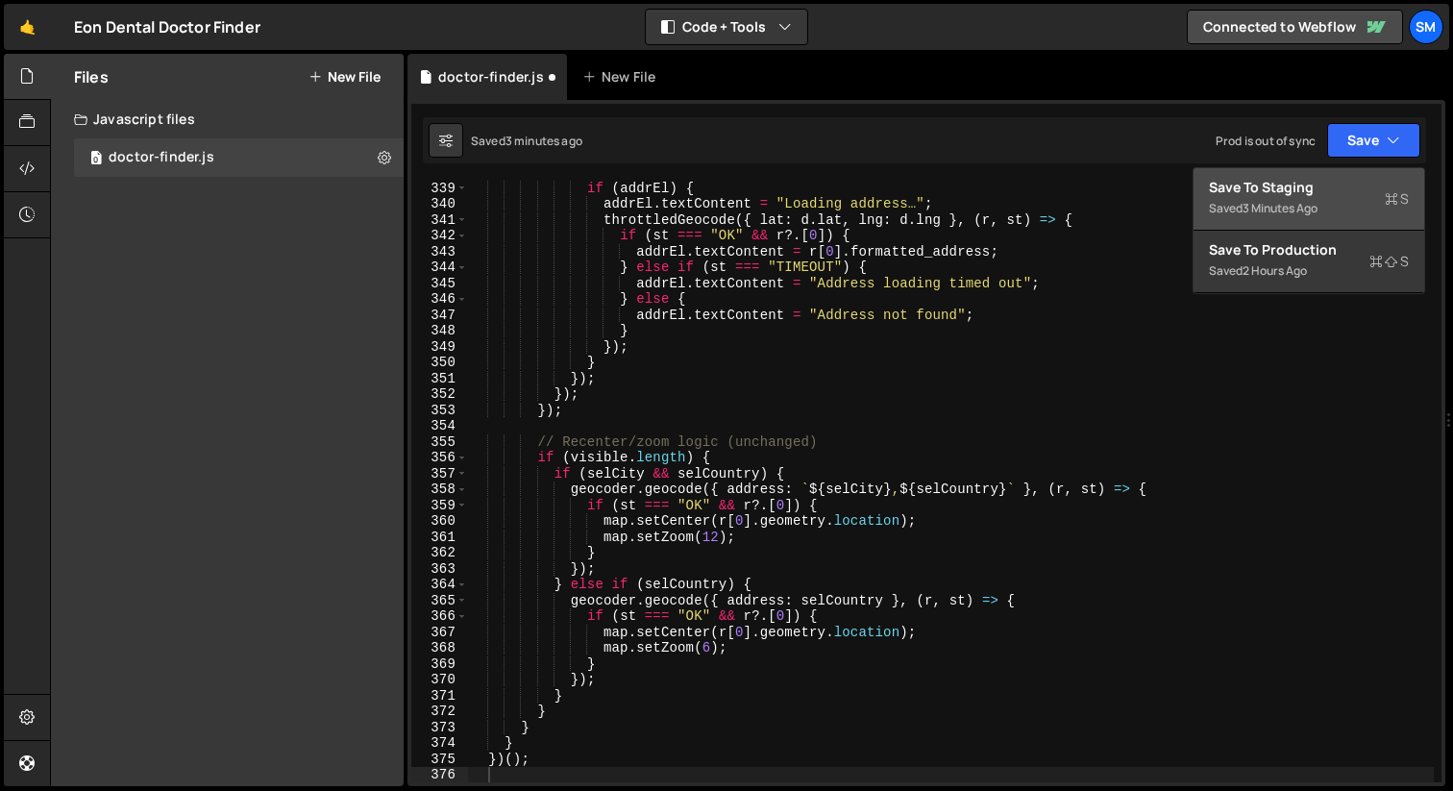
click at [1284, 195] on div "Save to Staging S" at bounding box center [1309, 187] width 200 height 19
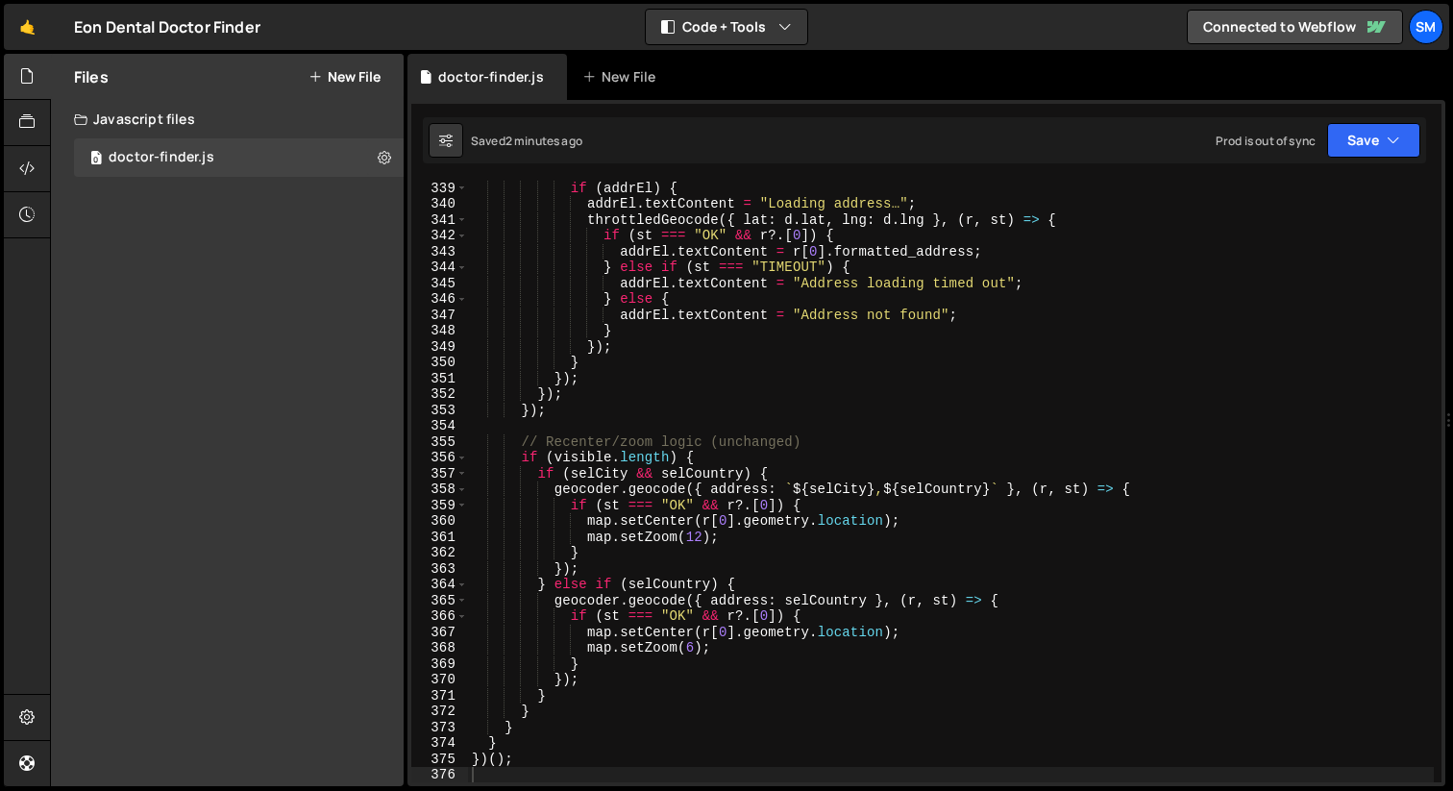
click at [840, 356] on div "if ( addrEl ) { addrEl . textContent = "Loading address…" ; throttledGeocode ({…" at bounding box center [951, 496] width 966 height 633
type textarea "})();"
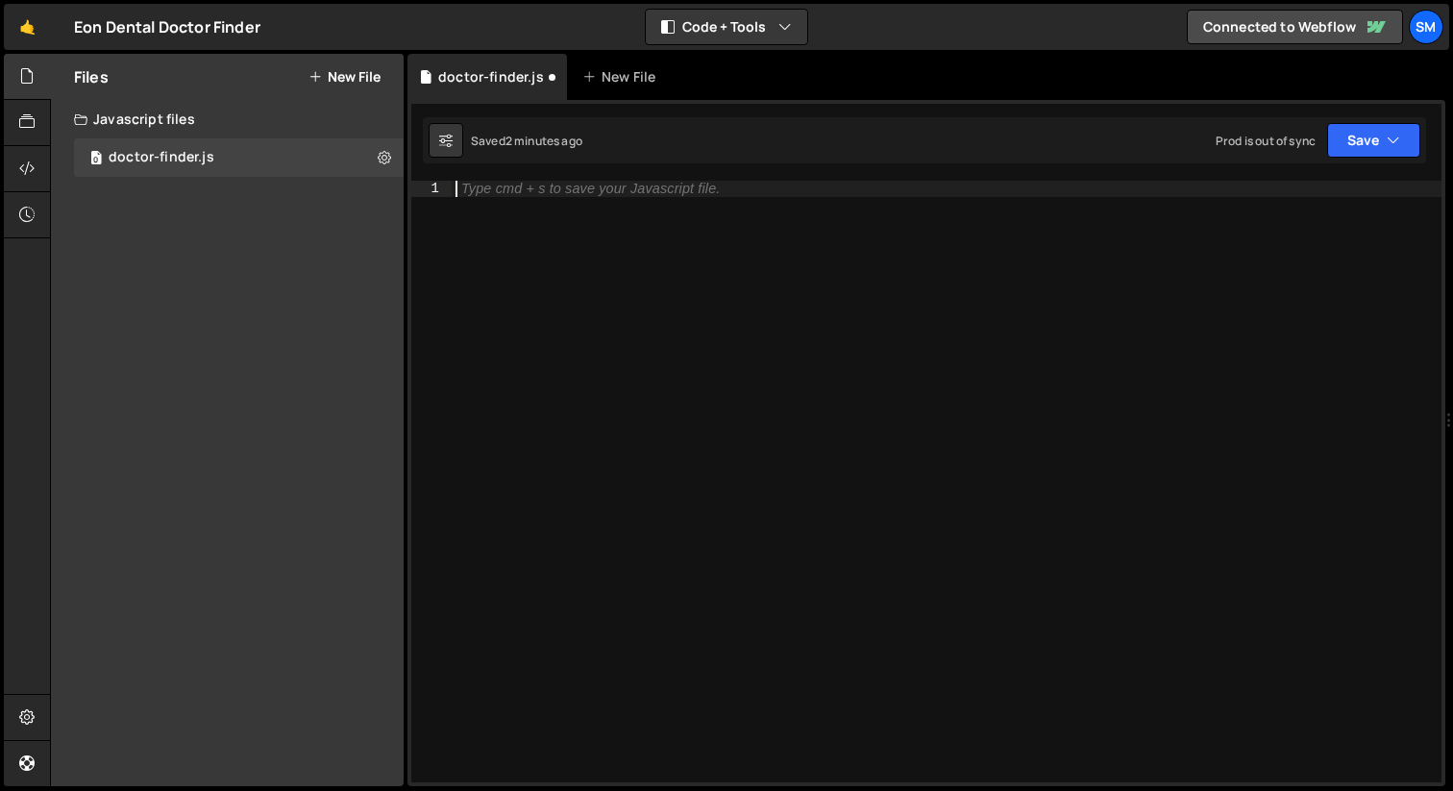
paste textarea
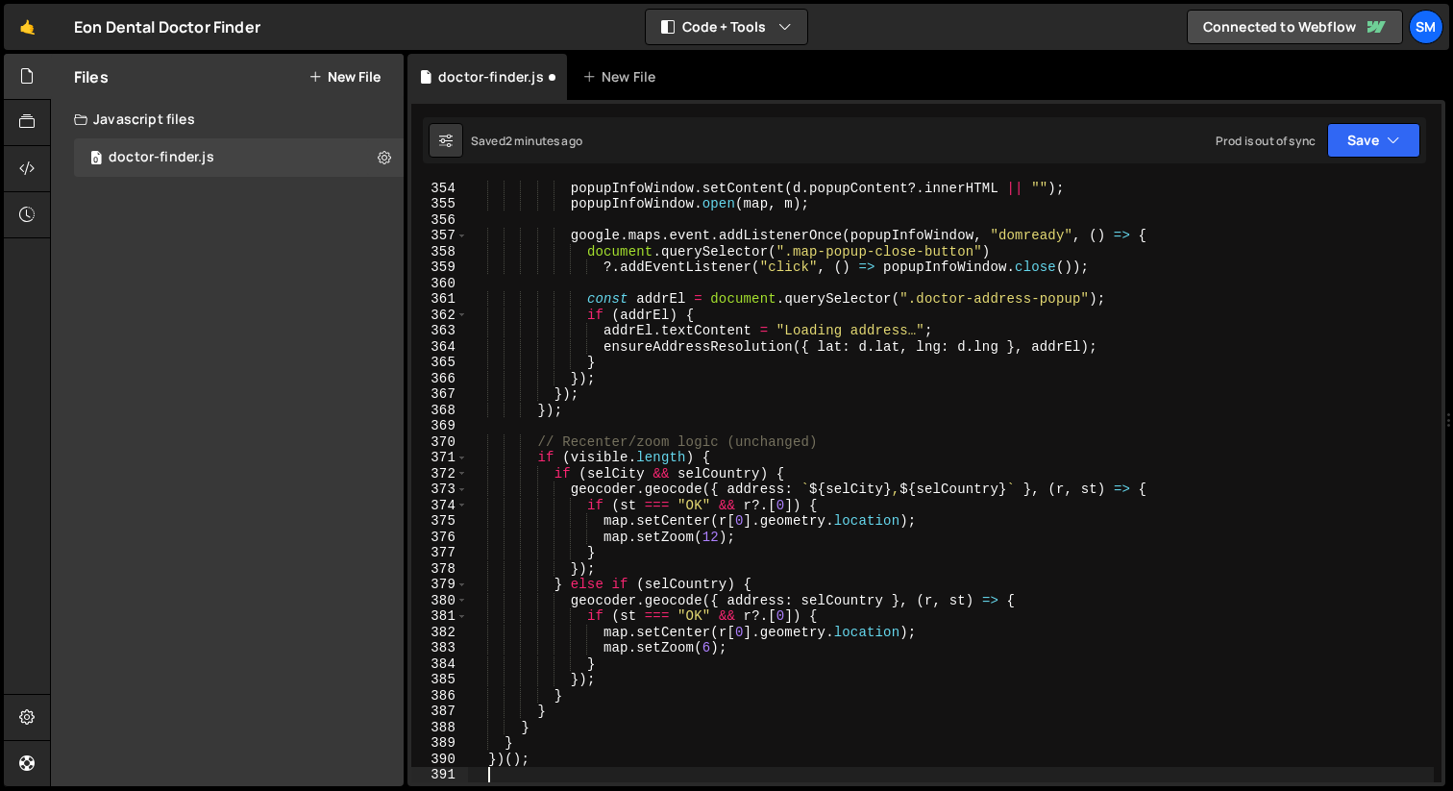
scroll to position [5629, 0]
click at [1410, 145] on button "Save" at bounding box center [1373, 140] width 93 height 35
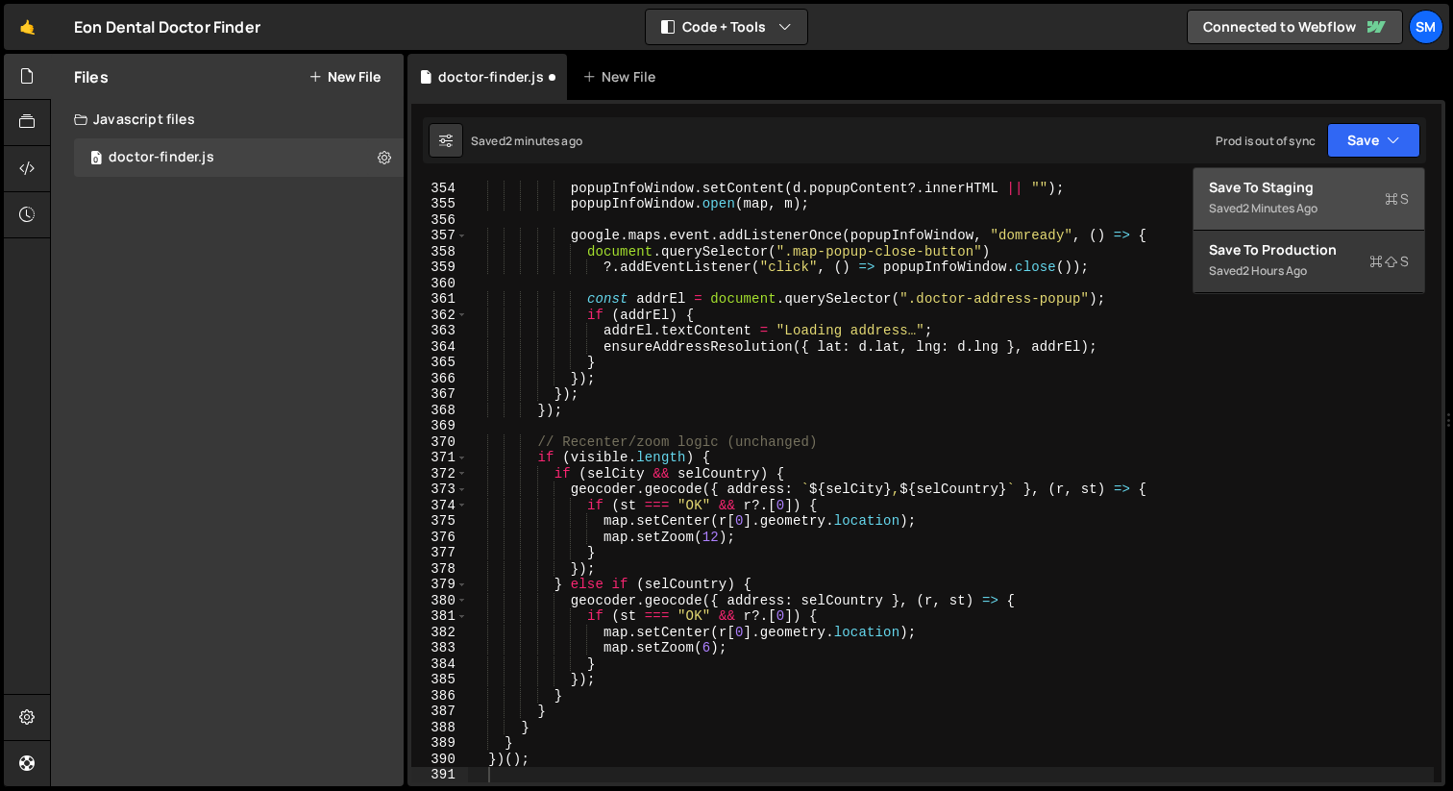
click at [1267, 185] on div "Save to Staging S" at bounding box center [1309, 187] width 200 height 19
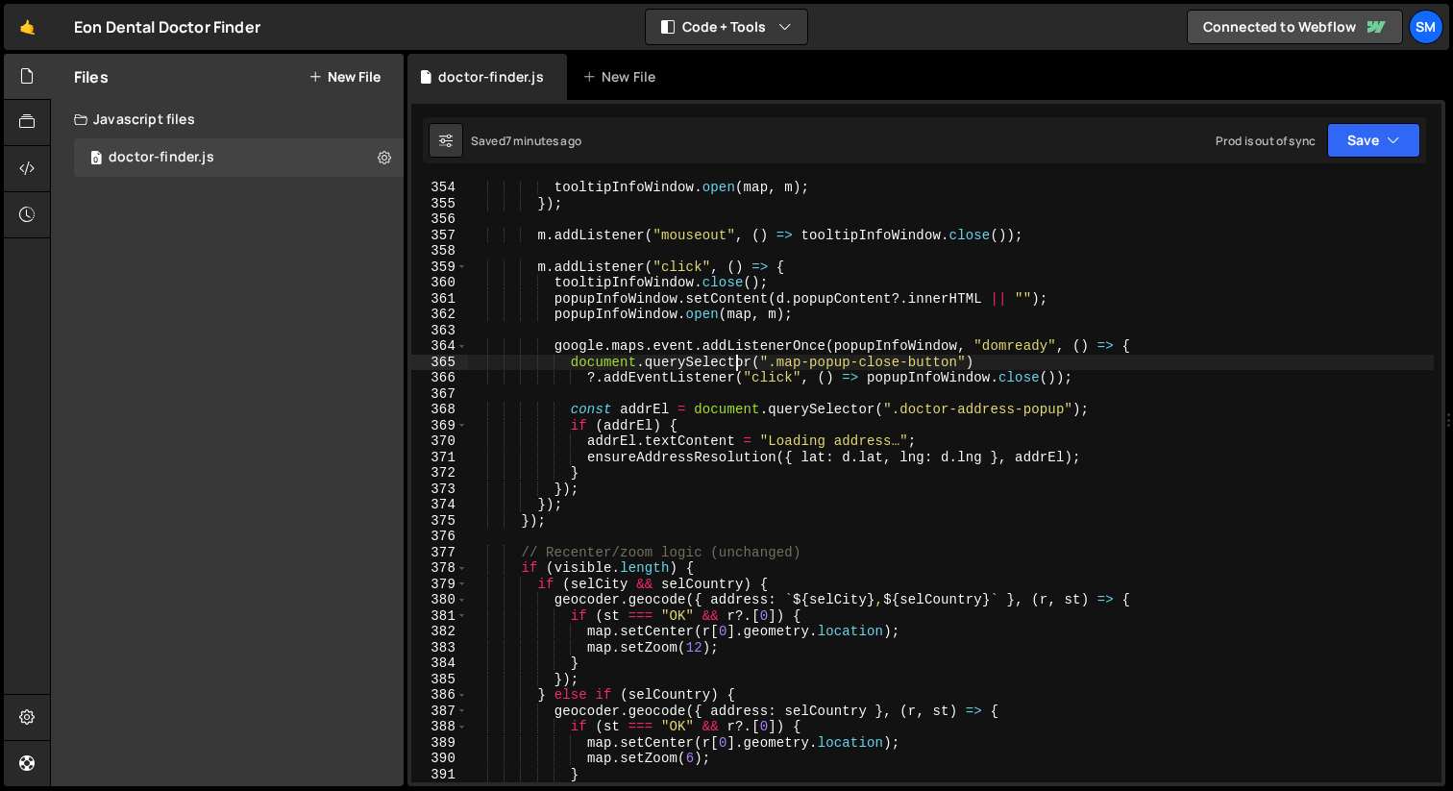
click at [738, 367] on div "tooltipInfoWindow . open ( map , m ) ; }) ; m . addListener ( "mouseout" , ( ) …" at bounding box center [951, 496] width 966 height 633
type textarea "})();"
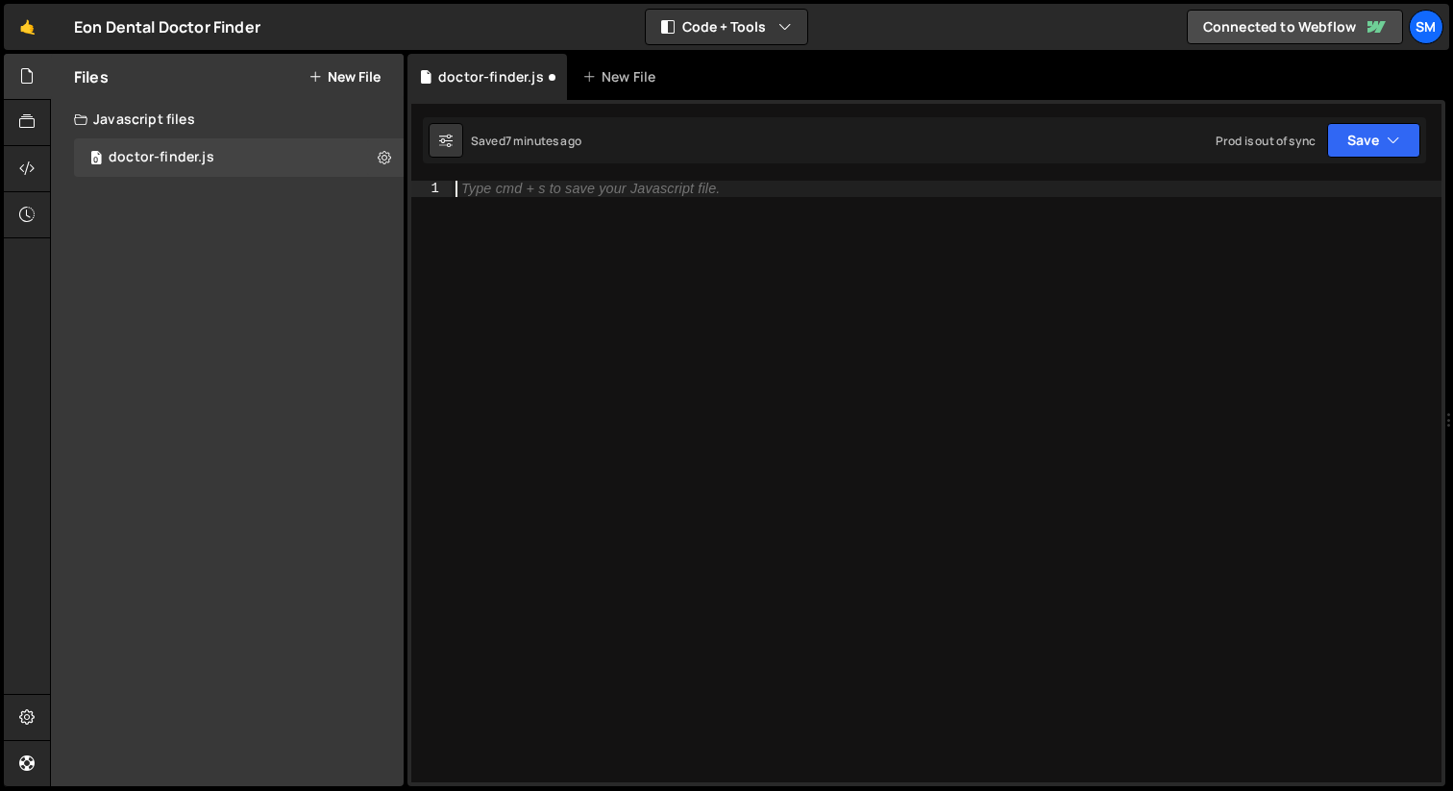
paste textarea
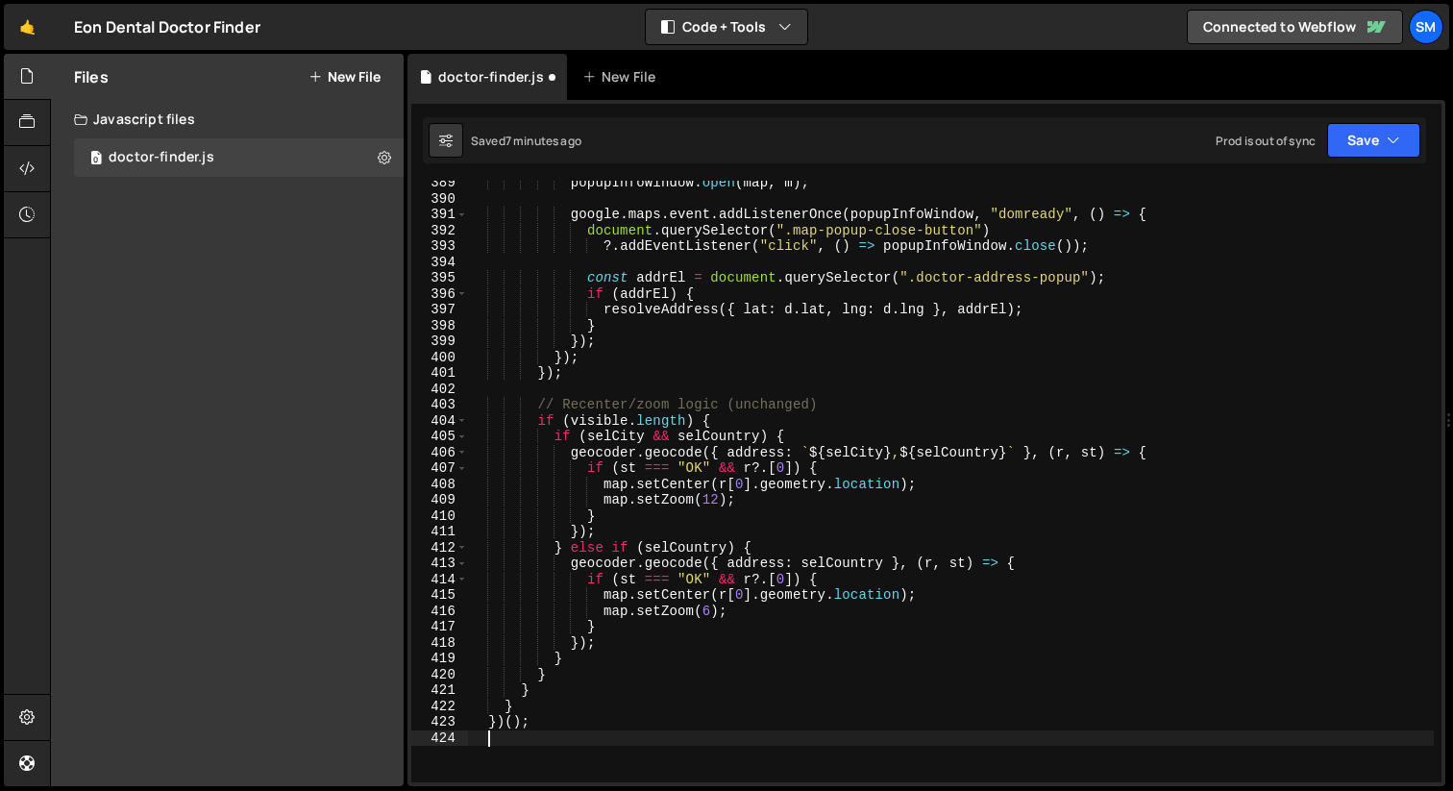
scroll to position [6190, 0]
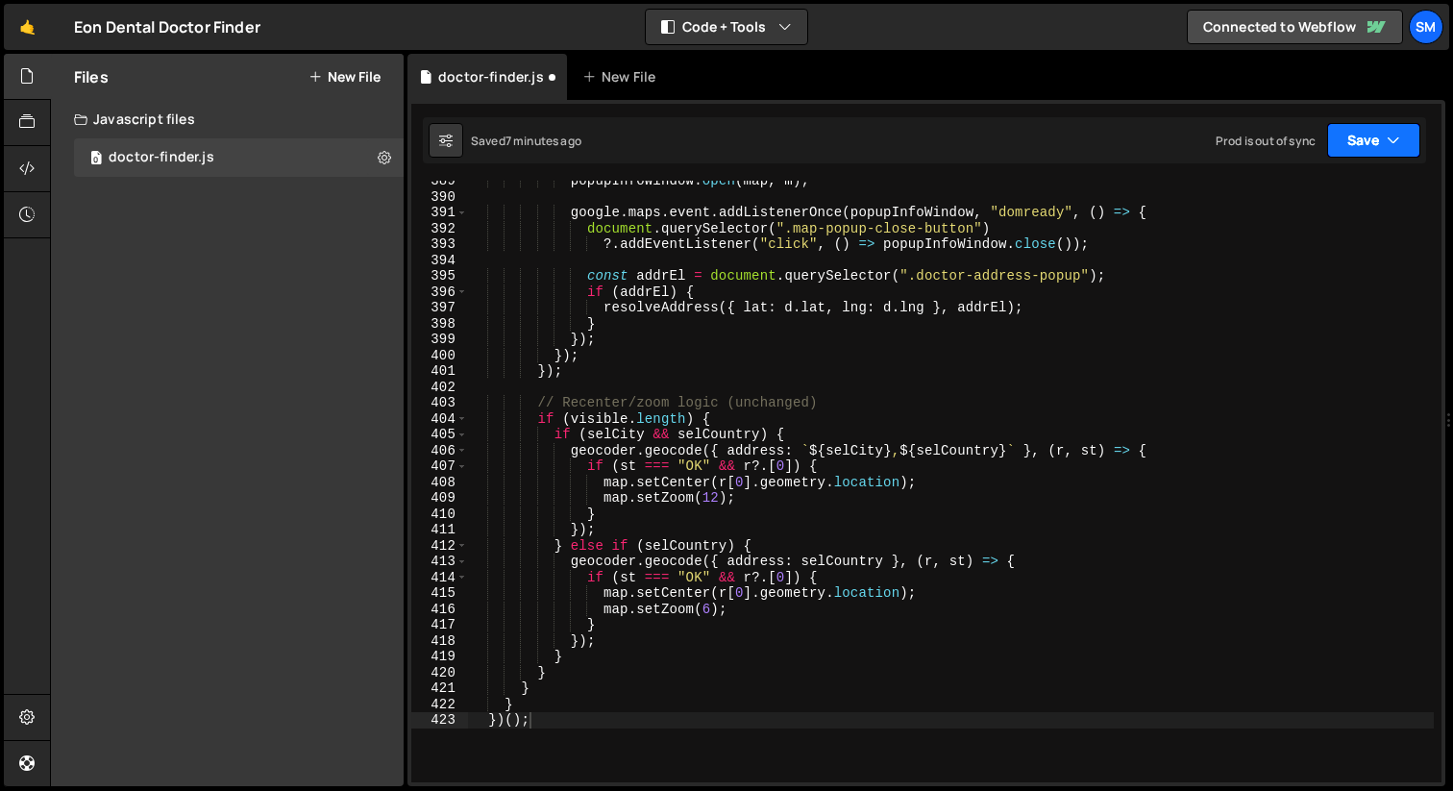
click at [1417, 131] on button "Save" at bounding box center [1373, 140] width 93 height 35
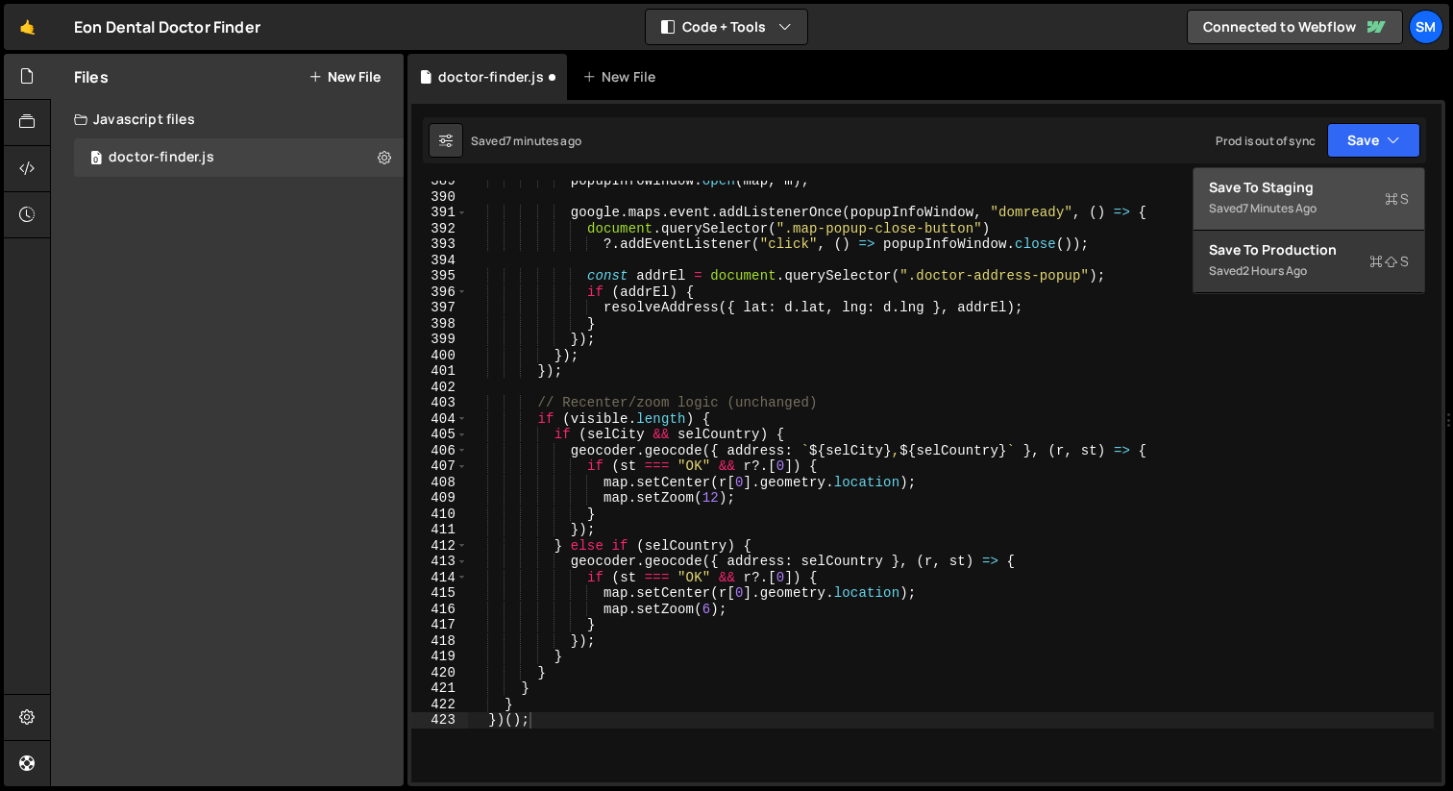
click at [1291, 190] on div "Save to Staging S" at bounding box center [1309, 187] width 200 height 19
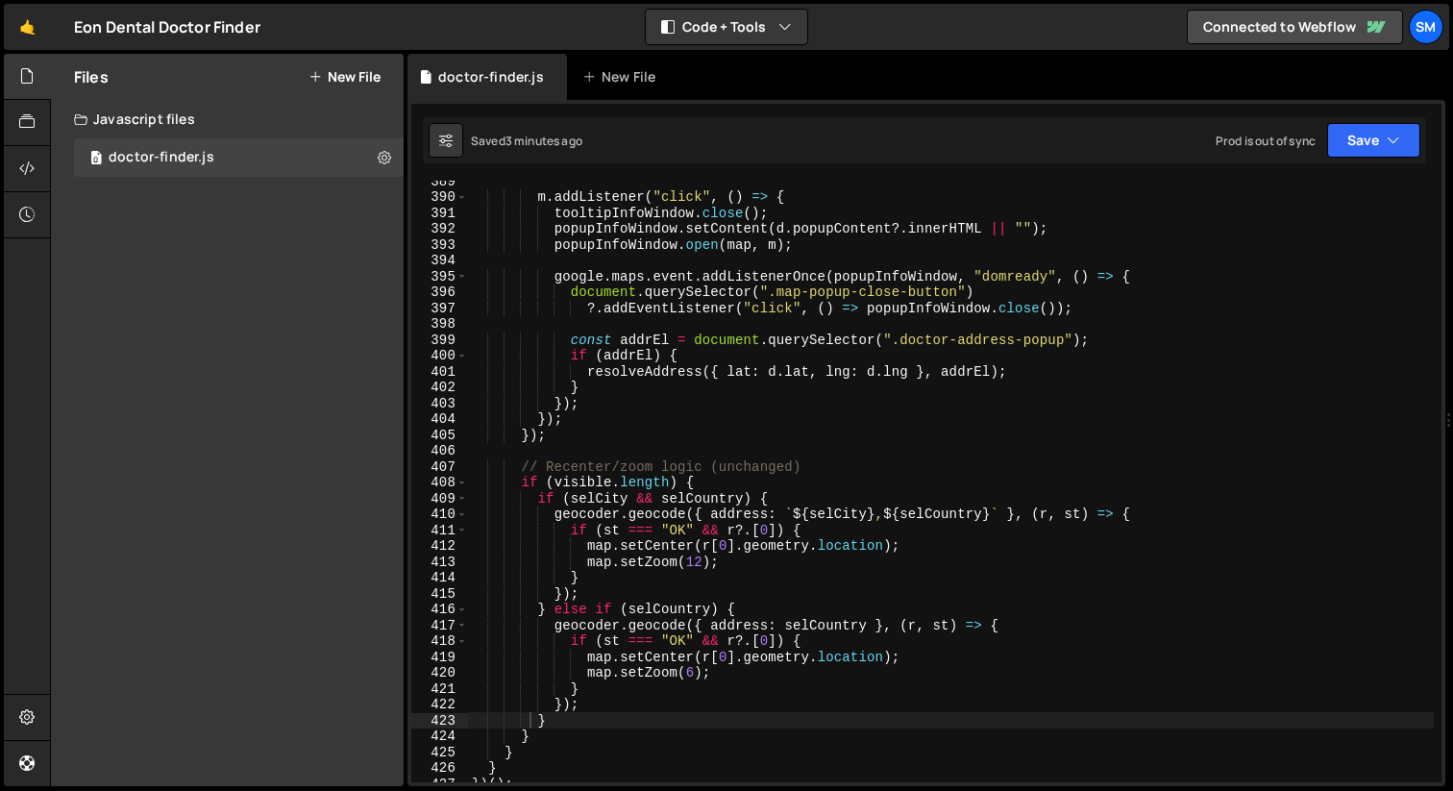
click at [970, 436] on div "m . addListener ( "click" , ( ) => { tooltipInfoWindow . close ( ) ; popupInfoW…" at bounding box center [951, 489] width 966 height 633
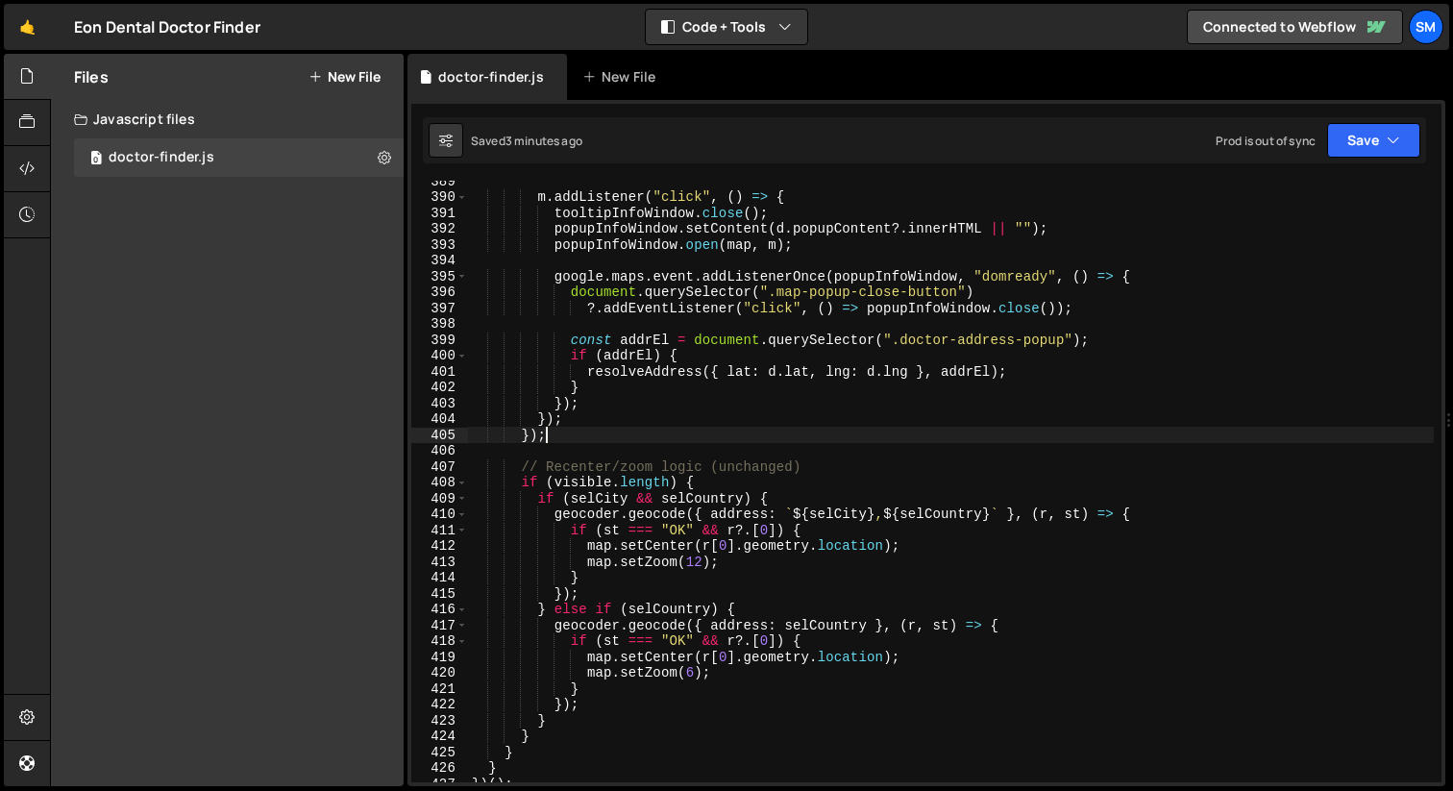
type textarea "})();"
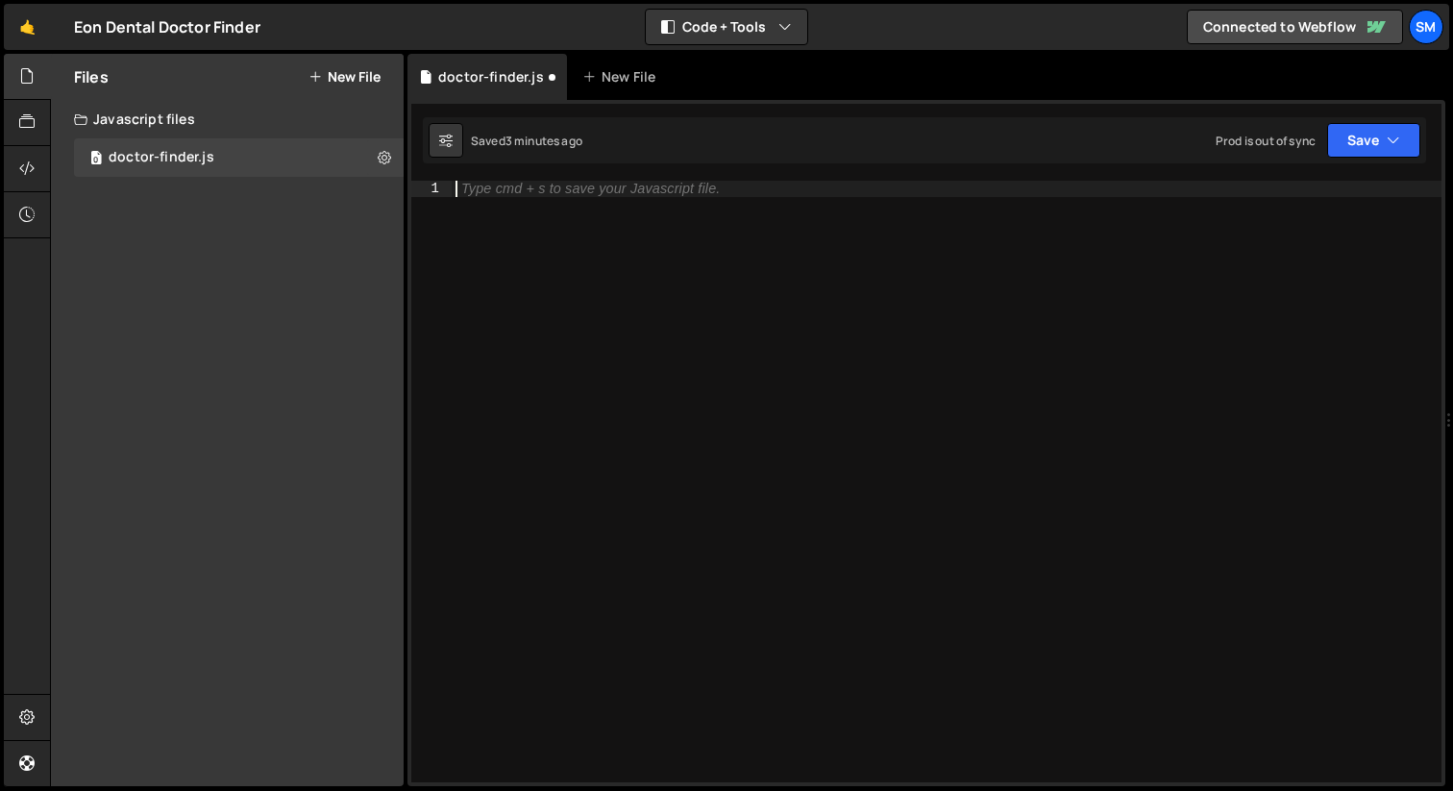
paste textarea
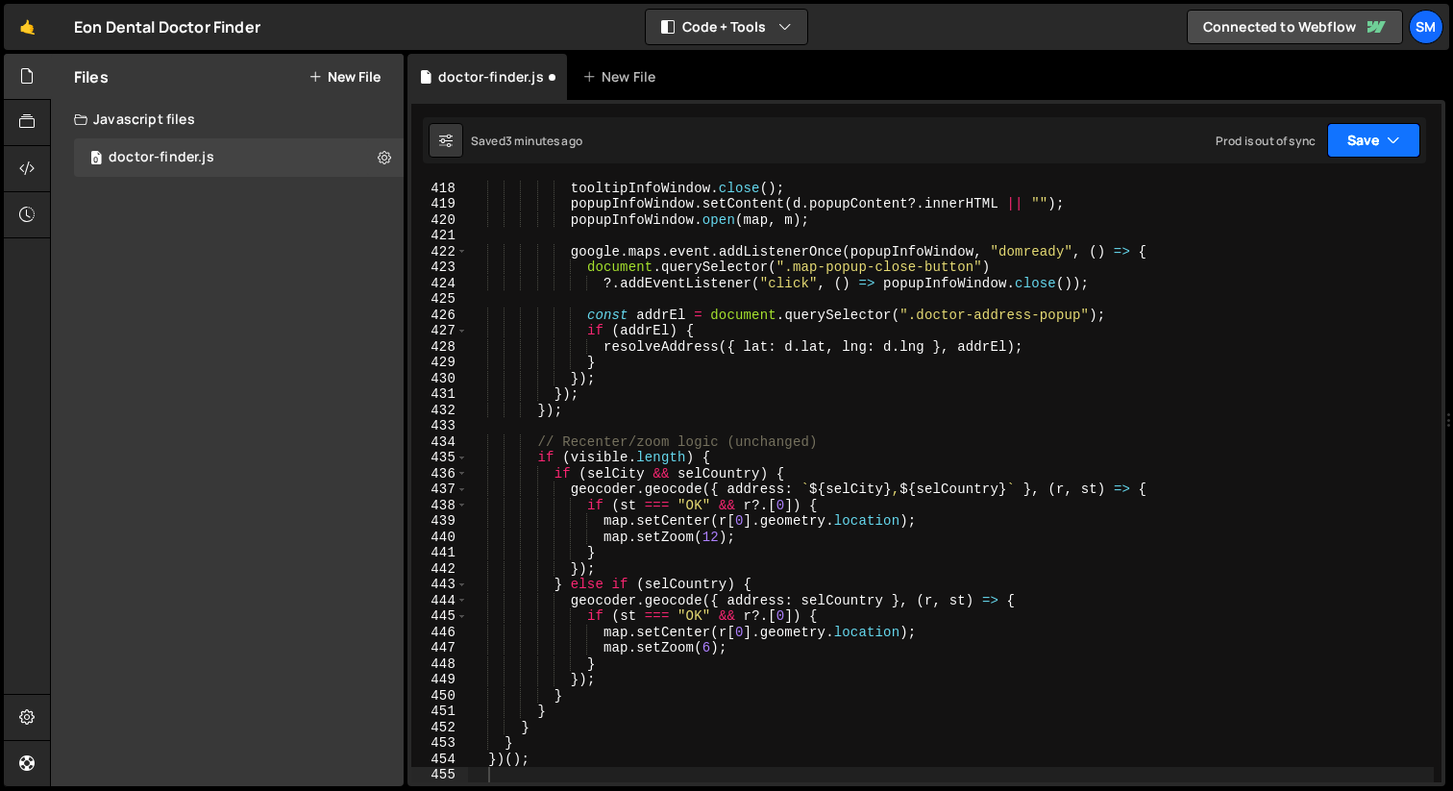
click at [1401, 145] on button "Save" at bounding box center [1373, 140] width 93 height 35
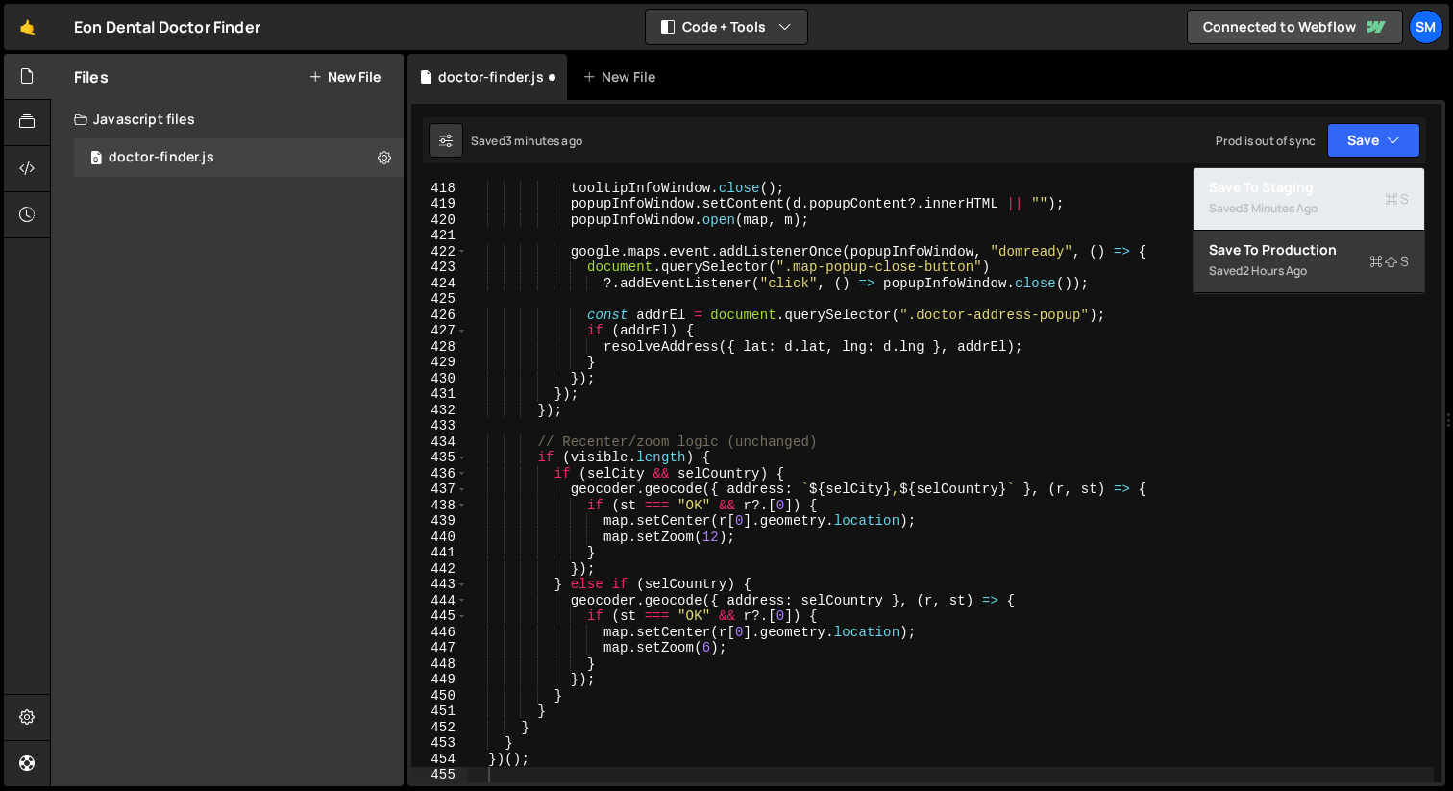
click at [1283, 199] on div "Saved 3 minutes ago" at bounding box center [1309, 208] width 200 height 23
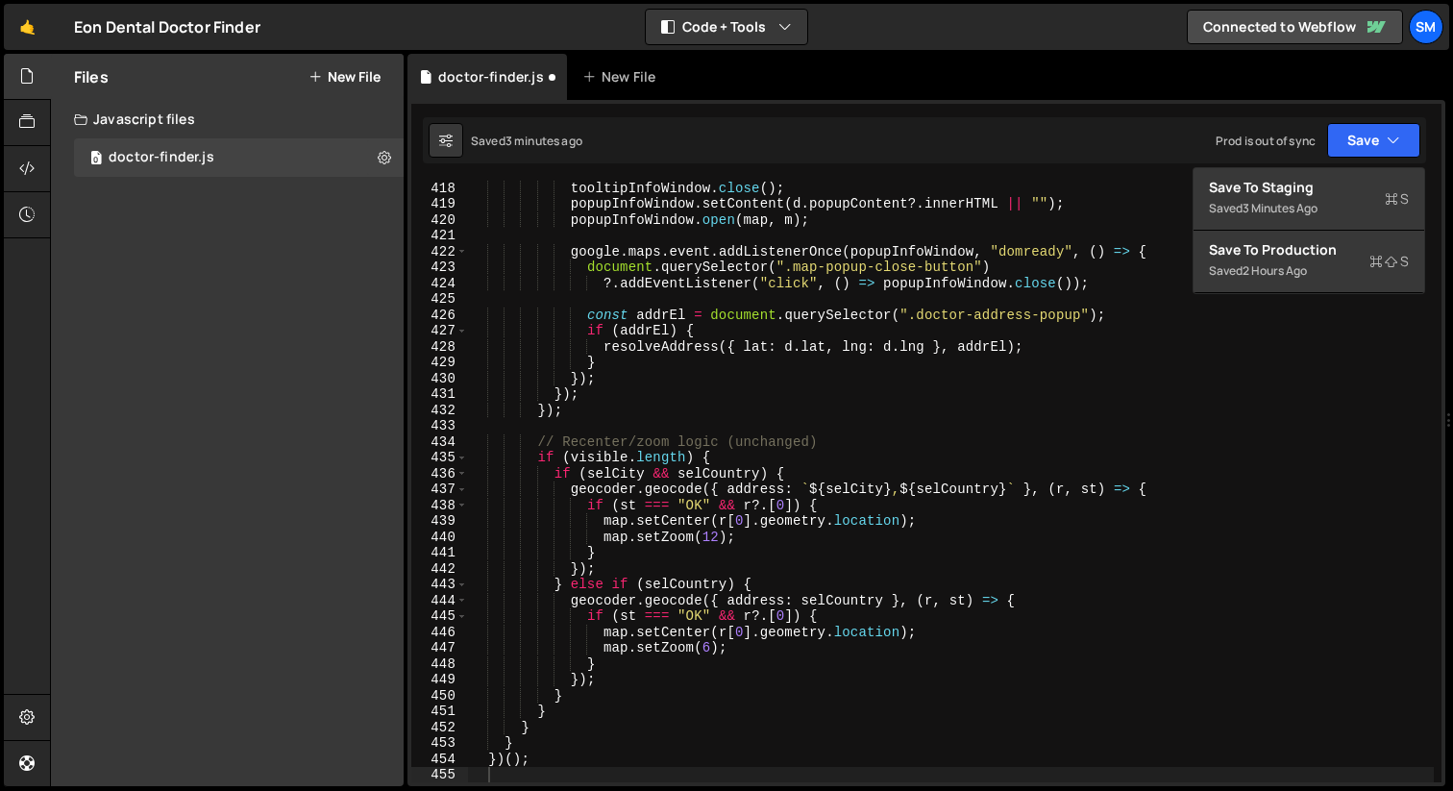
scroll to position [6629, 0]
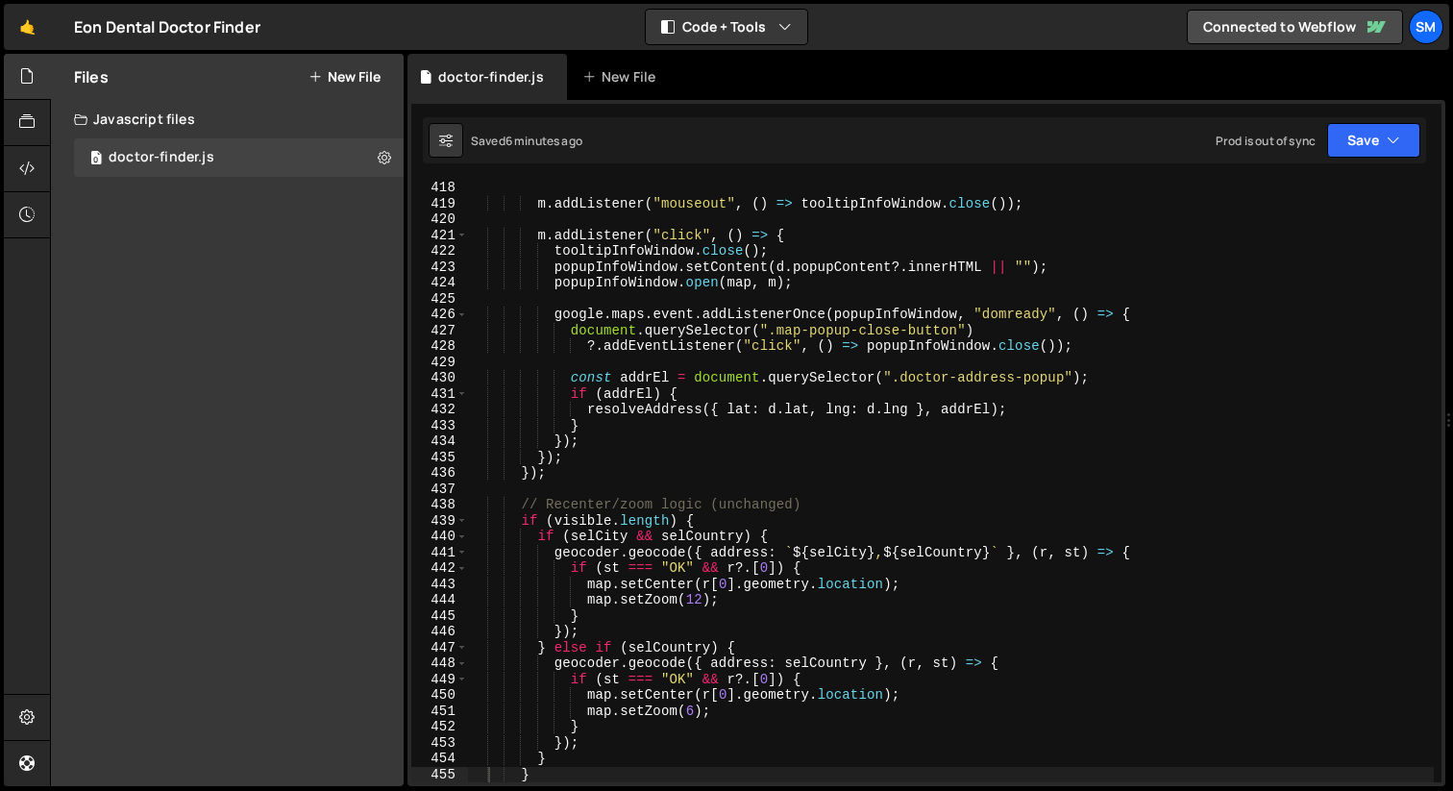
click at [822, 415] on div "m . addListener ( "mouseout" , ( ) => tooltipInfoWindow . close ( )) ; m . addL…" at bounding box center [951, 496] width 966 height 633
type textarea "})();"
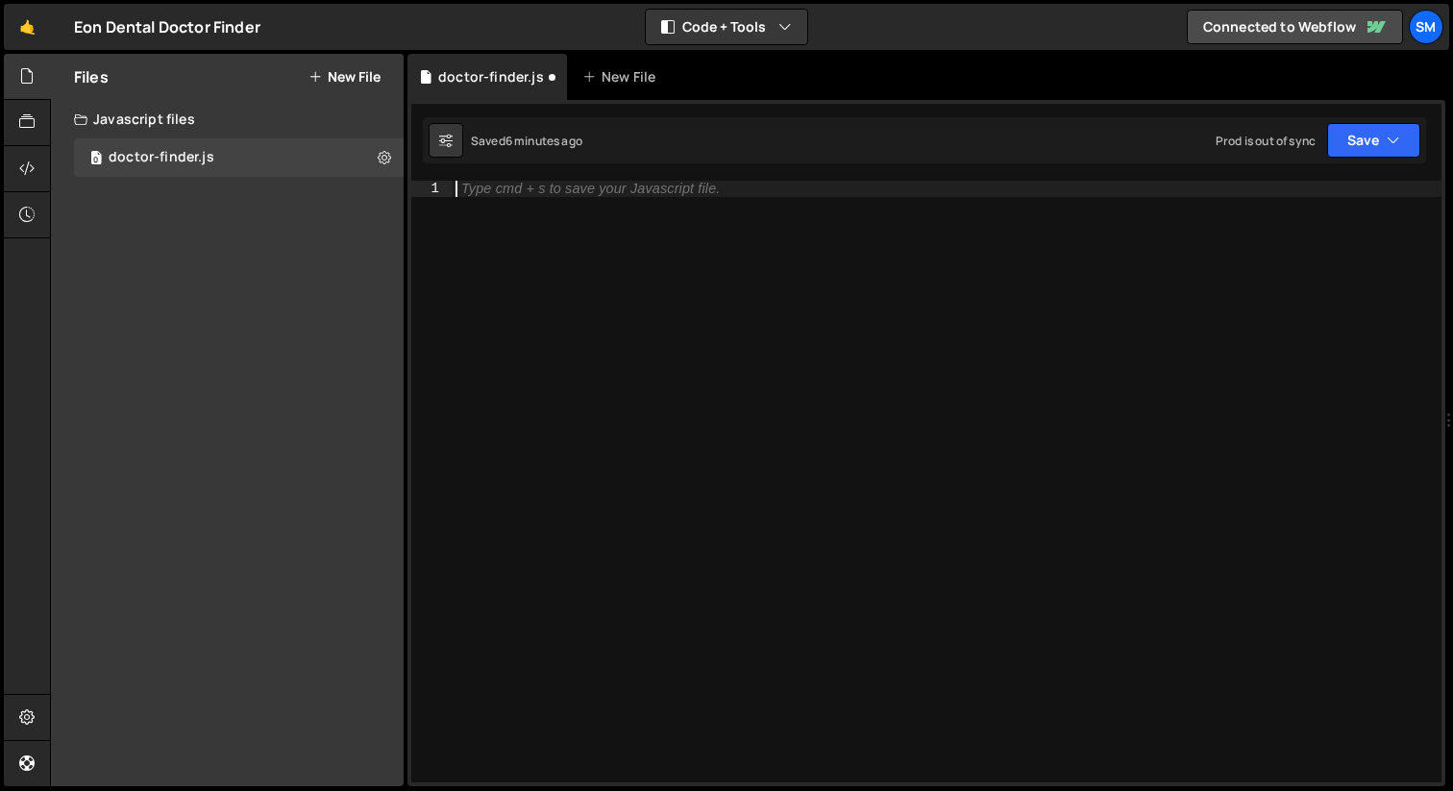
paste textarea "})();"
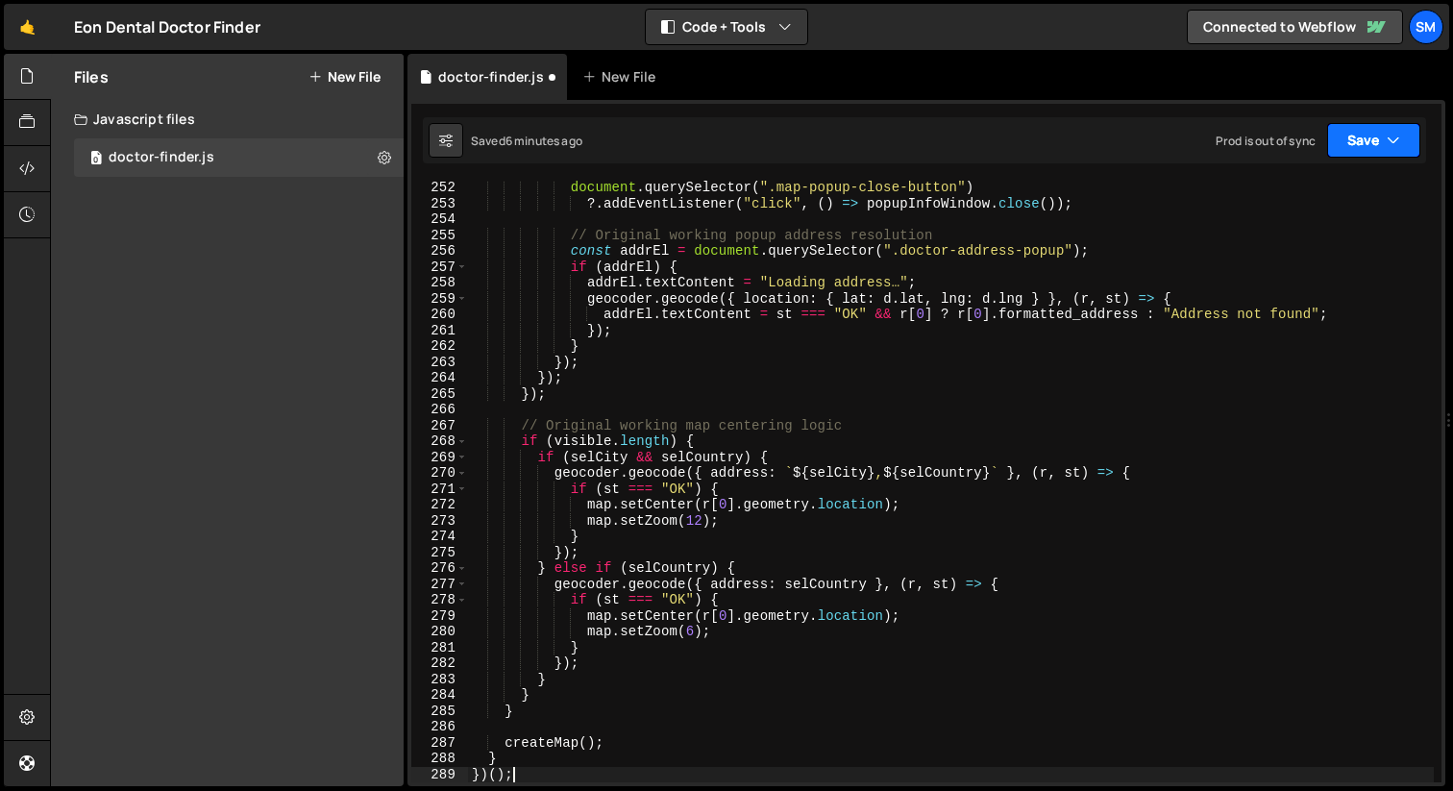
click at [1402, 126] on button "Save" at bounding box center [1373, 140] width 93 height 35
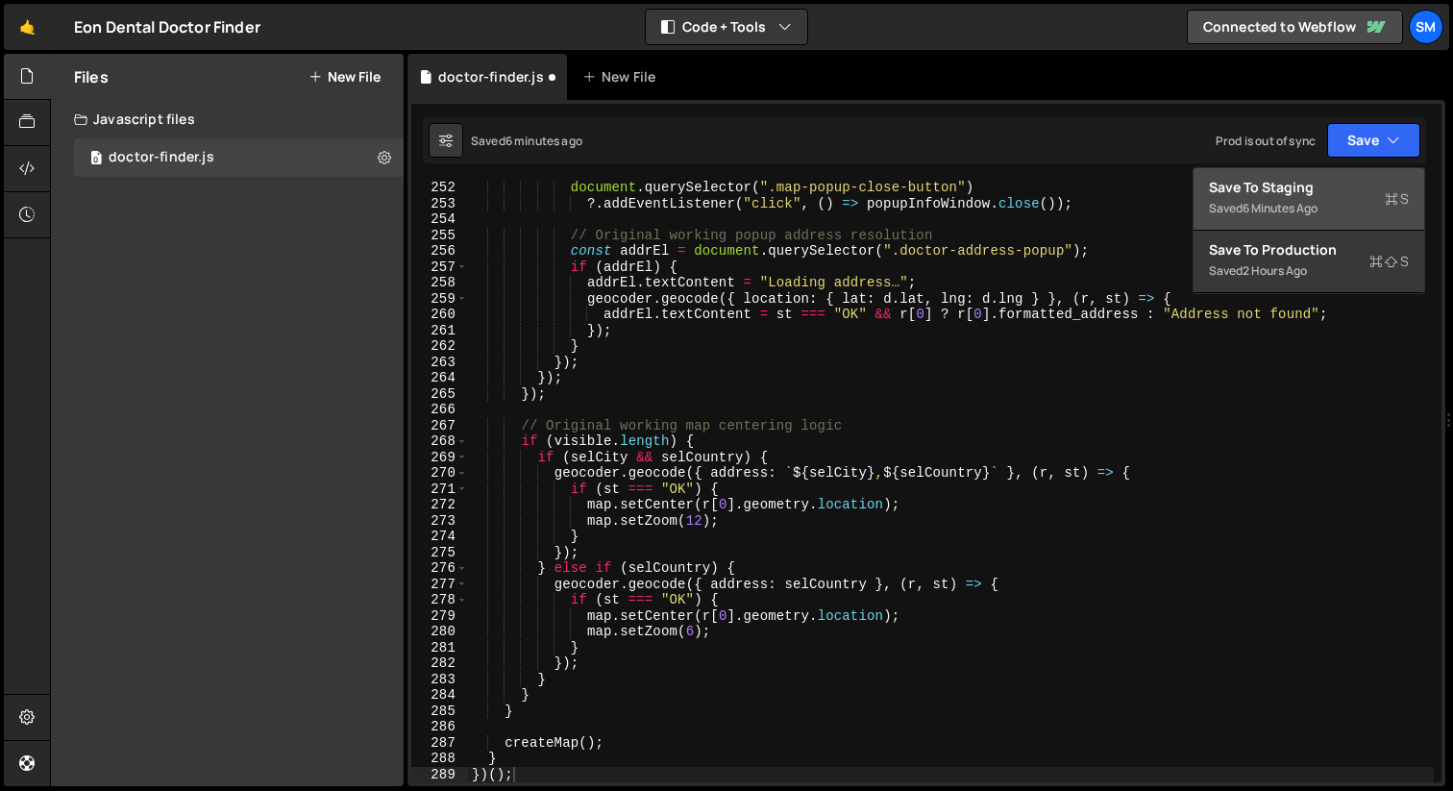
click at [1264, 188] on div "Save to Staging S" at bounding box center [1309, 187] width 200 height 19
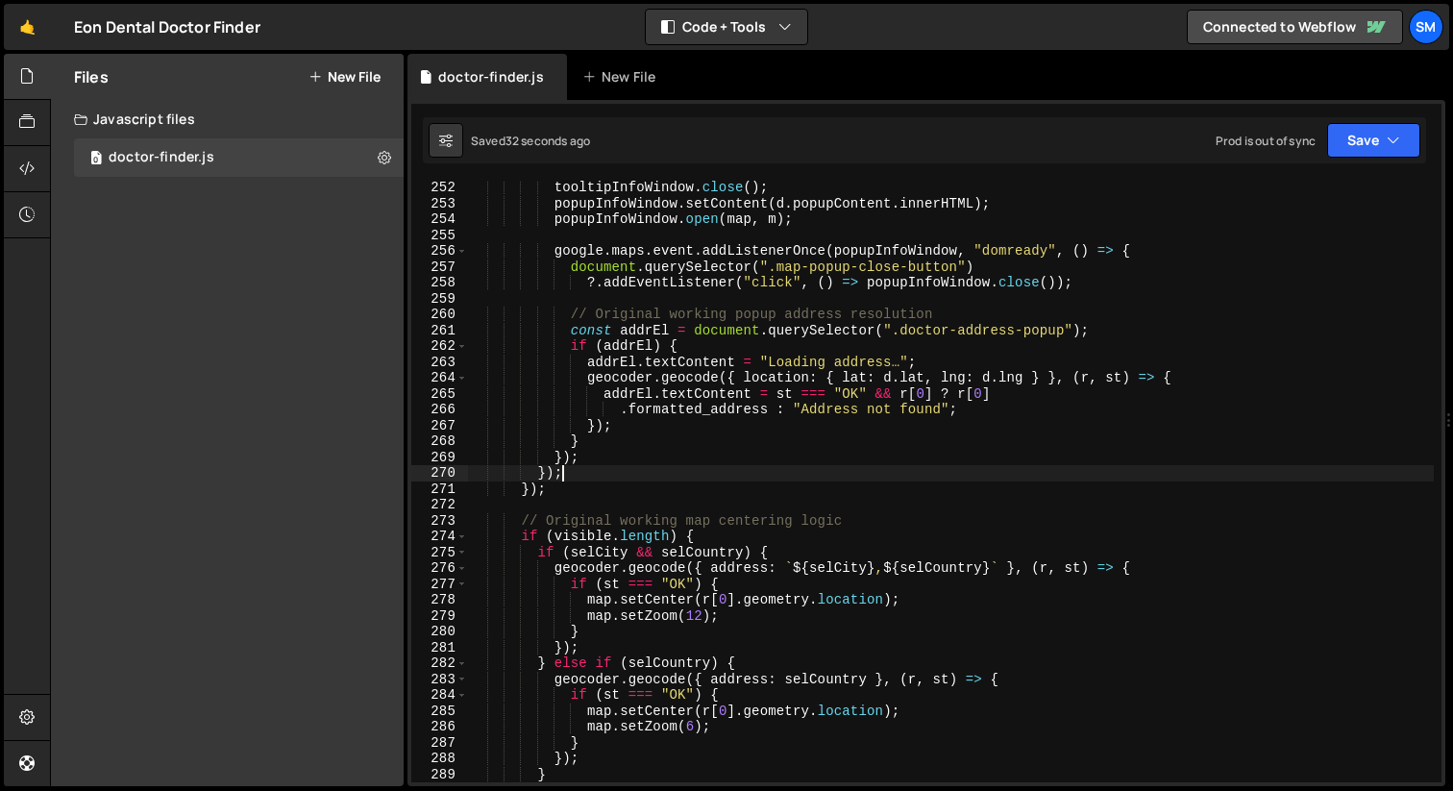
click at [1017, 466] on div "tooltipInfoWindow . close ( ) ; popupInfoWindow . setContent ( d . popupContent…" at bounding box center [951, 496] width 966 height 633
type textarea "})();"
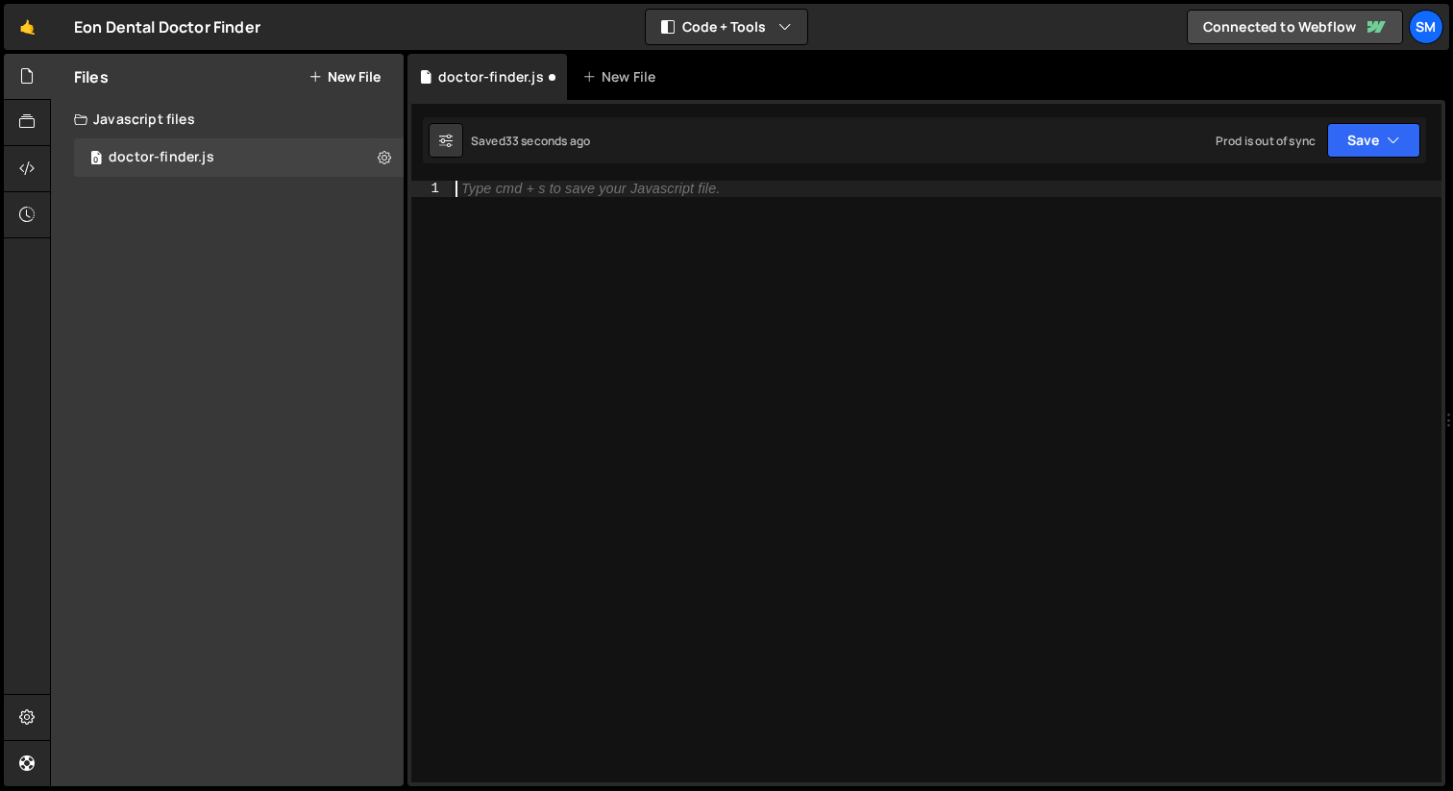
paste textarea "</script>"
type textarea "</script>"
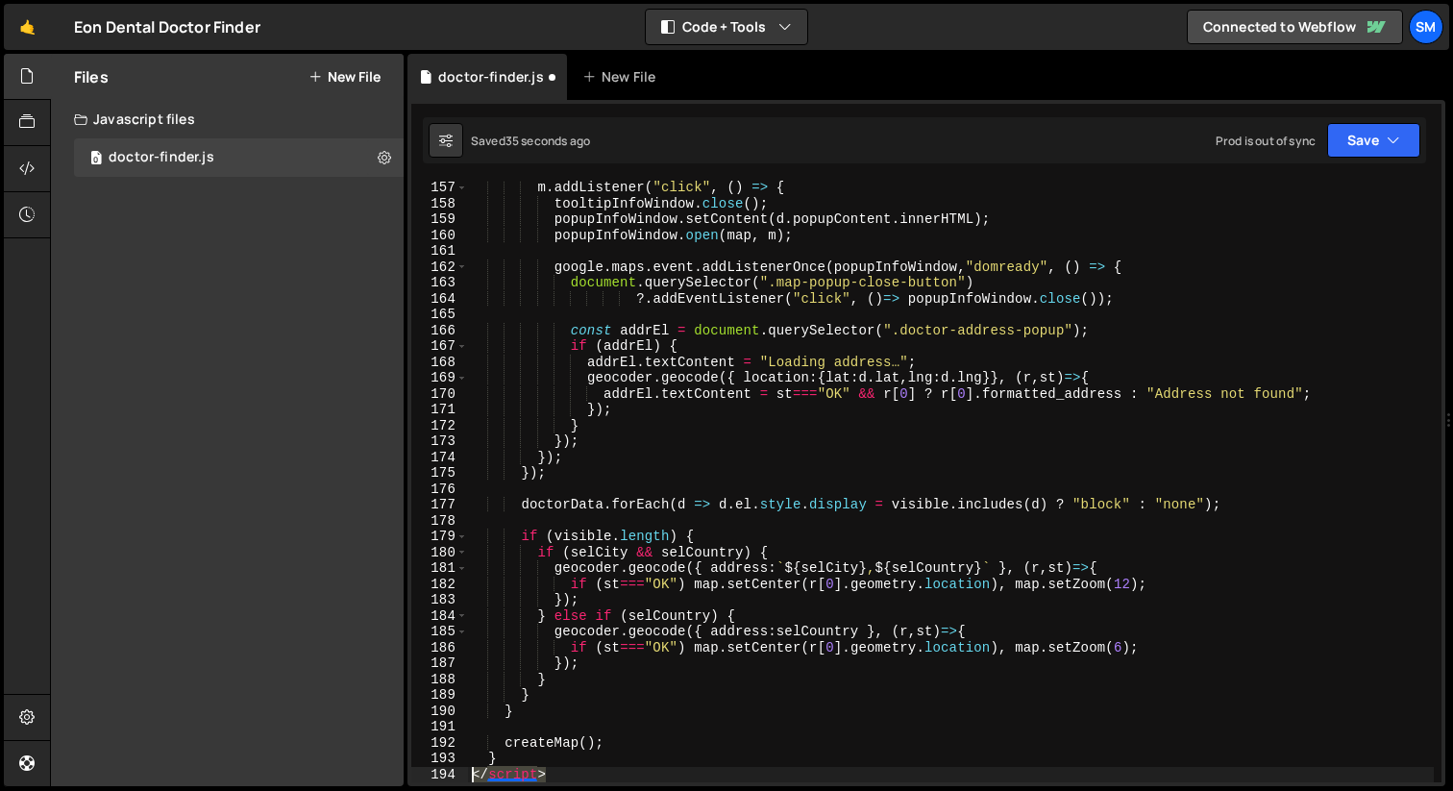
drag, startPoint x: 554, startPoint y: 773, endPoint x: 394, endPoint y: 773, distance: 160.5
click at [394, 773] on div "Files New File Javascript files 0 doctor-finder.js 0 CSS files Copy share link …" at bounding box center [751, 420] width 1403 height 733
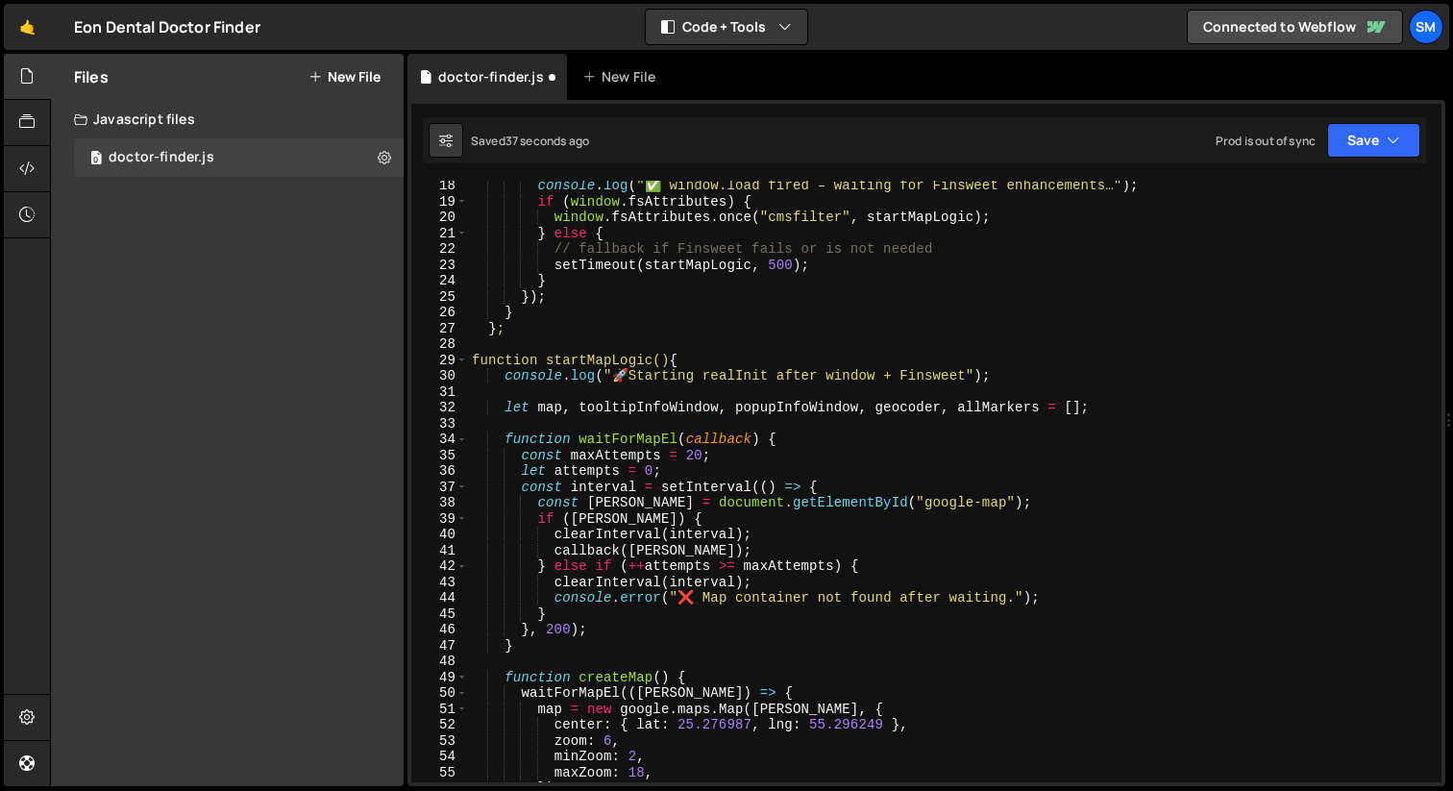
scroll to position [0, 0]
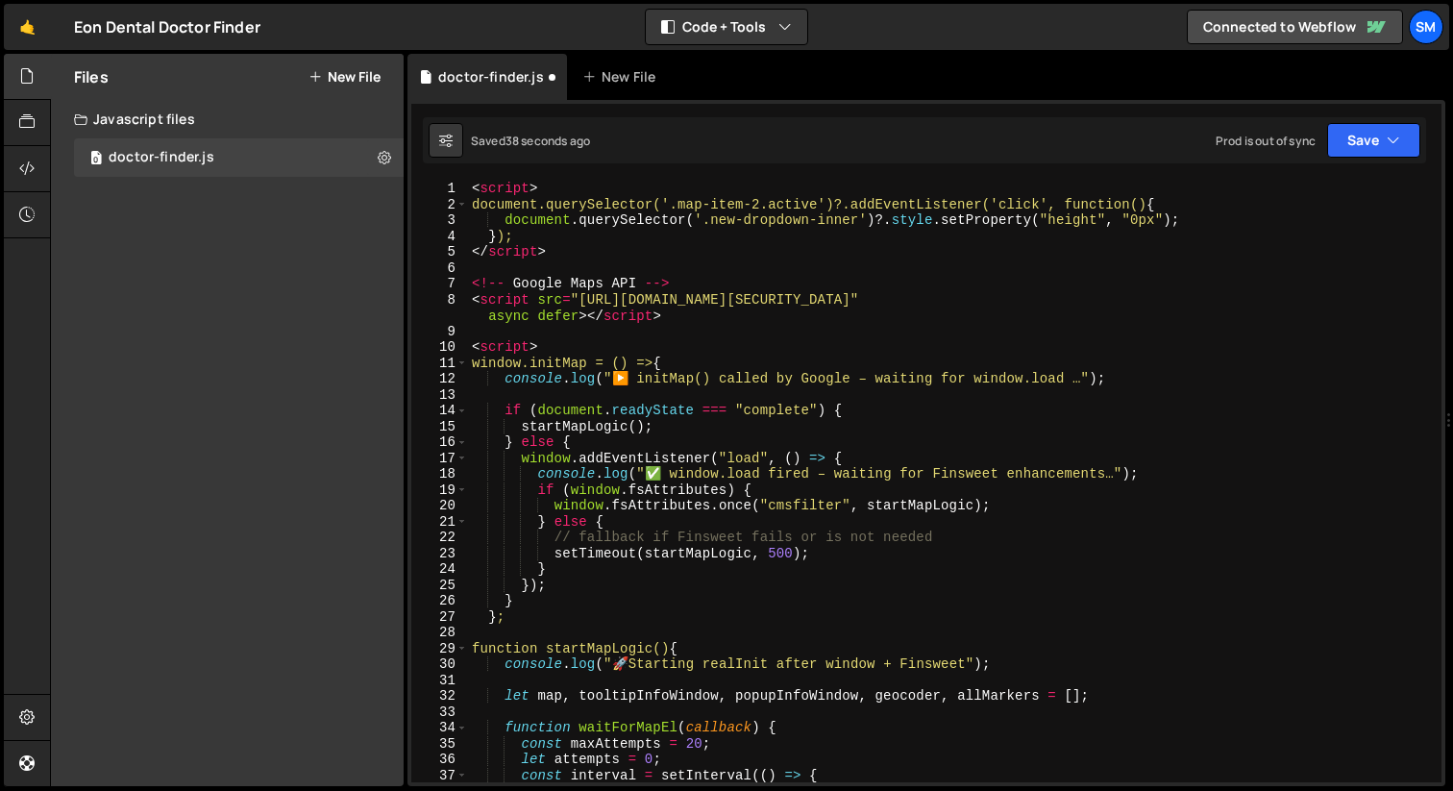
click at [490, 185] on div "< script > document.querySelector('.map-item-2.active')?.addEventListener('clic…" at bounding box center [951, 497] width 966 height 633
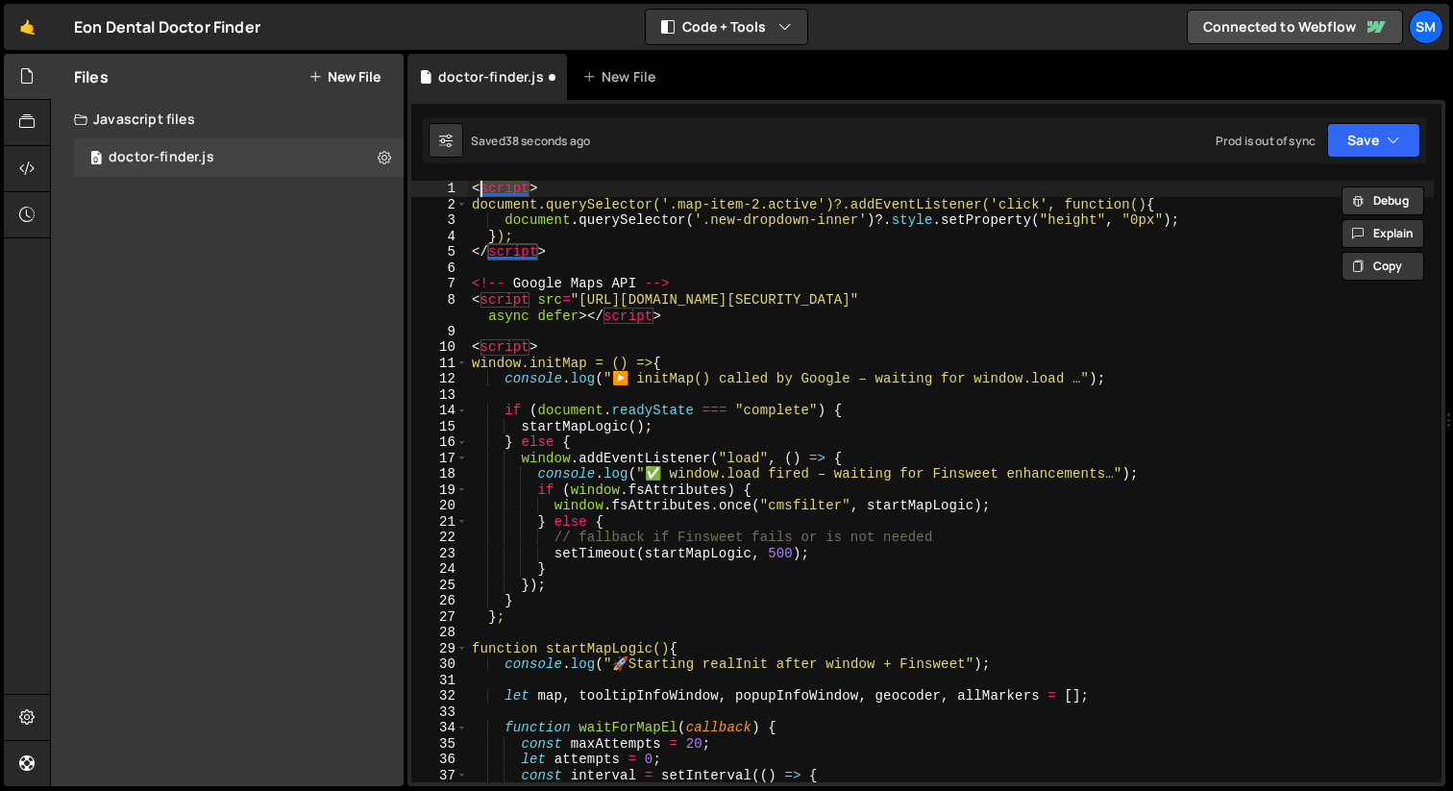
click at [490, 185] on div "< script > document.querySelector('.map-item-2.active')?.addEventListener('clic…" at bounding box center [951, 497] width 966 height 633
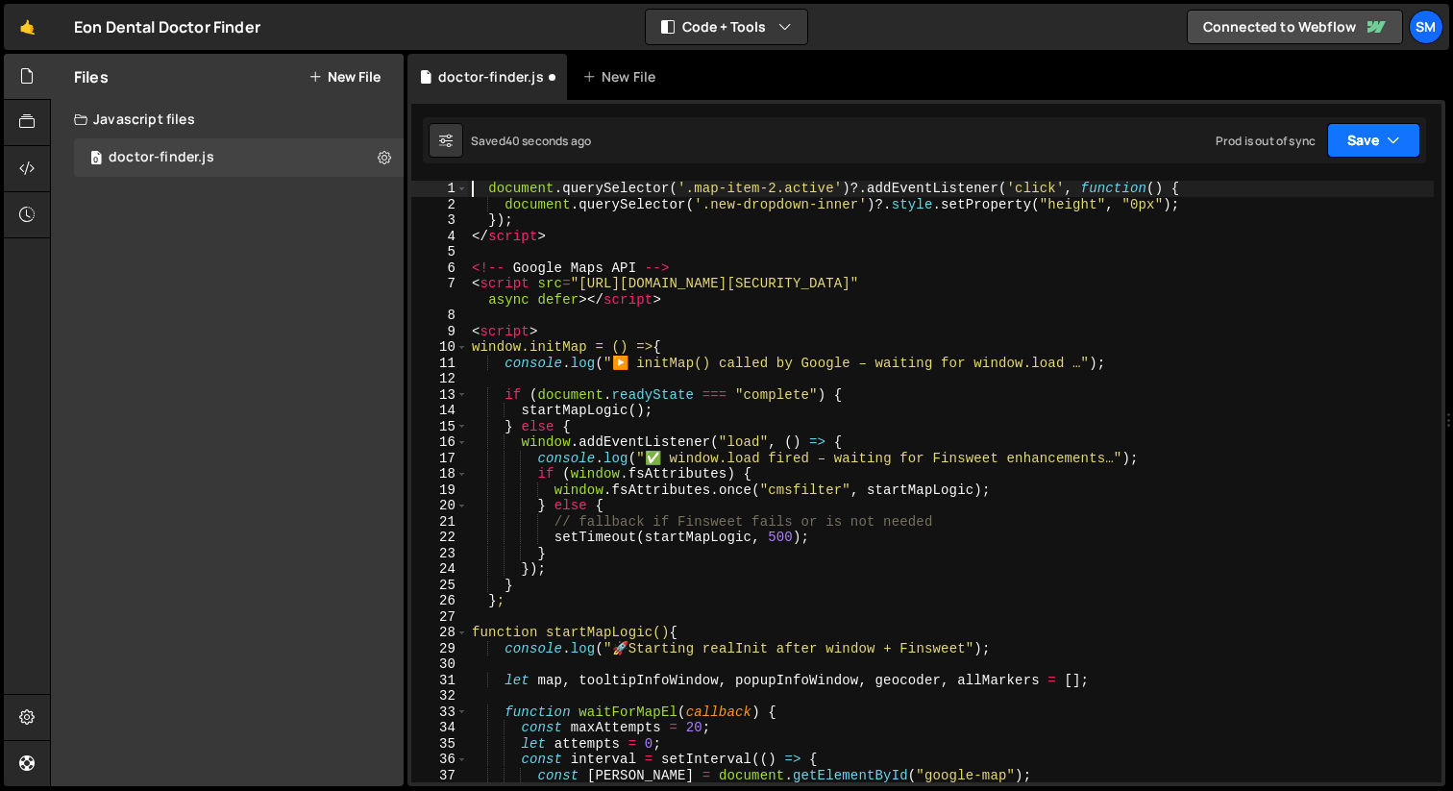
click at [1408, 136] on button "Save" at bounding box center [1373, 140] width 93 height 35
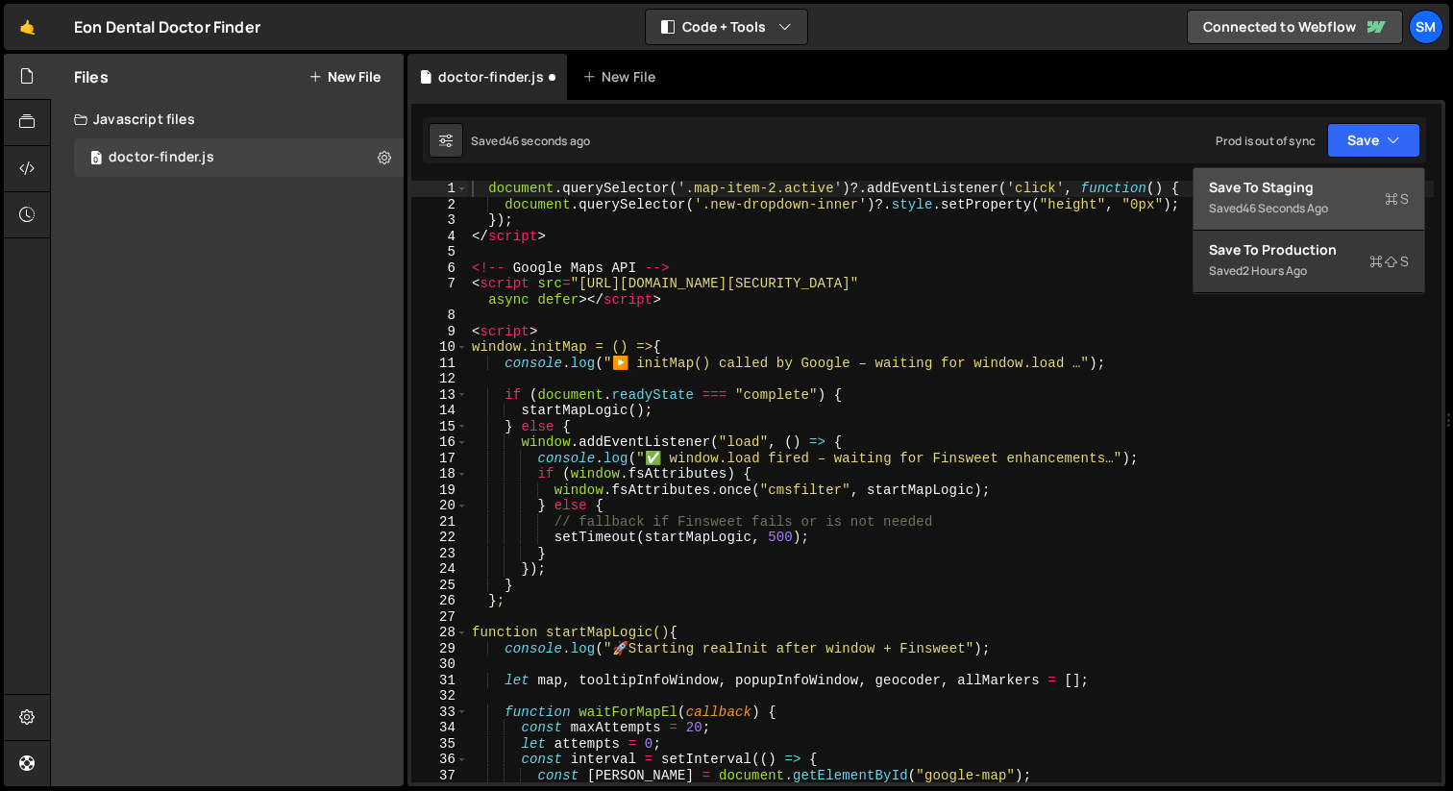
click at [1316, 179] on div "Save to Staging S" at bounding box center [1309, 187] width 200 height 19
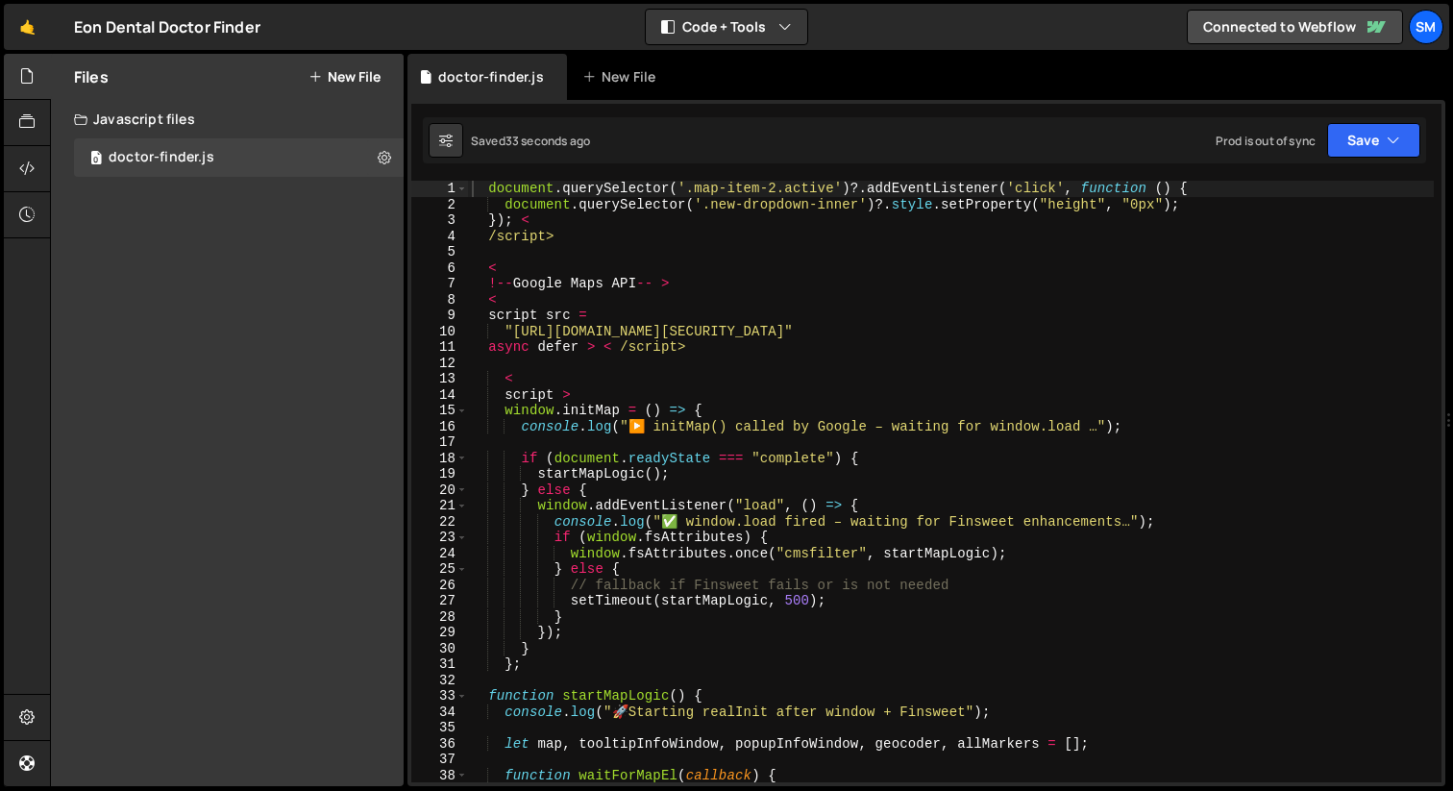
click at [1021, 504] on div "document . querySelector ( '.map-item-2.active' ) ?. addEventListener ( 'click'…" at bounding box center [951, 497] width 966 height 633
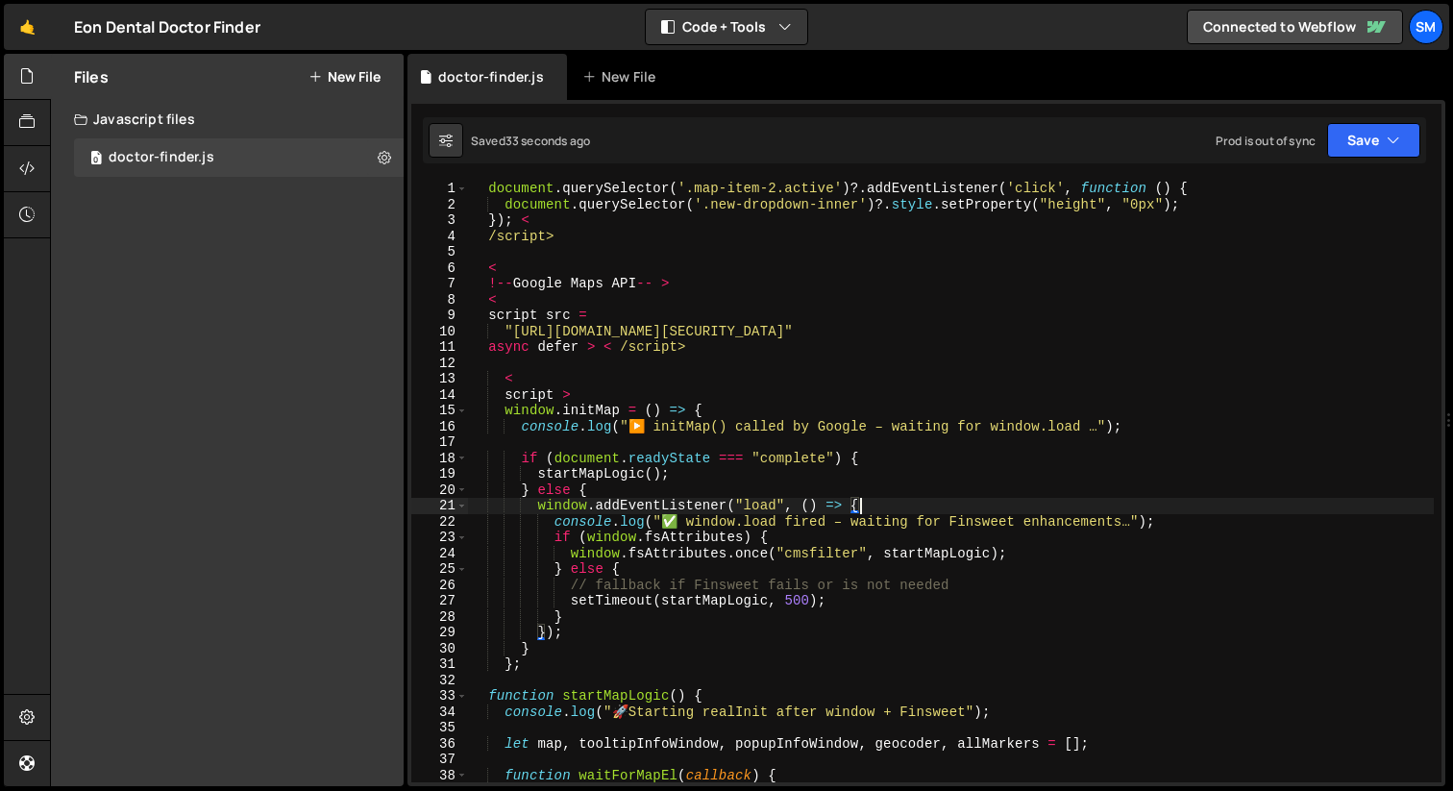
type textarea "}"
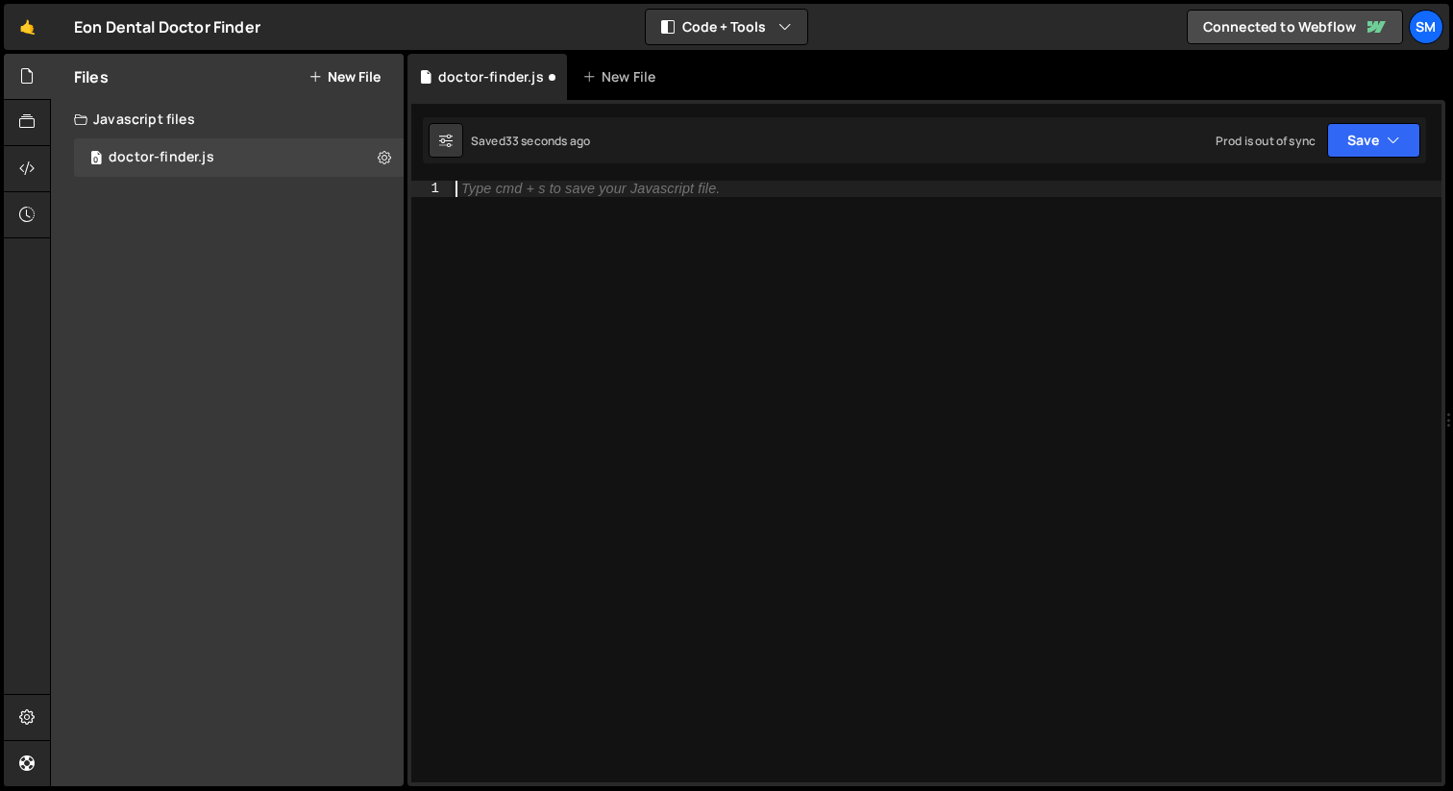
paste textarea "})();"
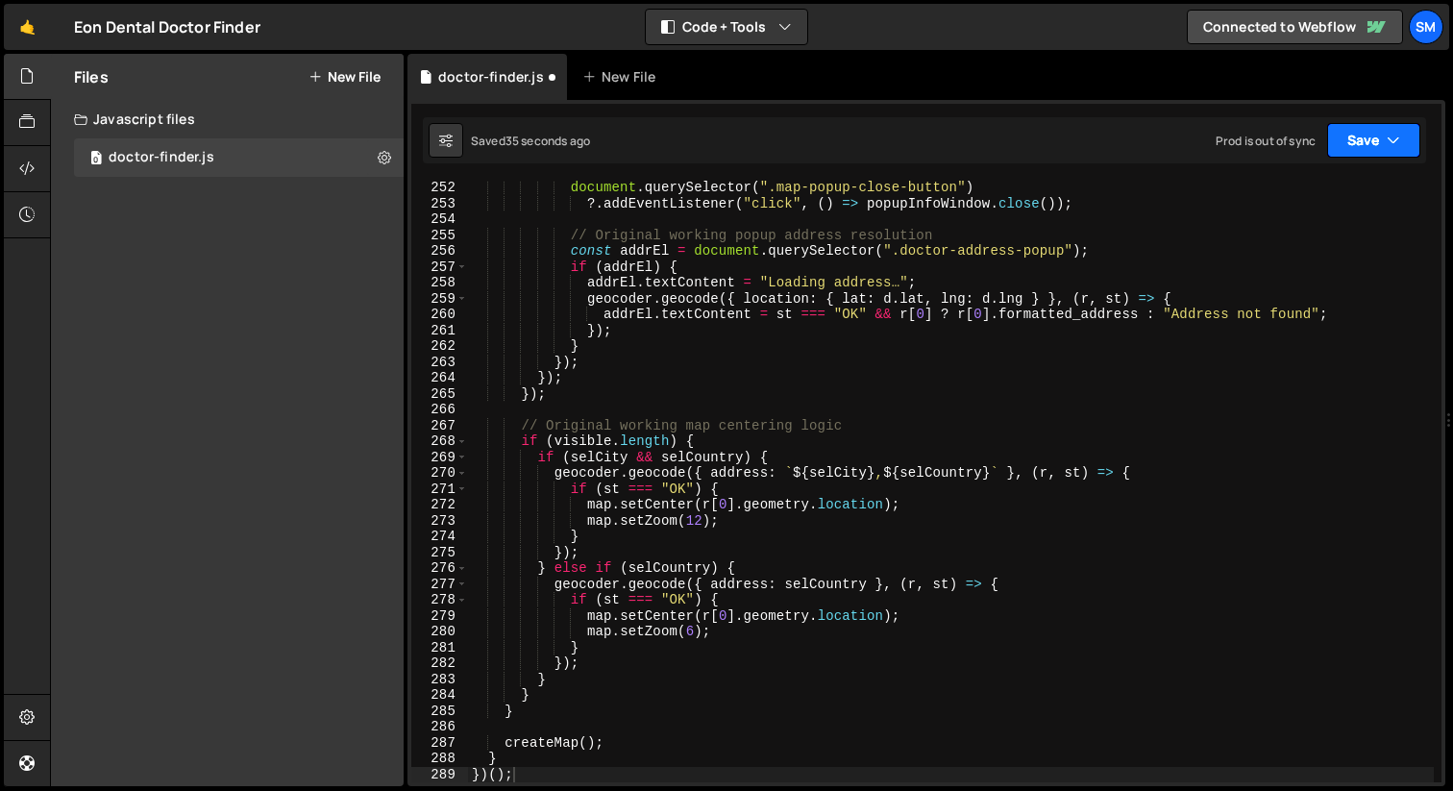
click at [1394, 141] on icon "button" at bounding box center [1393, 140] width 13 height 19
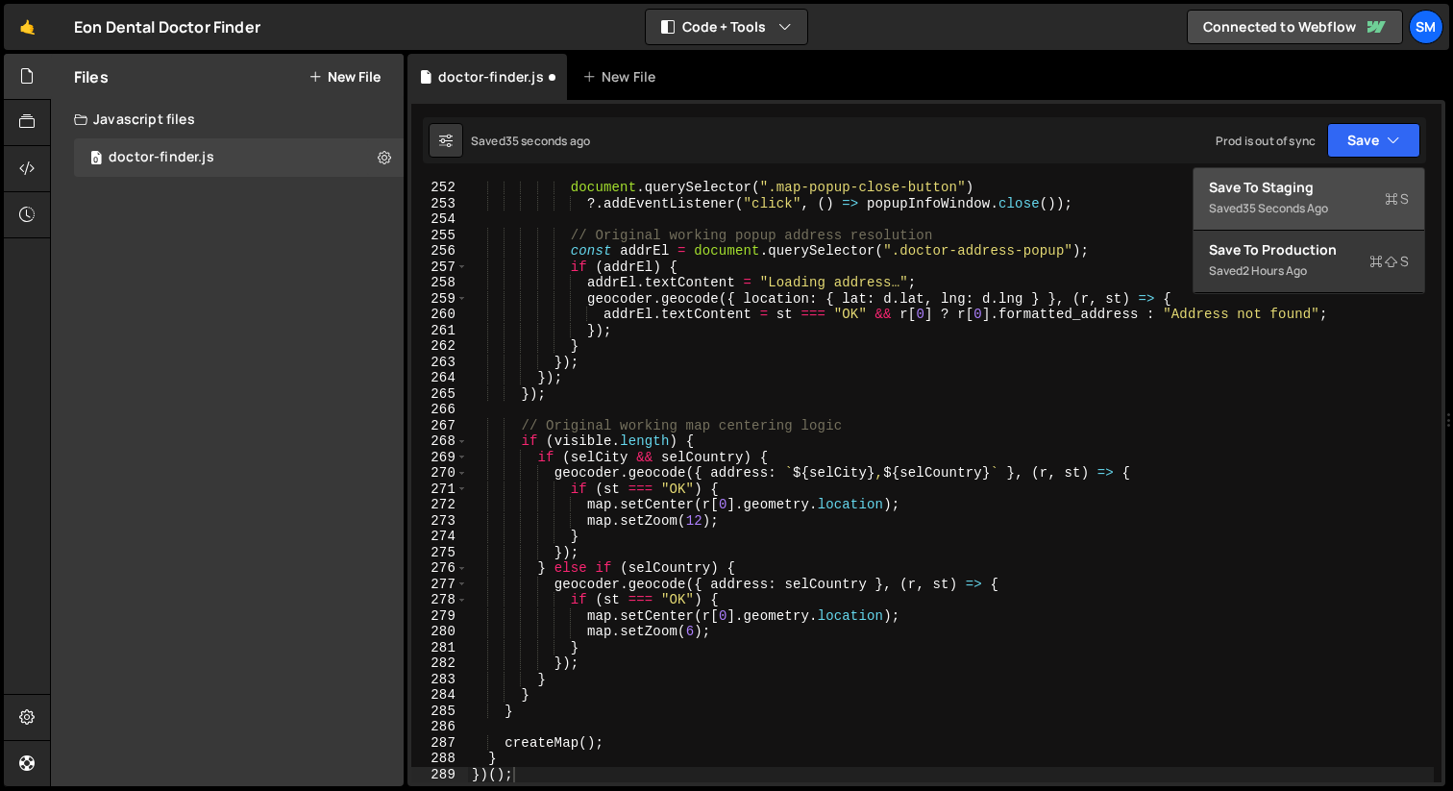
click at [1300, 191] on div "Save to Staging S" at bounding box center [1309, 187] width 200 height 19
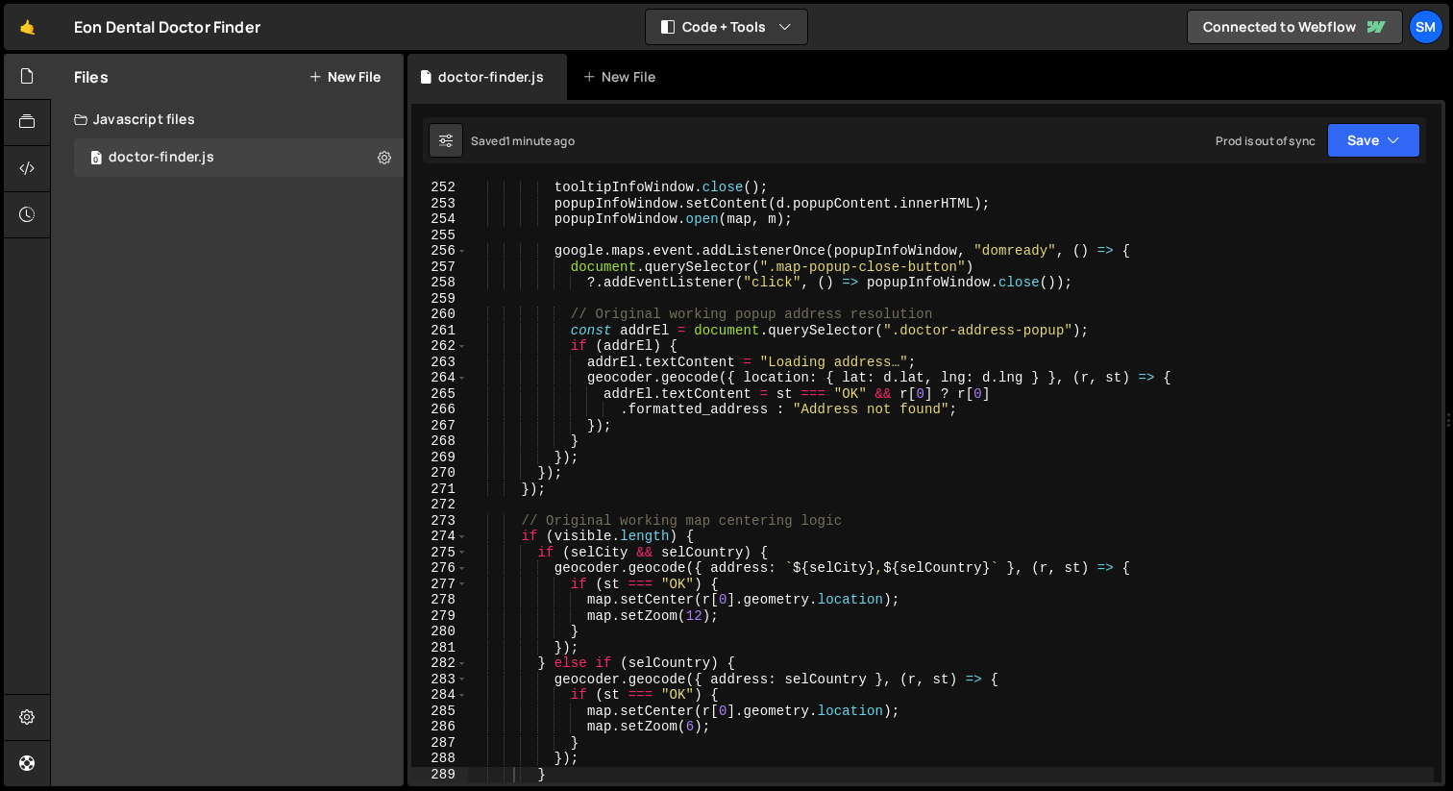
click at [856, 384] on div "tooltipInfoWindow . close ( ) ; popupInfoWindow . setContent ( d . popupContent…" at bounding box center [951, 496] width 966 height 633
type textarea "})();"
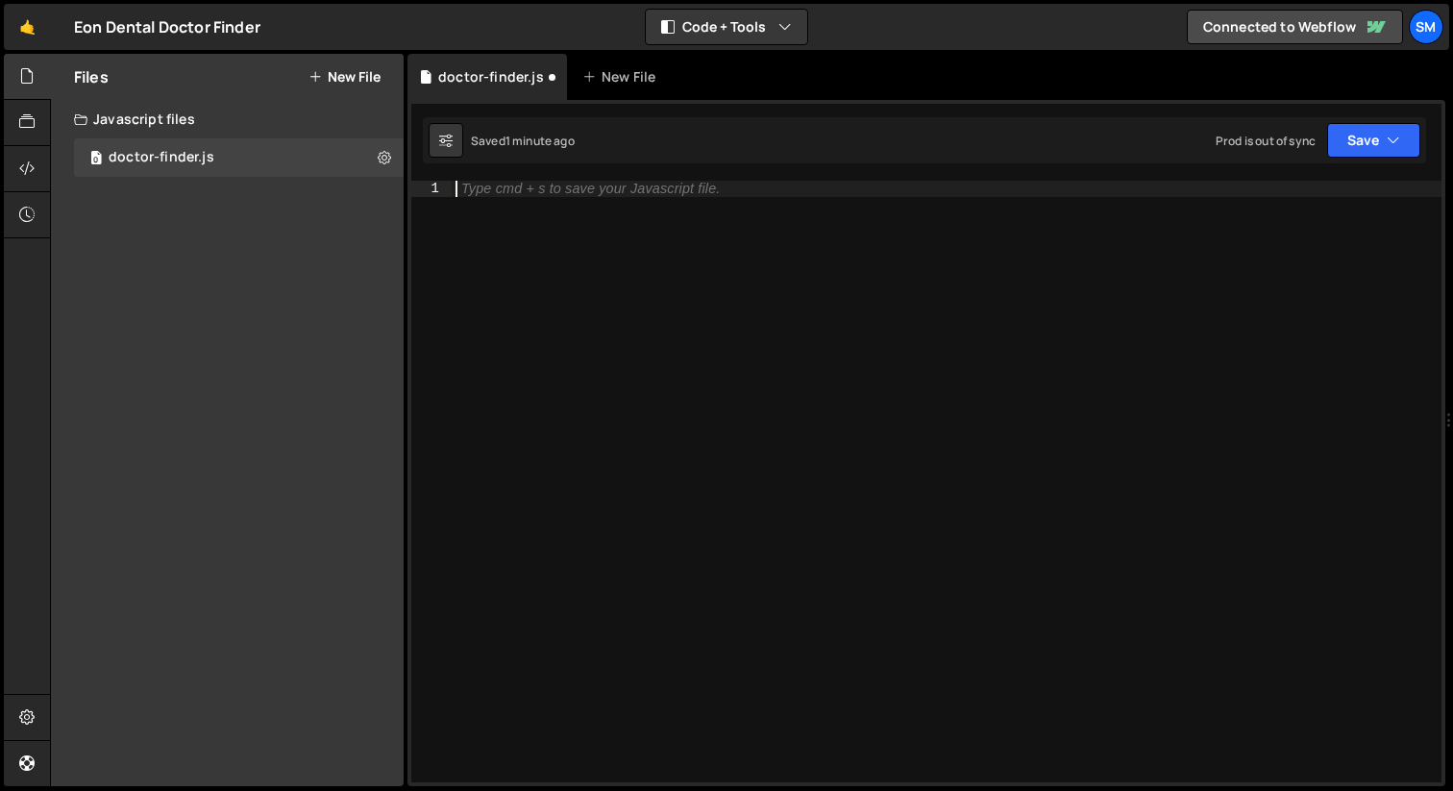
paste textarea "})();"
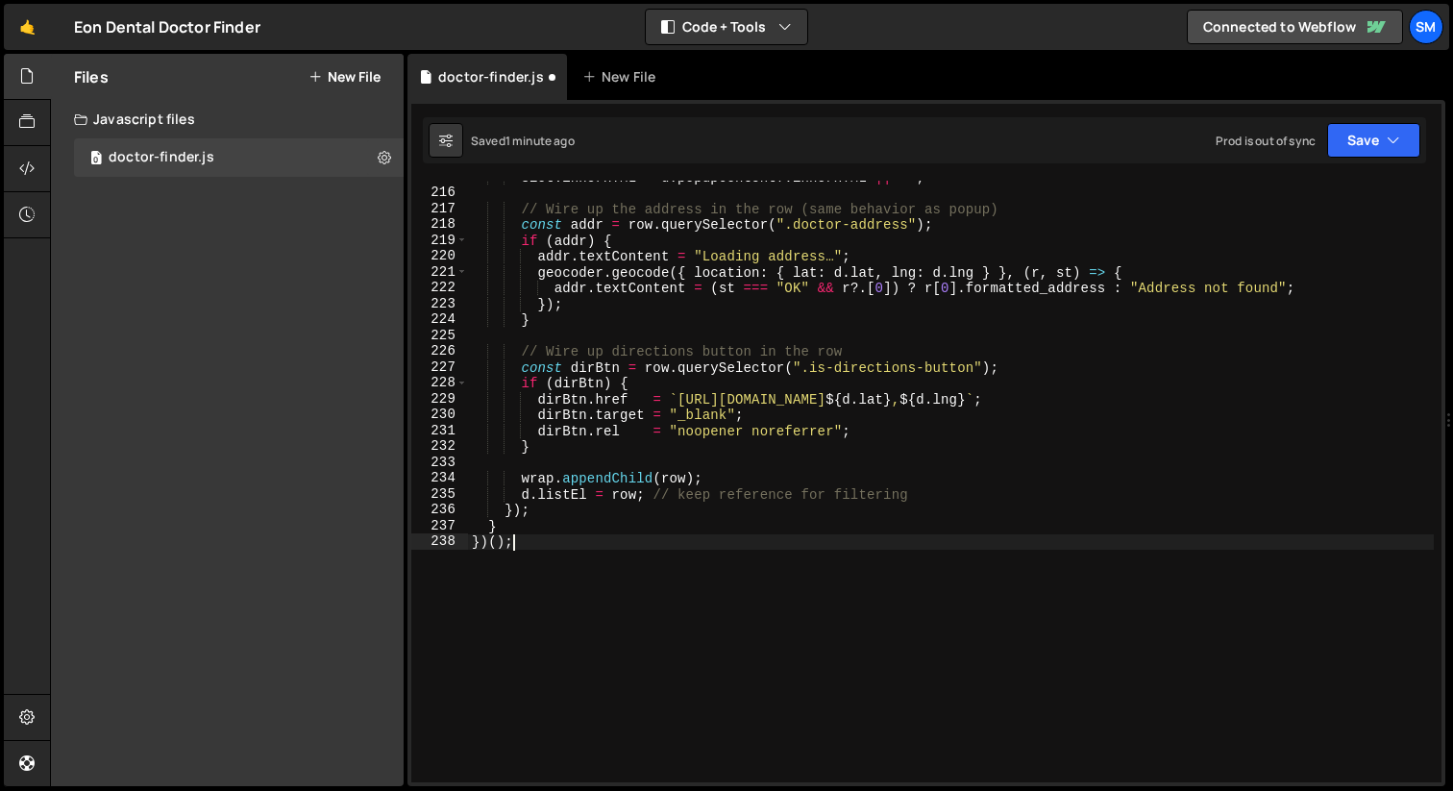
scroll to position [3505, 0]
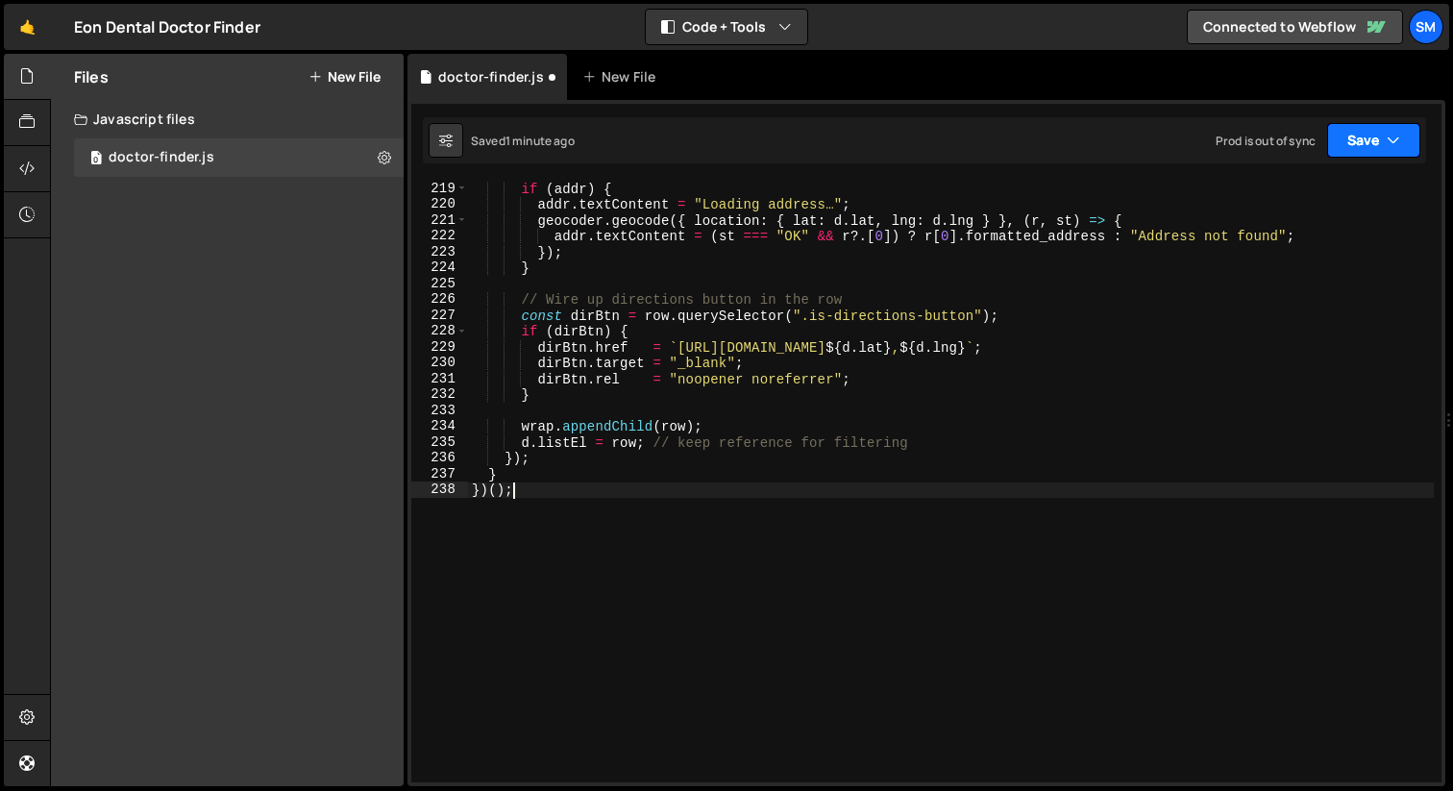
click at [1391, 147] on icon "button" at bounding box center [1393, 140] width 13 height 19
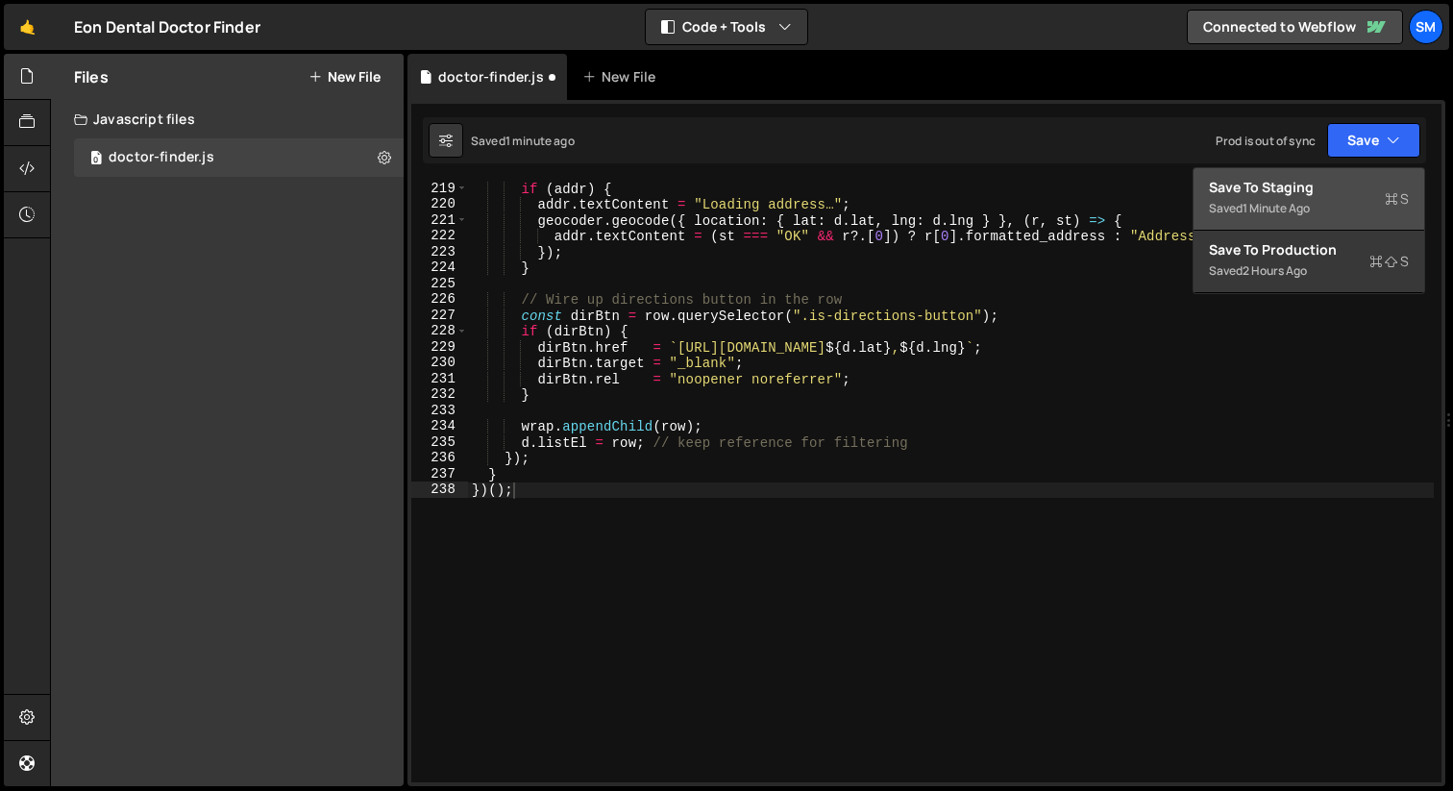
click at [1297, 202] on div "1 minute ago" at bounding box center [1275, 208] width 67 height 16
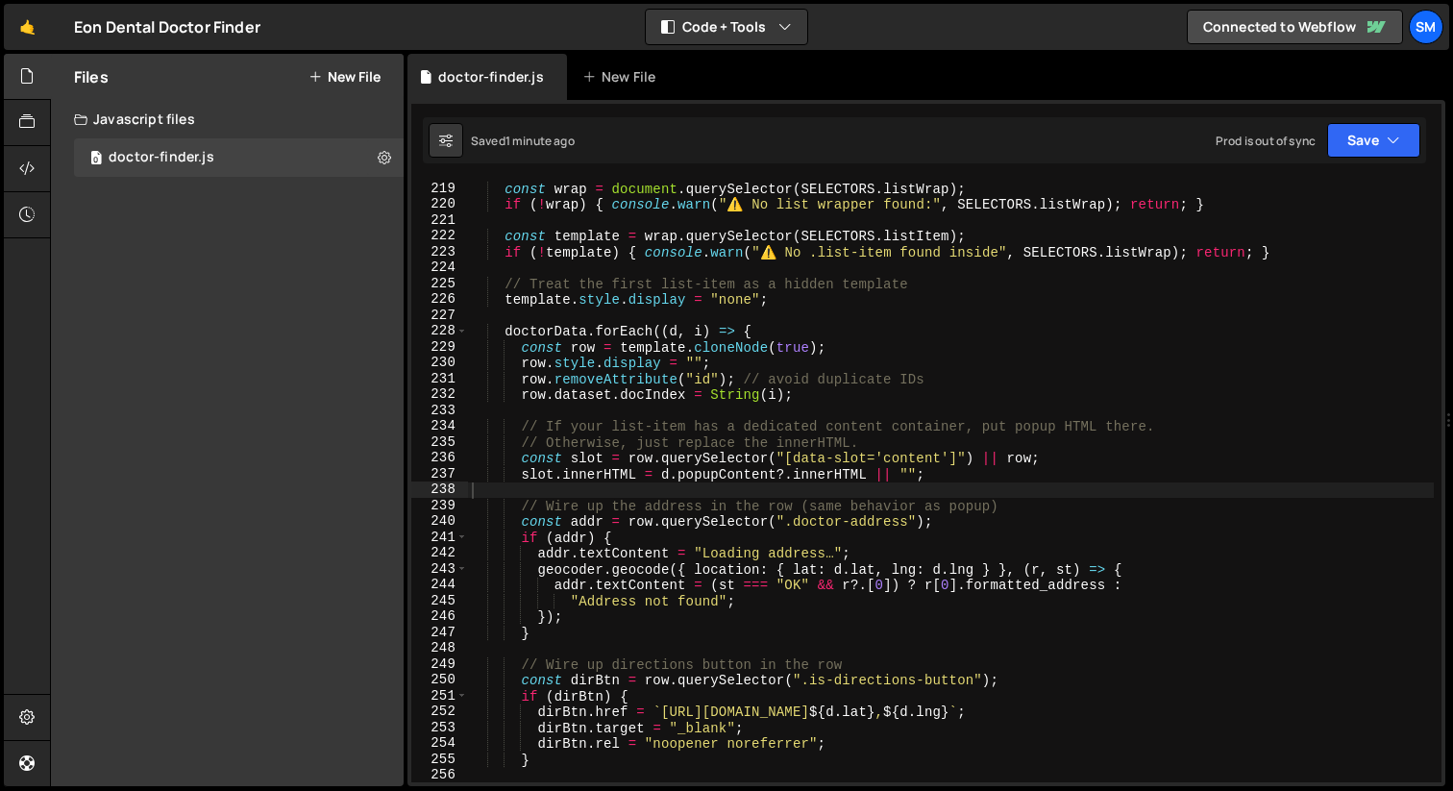
click at [1026, 359] on div "const wrap = document . querySelector ( SELECTORS . listWrap ) ; if ( ! wrap ) …" at bounding box center [951, 497] width 966 height 633
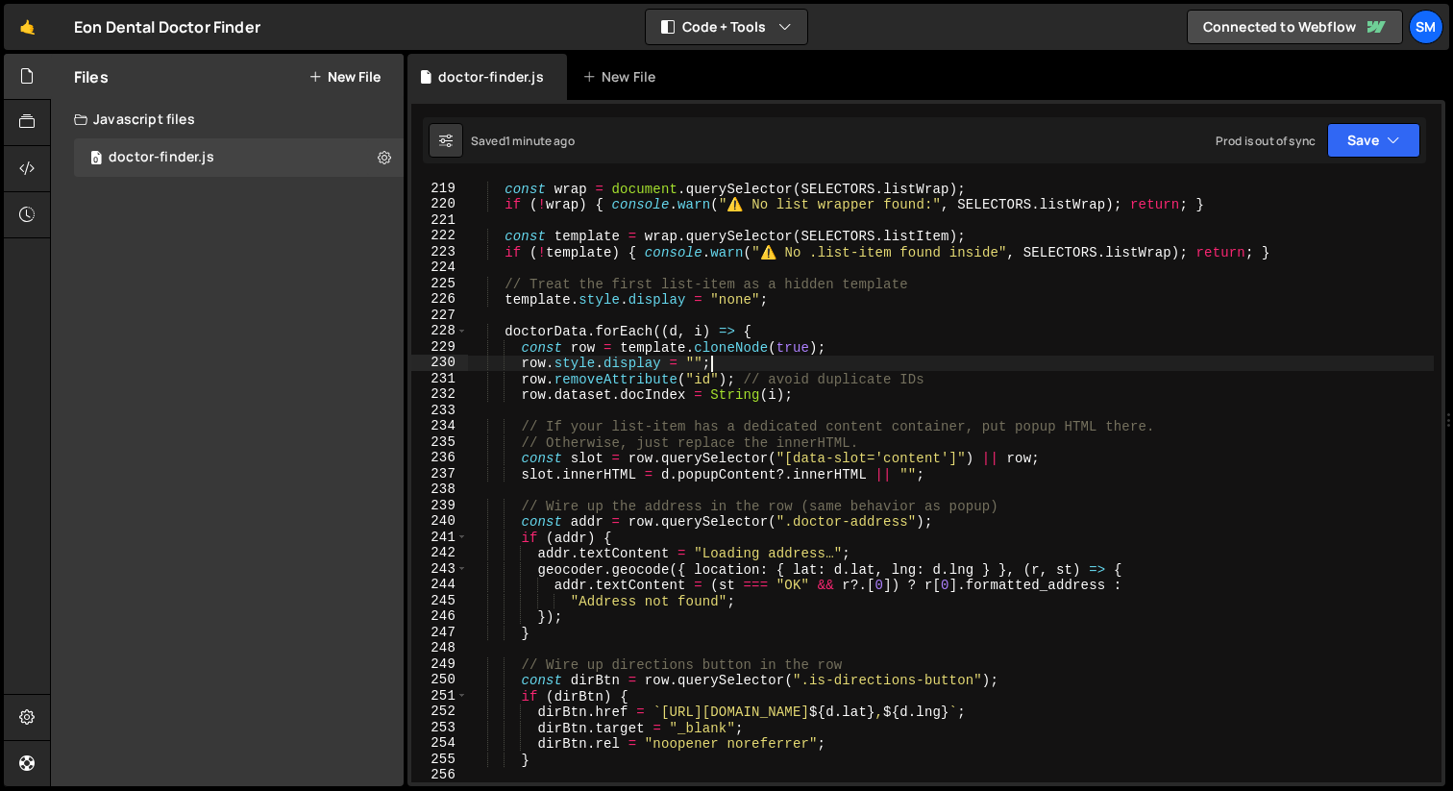
type textarea "})();"
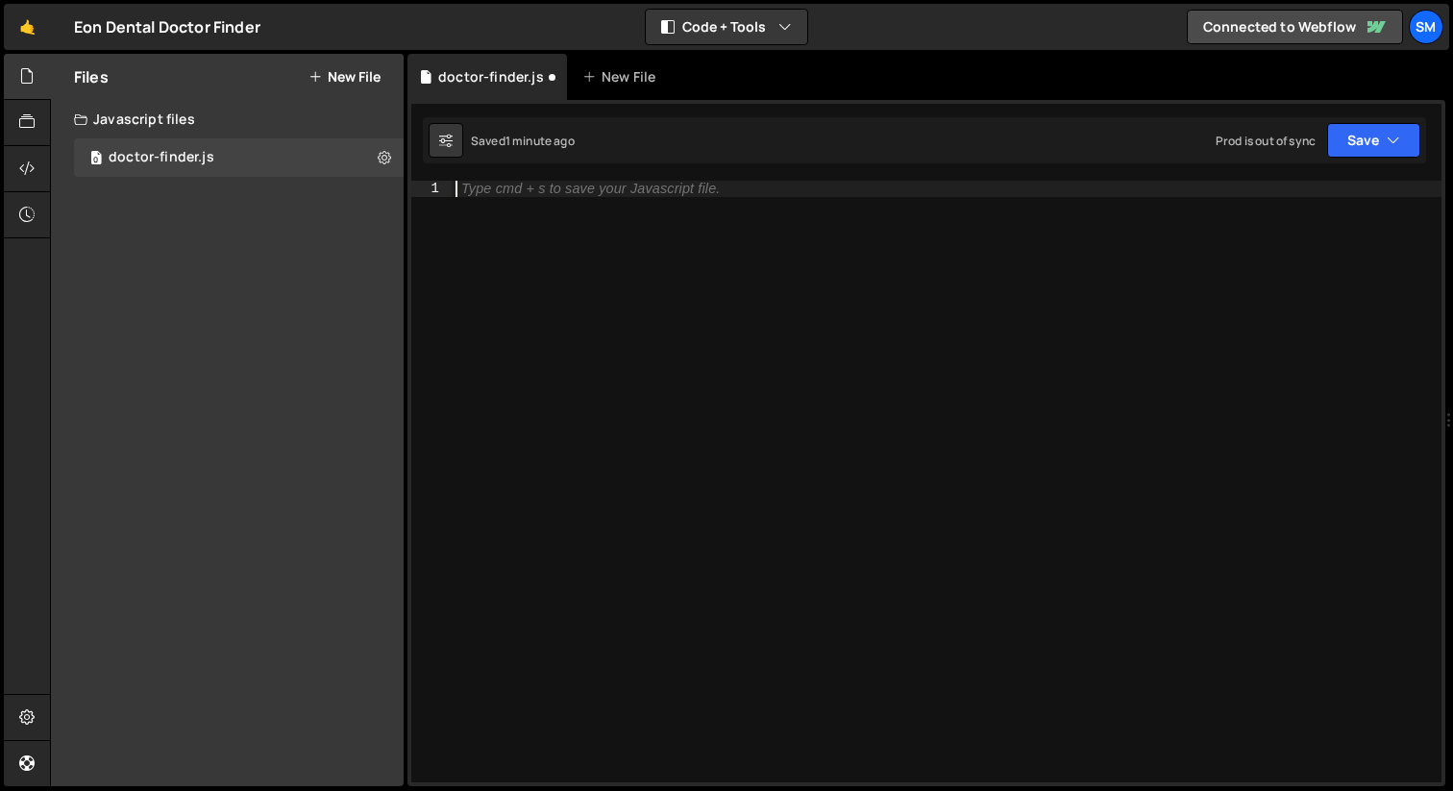
paste textarea "})();"
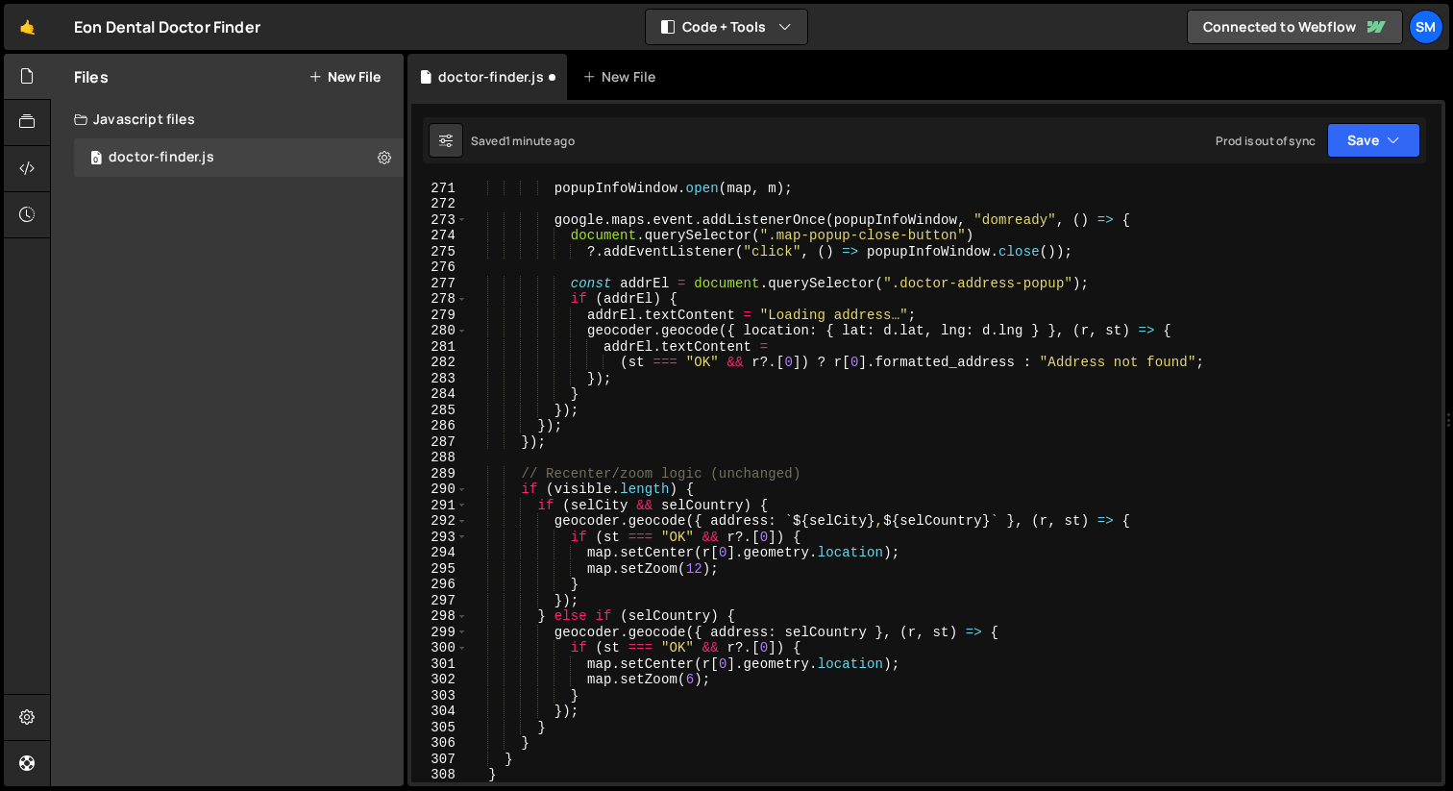
scroll to position [4297, 0]
click at [1414, 138] on button "Save" at bounding box center [1373, 140] width 93 height 35
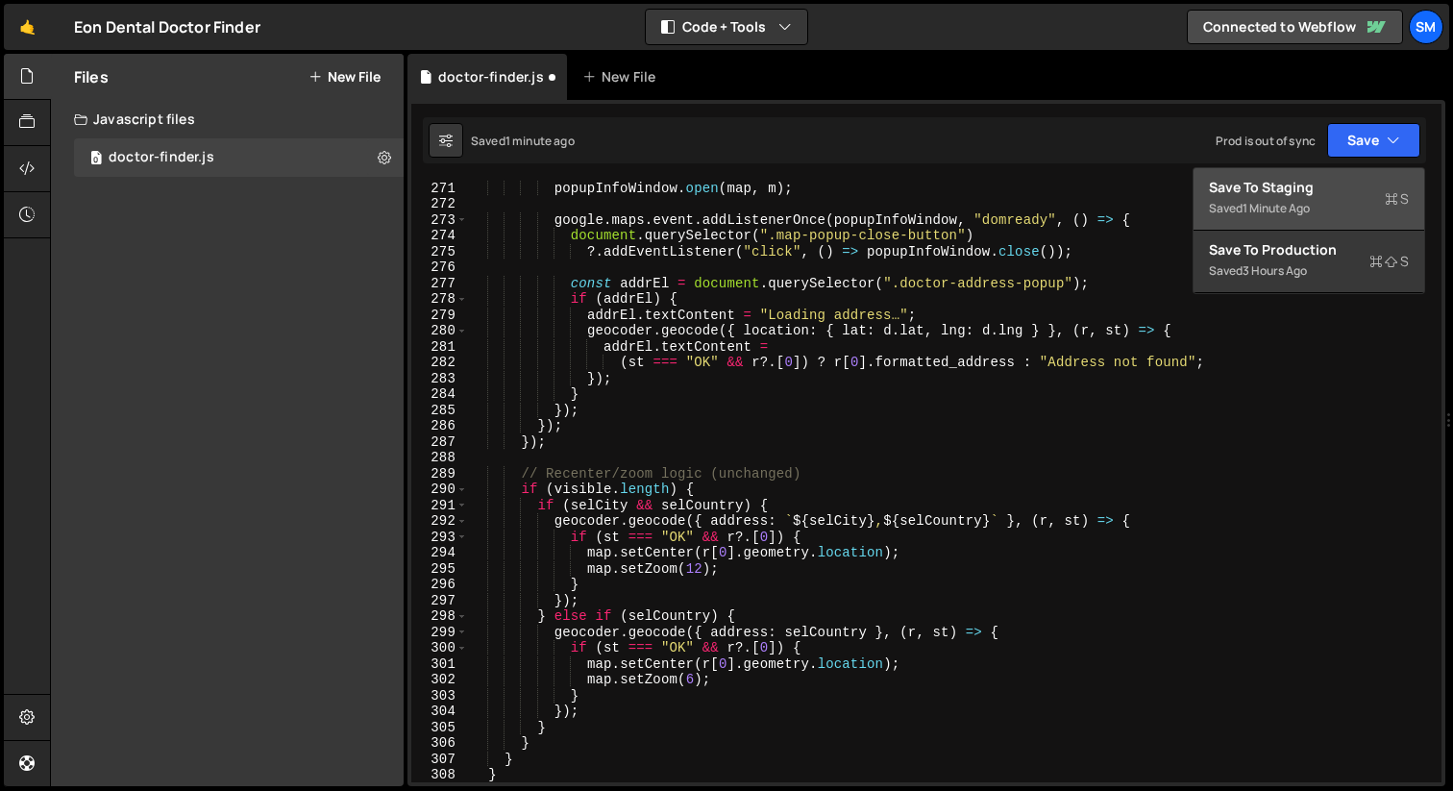
click at [1346, 179] on div "Save to Staging S" at bounding box center [1309, 187] width 200 height 19
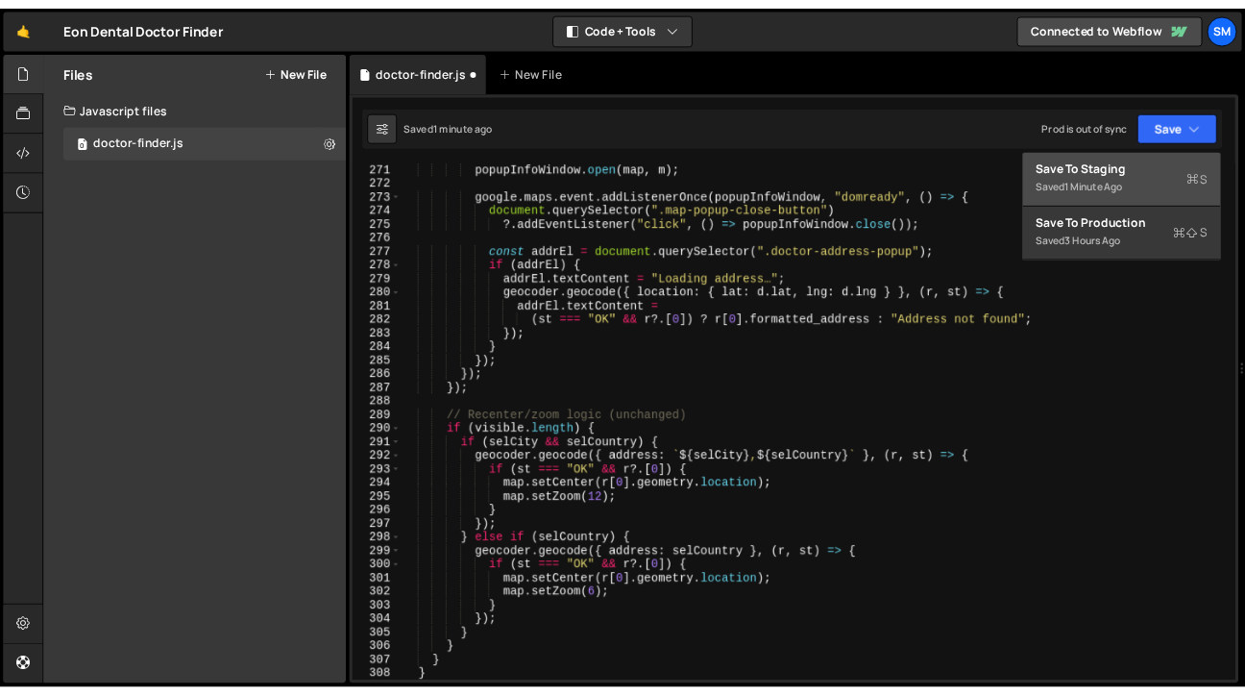
scroll to position [4598, 0]
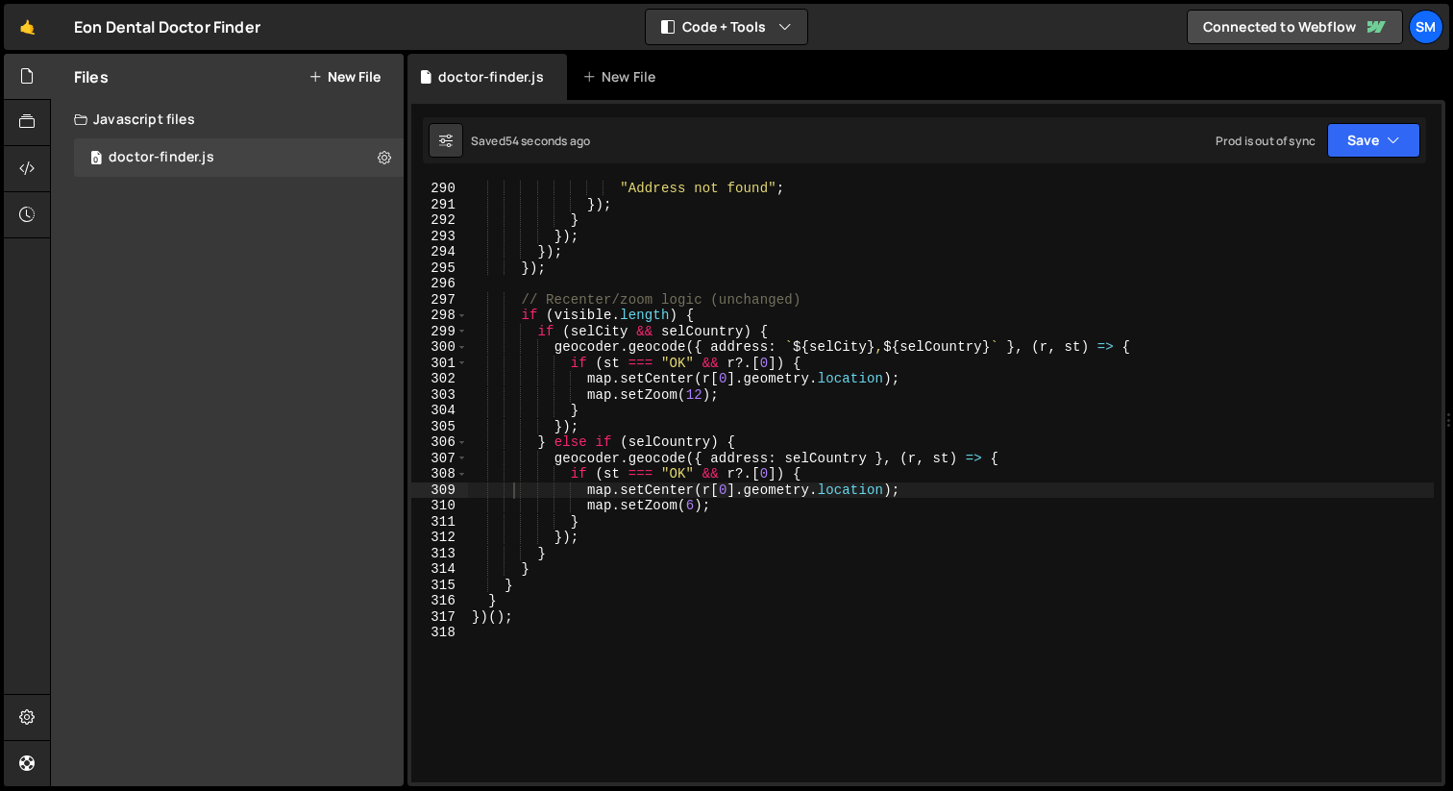
click at [1021, 373] on div ""Address not found" ; }) ; } }) ; }) ; }) ; // Recenter/zoom logic (unchanged) …" at bounding box center [951, 497] width 966 height 633
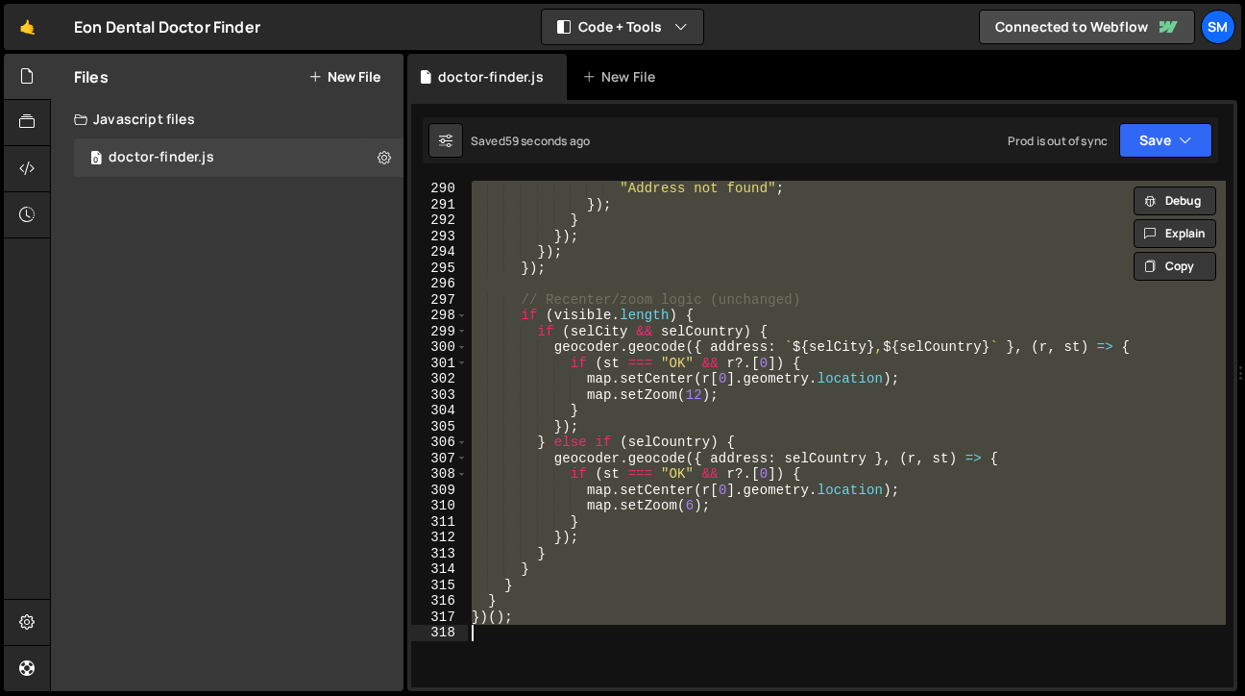
scroll to position [4646, 0]
click at [662, 605] on div ""Address not found" ; }) ; } }) ; }) ; }) ; // Recenter/zoom logic (unchanged) …" at bounding box center [847, 434] width 758 height 506
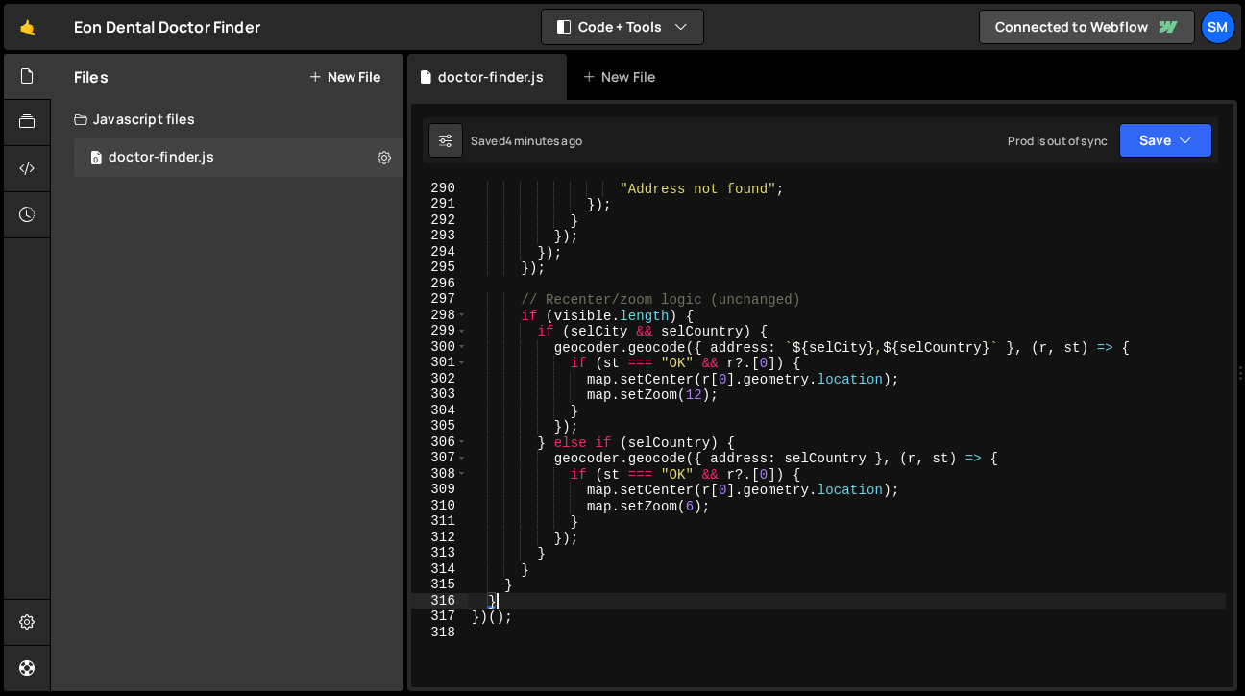
type textarea "})();"
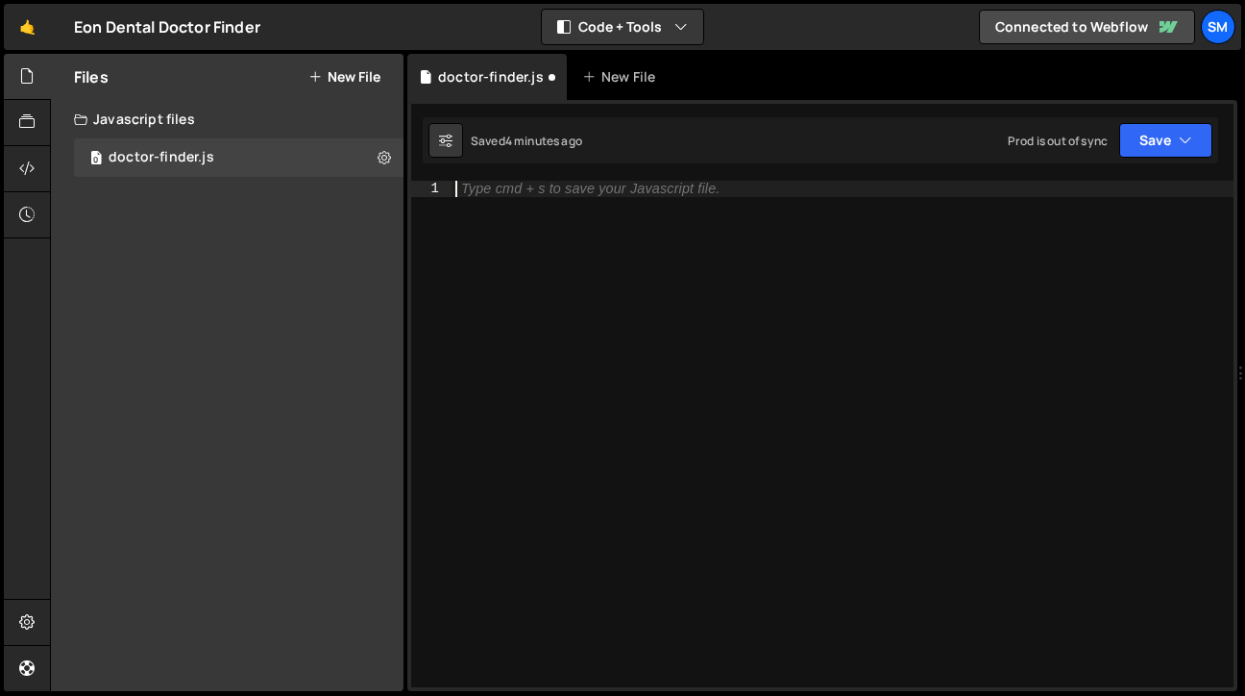
paste textarea "})();"
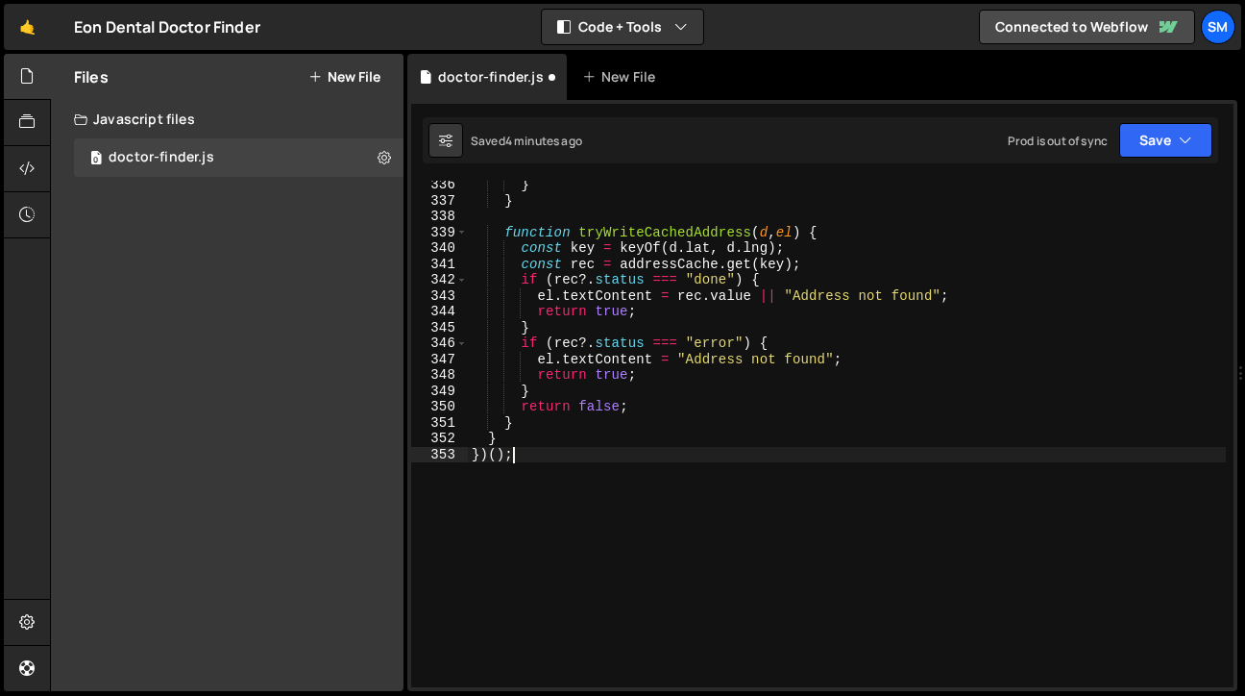
scroll to position [5542, 0]
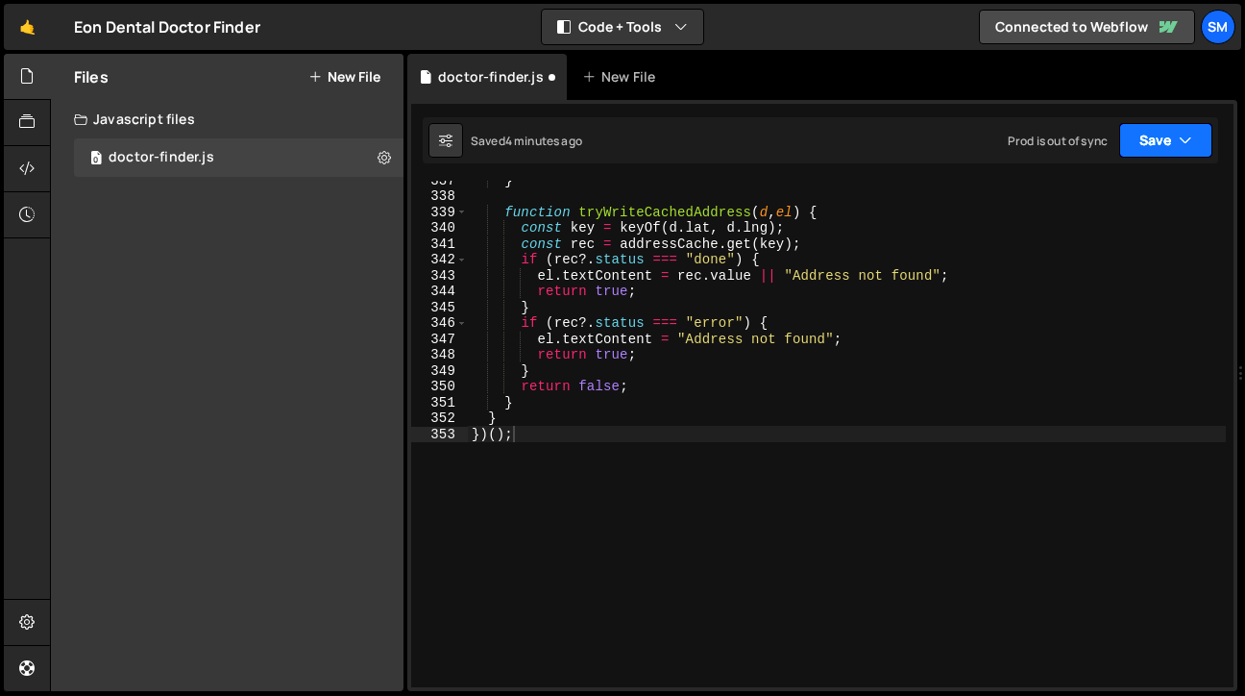
click at [1204, 144] on button "Save" at bounding box center [1165, 140] width 93 height 35
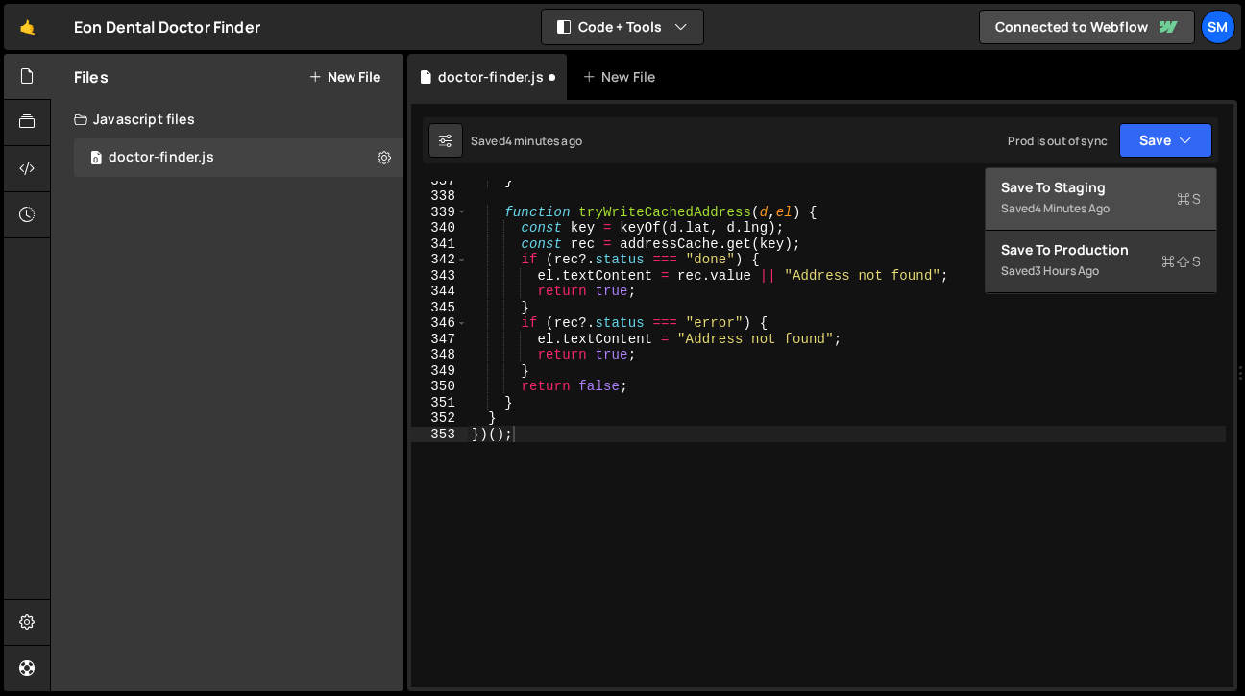
click at [1070, 193] on div "Save to Staging S" at bounding box center [1101, 187] width 200 height 19
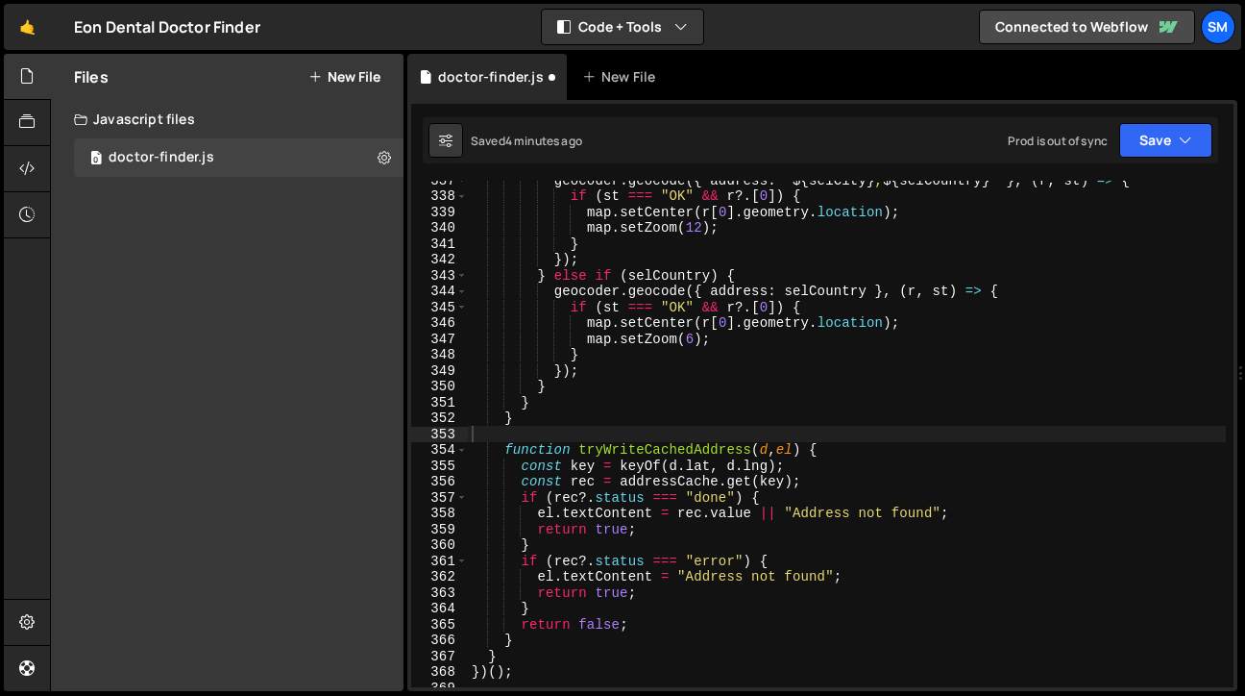
scroll to position [5383, 0]
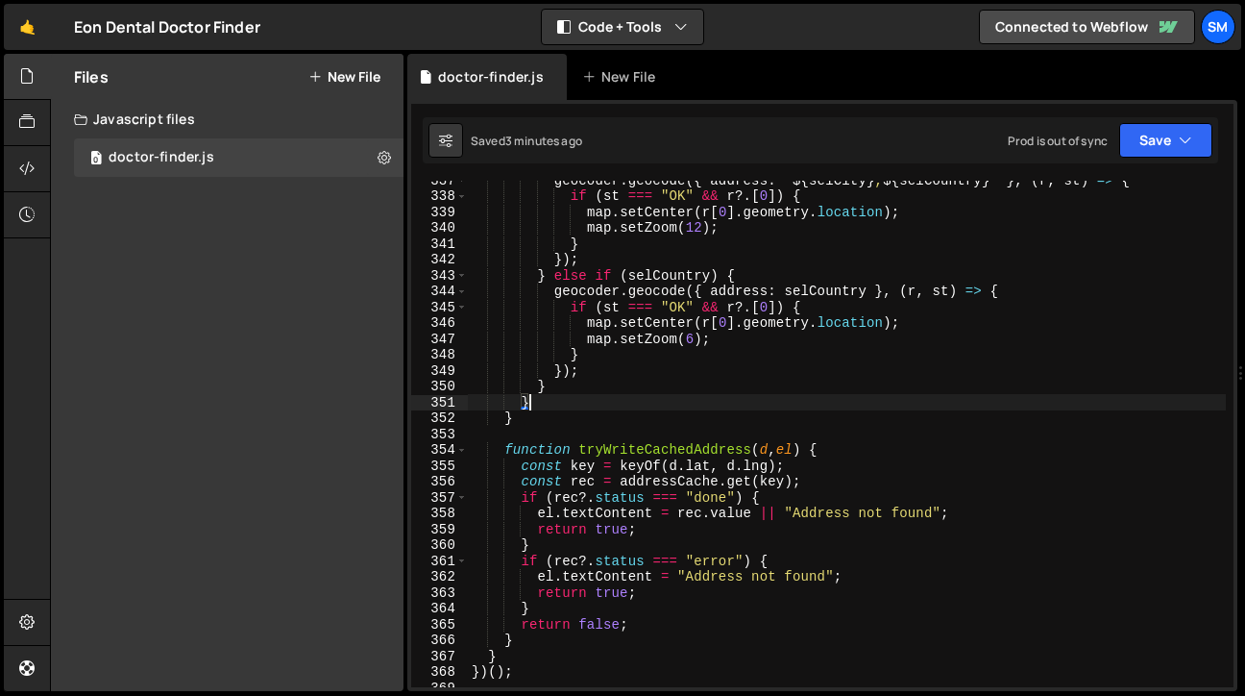
click at [748, 403] on div "geocoder . geocode ({ address : ` ${ selCity } , ${ selCountry } ` } , ( r , st…" at bounding box center [847, 441] width 758 height 538
type textarea "})();"
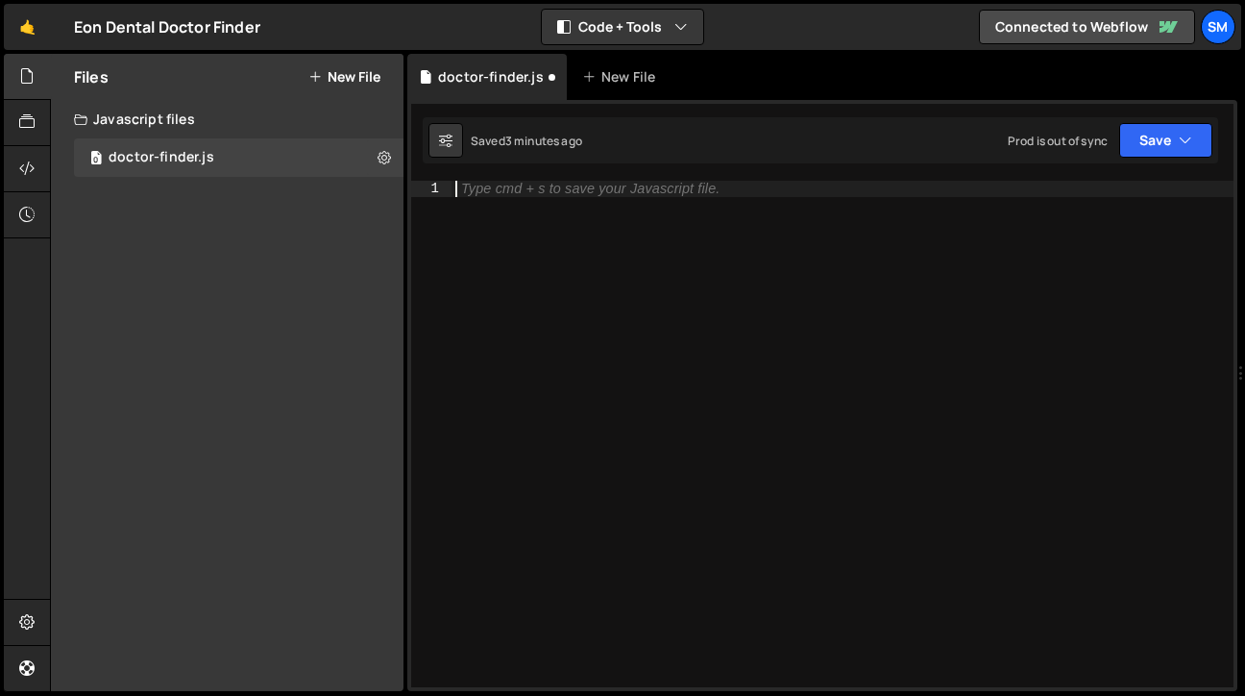
paste textarea "})();"
type textarea "})();"
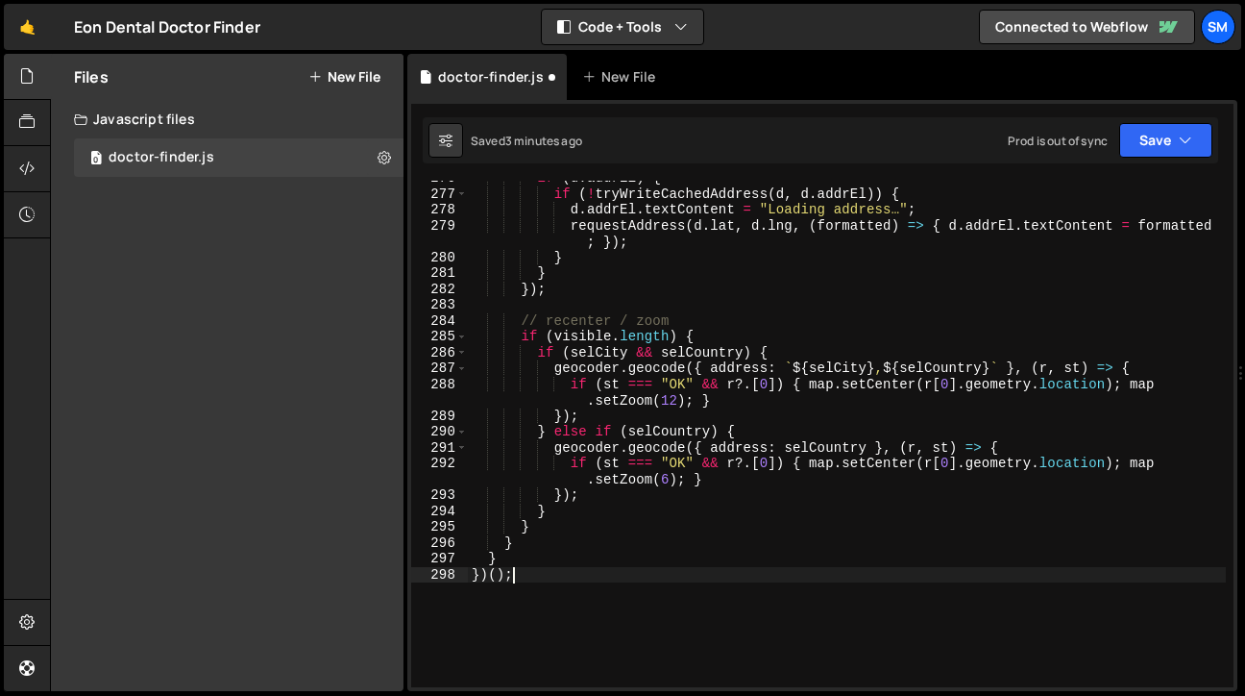
scroll to position [4538, 0]
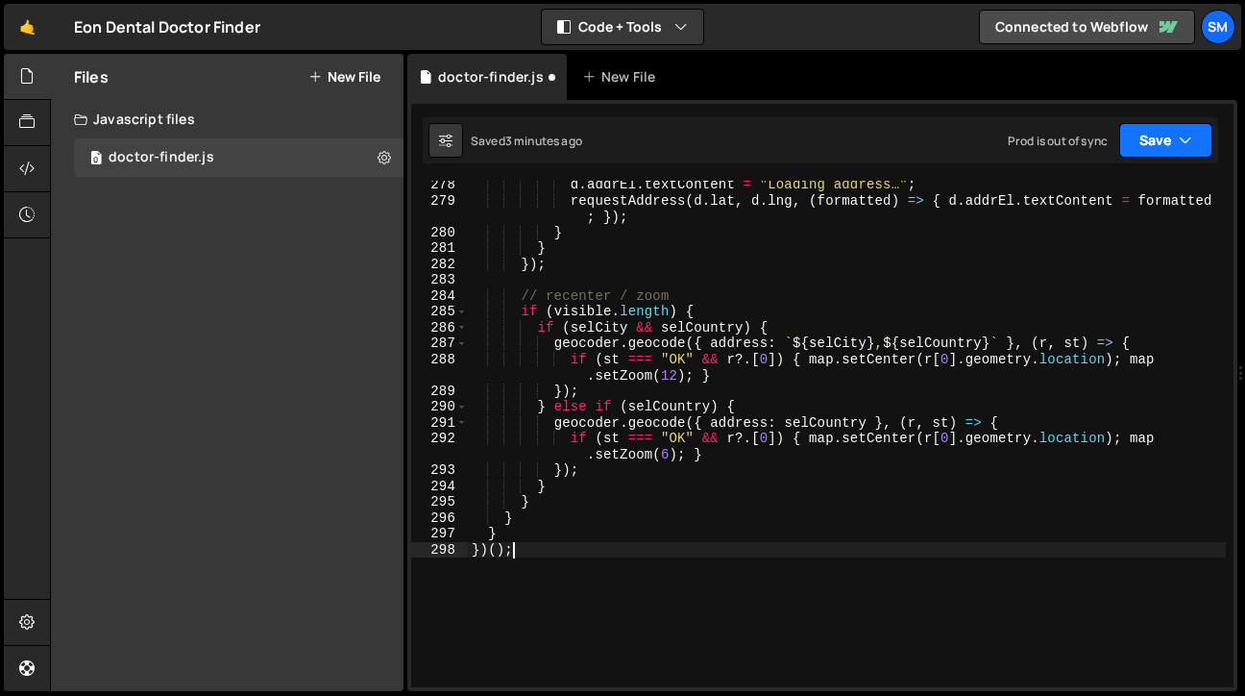
click at [1194, 124] on button "Save" at bounding box center [1165, 140] width 93 height 35
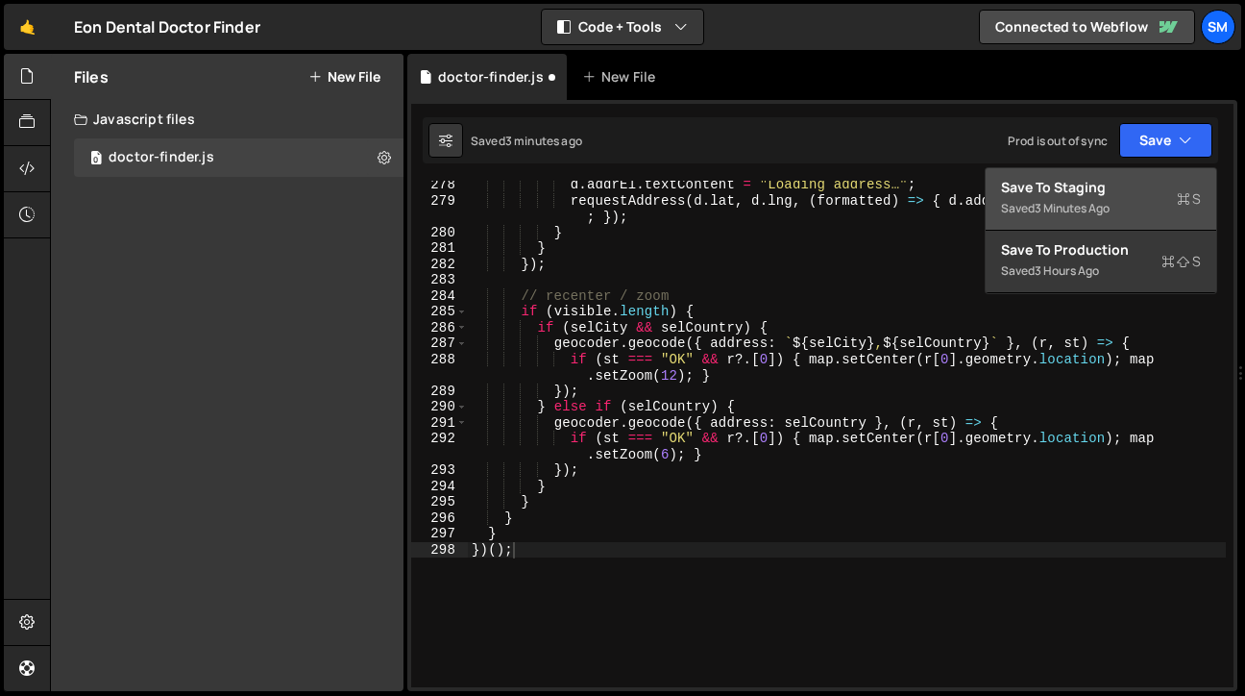
click at [1117, 177] on button "Save to Staging S Saved 3 minutes ago" at bounding box center [1101, 199] width 231 height 62
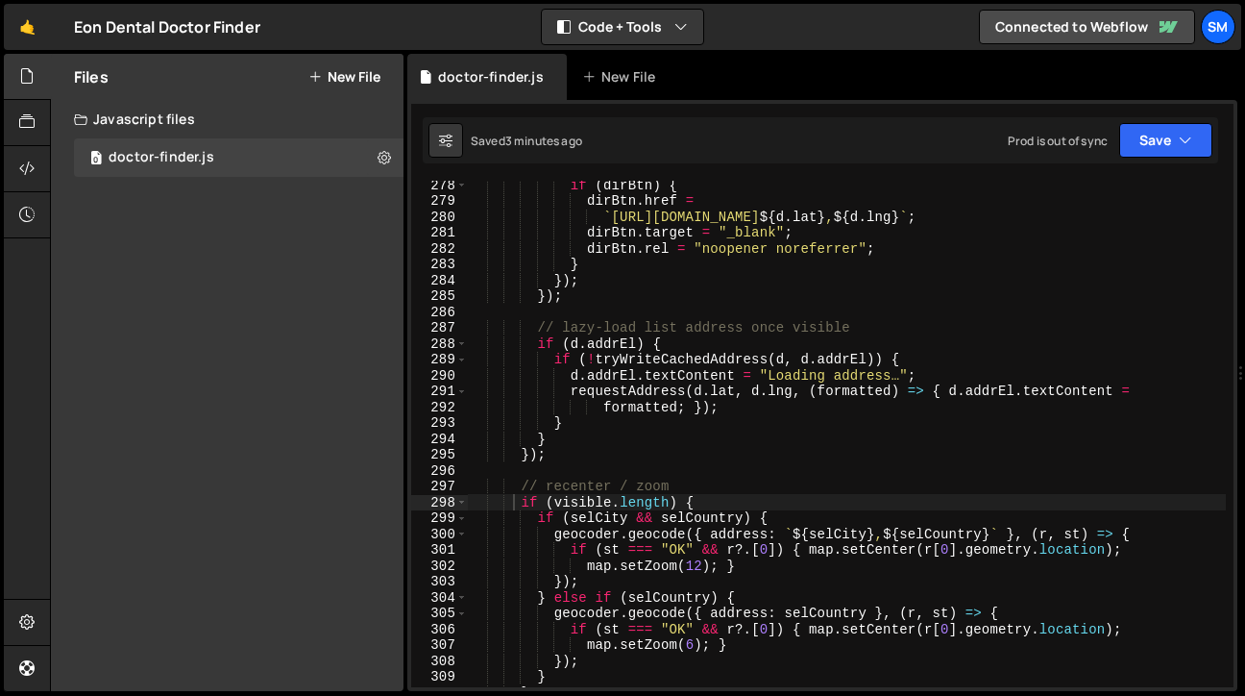
click at [898, 463] on div "if ( dirBtn ) { dirBtn . href = ` [URL][DOMAIN_NAME] ${ d . lat } , ${ d . lng …" at bounding box center [847, 446] width 758 height 538
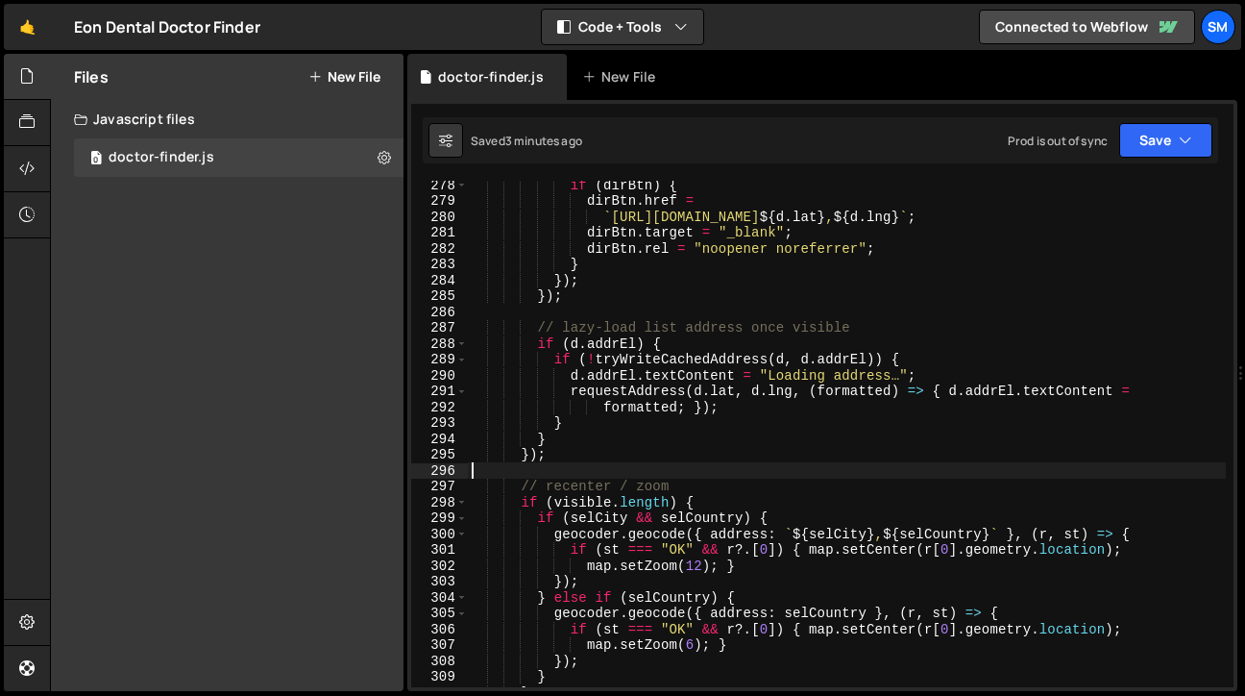
type textarea "})();"
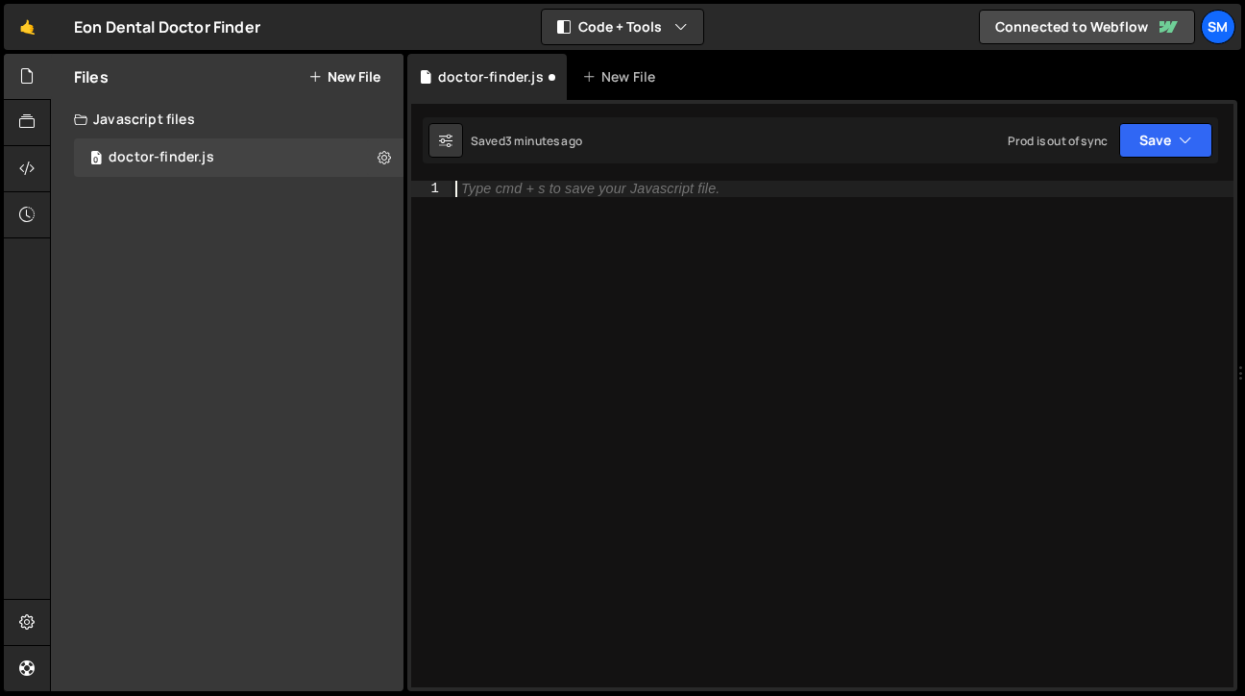
paste textarea "})();"
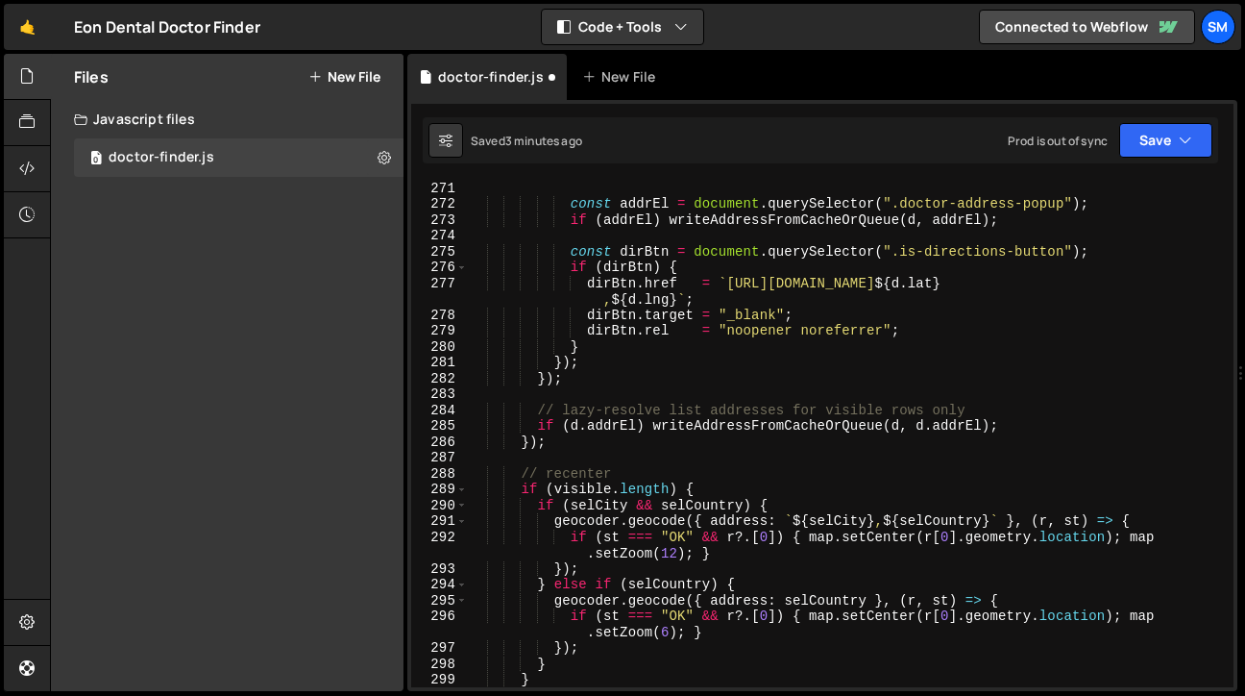
scroll to position [4519, 0]
click at [1192, 133] on icon "button" at bounding box center [1185, 140] width 13 height 19
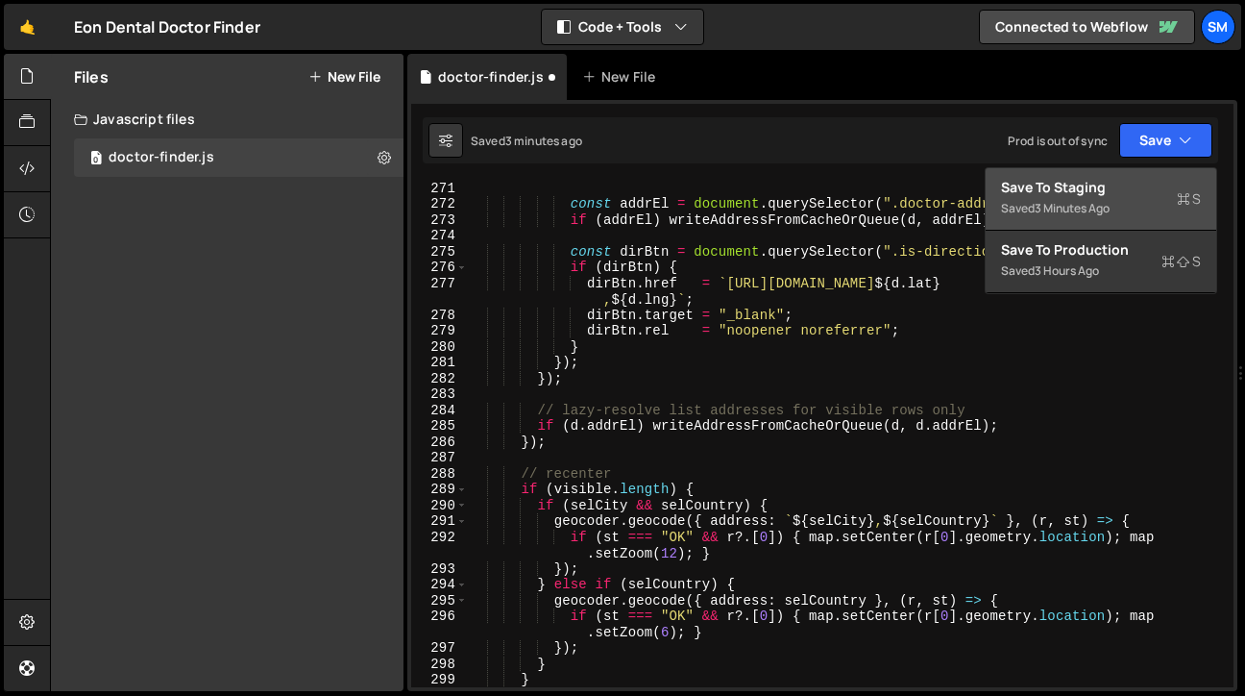
click at [1123, 189] on div "Save to Staging S" at bounding box center [1101, 187] width 200 height 19
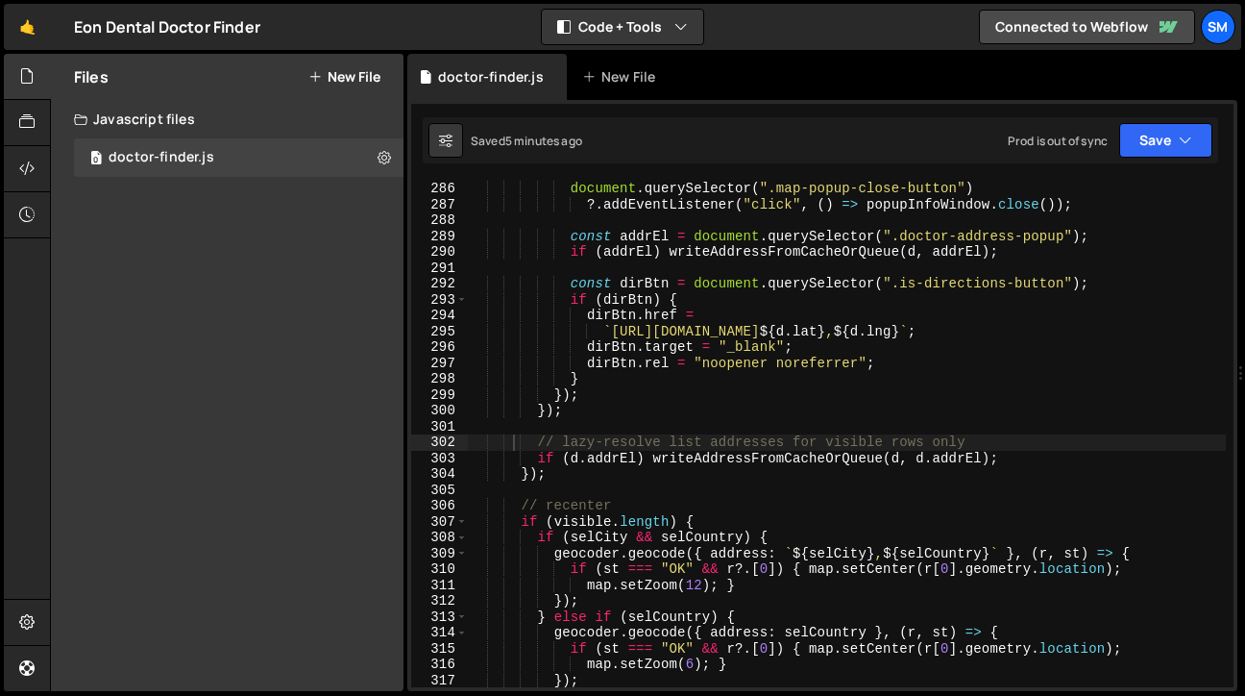
click at [827, 413] on div "document . querySelector ( ".map-popup-close-button" ) ?. addEventListener ( "c…" at bounding box center [847, 450] width 758 height 538
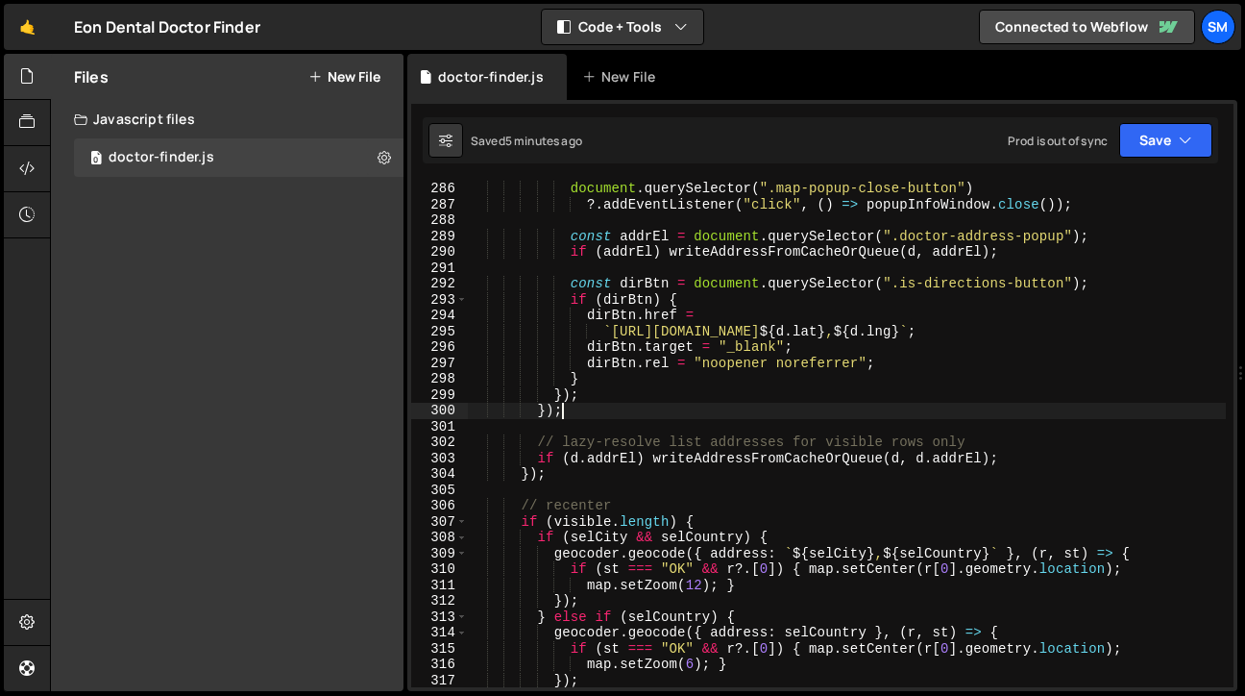
type textarea "})();"
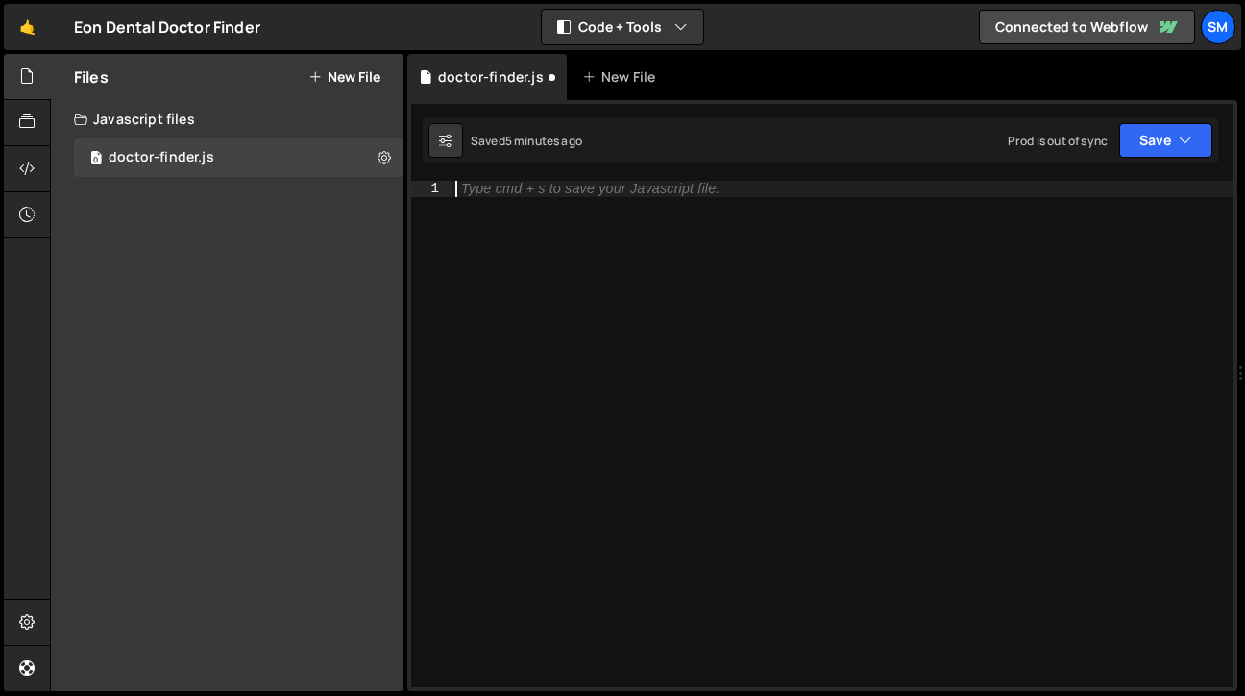
paste textarea "})();"
type textarea "})();"
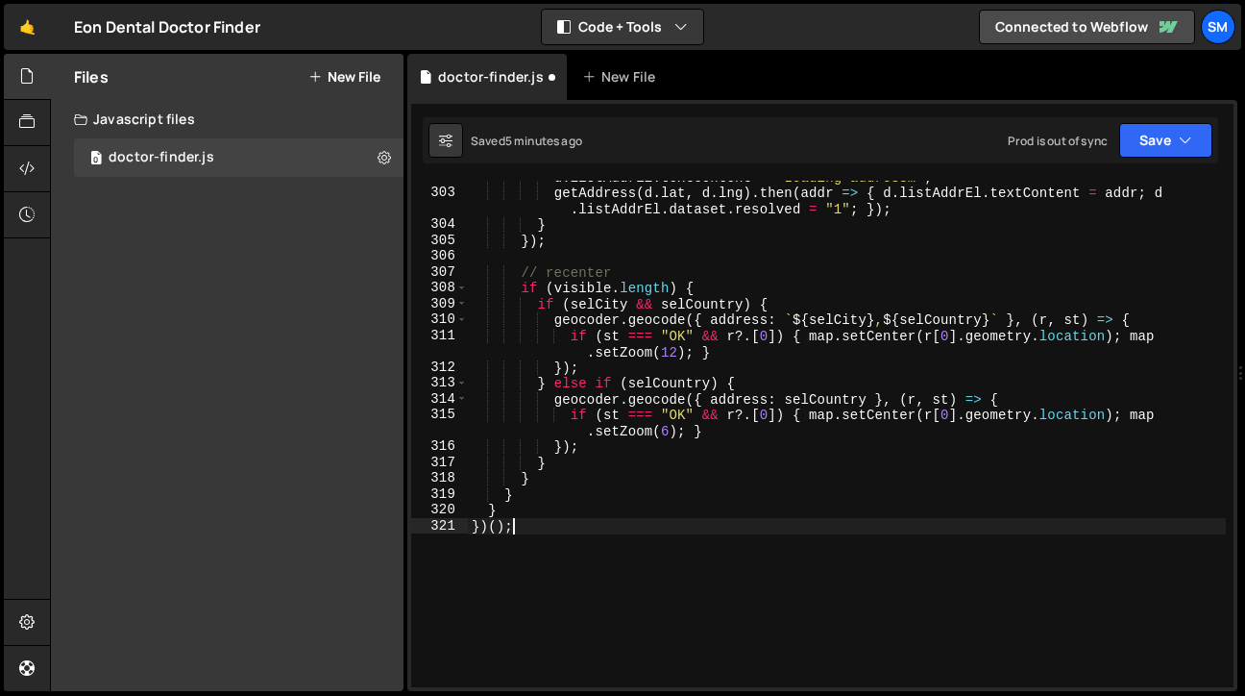
scroll to position [5007, 0]
click at [1202, 137] on button "Save" at bounding box center [1165, 140] width 93 height 35
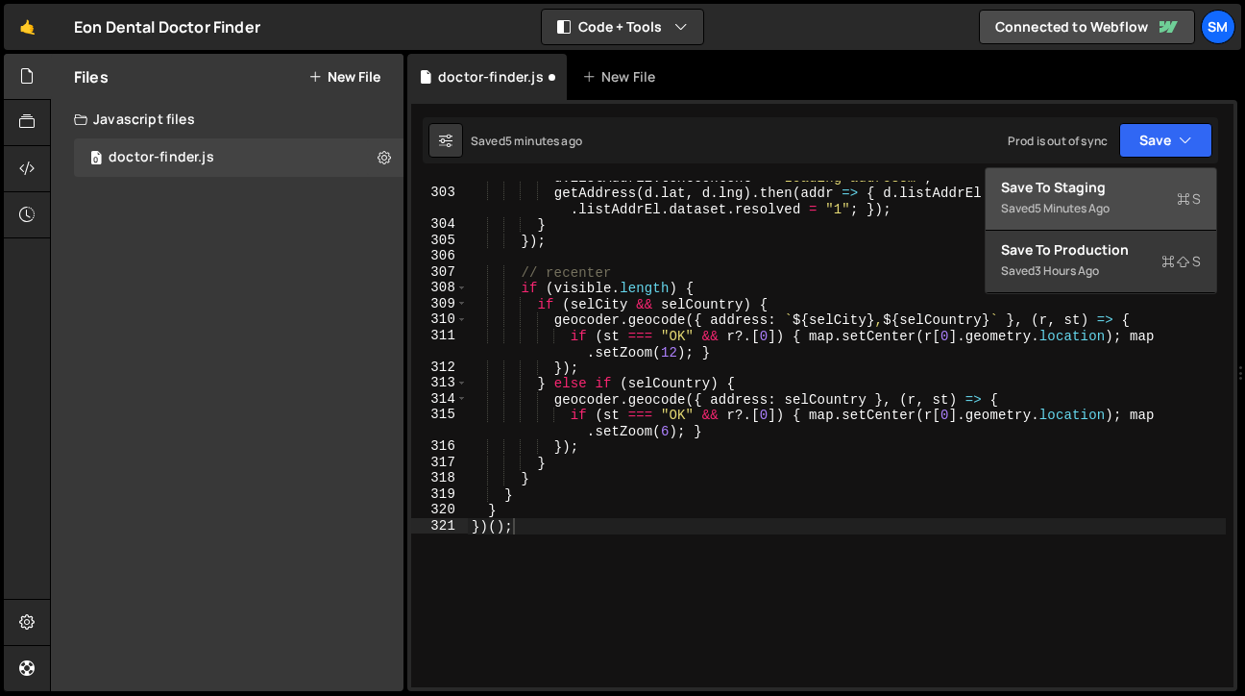
click at [1125, 182] on div "Save to Staging S" at bounding box center [1101, 187] width 200 height 19
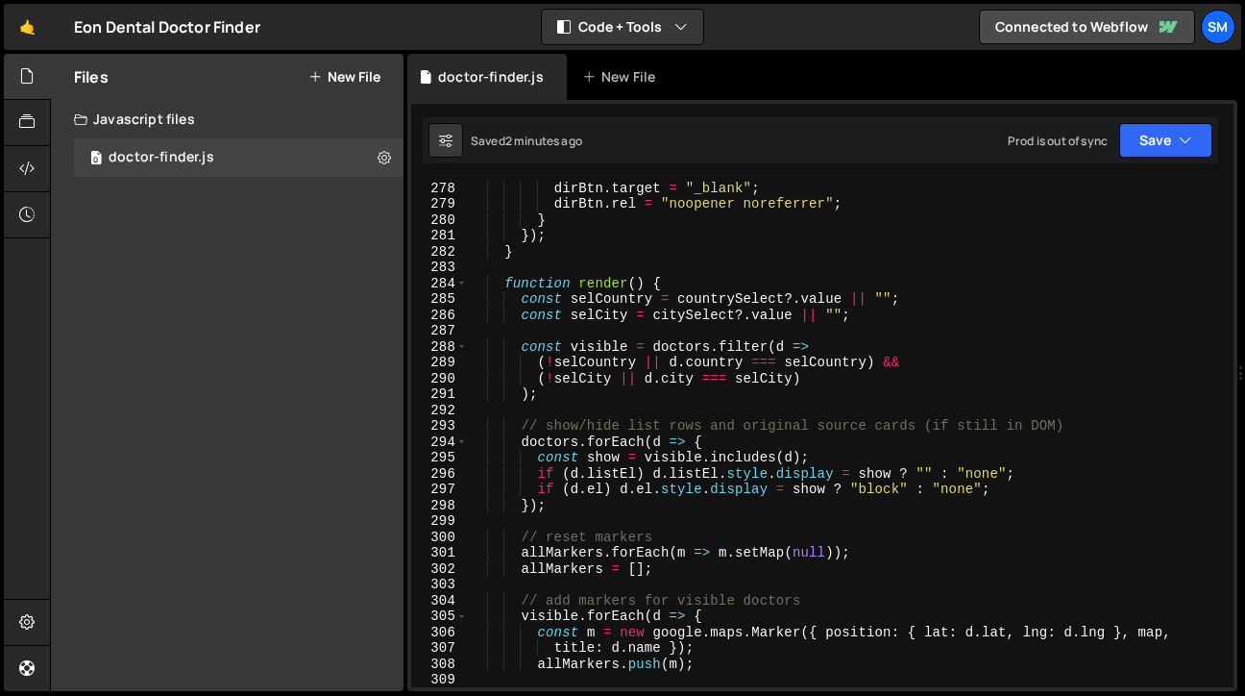
scroll to position [4424, 0]
click at [702, 335] on div "dirBtn . target = "_blank" ; dirBtn . rel = "noopener noreferrer" ; } }) ; } fu…" at bounding box center [847, 449] width 758 height 538
type textarea "})();"
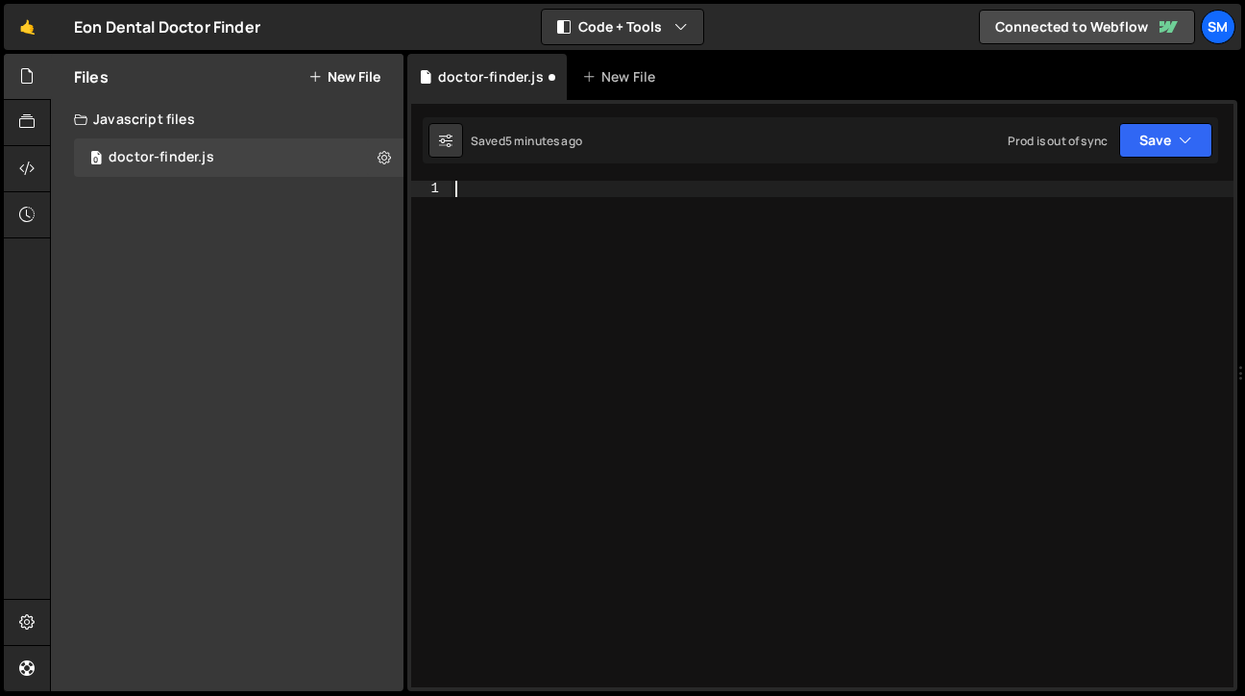
paste textarea "})();"
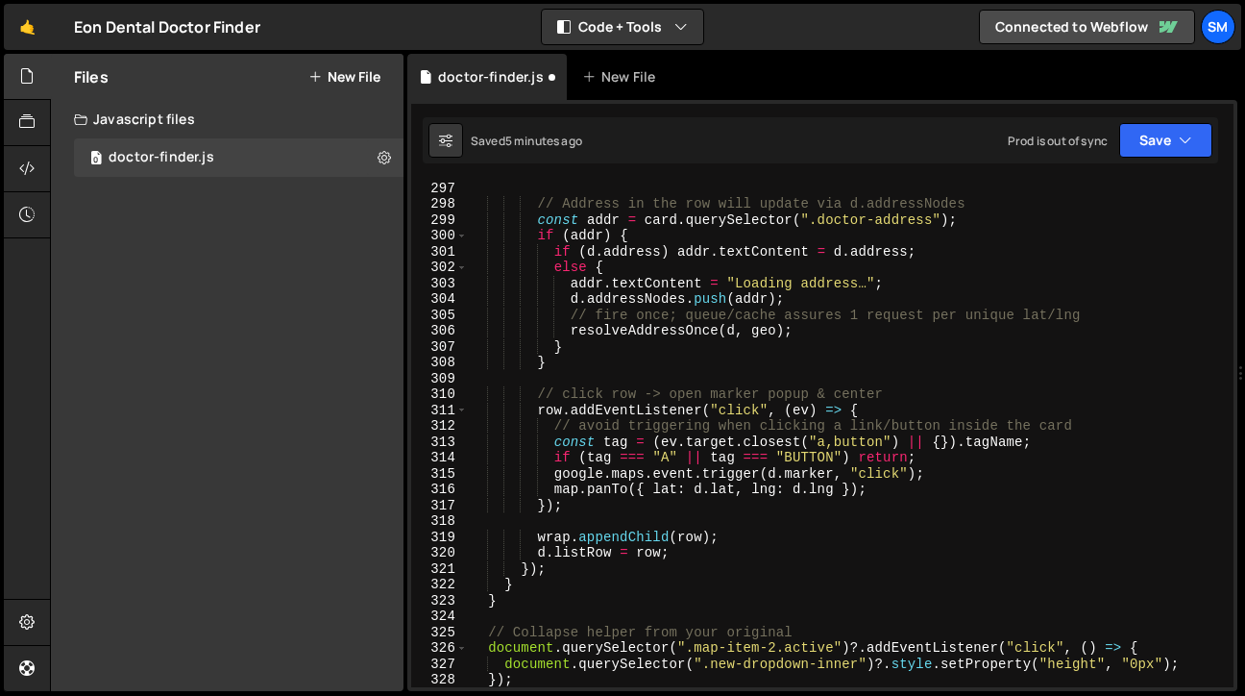
scroll to position [4805, 0]
click at [1189, 146] on icon "button" at bounding box center [1185, 140] width 13 height 19
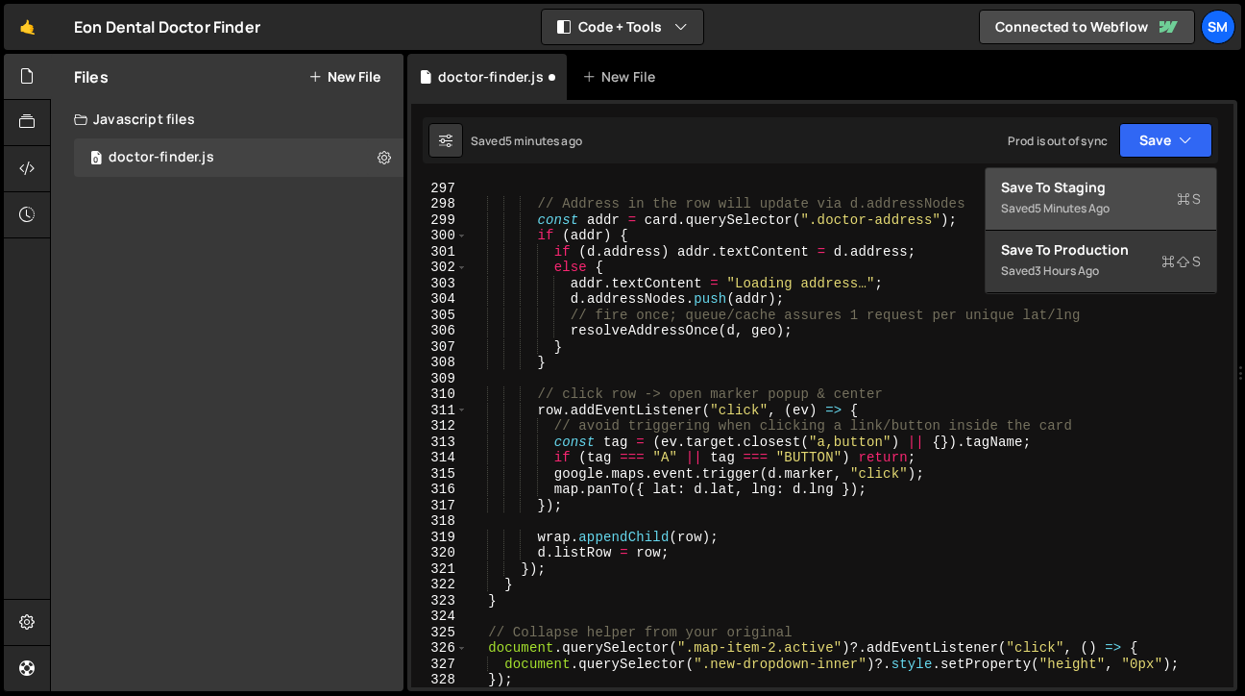
click at [1095, 184] on div "Save to Staging S" at bounding box center [1101, 187] width 200 height 19
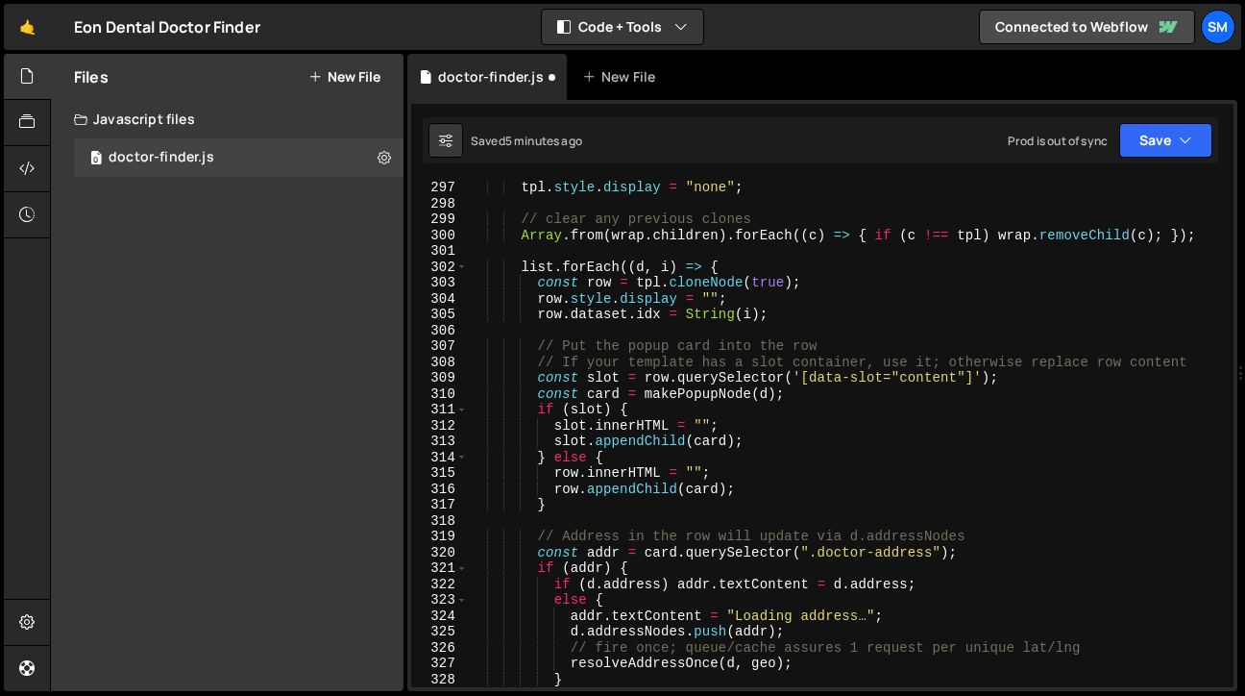
scroll to position [4694, 0]
click at [866, 317] on div "tpl . style . display = "none" ; // clear any previous clones Array . from ( wr…" at bounding box center [847, 449] width 758 height 538
type textarea "})();"
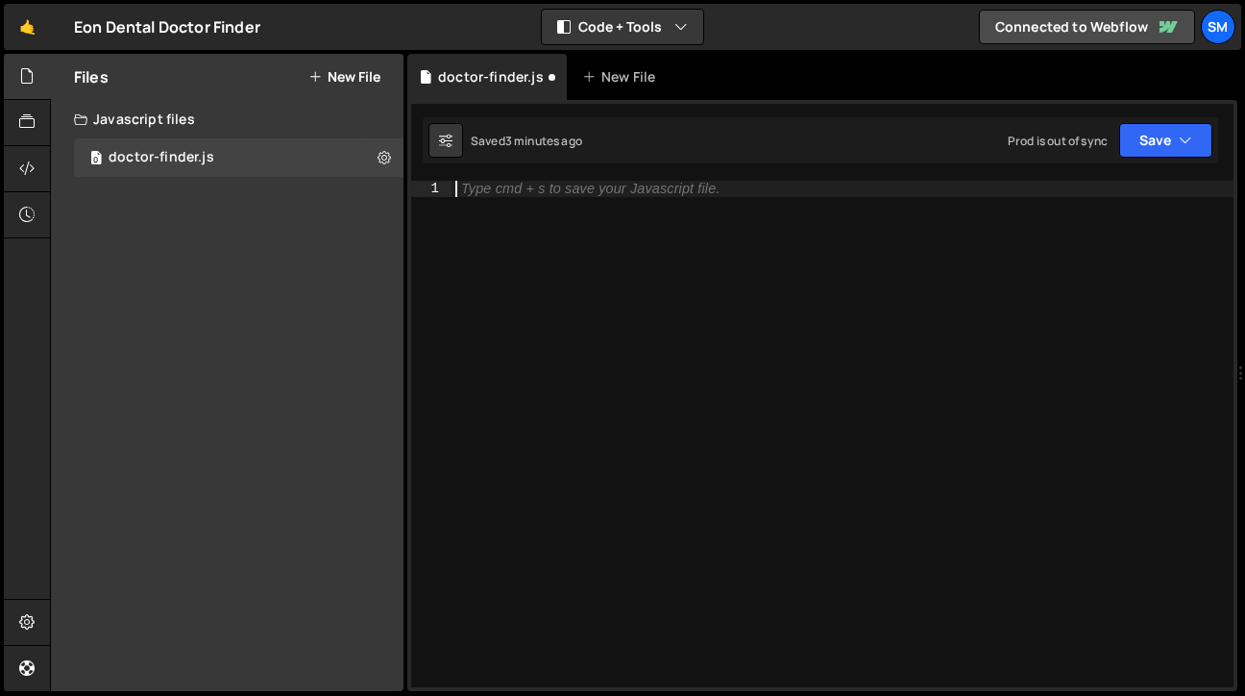
paste textarea "})();"
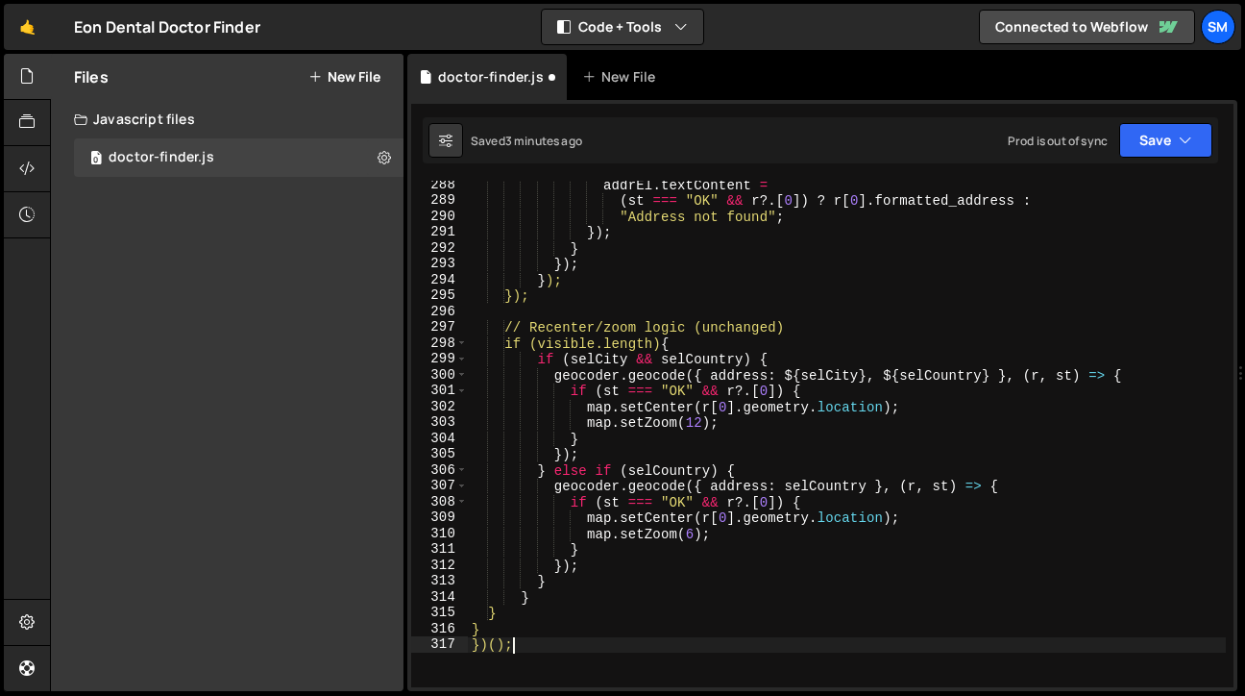
scroll to position [4628, 0]
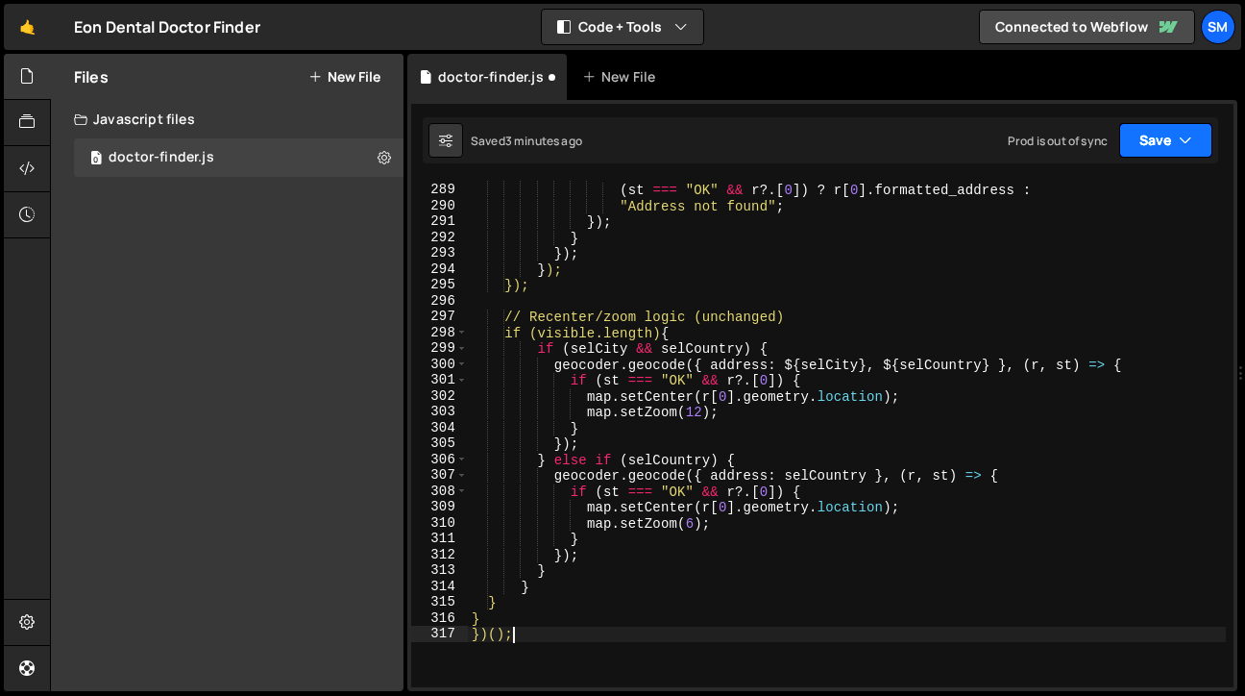
click at [1182, 156] on button "Save" at bounding box center [1165, 140] width 93 height 35
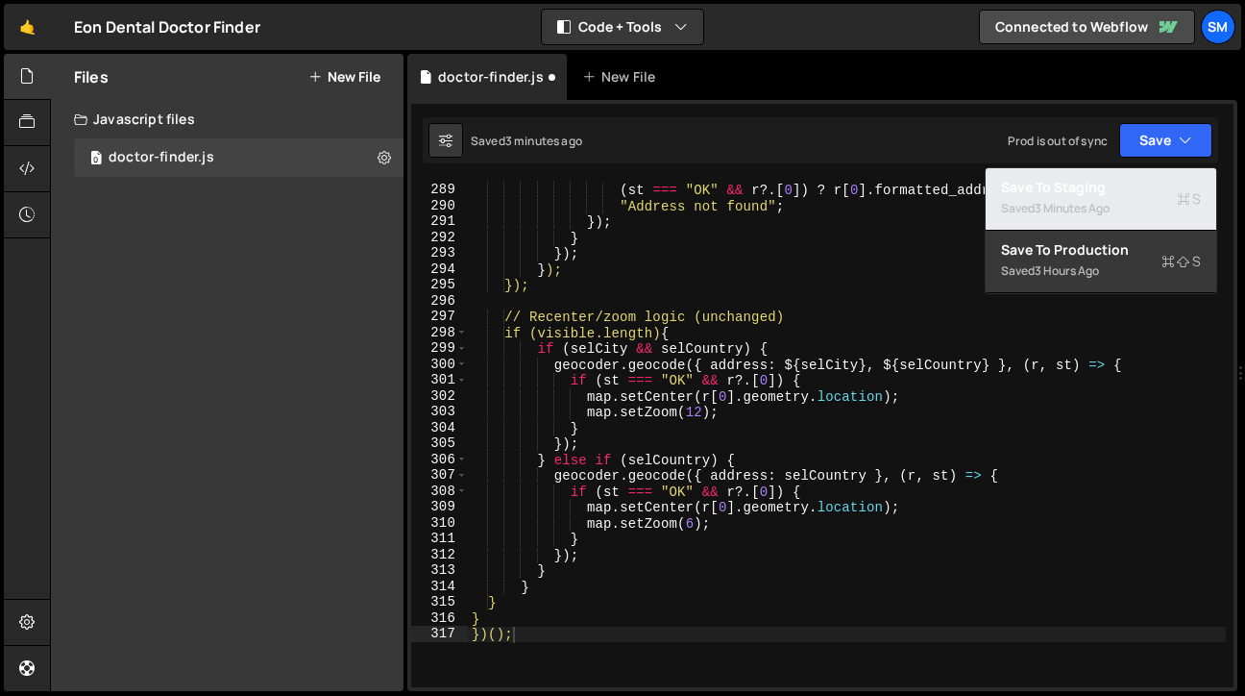
click at [1118, 201] on div "Saved 3 minutes ago" at bounding box center [1101, 208] width 200 height 23
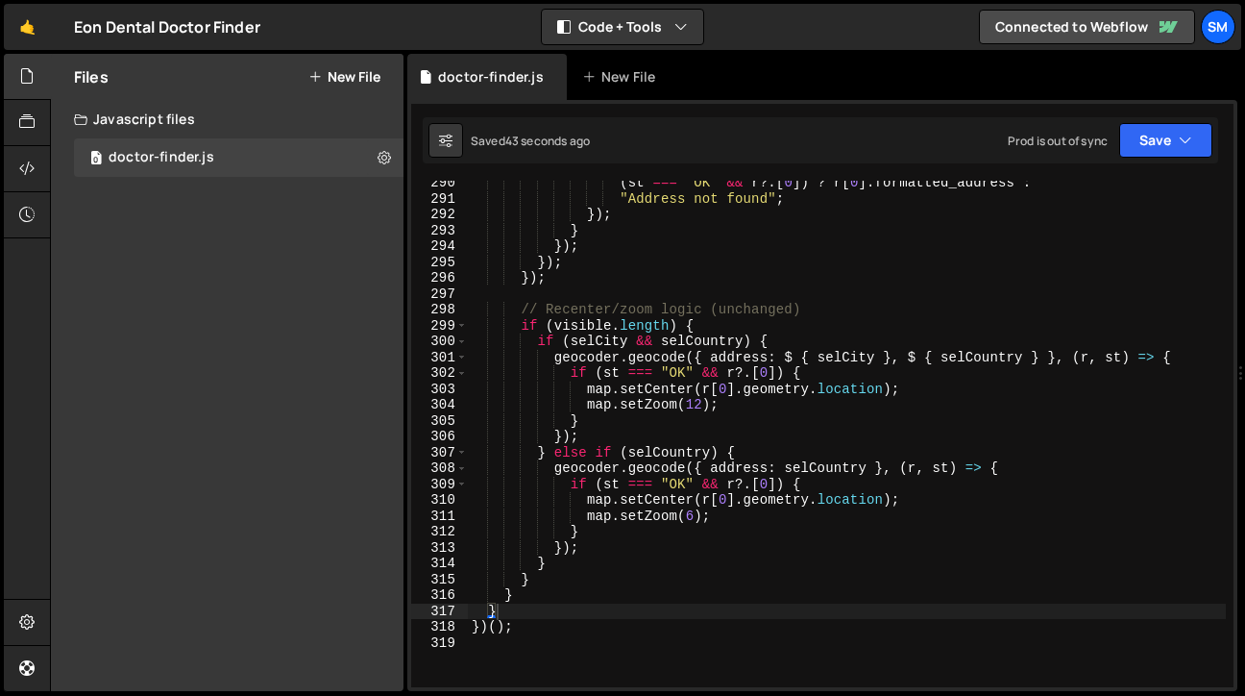
scroll to position [4636, 0]
click at [777, 565] on div "( st === "OK" && r ?. [ 0 ]) ? r [ 0 ] . formatted_address : "Address not found…" at bounding box center [847, 444] width 758 height 538
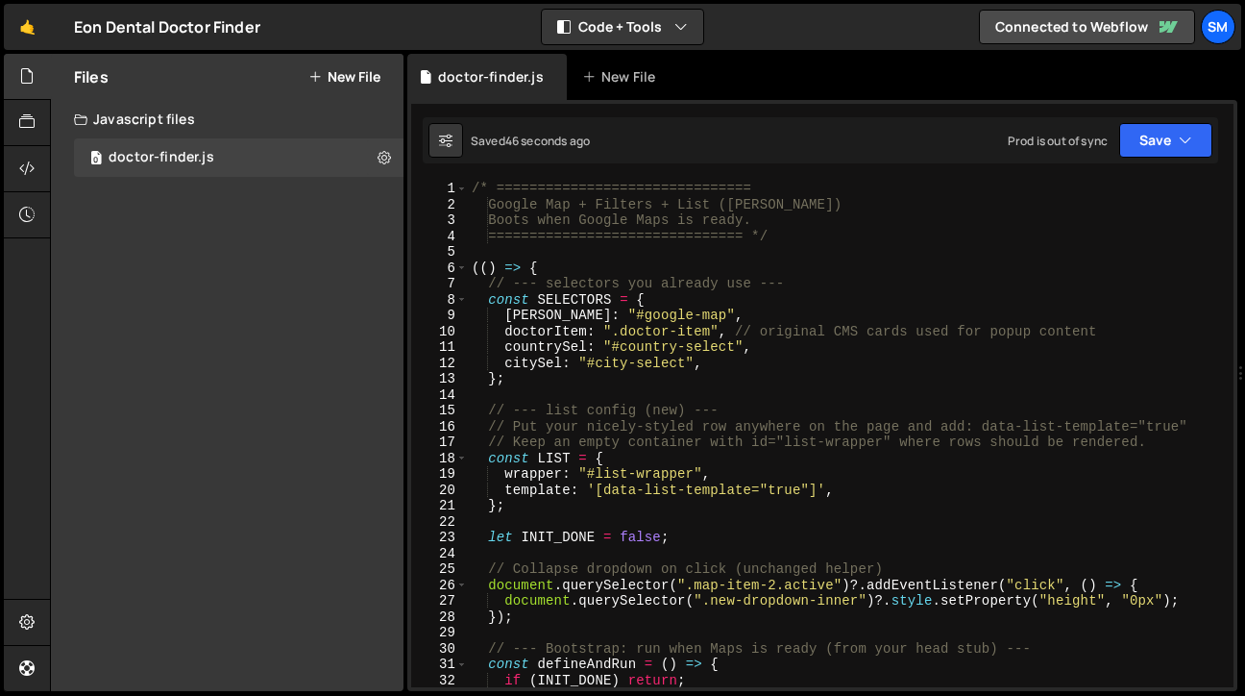
scroll to position [0, 0]
click at [1173, 148] on button "Save" at bounding box center [1165, 140] width 93 height 35
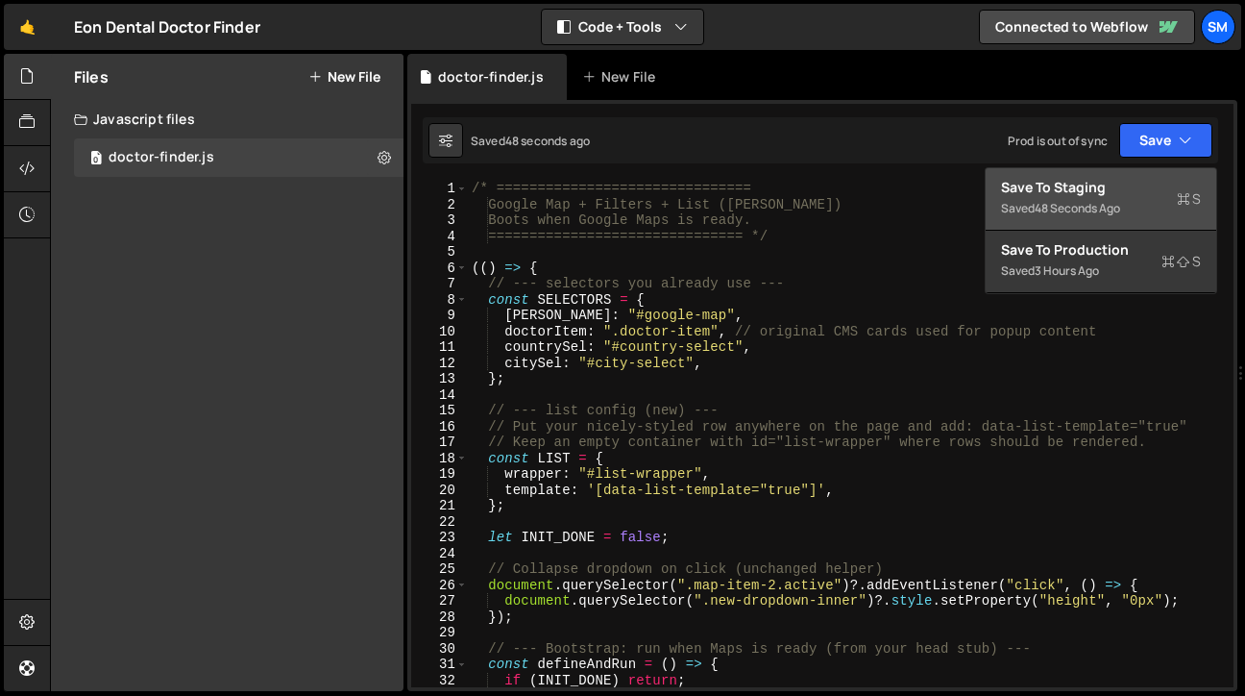
click at [1136, 191] on div "Save to Staging S" at bounding box center [1101, 187] width 200 height 19
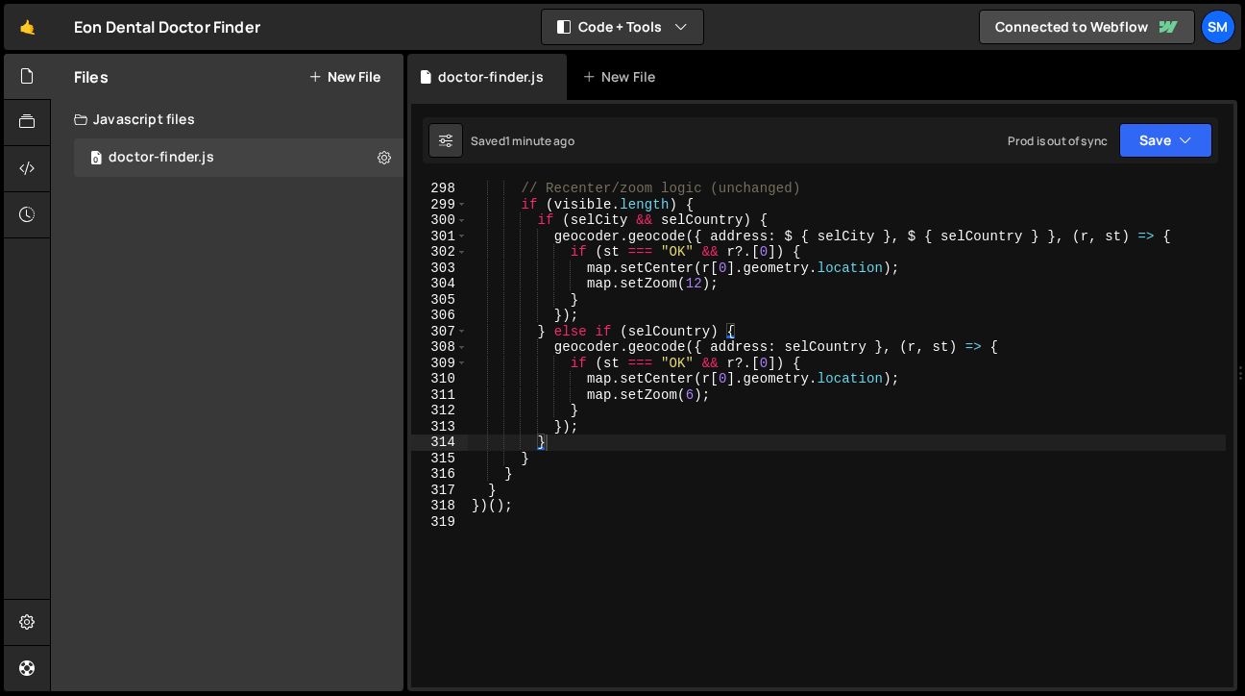
click at [762, 478] on div "// Recenter/zoom logic (unchanged) if ( visible . length ) { if ( selCity && se…" at bounding box center [847, 450] width 758 height 538
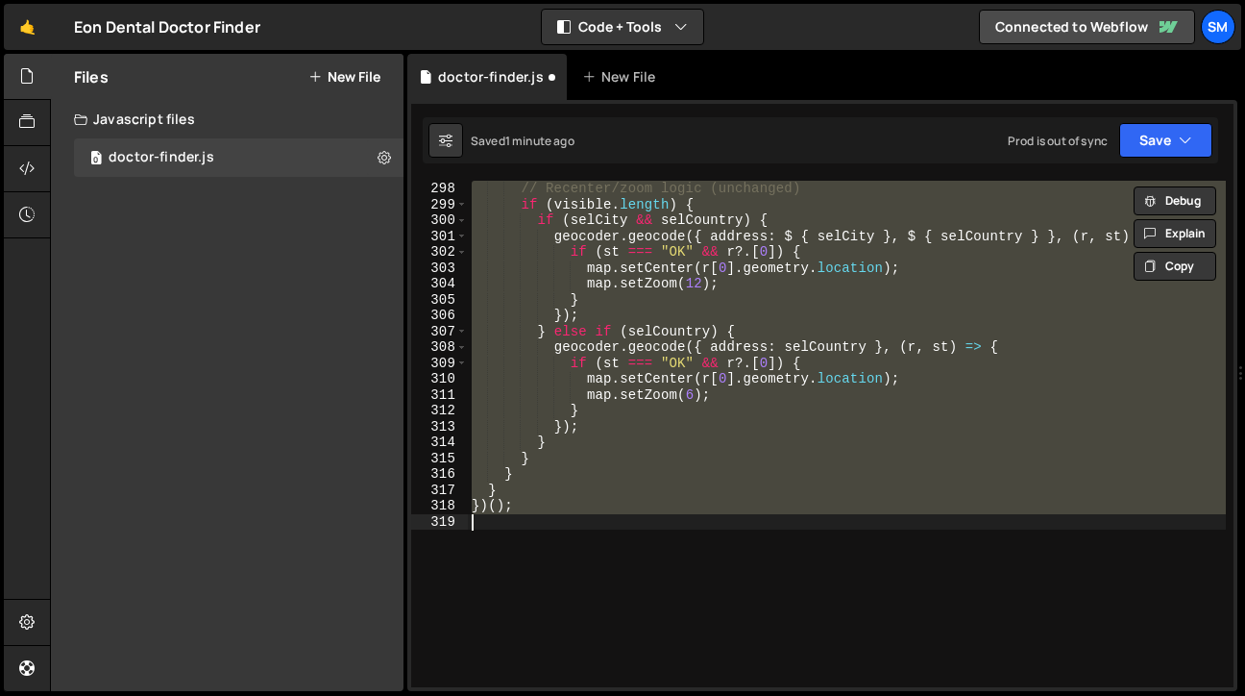
type textarea "} })();"
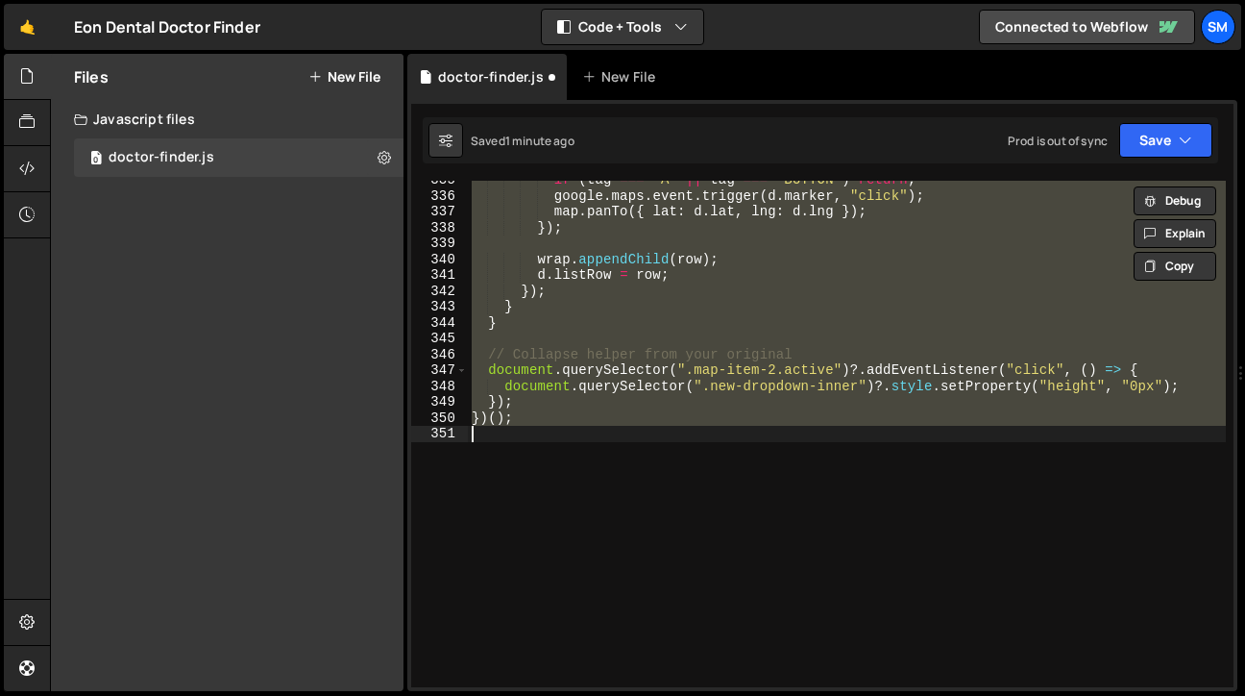
type textarea "}); })();"
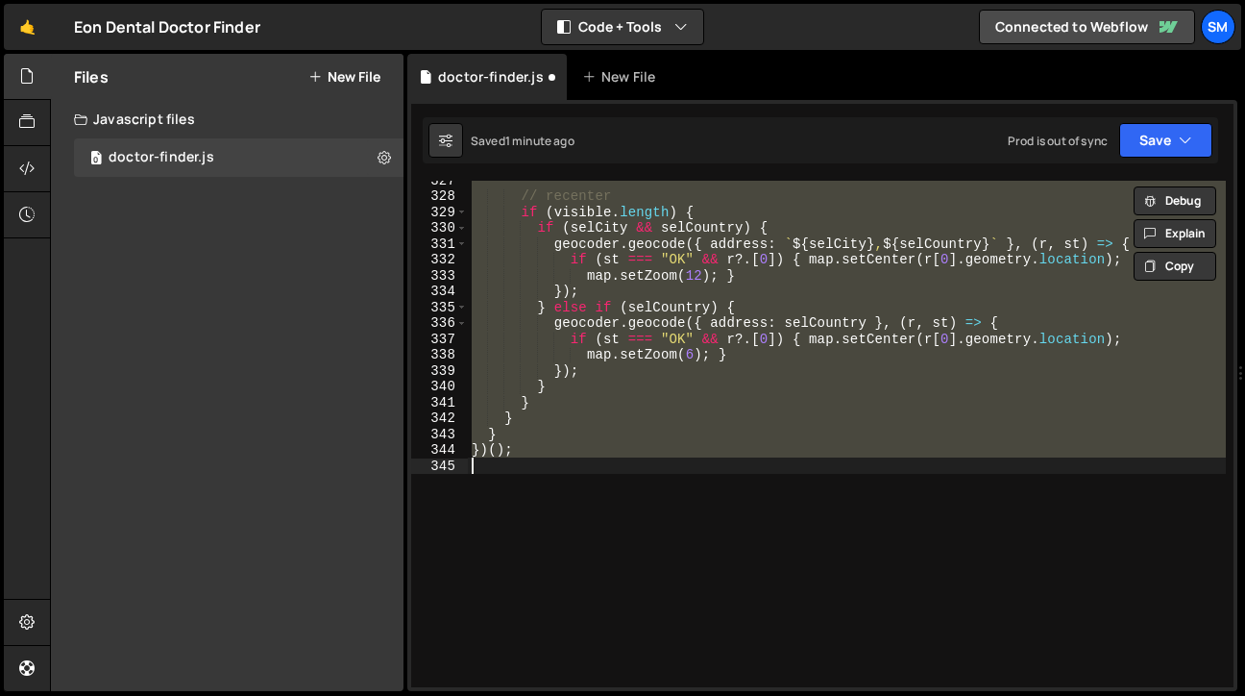
type textarea "} })();"
click at [1191, 139] on icon "button" at bounding box center [1185, 140] width 13 height 19
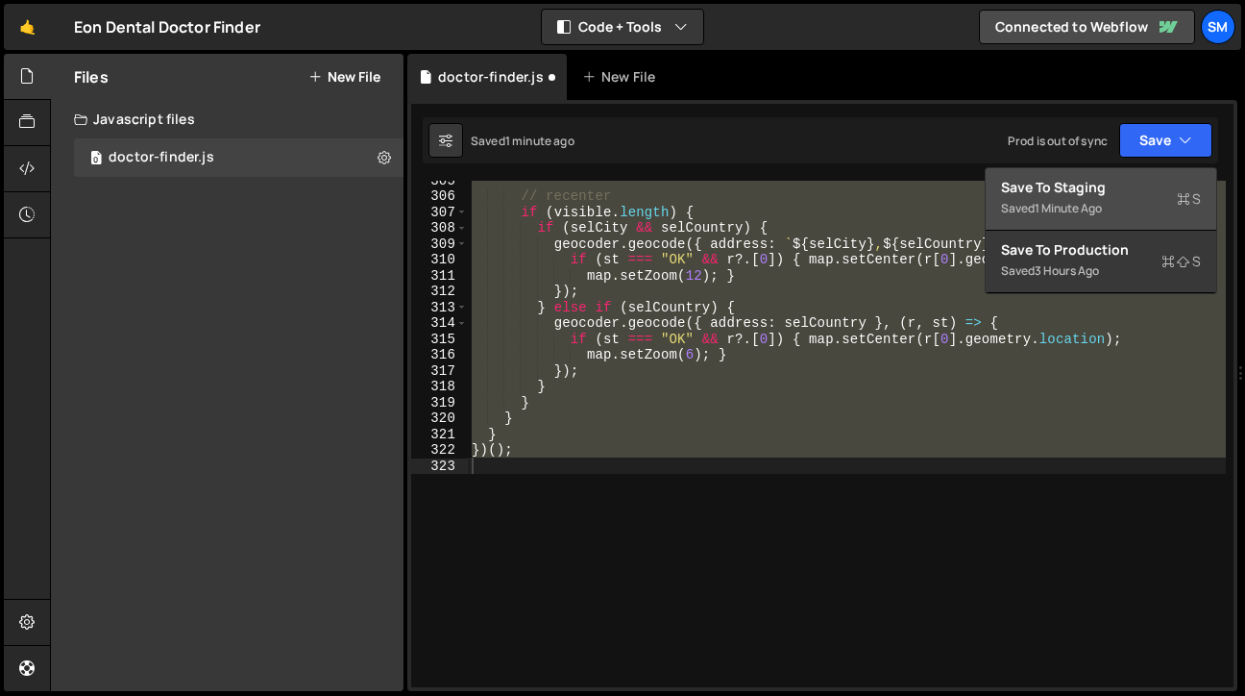
click at [1143, 186] on div "Save to Staging S" at bounding box center [1101, 187] width 200 height 19
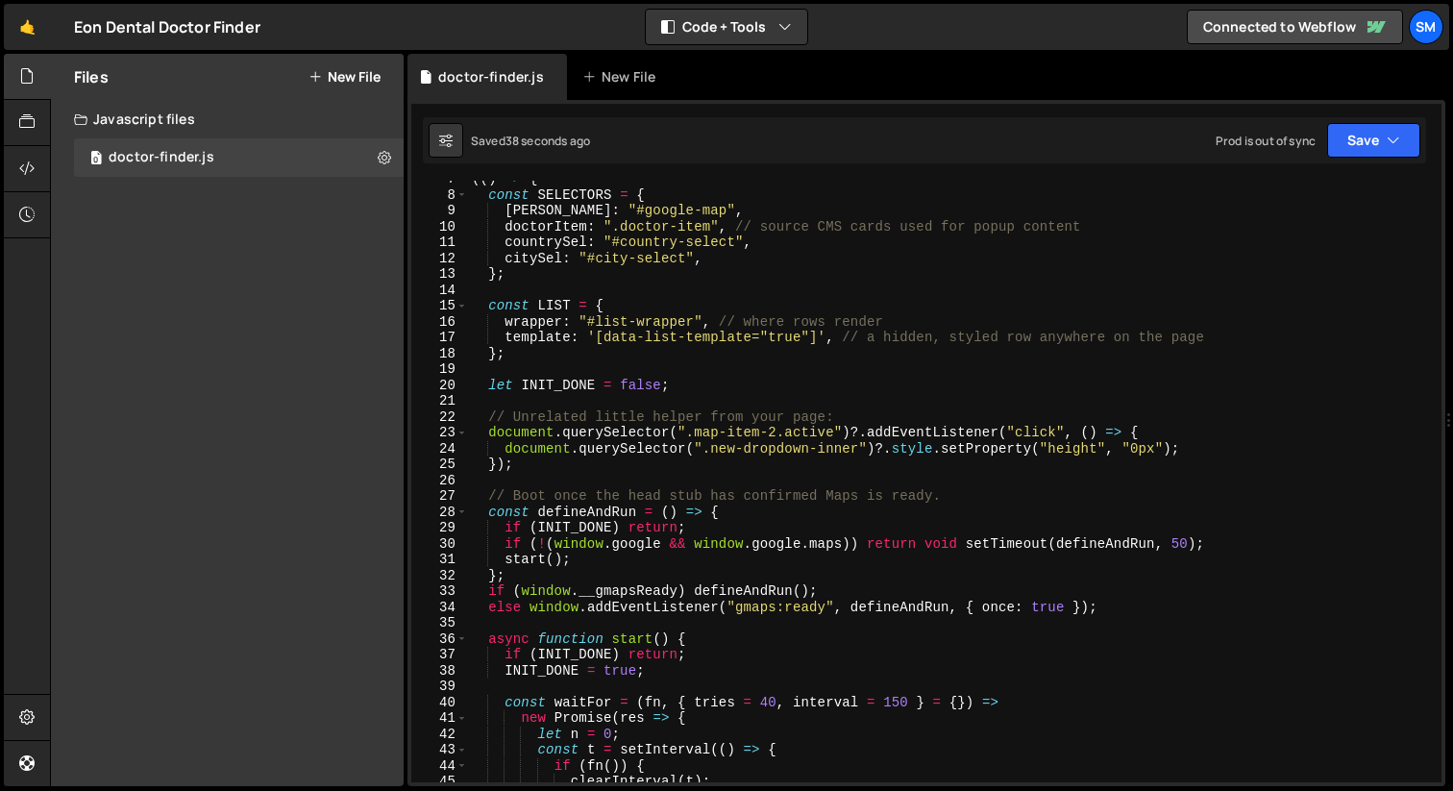
scroll to position [0, 0]
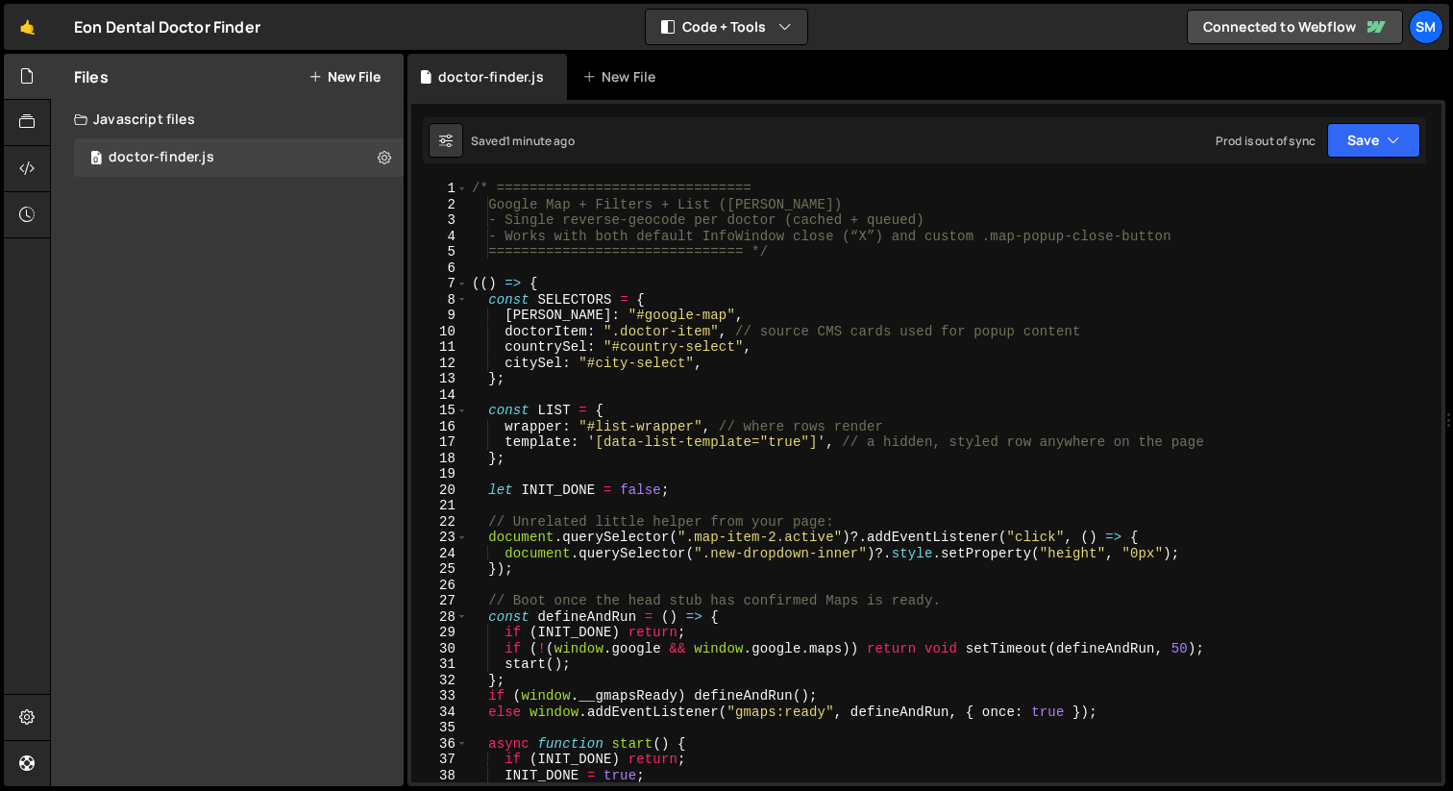
click at [1003, 405] on div "/* =============================== Google Map + Filters + List ([PERSON_NAME]) …" at bounding box center [951, 497] width 966 height 633
type textarea "})();"
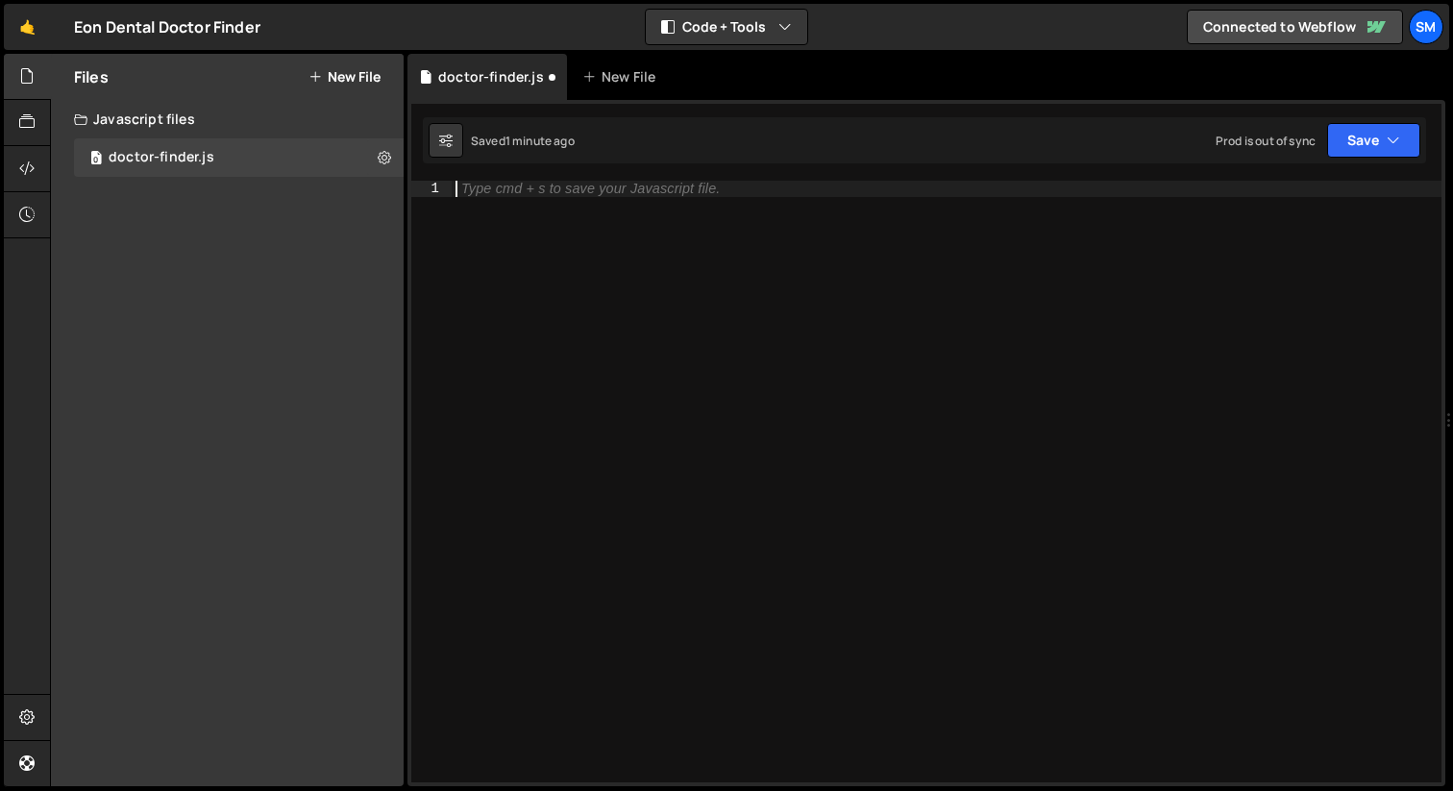
paste textarea "})();"
type textarea "})();"
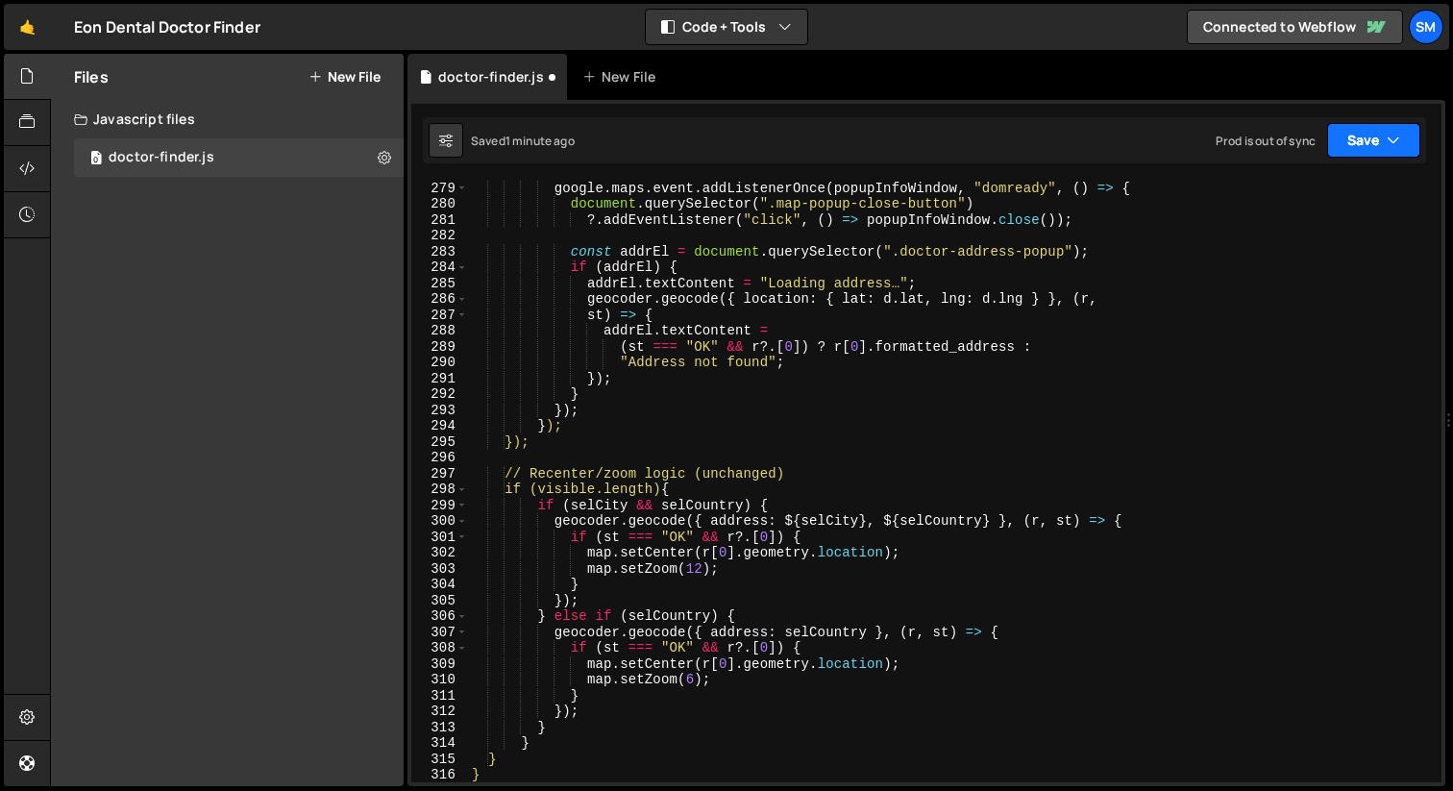
click at [1399, 148] on icon "button" at bounding box center [1393, 140] width 13 height 19
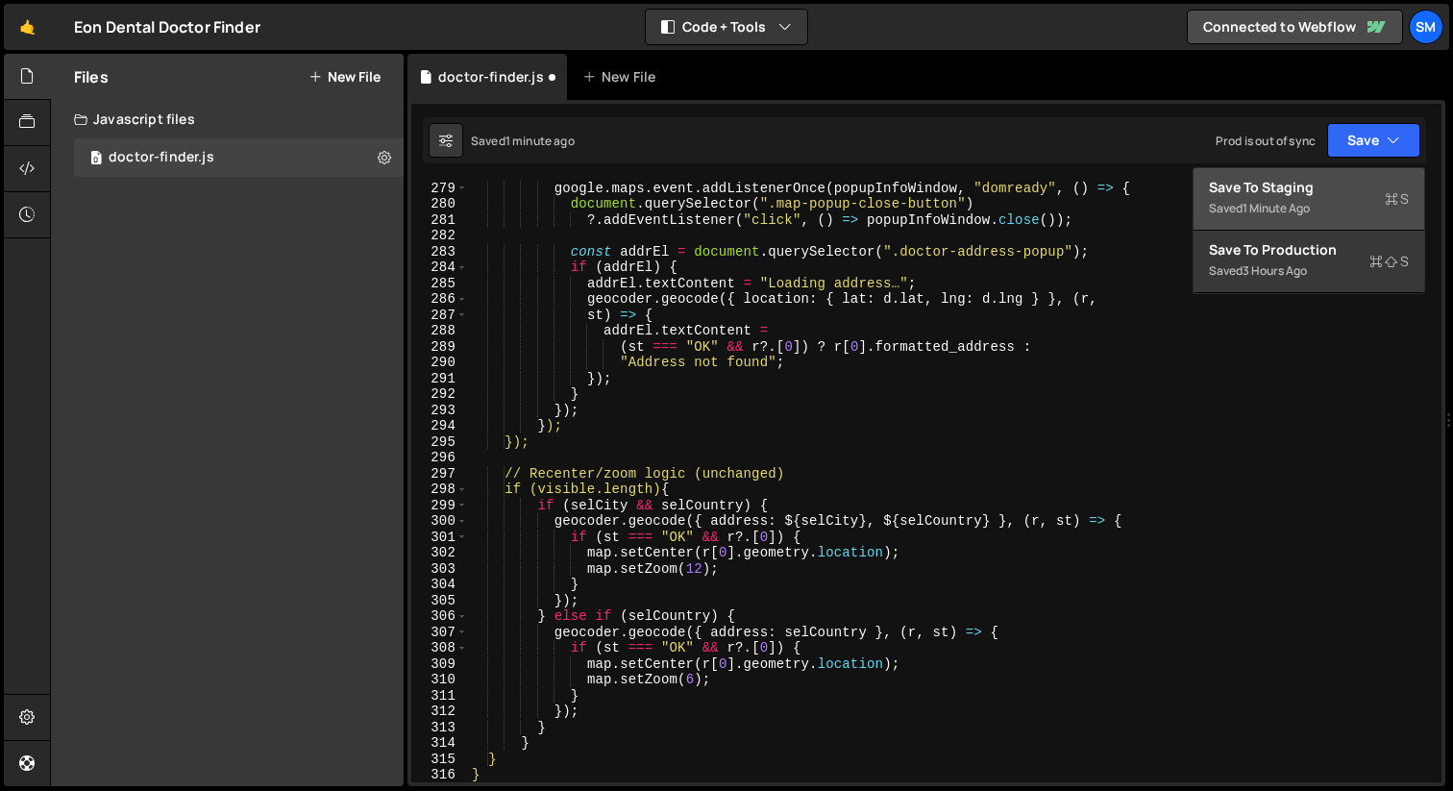
click at [1316, 185] on div "Save to Staging S" at bounding box center [1309, 187] width 200 height 19
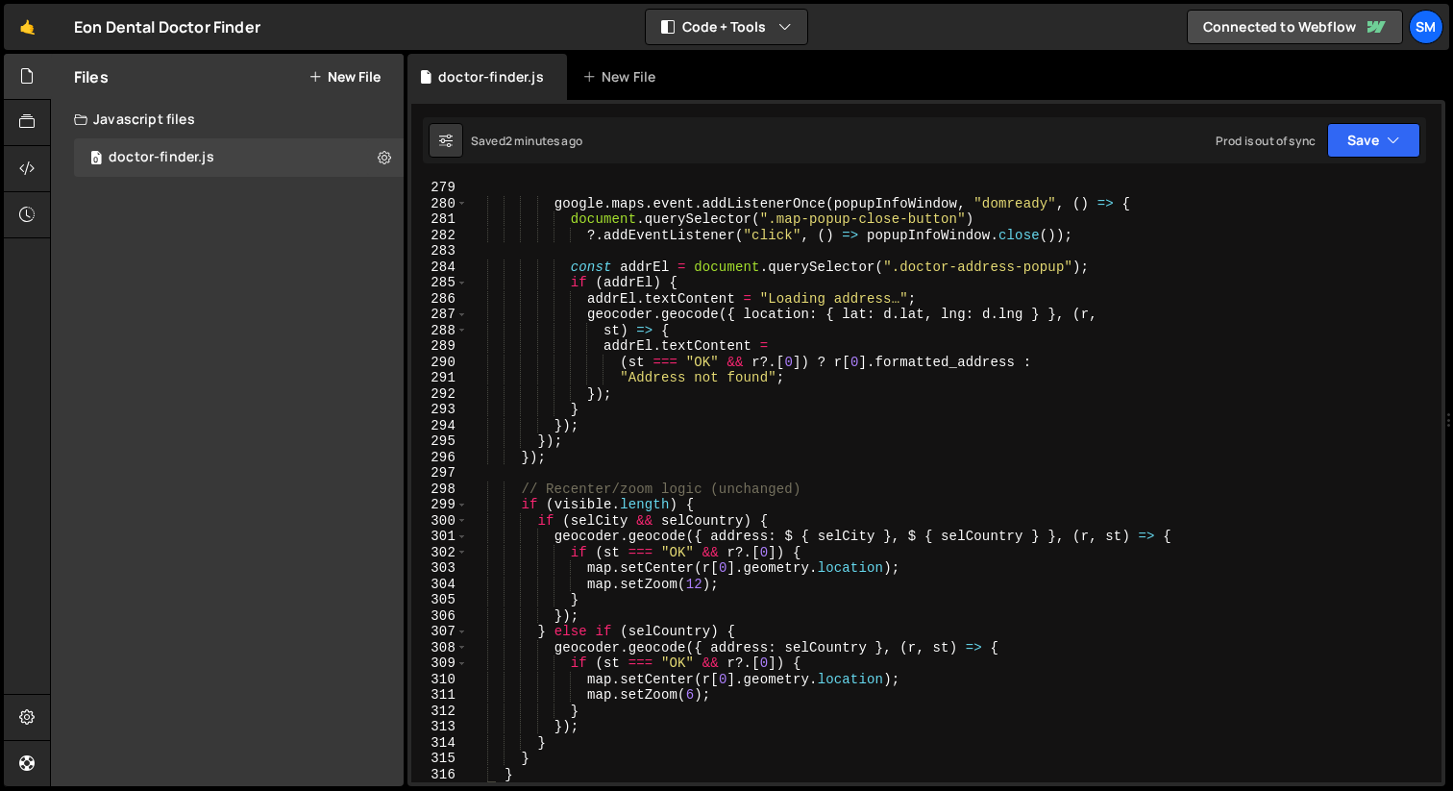
click at [900, 472] on div "google . maps . event . addListenerOnce ( popupInfoWindow , "domready" , ( ) =>…" at bounding box center [951, 496] width 966 height 633
type textarea "})();"
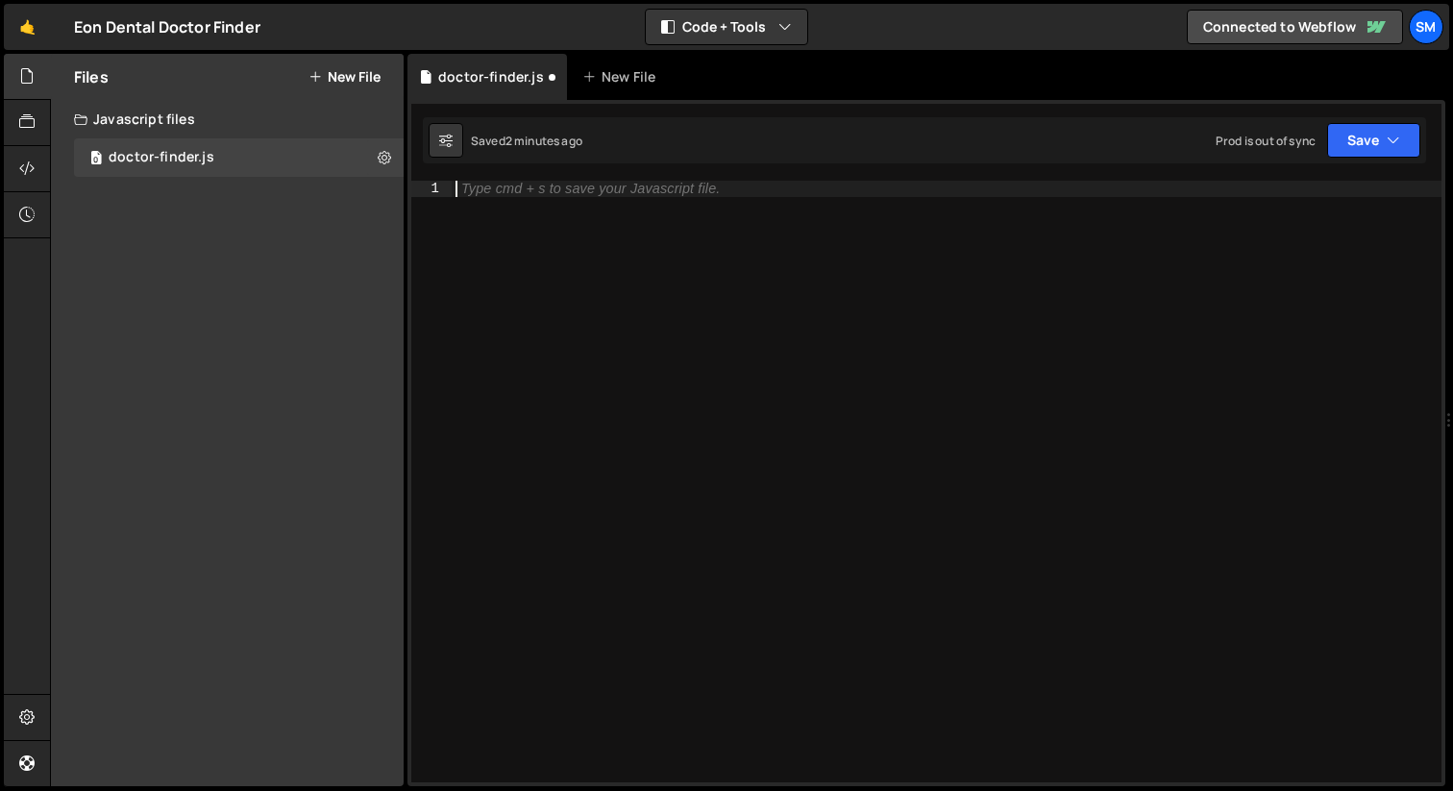
paste textarea "})();"
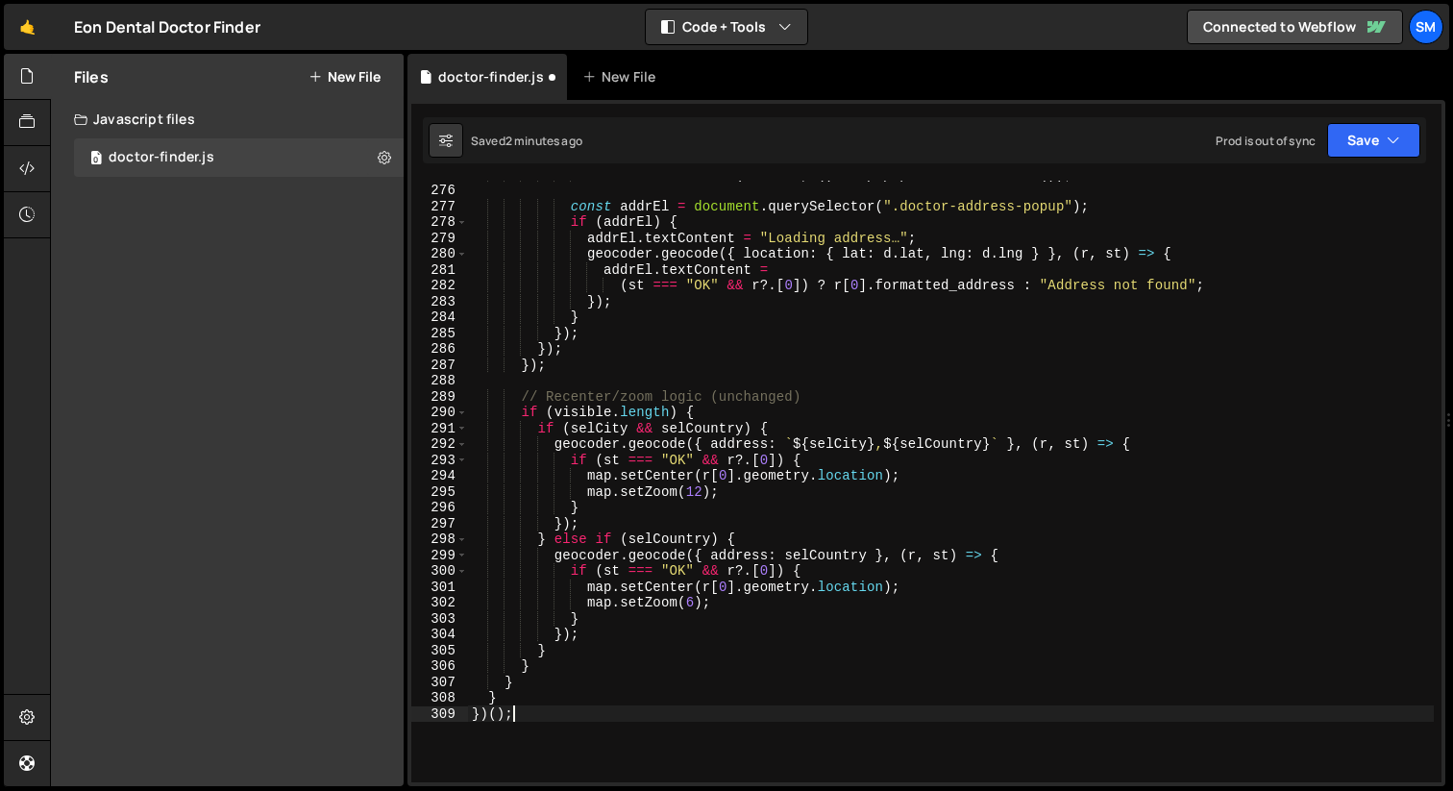
scroll to position [4374, 0]
click at [1399, 128] on button "Save" at bounding box center [1373, 140] width 93 height 35
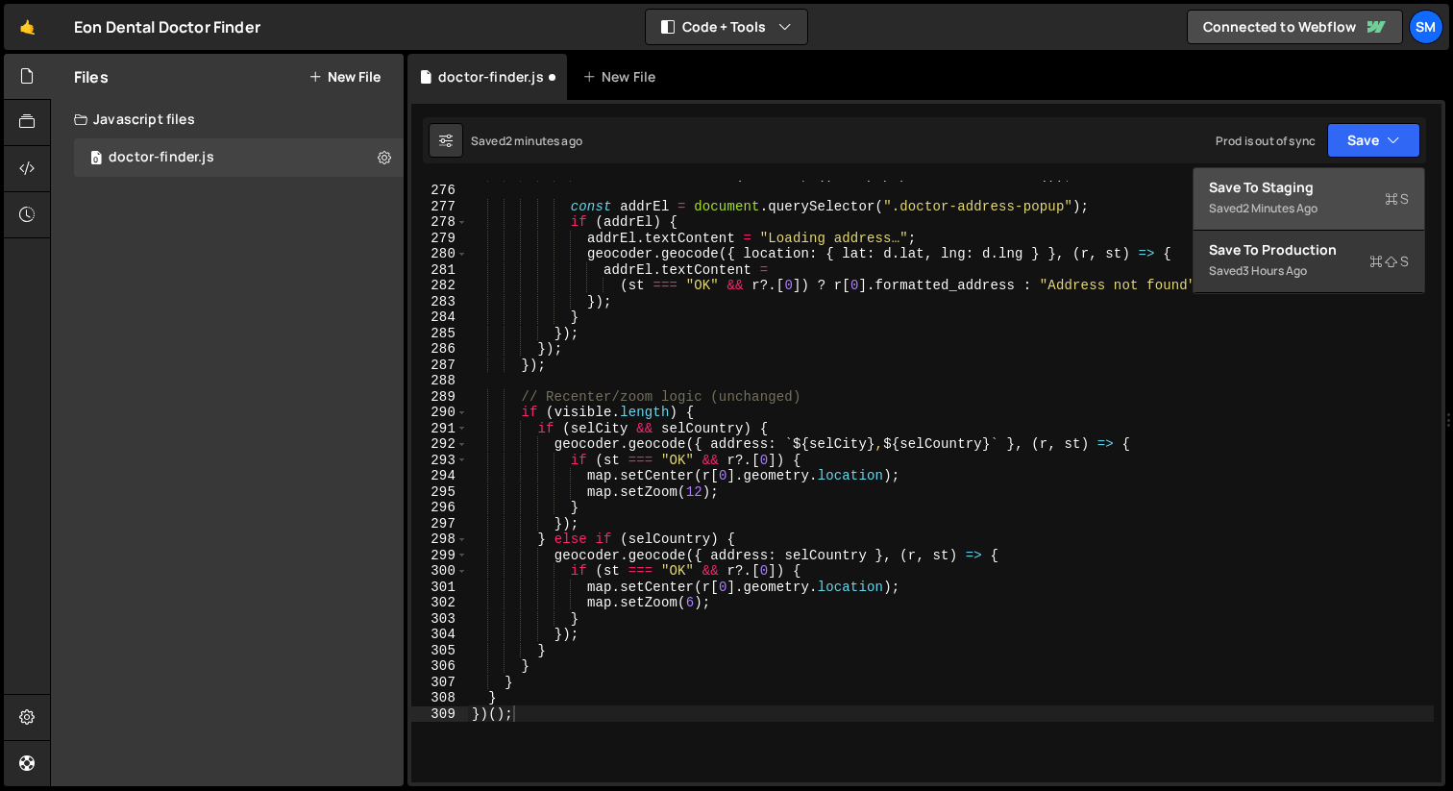
click at [1304, 181] on div "Save to Staging S" at bounding box center [1309, 187] width 200 height 19
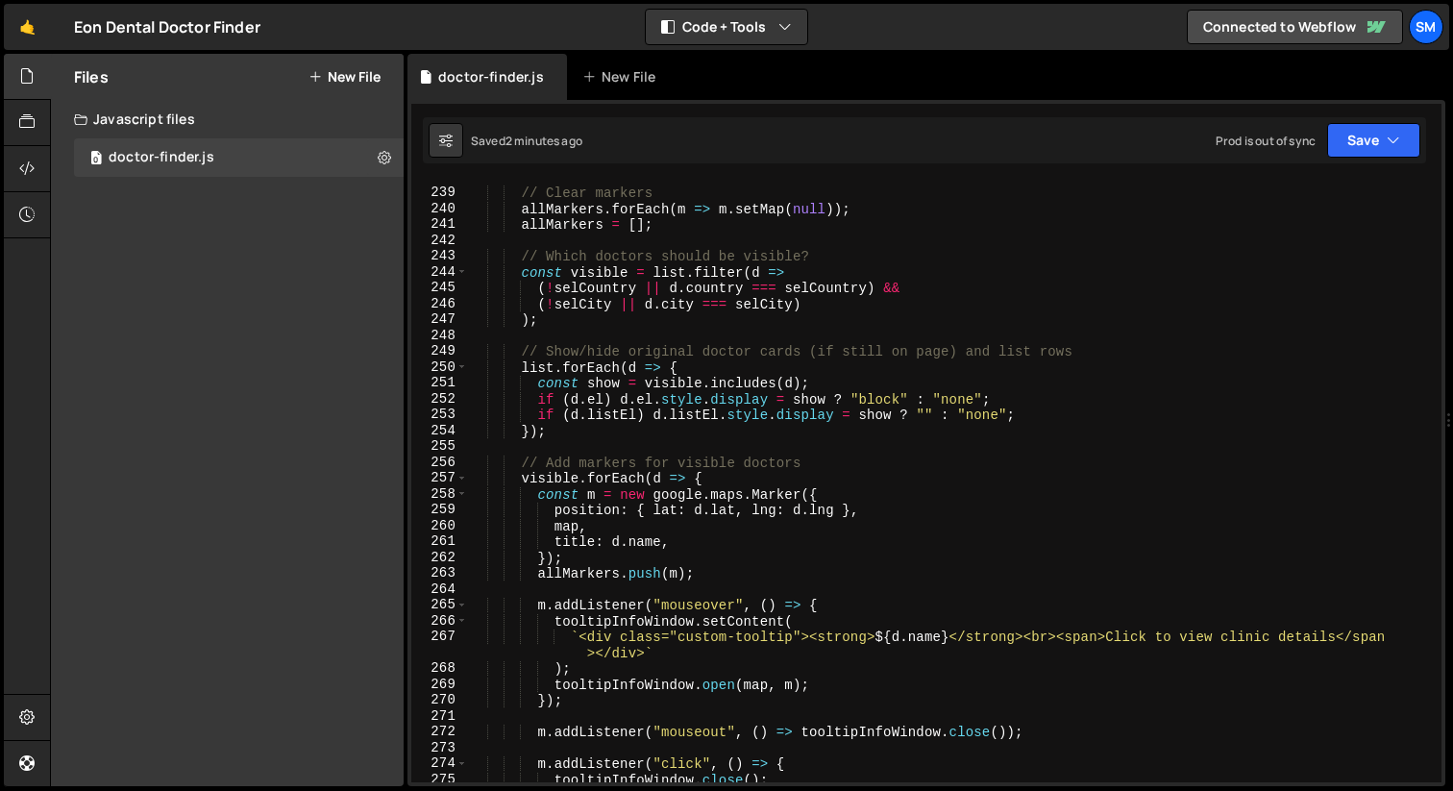
scroll to position [3631, 0]
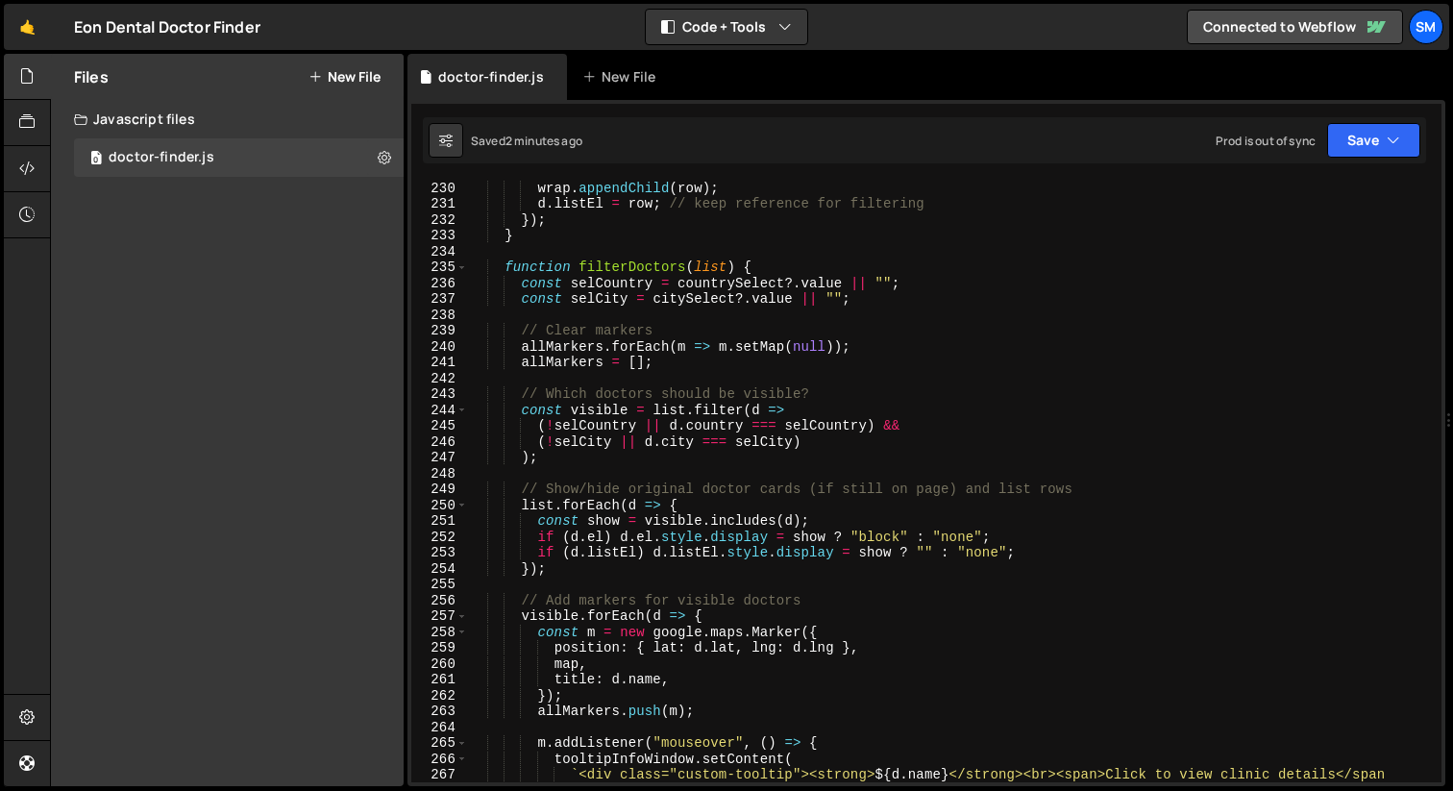
click at [678, 345] on div "wrap . appendChild ( row ) ; d . listEl = row ; // keep reference for filtering…" at bounding box center [951, 505] width 966 height 650
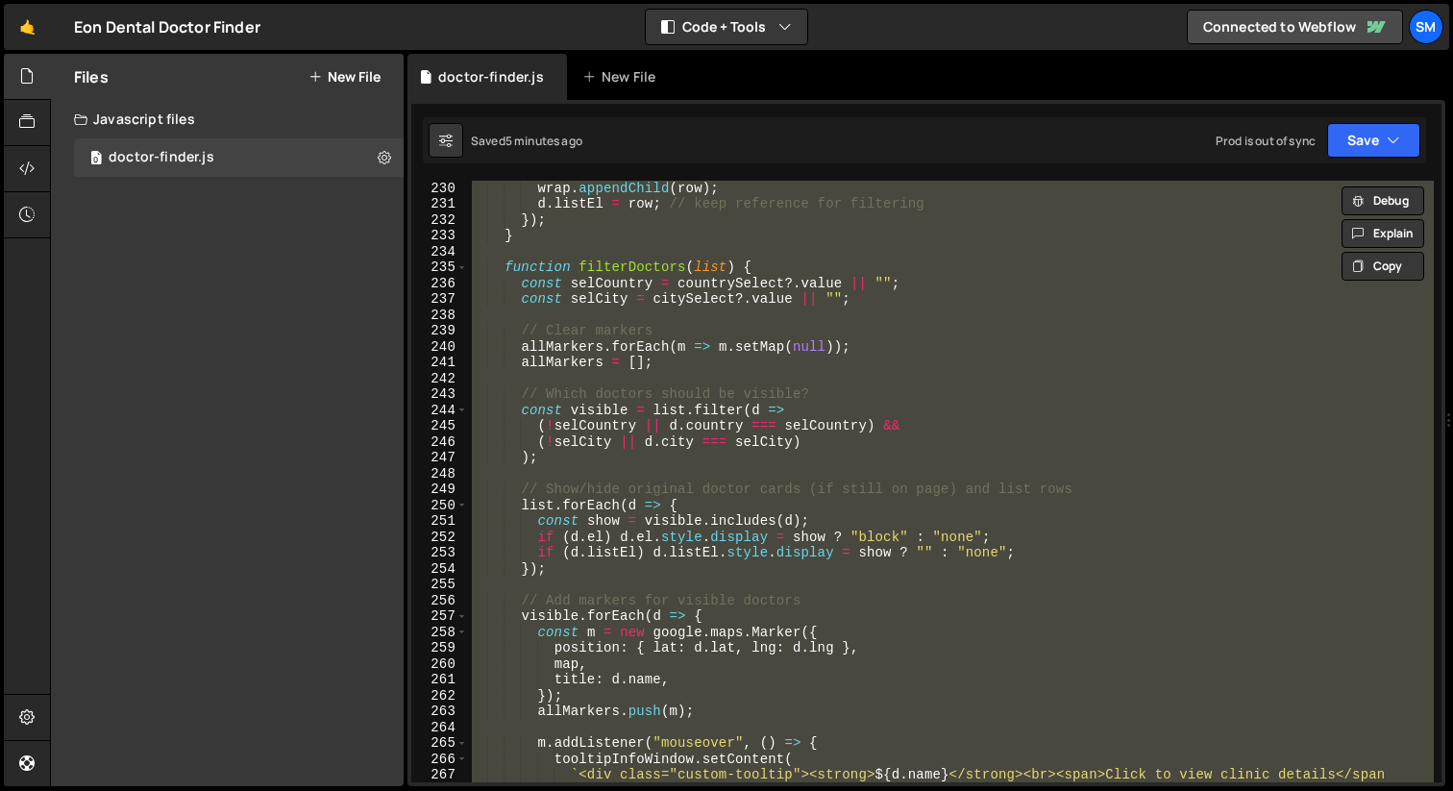
click at [950, 435] on div "wrap . appendChild ( row ) ; d . listEl = row ; // keep reference for filtering…" at bounding box center [951, 482] width 966 height 602
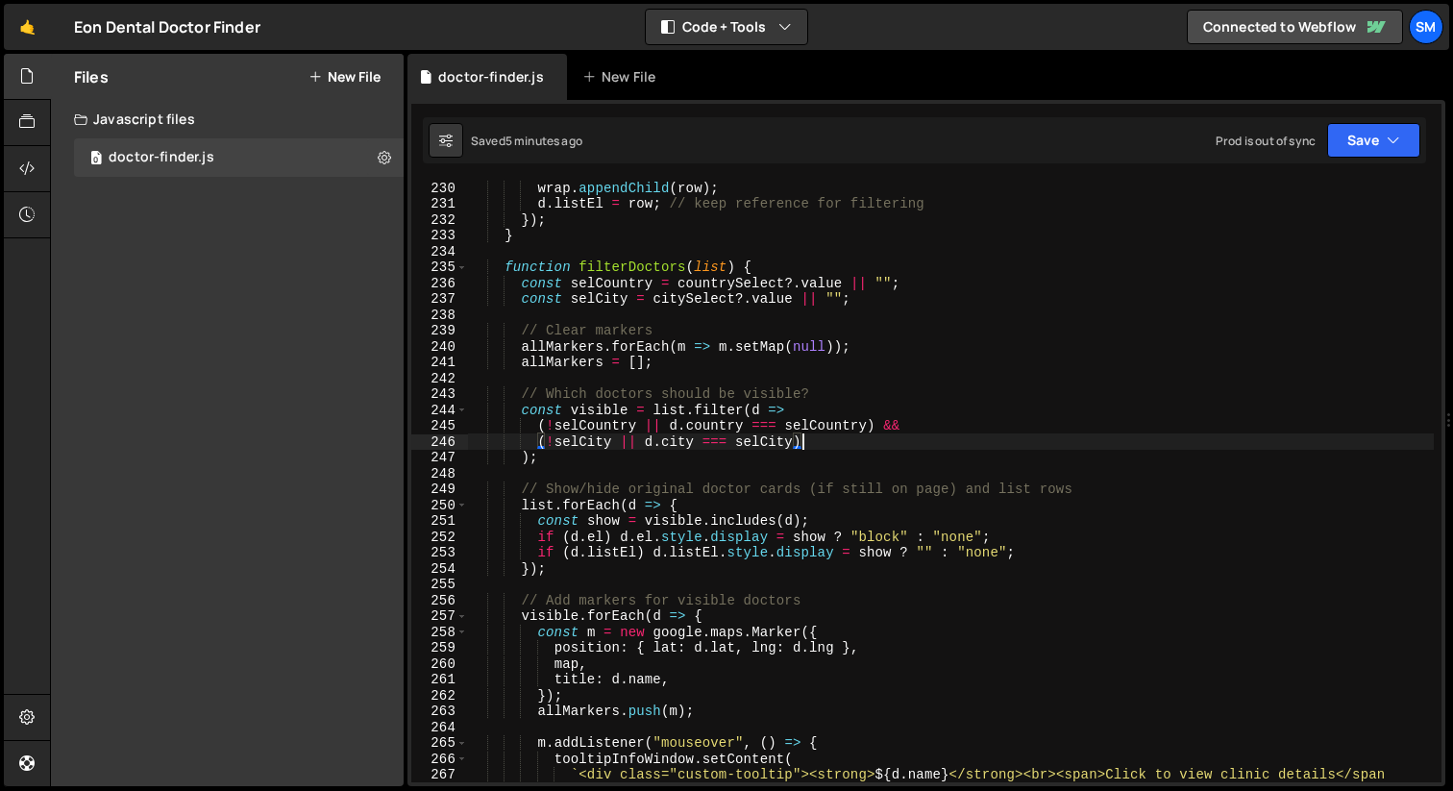
type textarea "})();"
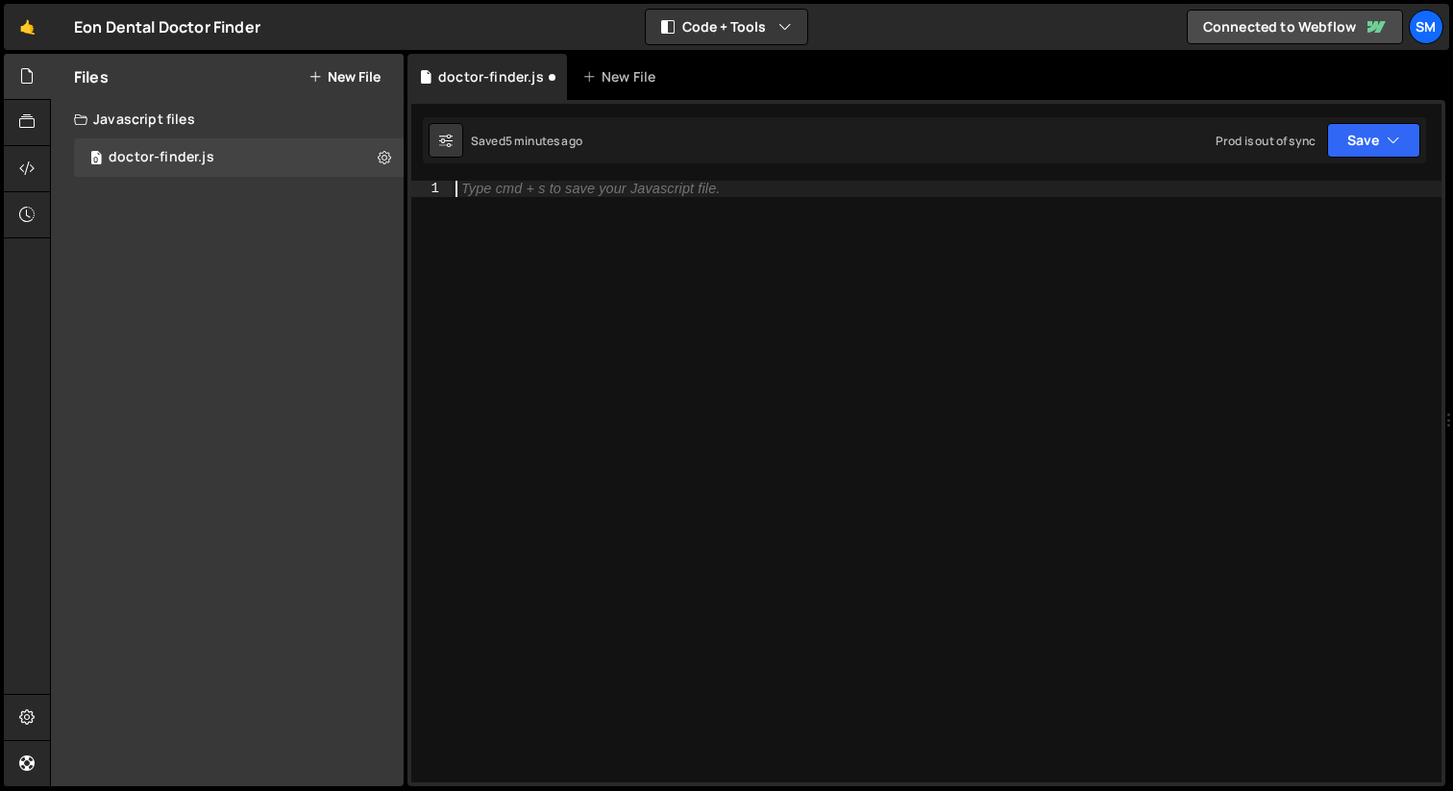
paste textarea "})();"
type textarea "})();"
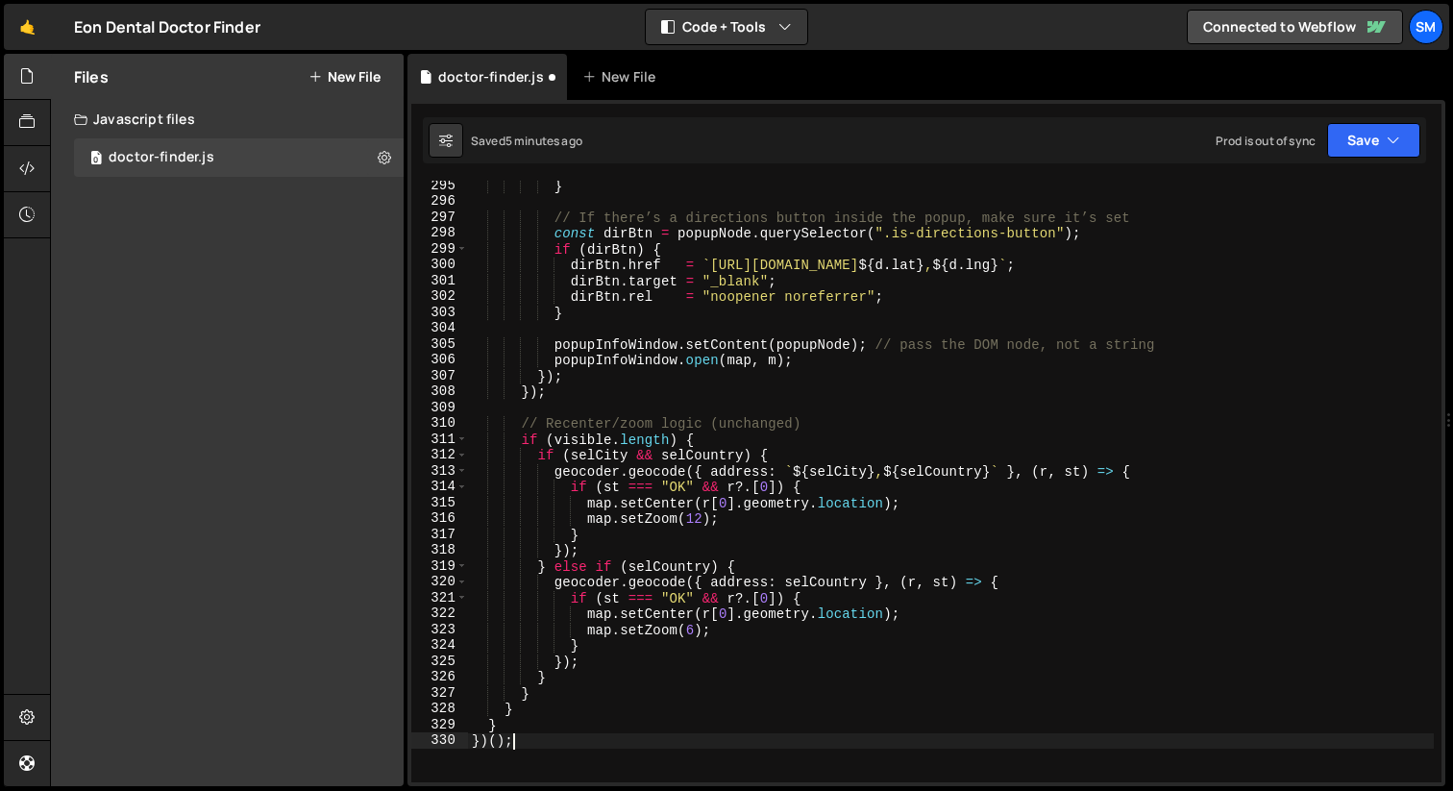
scroll to position [4687, 0]
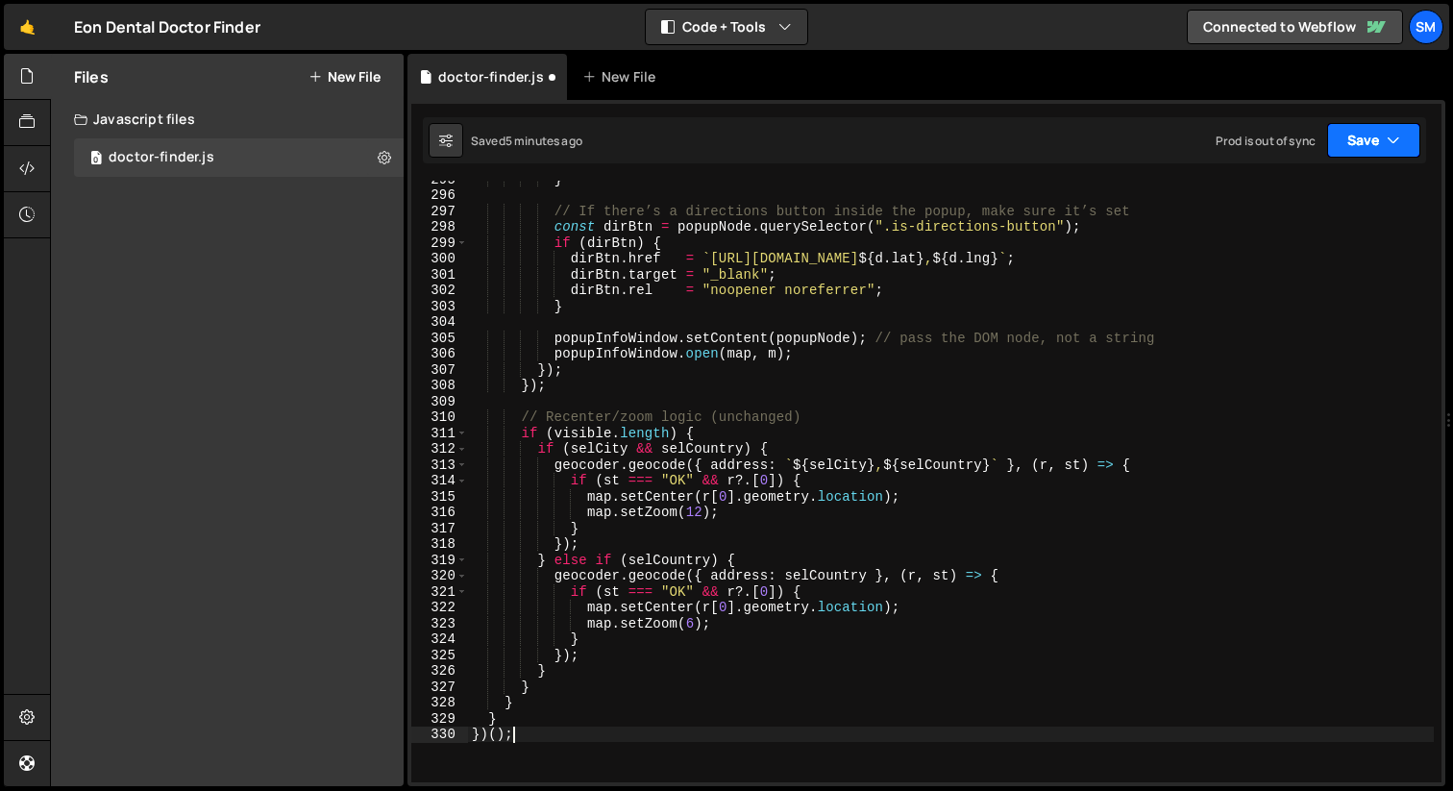
click at [1407, 147] on button "Save" at bounding box center [1373, 140] width 93 height 35
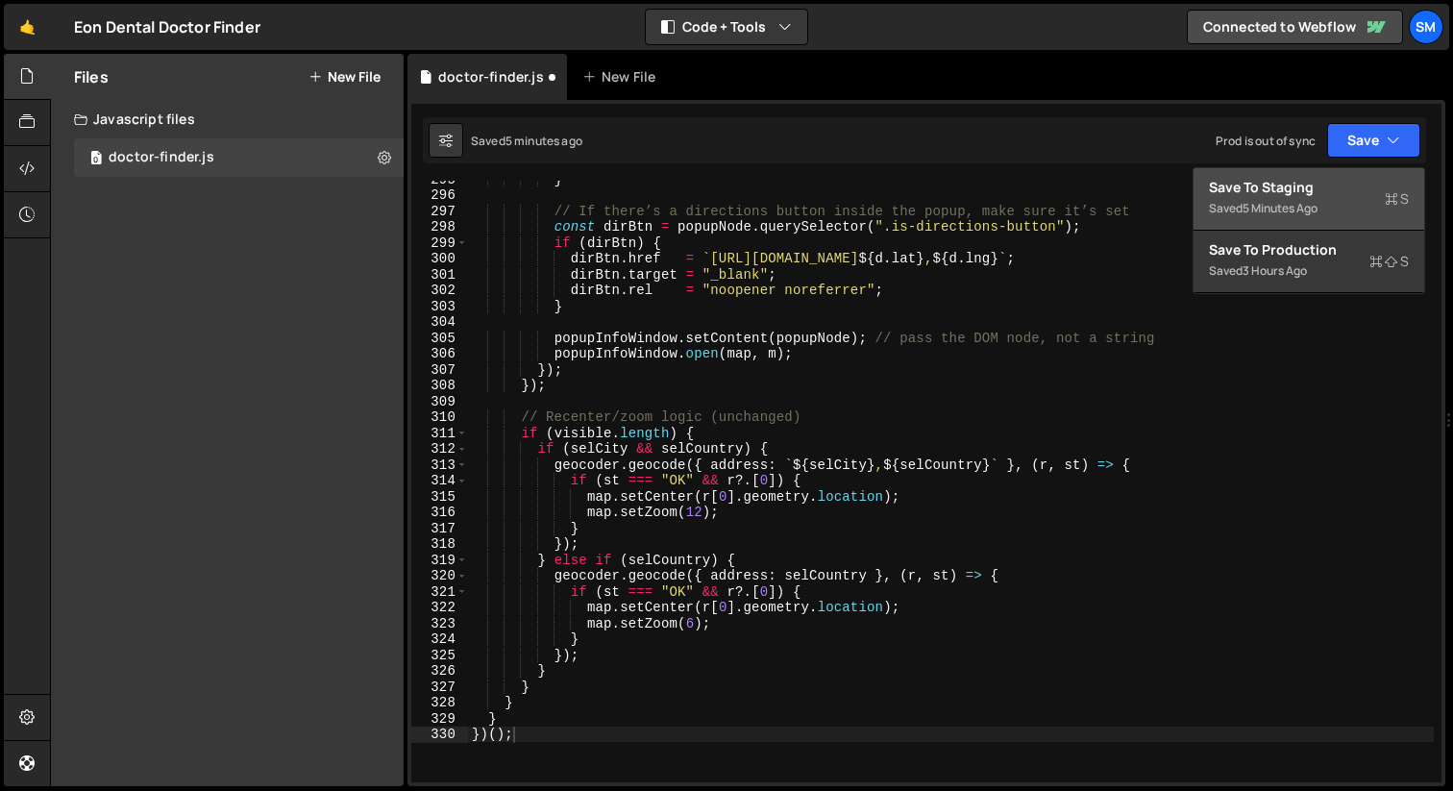
click at [1341, 193] on div "Save to Staging S" at bounding box center [1309, 187] width 200 height 19
